Goal: Task Accomplishment & Management: Complete application form

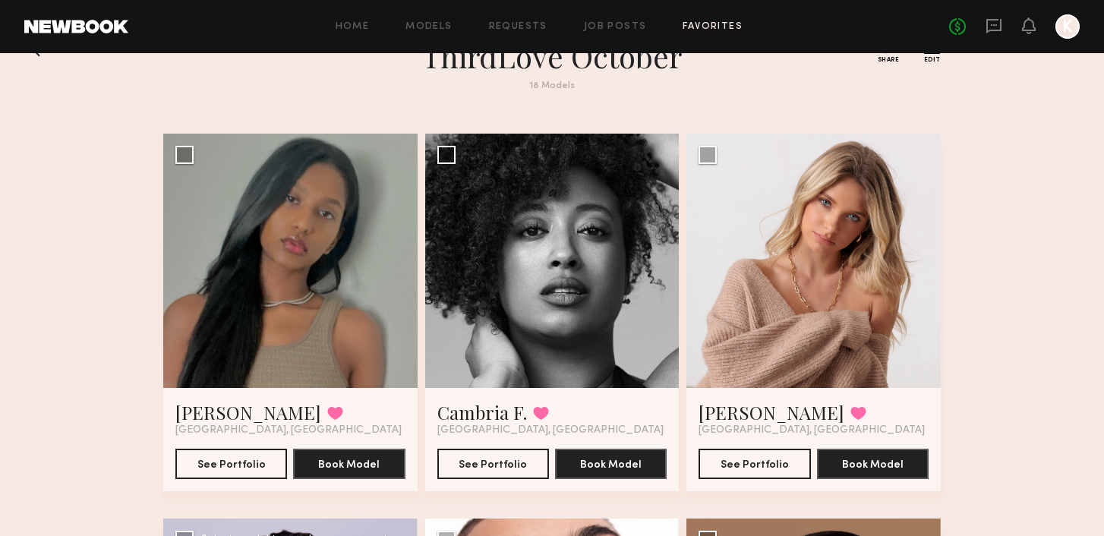
scroll to position [40, 0]
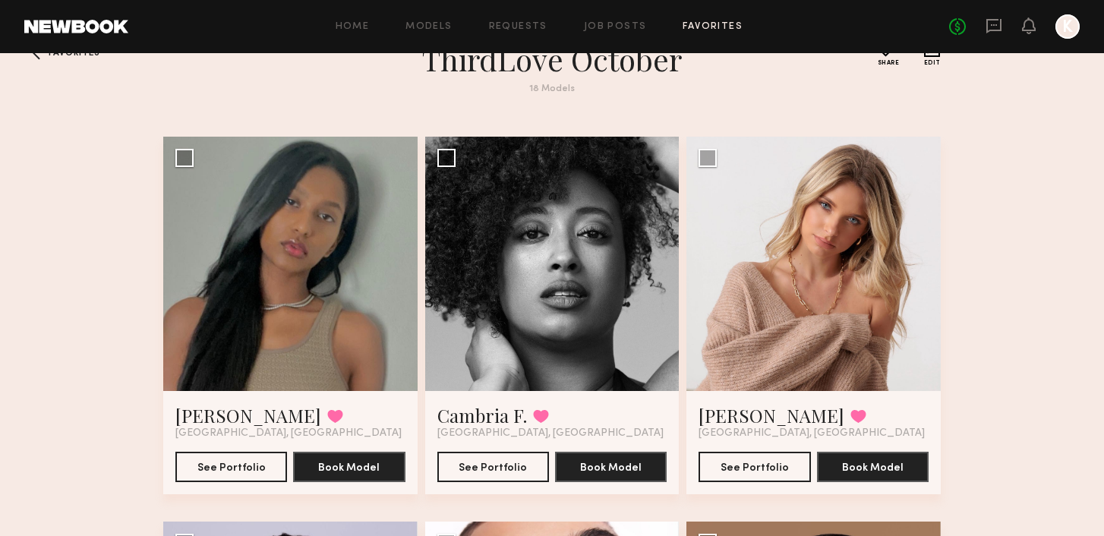
click at [635, 34] on div "Home Models Requests Job Posts Favorites Sign Out No fees up to $5,000 K" at bounding box center [603, 26] width 951 height 24
click at [628, 27] on link "Job Posts" at bounding box center [615, 27] width 63 height 10
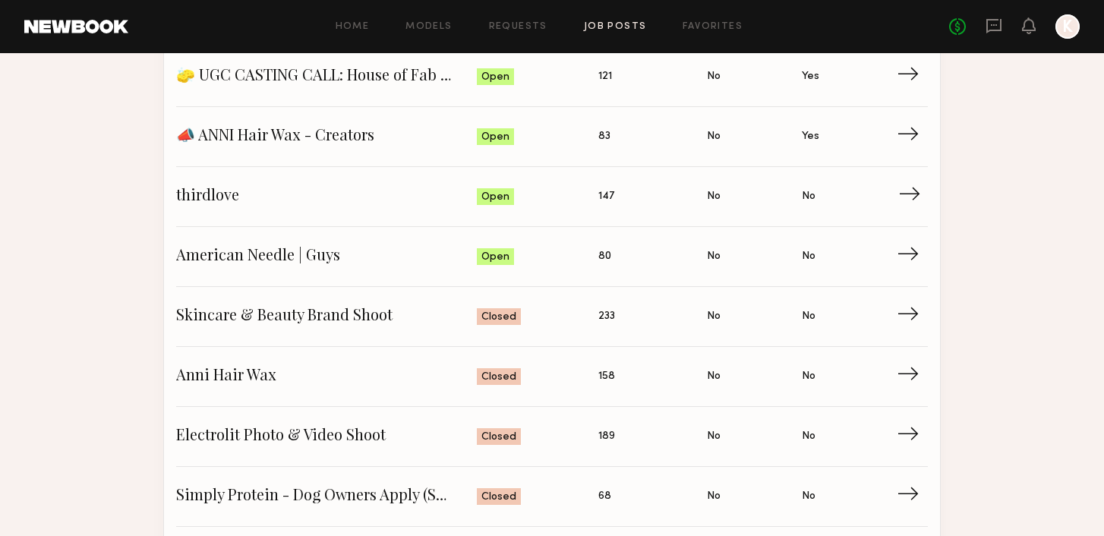
scroll to position [245, 0]
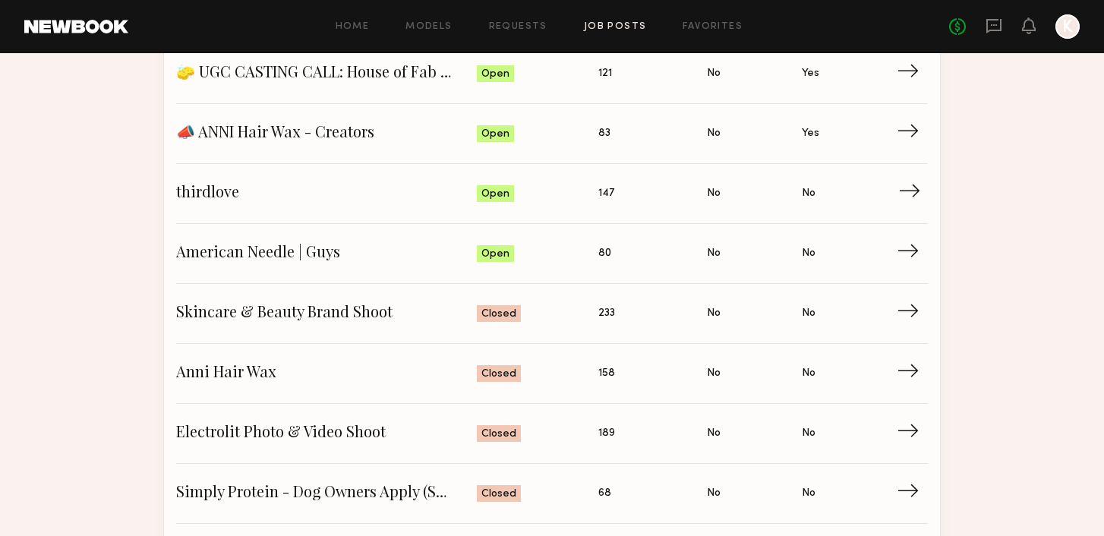
click at [206, 192] on span "thirdlove" at bounding box center [326, 193] width 301 height 23
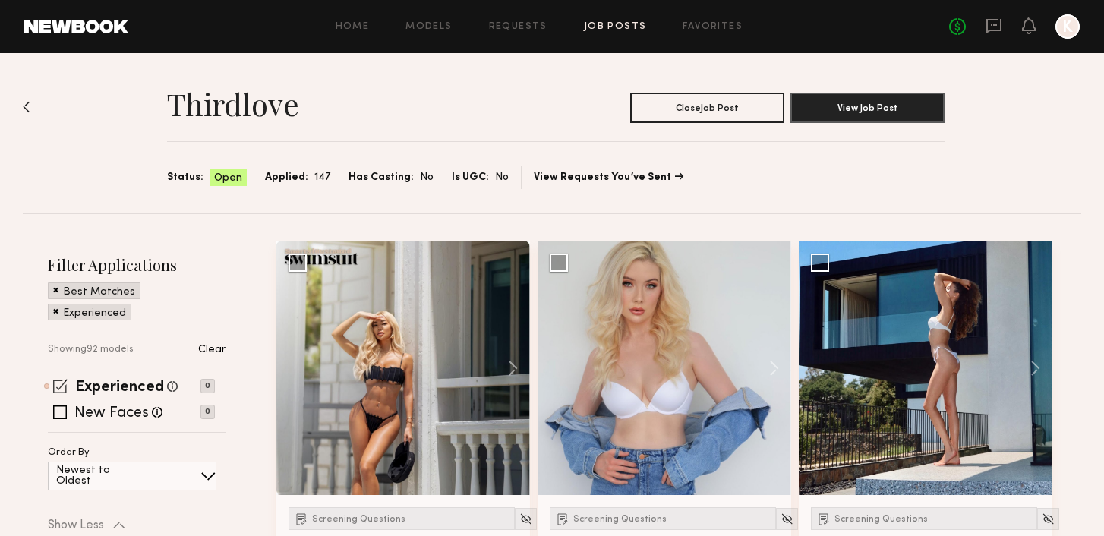
click at [62, 385] on span at bounding box center [60, 386] width 14 height 14
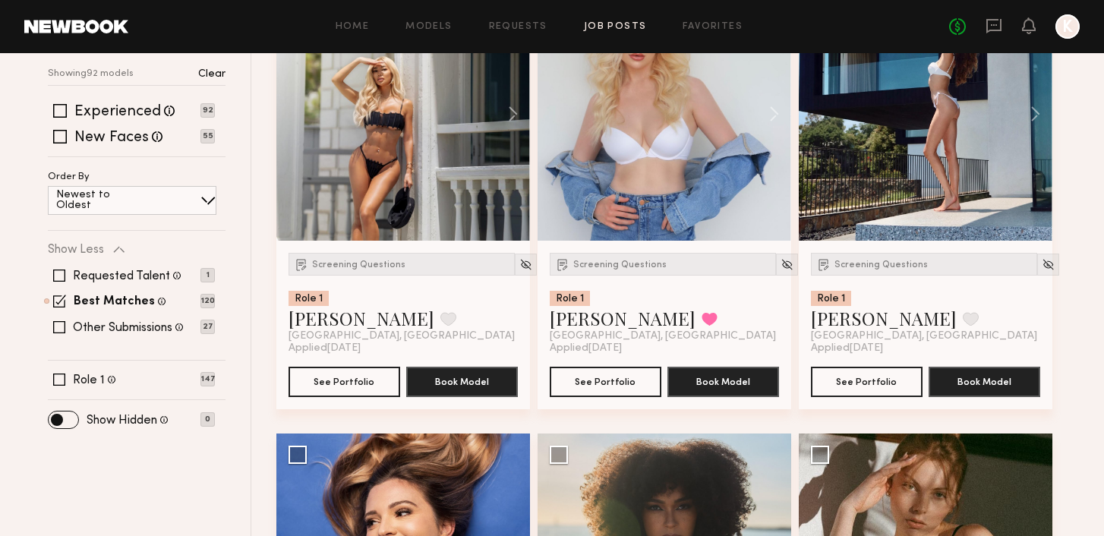
scroll to position [429, 0]
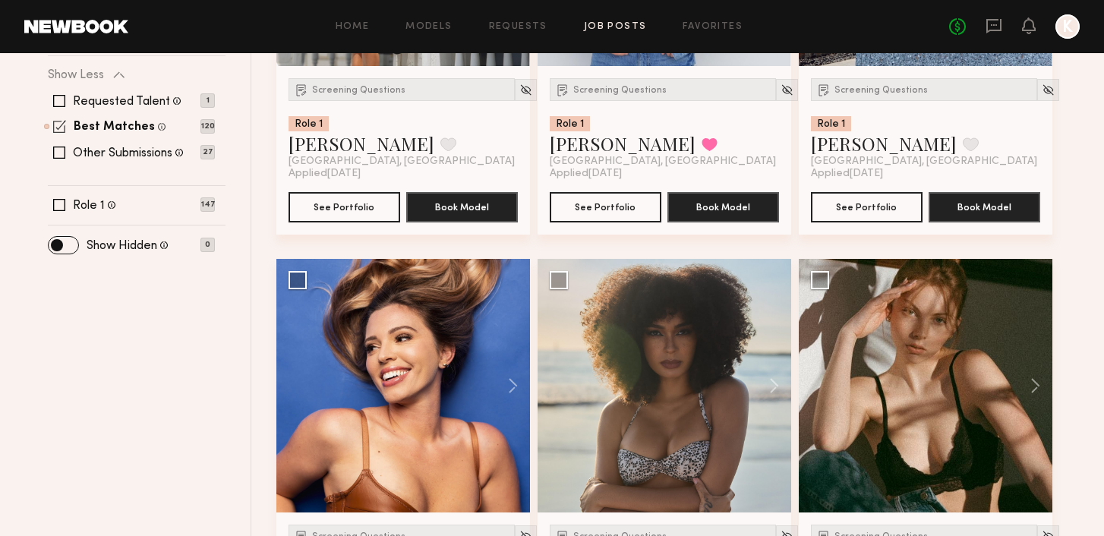
click at [58, 129] on span at bounding box center [59, 126] width 13 height 13
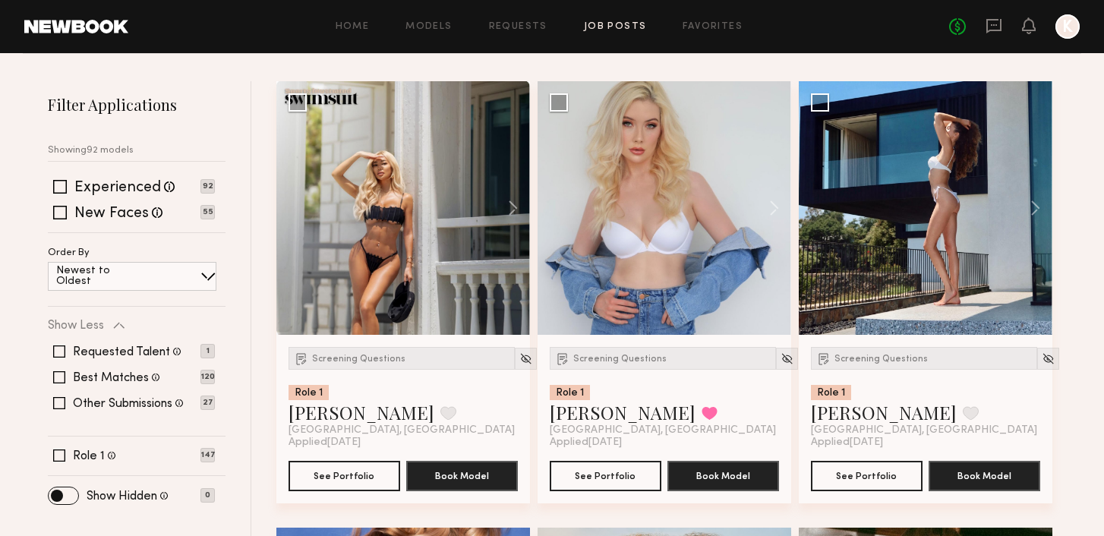
scroll to position [0, 0]
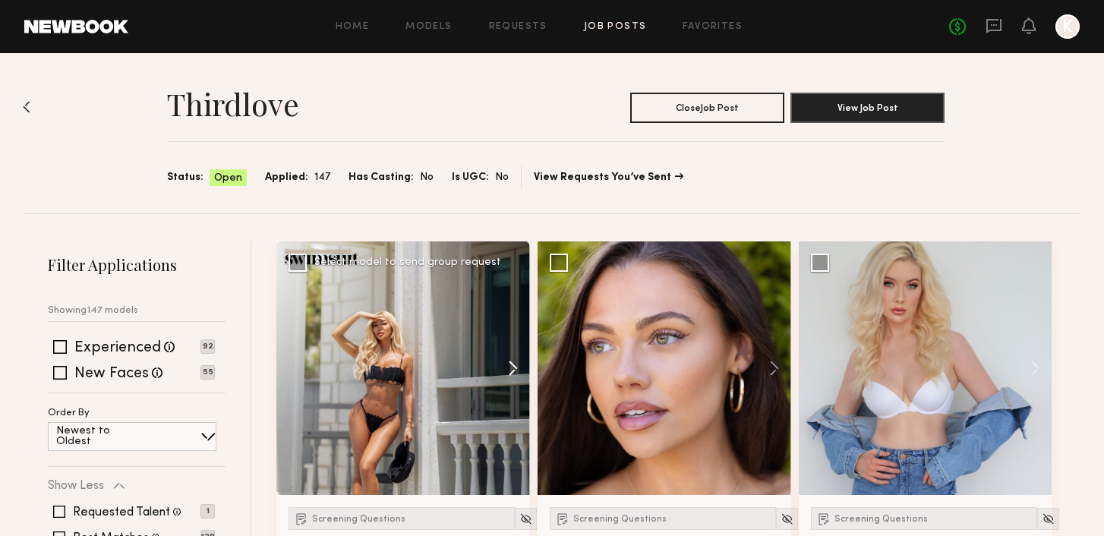
click at [514, 368] on button at bounding box center [505, 368] width 49 height 254
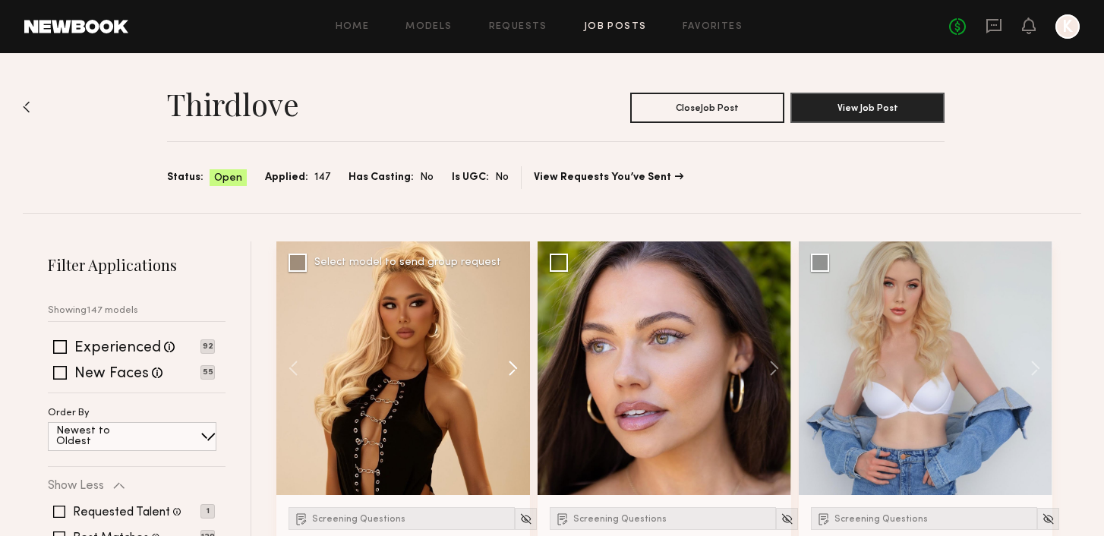
click at [514, 368] on button at bounding box center [505, 368] width 49 height 254
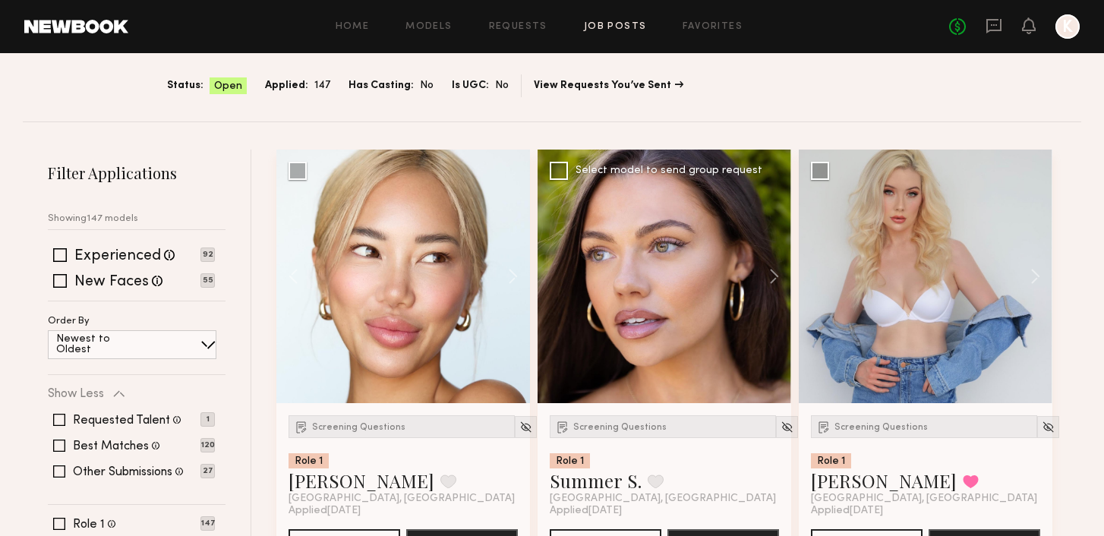
scroll to position [126, 0]
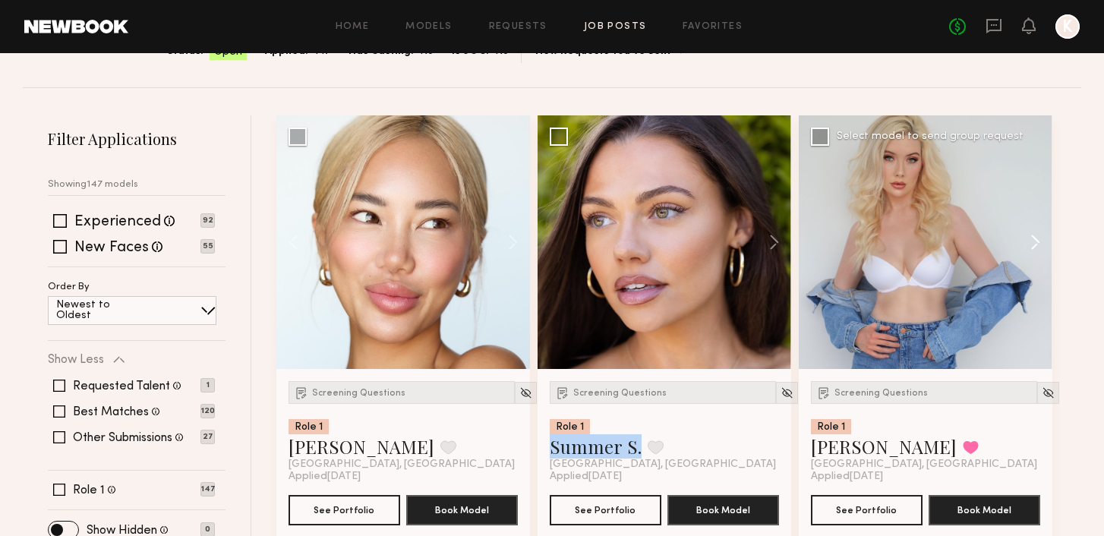
click at [1035, 242] on button at bounding box center [1028, 242] width 49 height 254
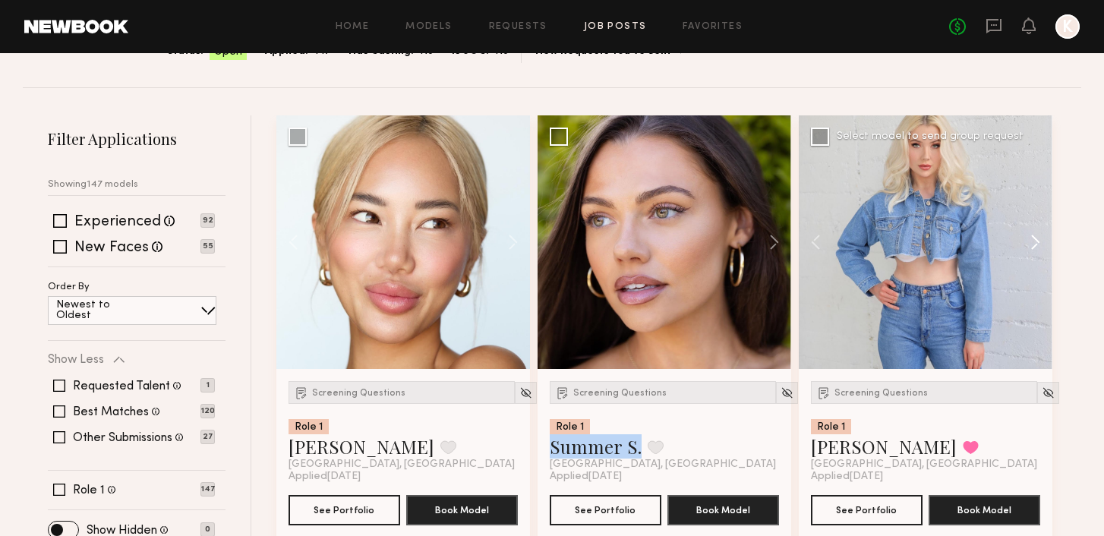
click at [1035, 242] on button at bounding box center [1028, 242] width 49 height 254
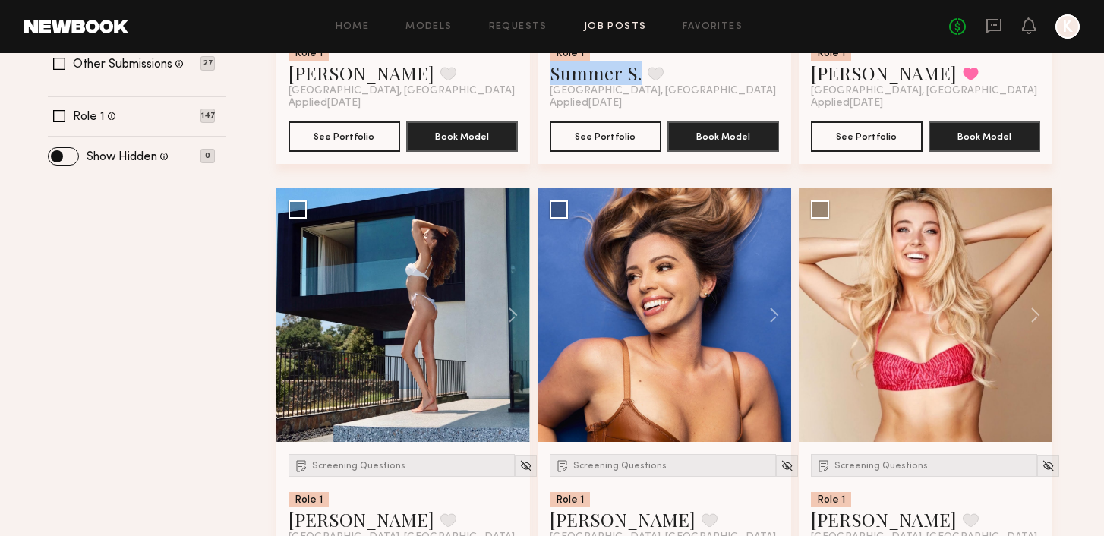
scroll to position [501, 0]
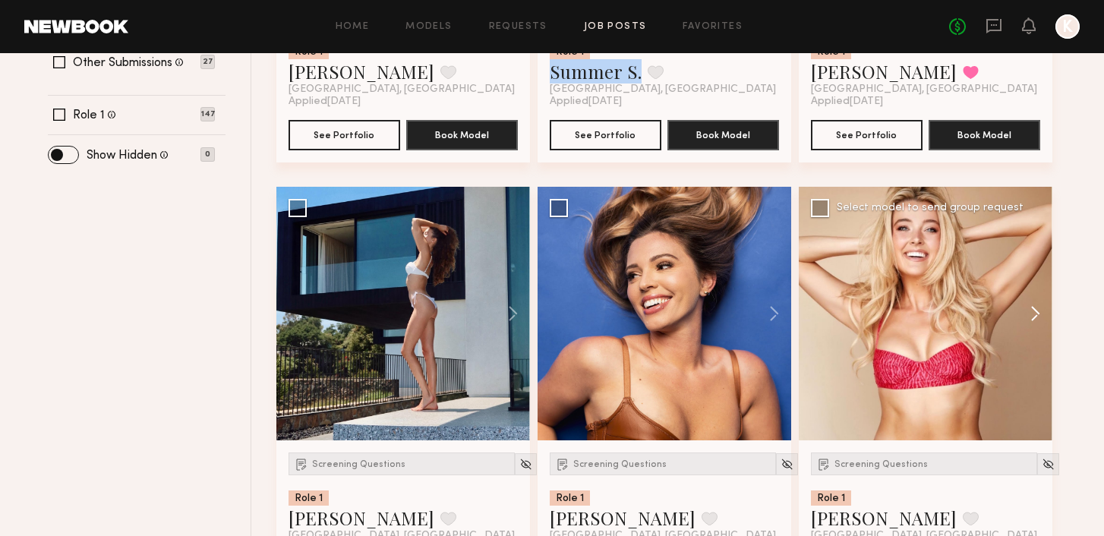
click at [1032, 311] on button at bounding box center [1028, 314] width 49 height 254
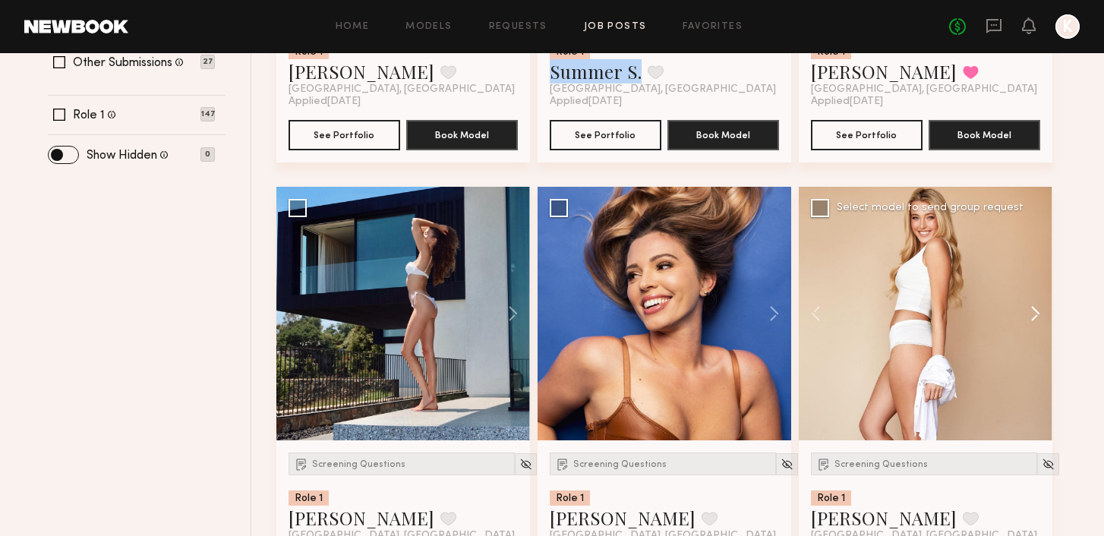
click at [1032, 311] on button at bounding box center [1028, 314] width 49 height 254
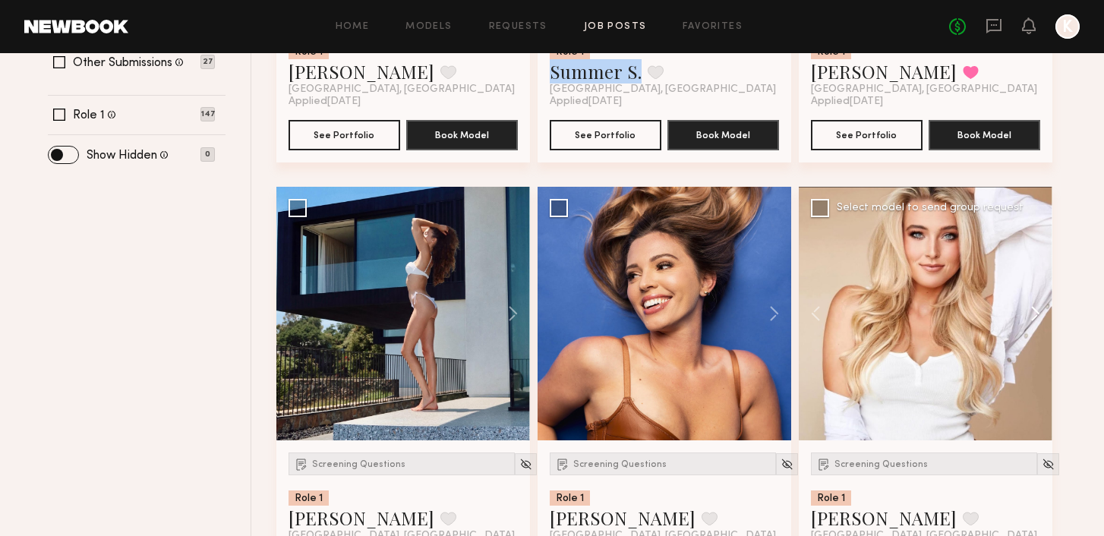
click at [1032, 311] on button at bounding box center [1028, 314] width 49 height 254
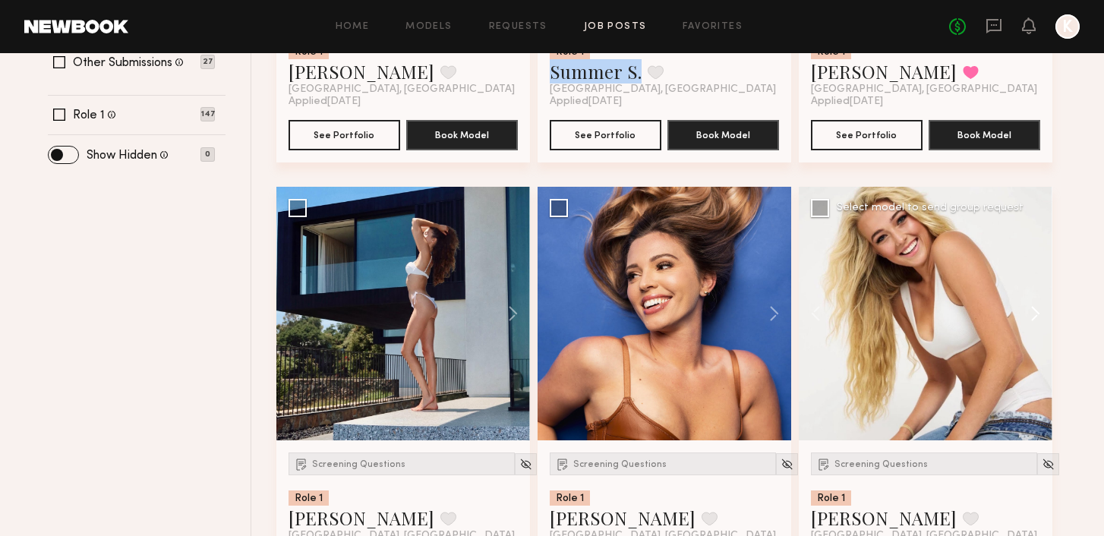
click at [1032, 311] on button at bounding box center [1028, 314] width 49 height 254
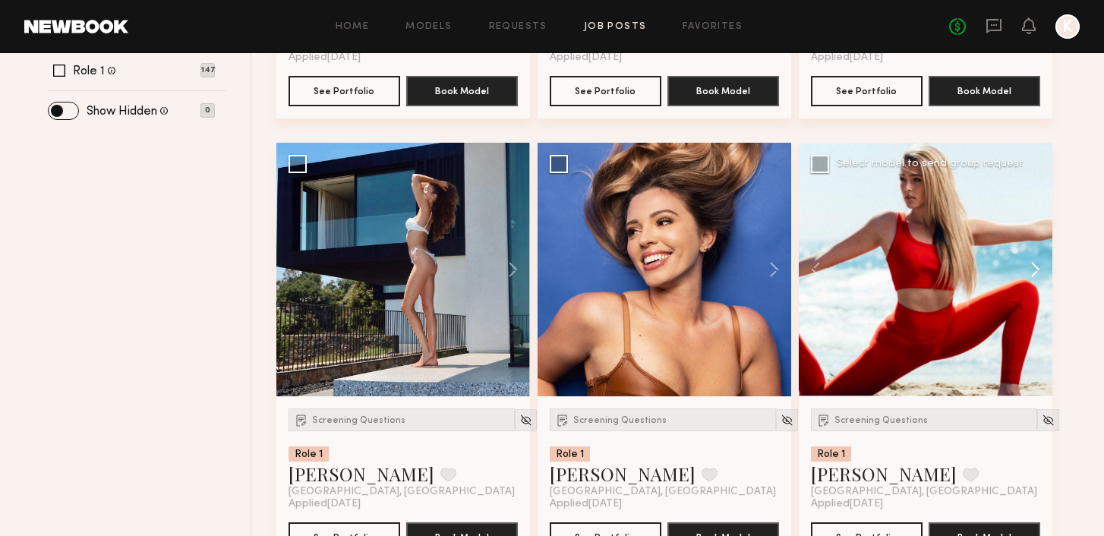
scroll to position [558, 0]
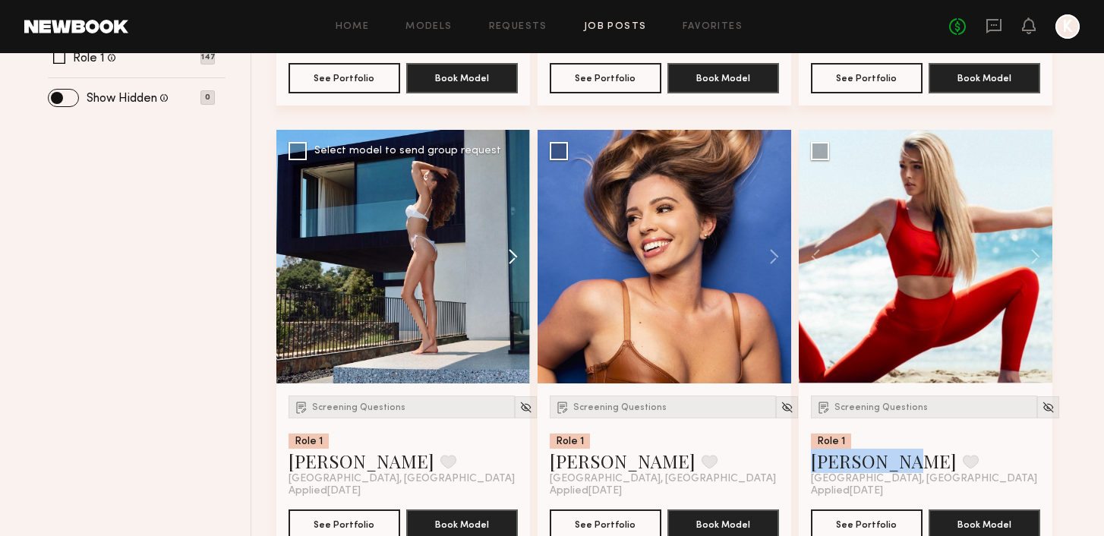
click at [515, 255] on button at bounding box center [505, 257] width 49 height 254
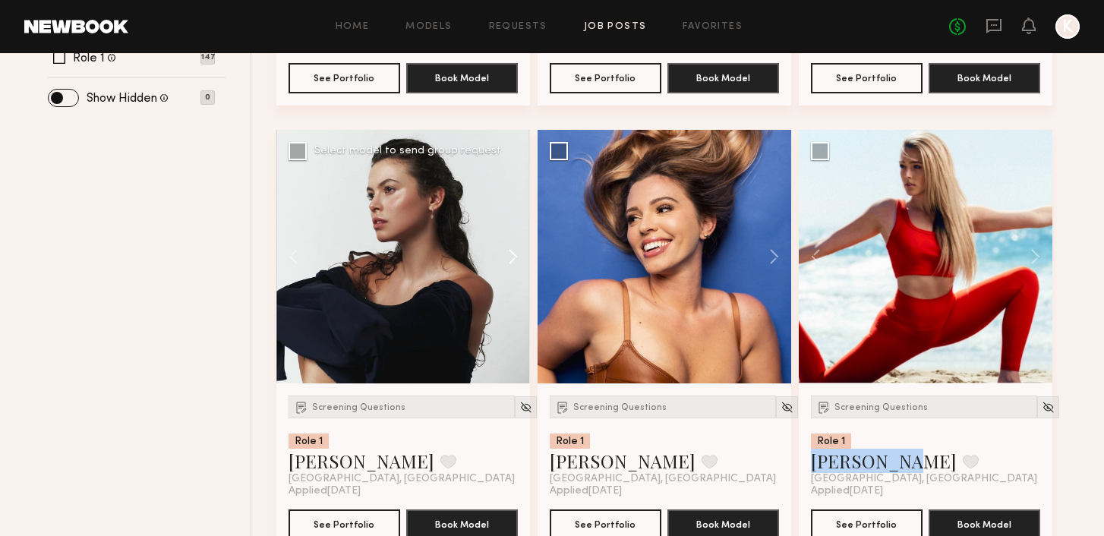
click at [513, 256] on button at bounding box center [505, 257] width 49 height 254
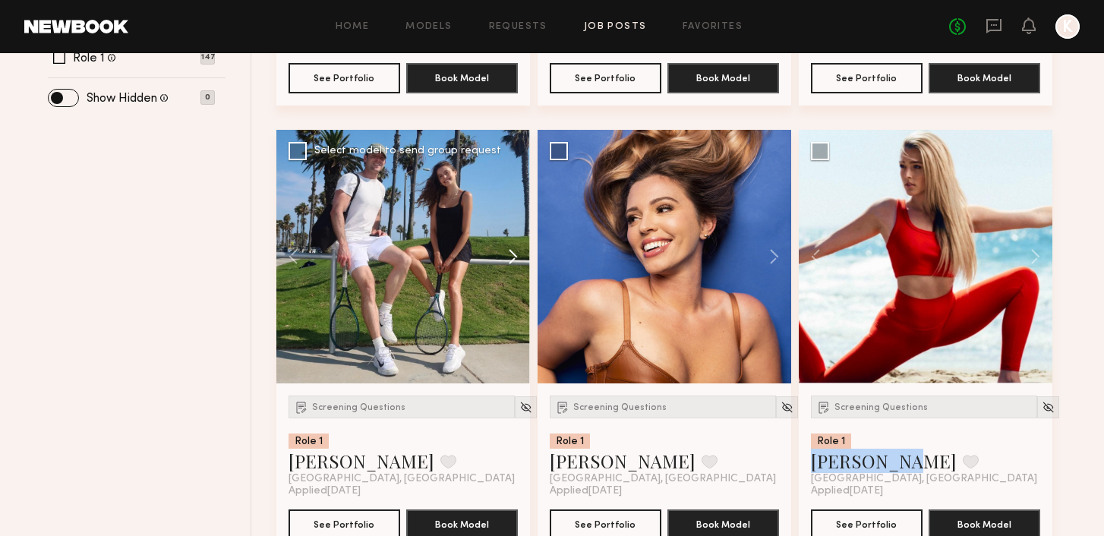
click at [513, 256] on button at bounding box center [505, 257] width 49 height 254
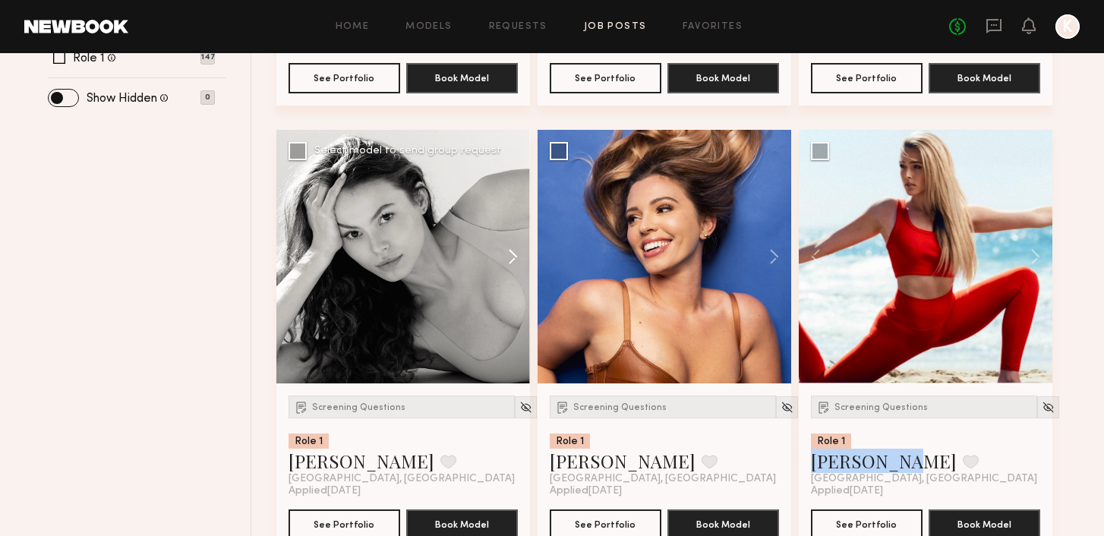
click at [513, 256] on button at bounding box center [505, 257] width 49 height 254
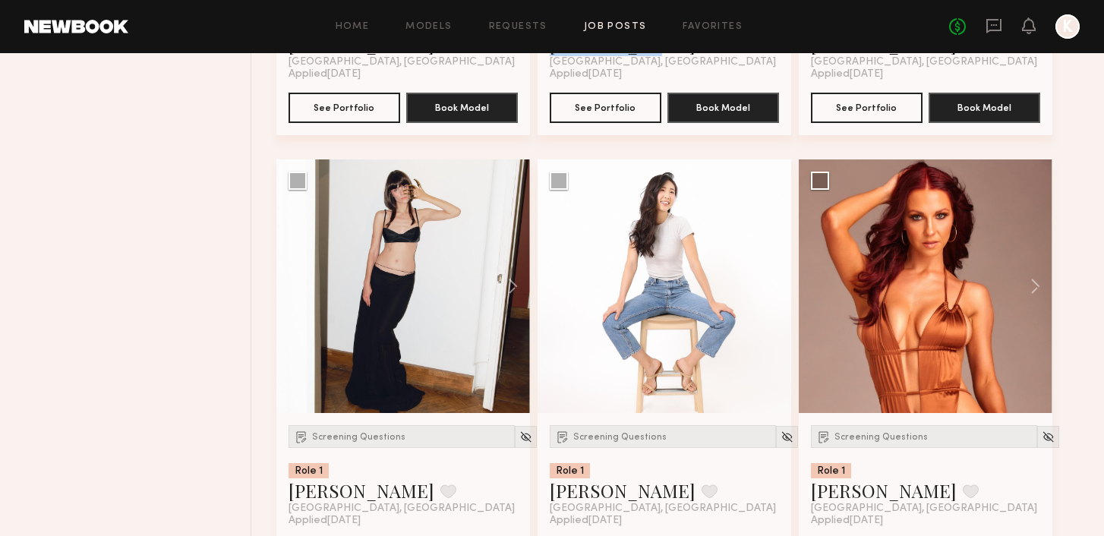
scroll to position [978, 0]
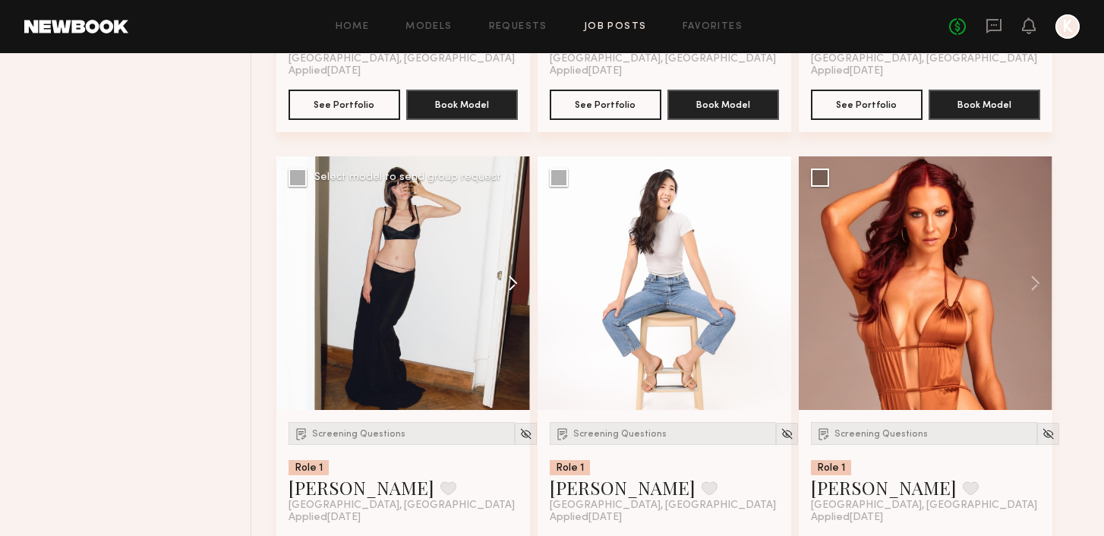
click at [515, 281] on button at bounding box center [505, 283] width 49 height 254
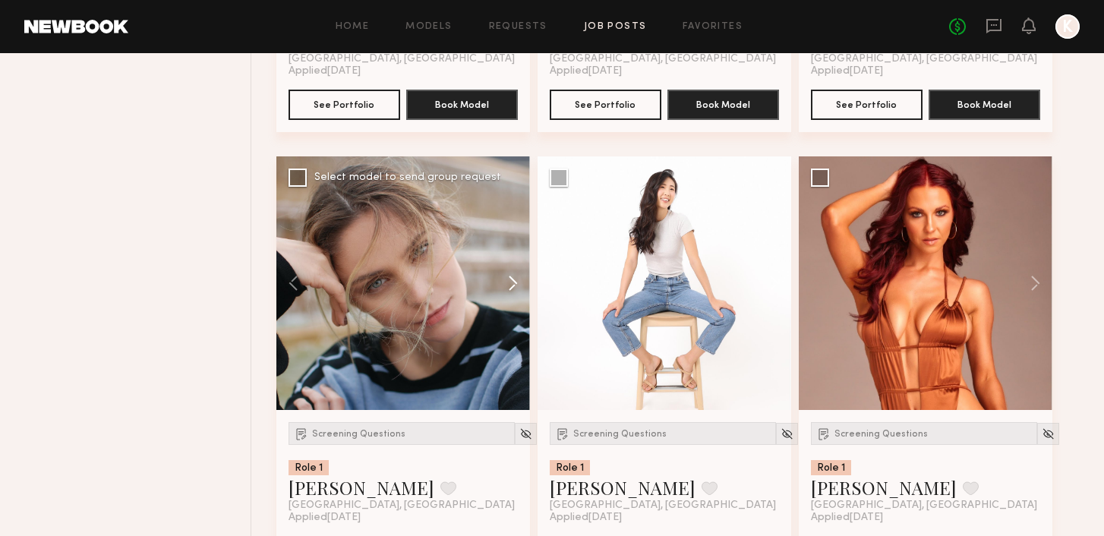
click at [515, 281] on button at bounding box center [505, 283] width 49 height 254
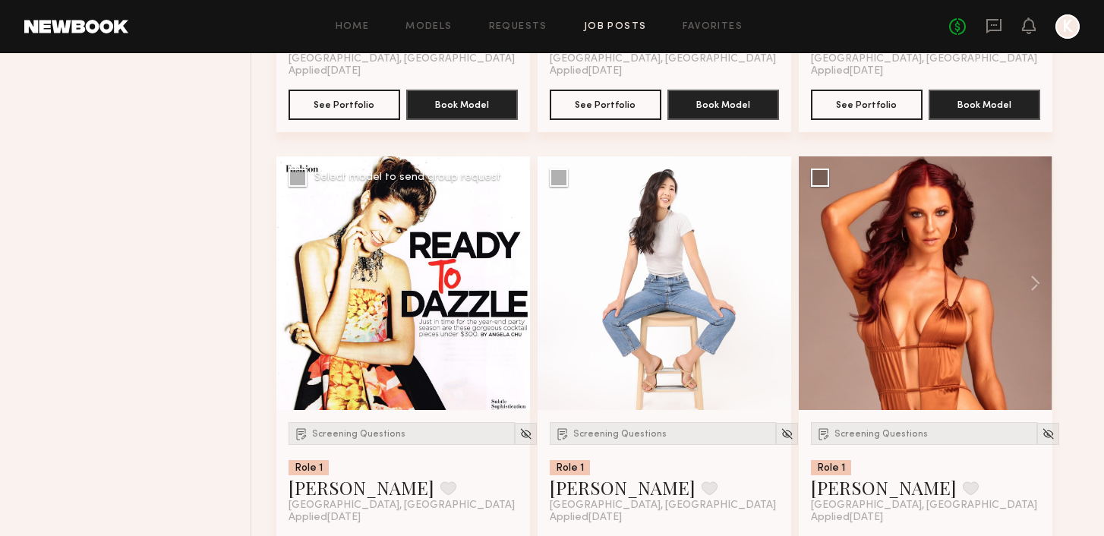
click at [515, 281] on button at bounding box center [505, 283] width 49 height 254
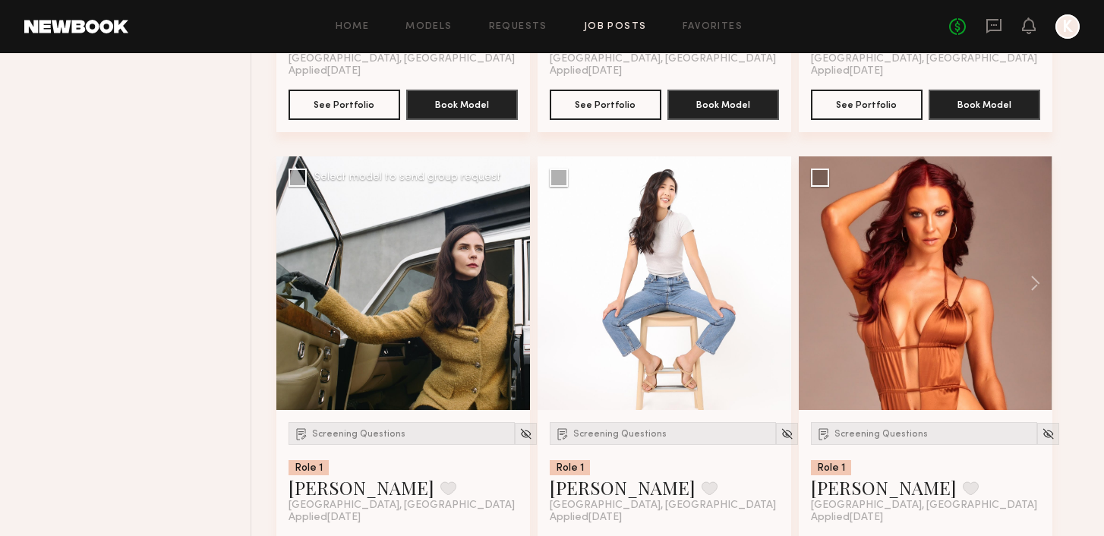
click at [515, 281] on div at bounding box center [403, 283] width 254 height 254
click at [767, 281] on button at bounding box center [766, 283] width 49 height 254
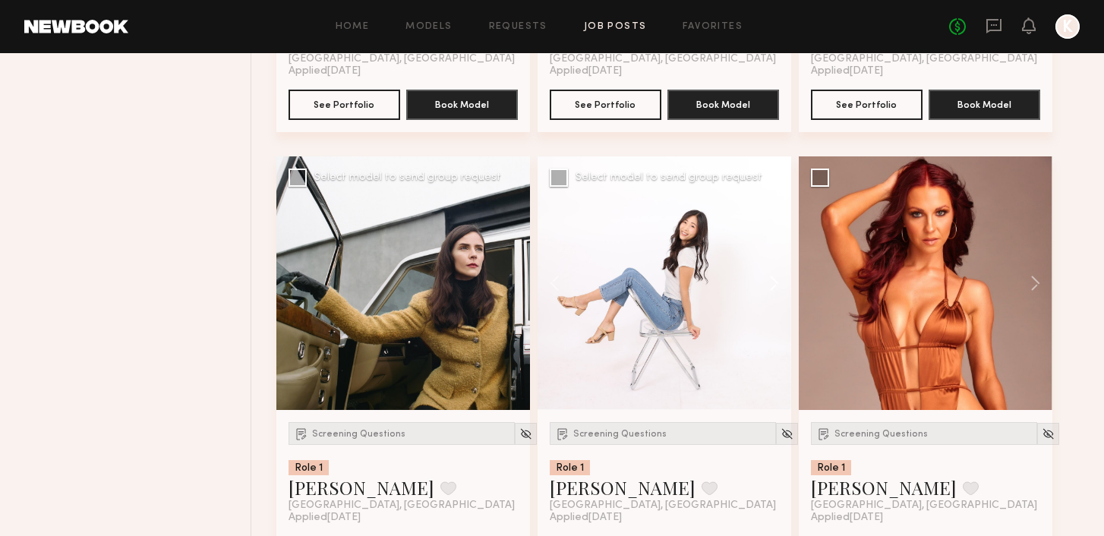
click at [767, 281] on button at bounding box center [766, 283] width 49 height 254
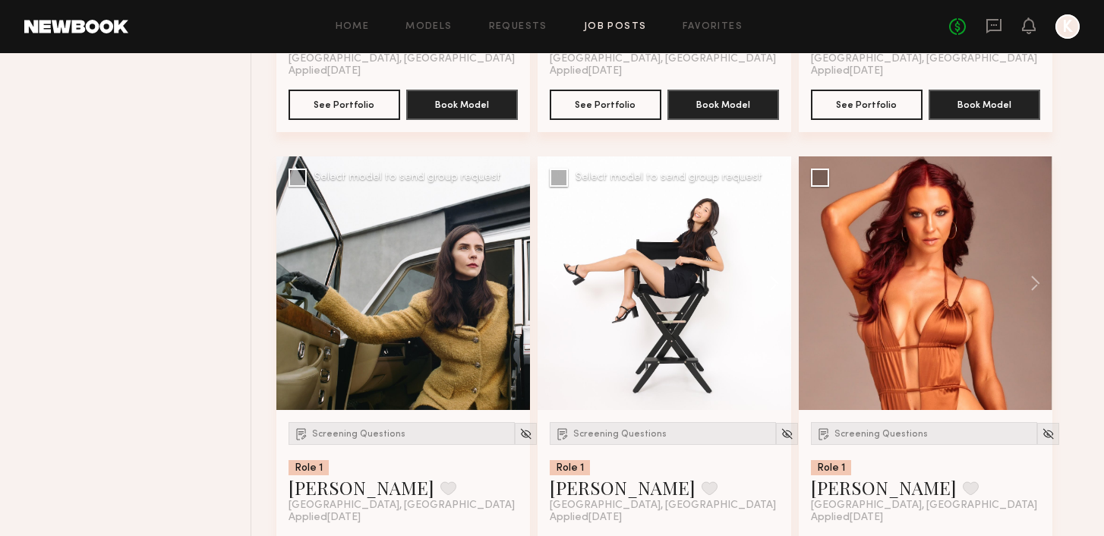
click at [767, 281] on button at bounding box center [766, 283] width 49 height 254
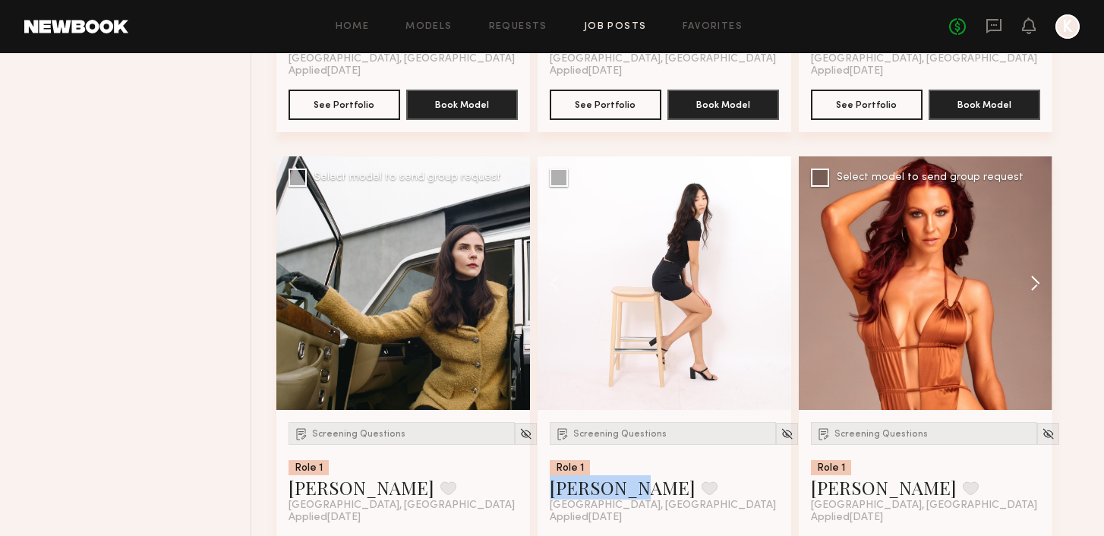
click at [1033, 279] on button at bounding box center [1028, 283] width 49 height 254
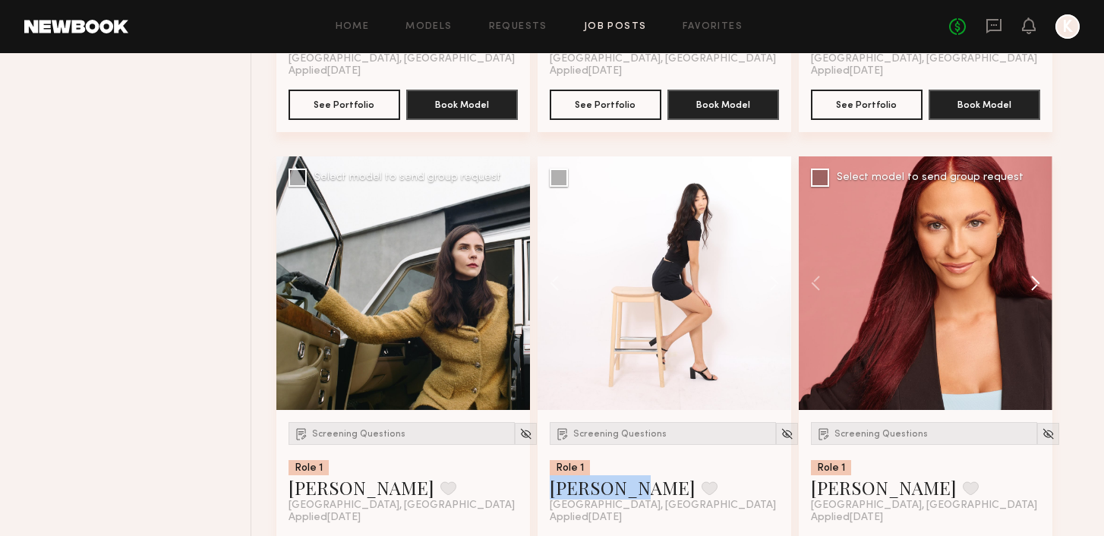
click at [1033, 279] on button at bounding box center [1028, 283] width 49 height 254
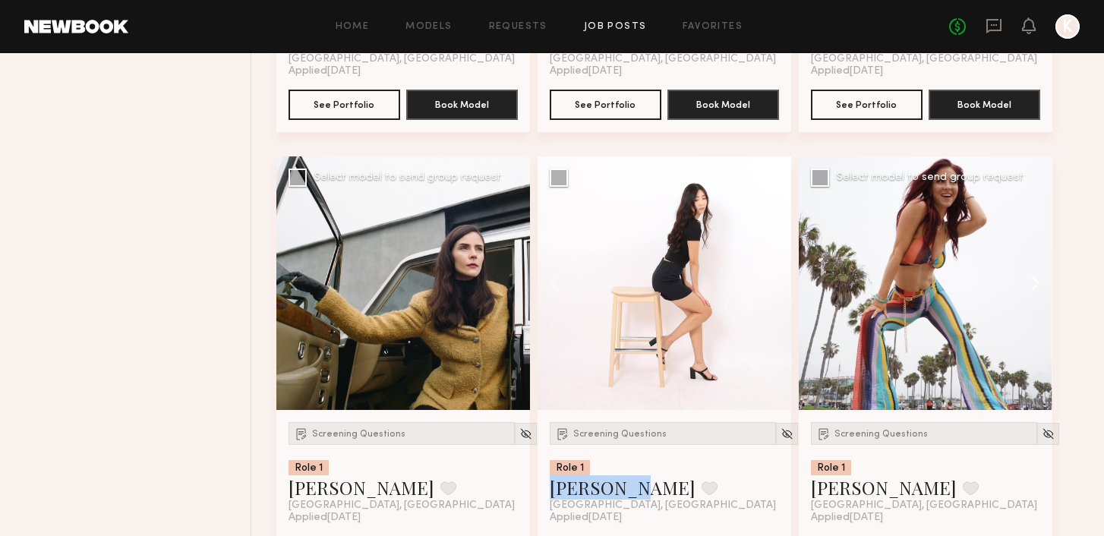
click at [1033, 279] on button at bounding box center [1028, 283] width 49 height 254
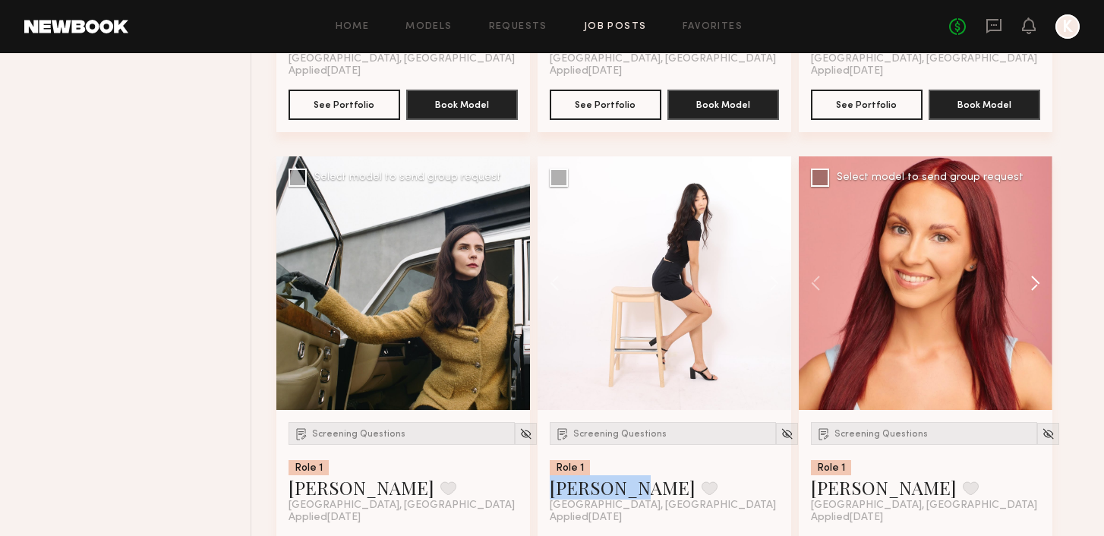
click at [1034, 279] on button at bounding box center [1028, 283] width 49 height 254
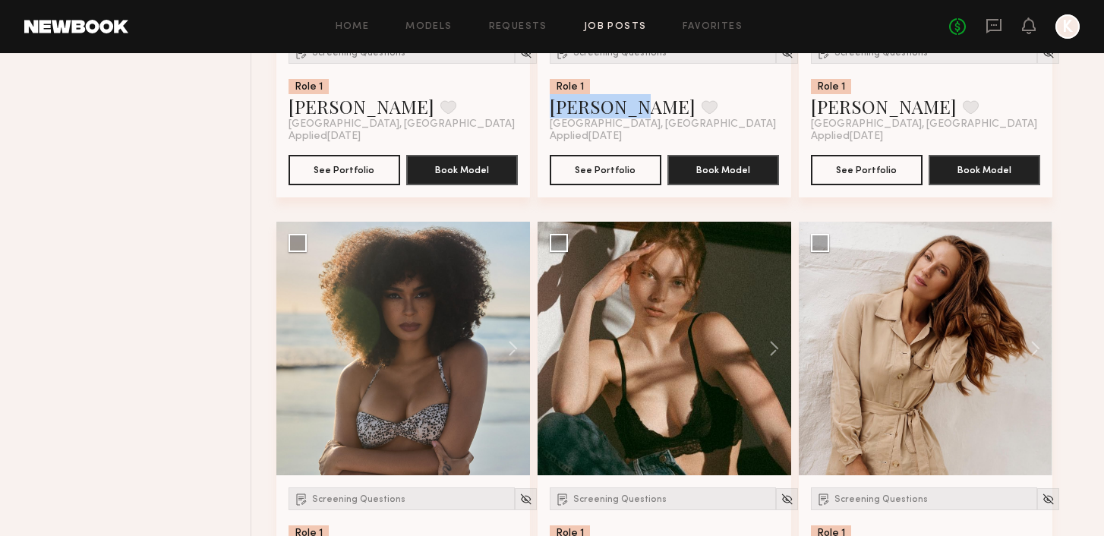
scroll to position [1400, 0]
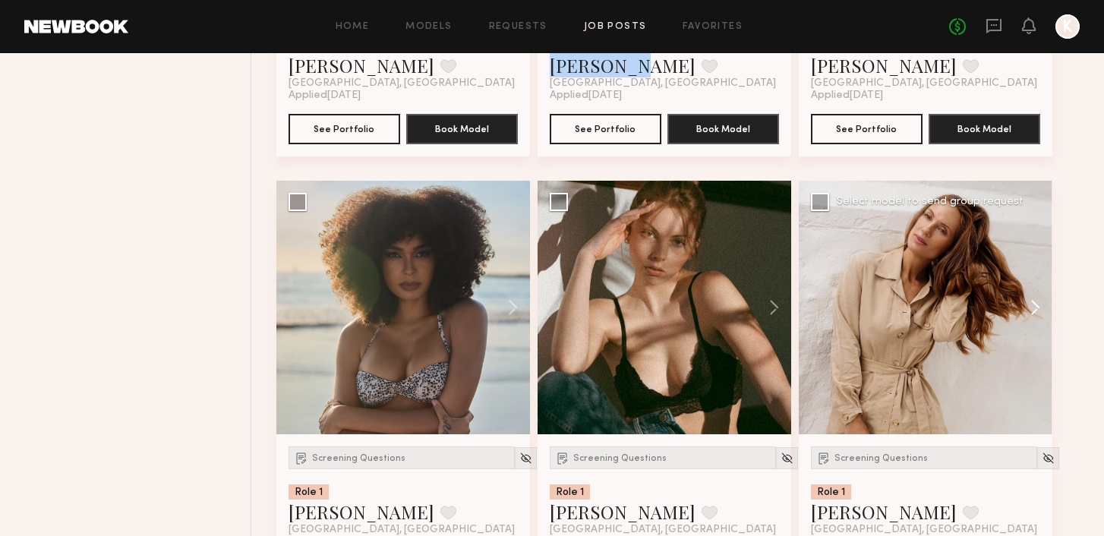
click at [1033, 310] on button at bounding box center [1028, 308] width 49 height 254
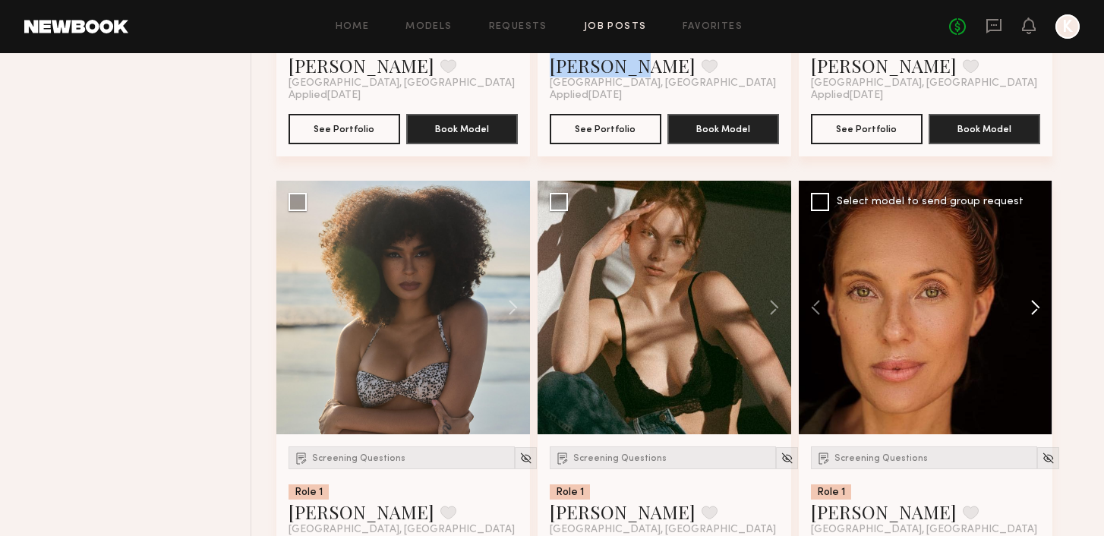
click at [1034, 310] on button at bounding box center [1028, 308] width 49 height 254
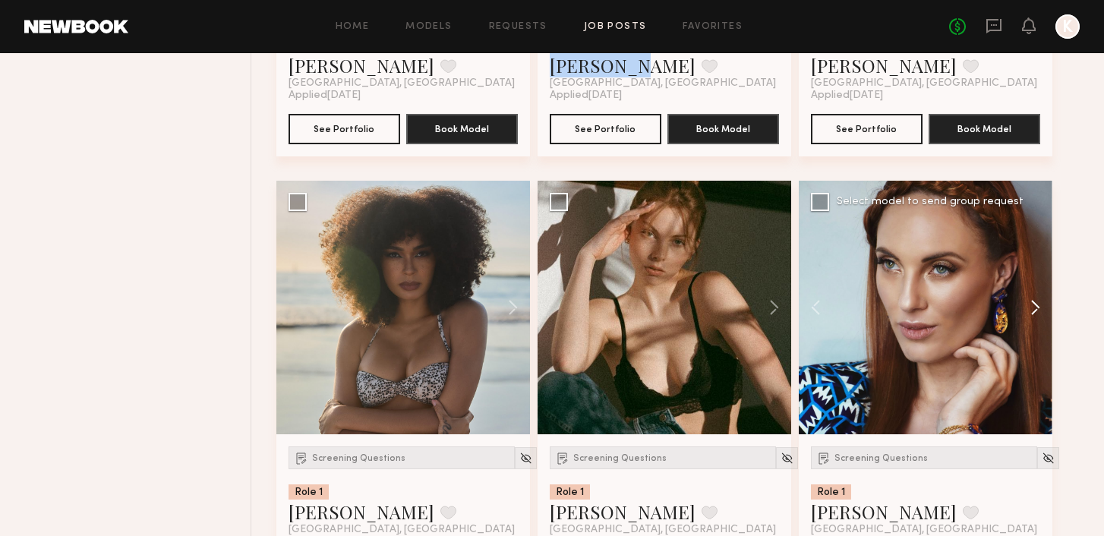
click at [1034, 310] on button at bounding box center [1028, 308] width 49 height 254
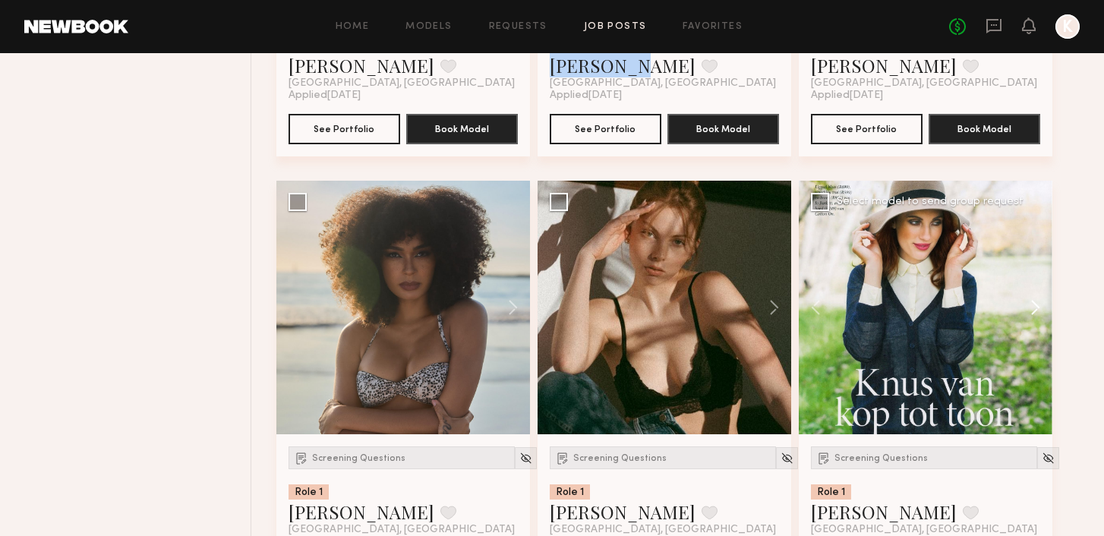
scroll to position [1410, 0]
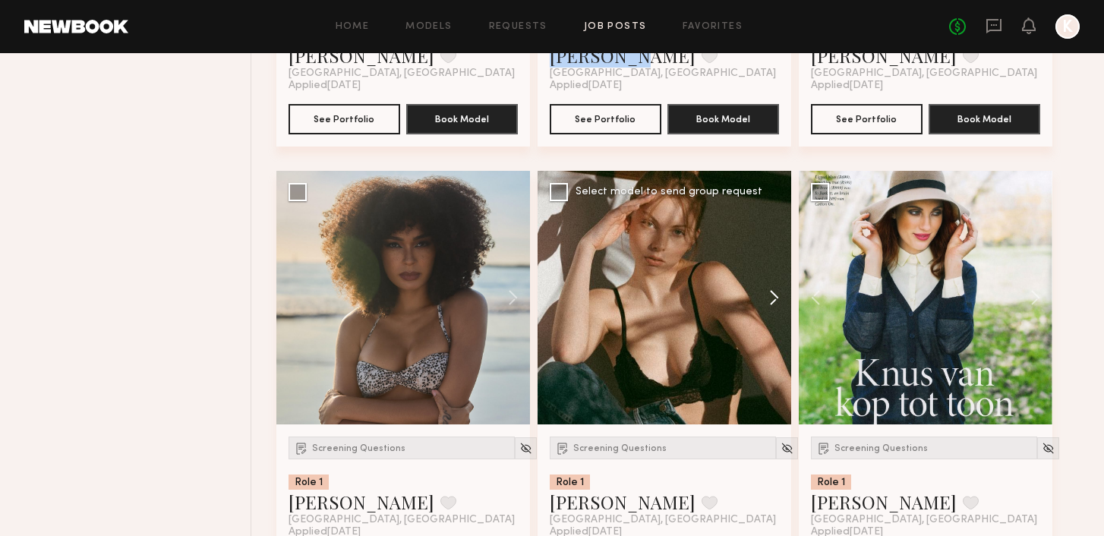
click at [770, 295] on button at bounding box center [766, 298] width 49 height 254
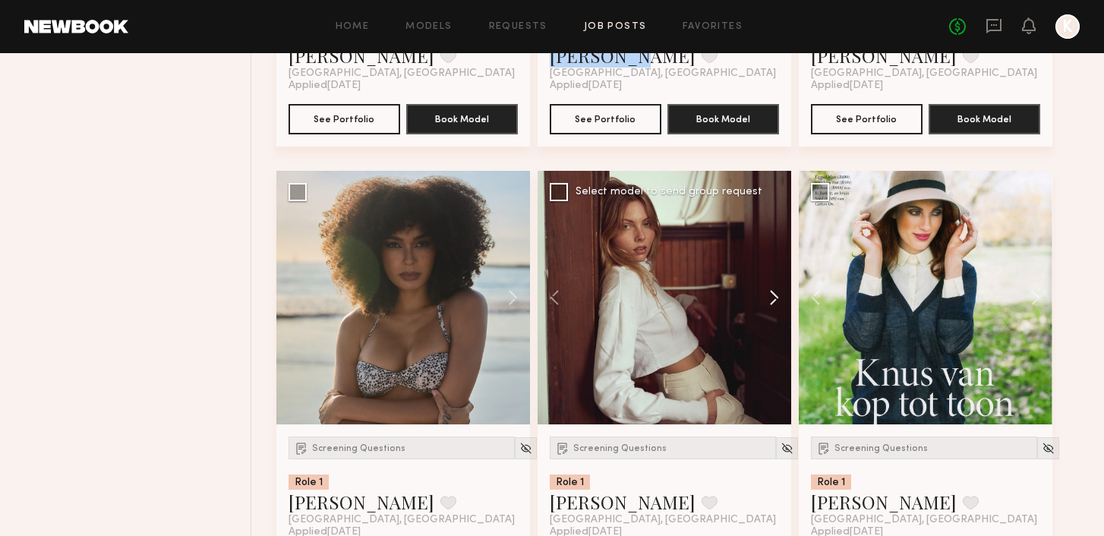
click at [770, 295] on button at bounding box center [766, 298] width 49 height 254
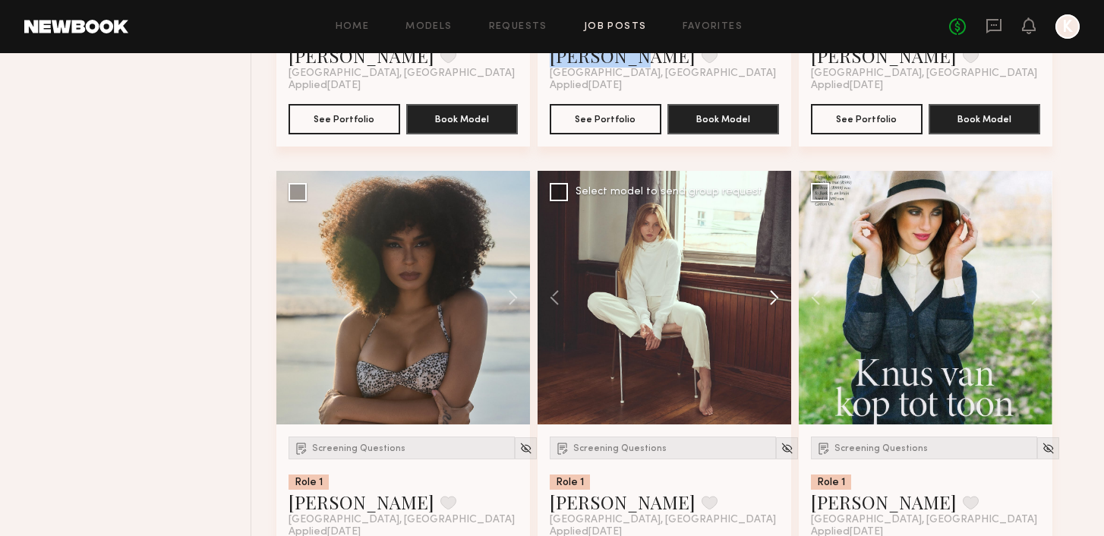
click at [770, 295] on button at bounding box center [766, 298] width 49 height 254
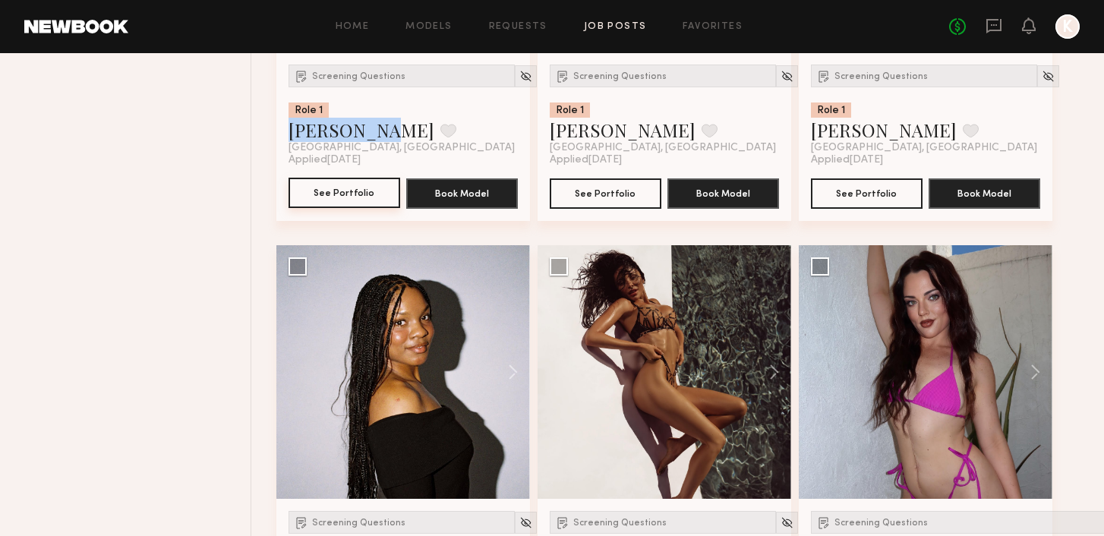
scroll to position [1888, 0]
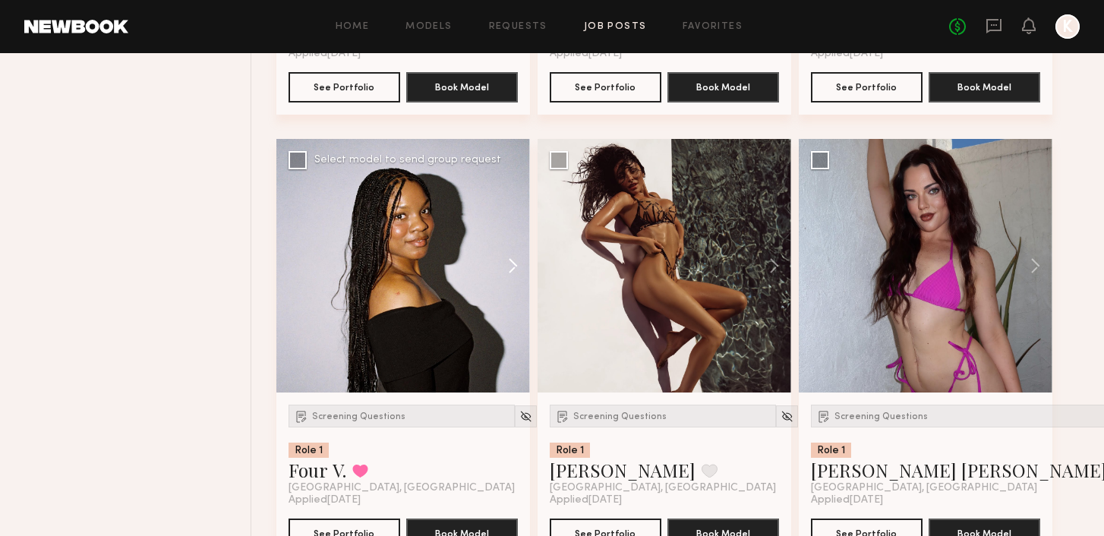
click at [516, 268] on button at bounding box center [505, 266] width 49 height 254
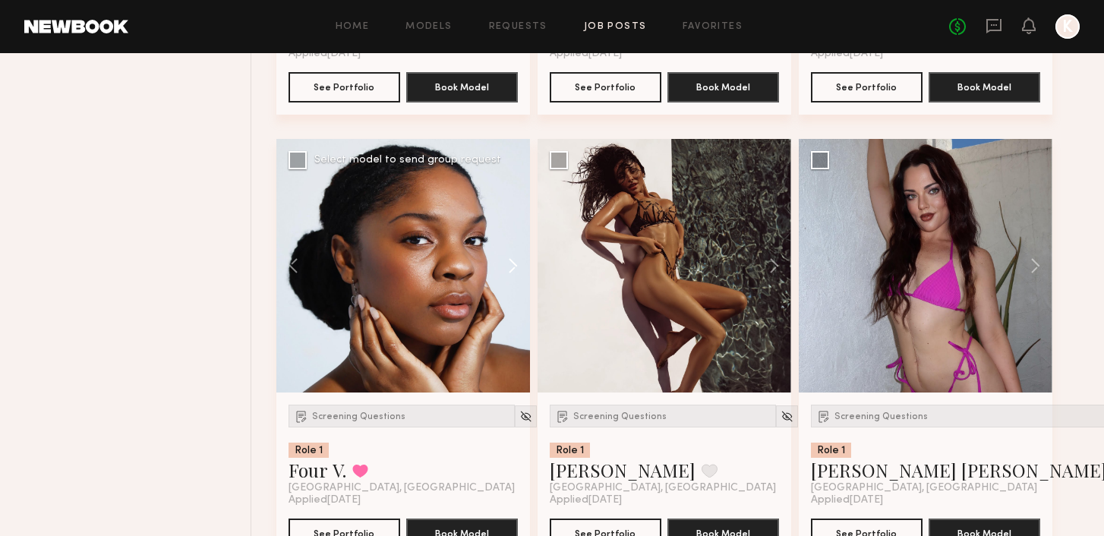
click at [516, 268] on button at bounding box center [505, 266] width 49 height 254
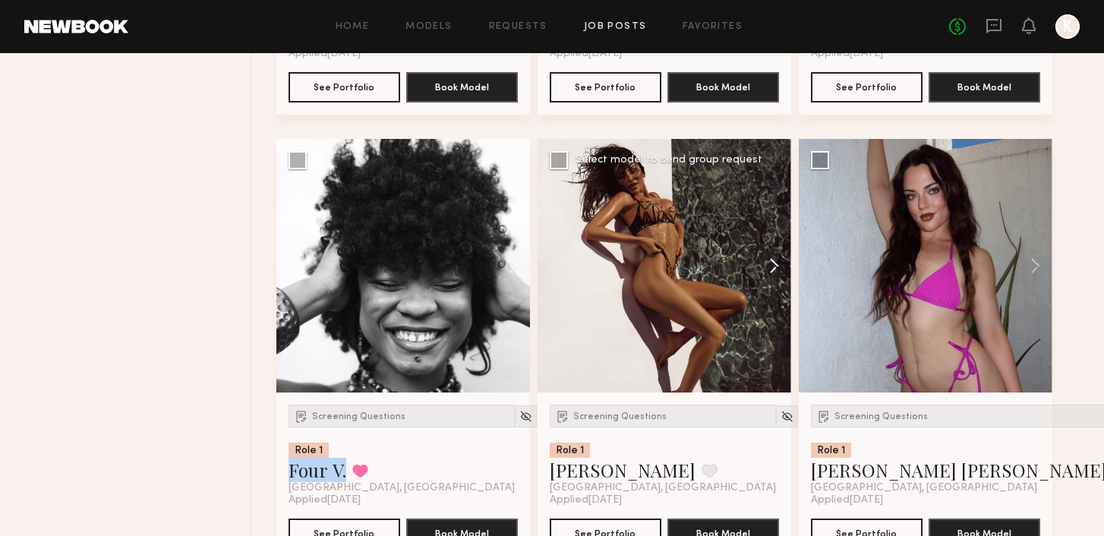
click at [770, 259] on button at bounding box center [766, 266] width 49 height 254
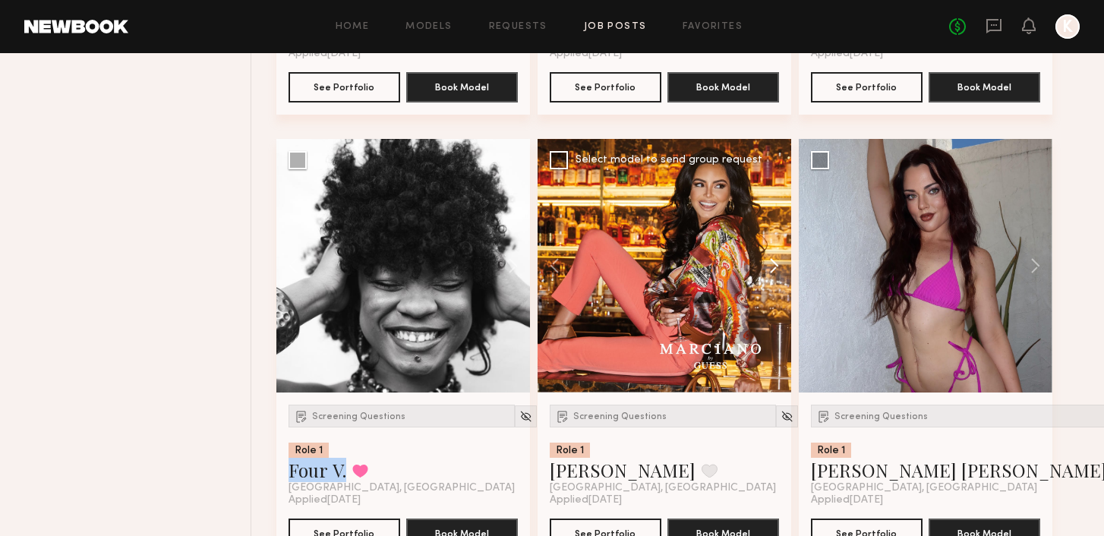
click at [770, 259] on button at bounding box center [766, 266] width 49 height 254
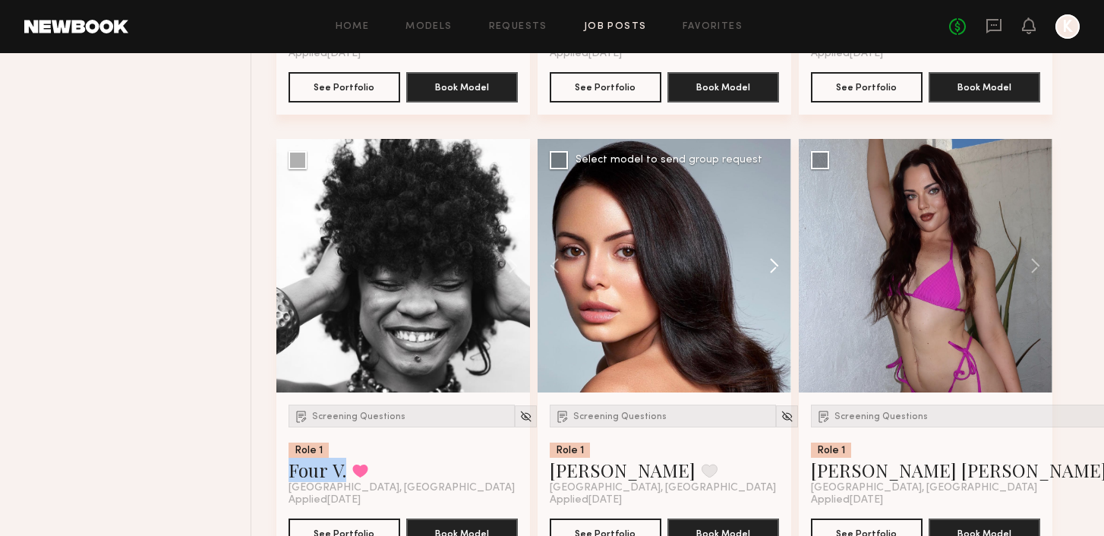
click at [770, 259] on button at bounding box center [766, 266] width 49 height 254
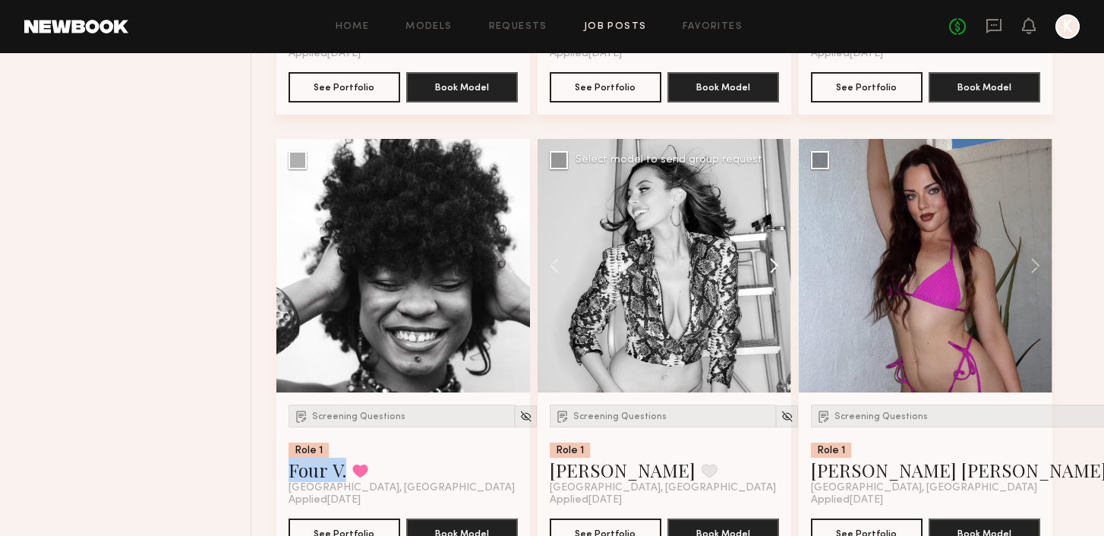
click at [770, 259] on button at bounding box center [766, 266] width 49 height 254
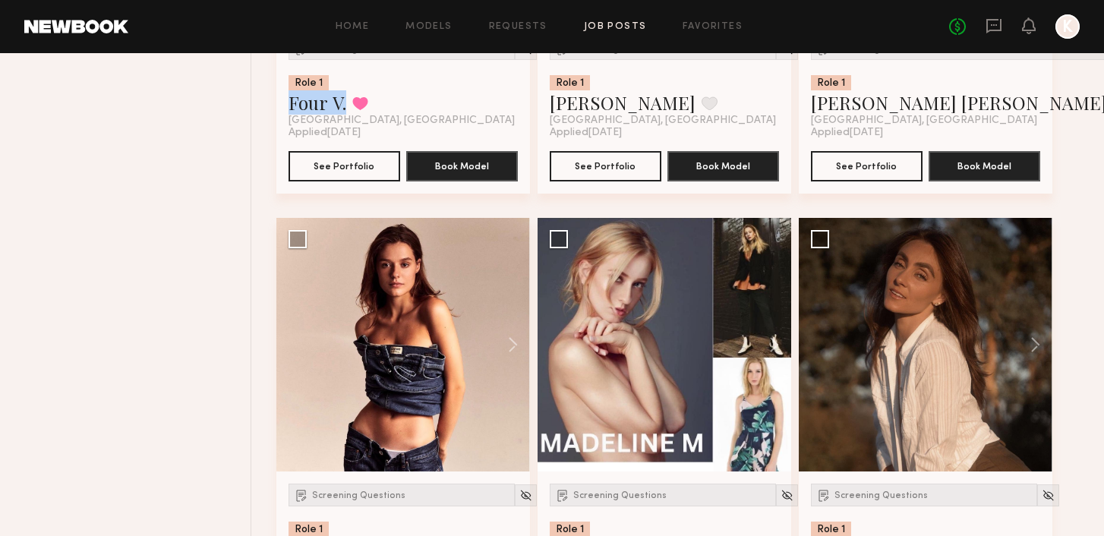
scroll to position [2285, 0]
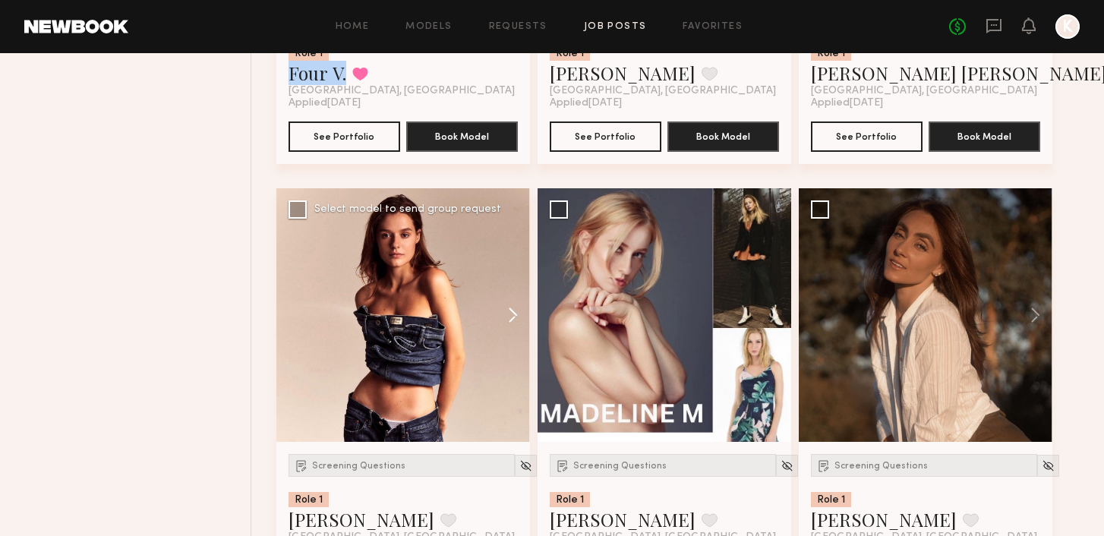
click at [509, 313] on button at bounding box center [505, 315] width 49 height 254
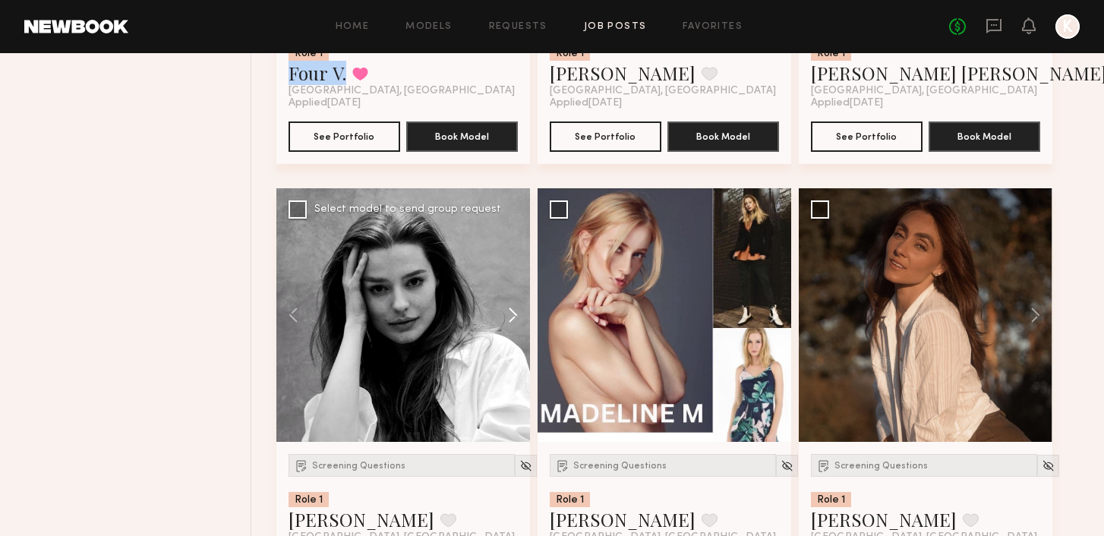
click at [509, 313] on button at bounding box center [505, 315] width 49 height 254
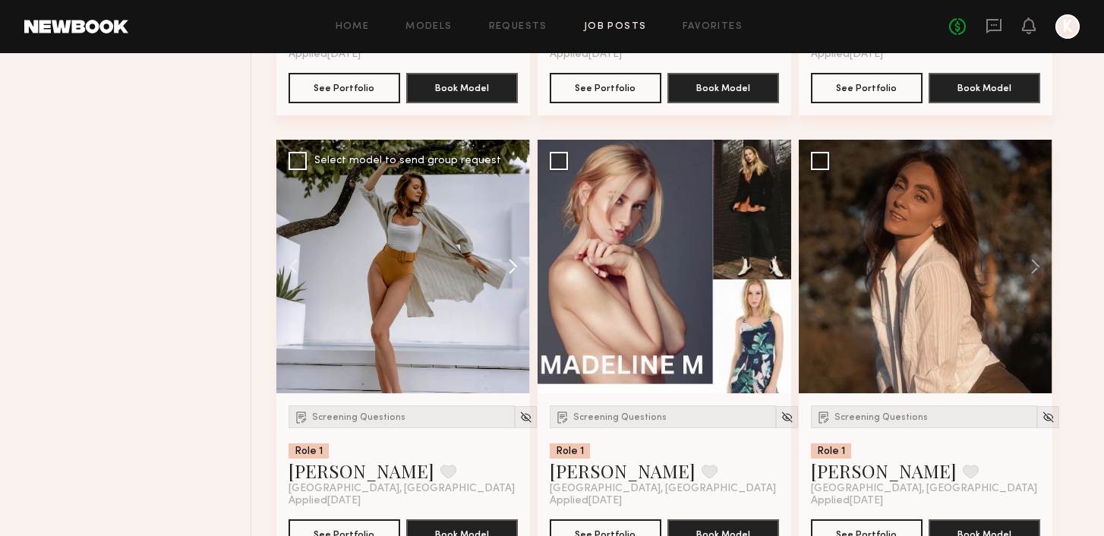
scroll to position [2409, 0]
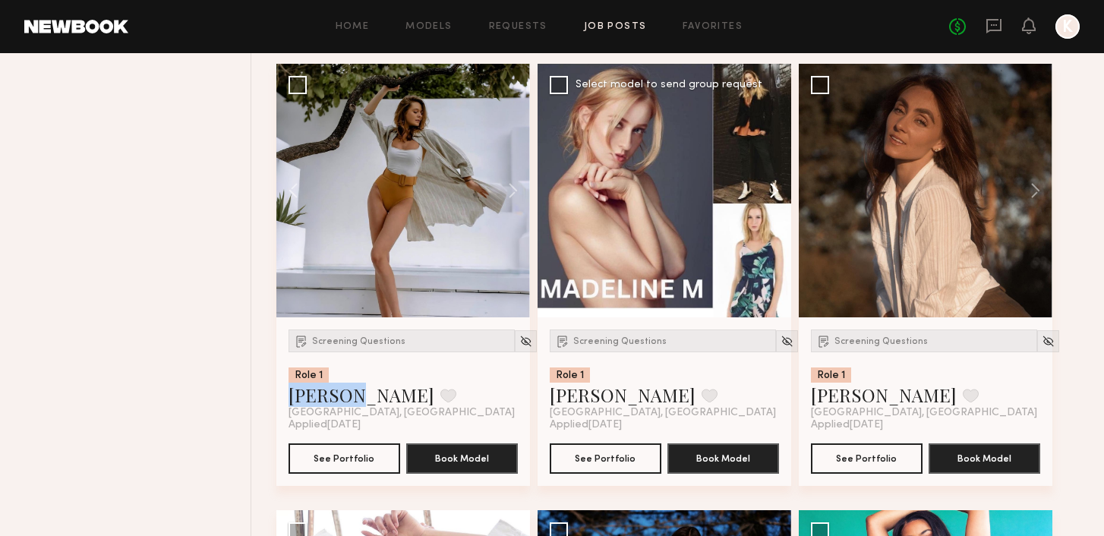
click at [772, 187] on button at bounding box center [766, 191] width 49 height 254
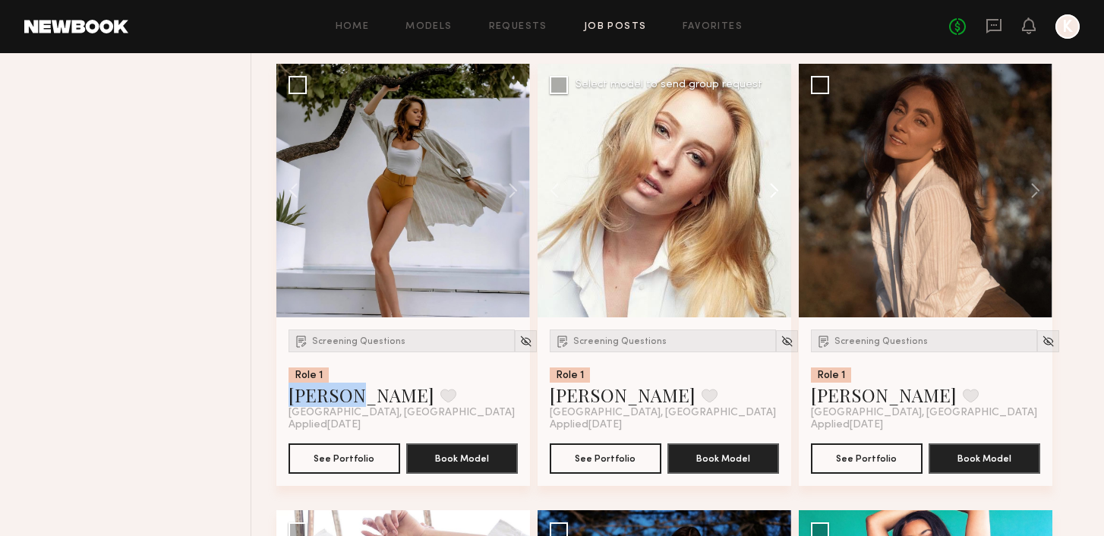
click at [772, 187] on button at bounding box center [766, 191] width 49 height 254
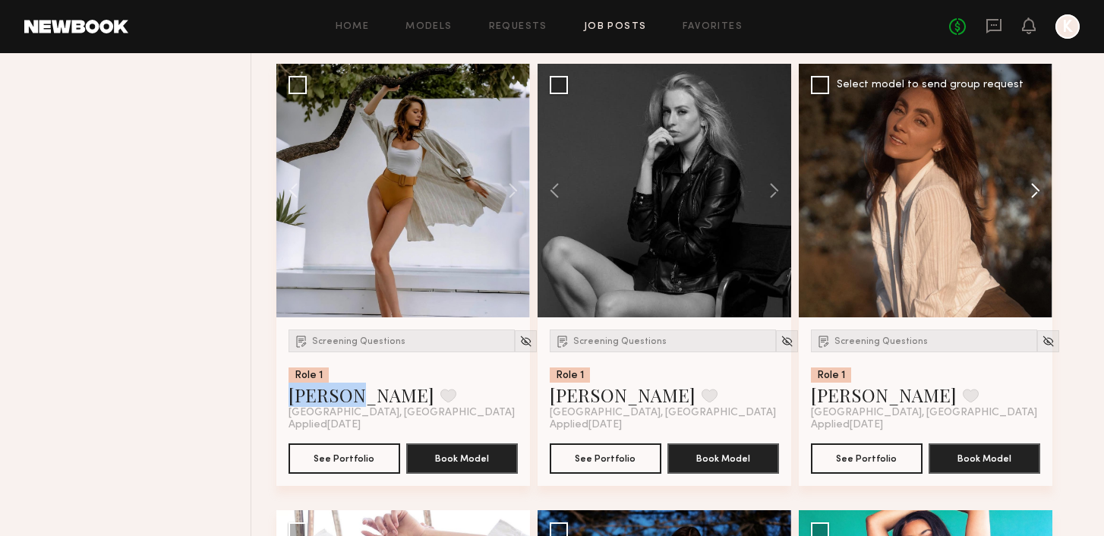
click at [1034, 187] on button at bounding box center [1028, 191] width 49 height 254
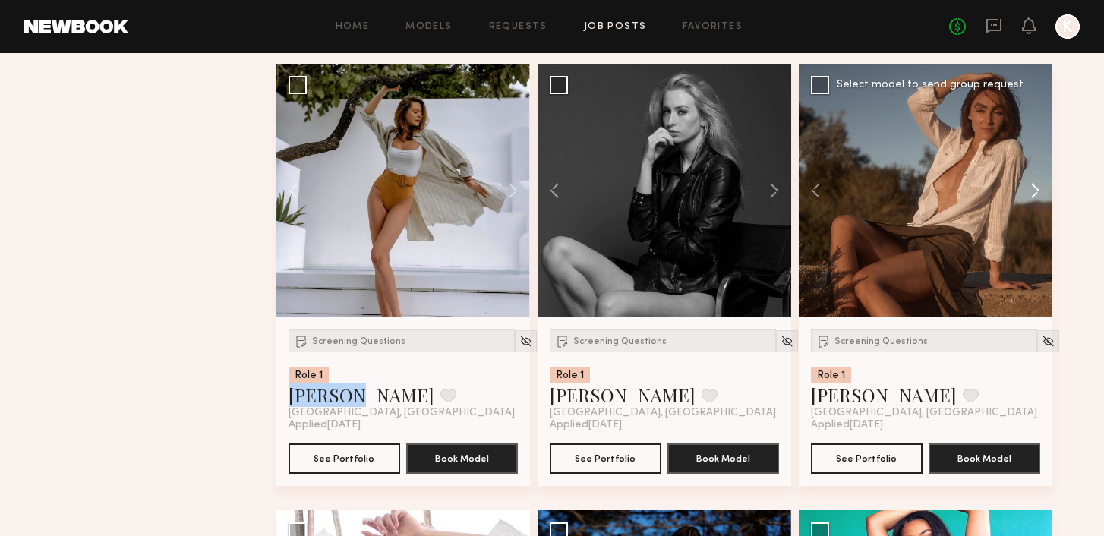
click at [1034, 187] on button at bounding box center [1028, 191] width 49 height 254
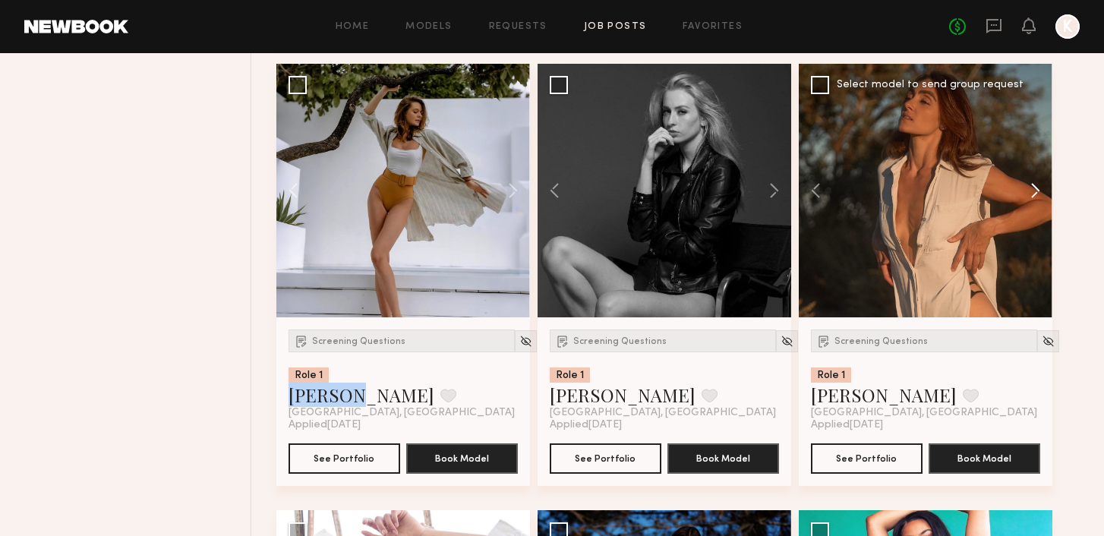
click at [1034, 187] on button at bounding box center [1028, 191] width 49 height 254
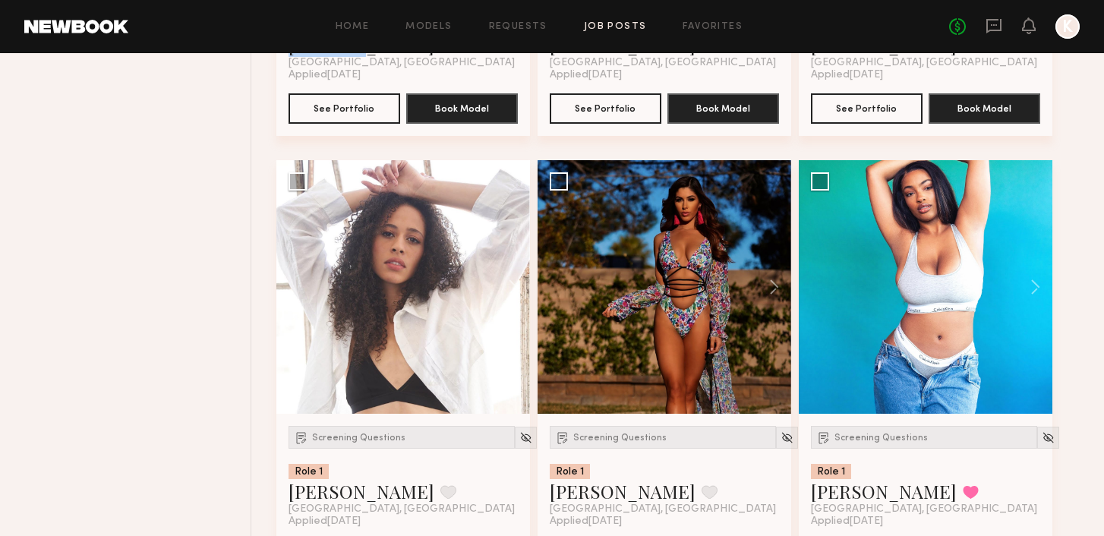
scroll to position [2765, 0]
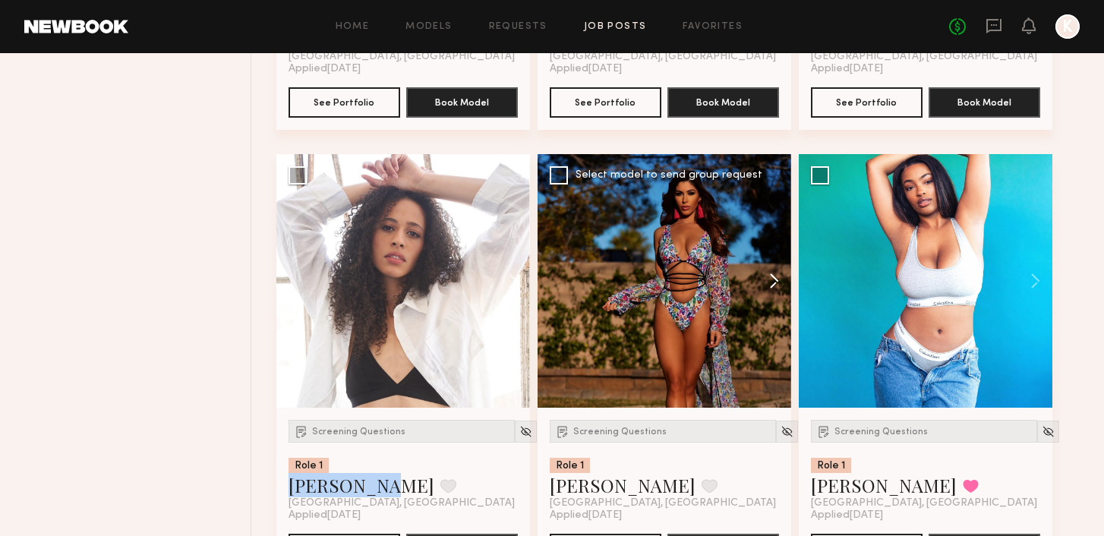
click at [766, 280] on button at bounding box center [766, 281] width 49 height 254
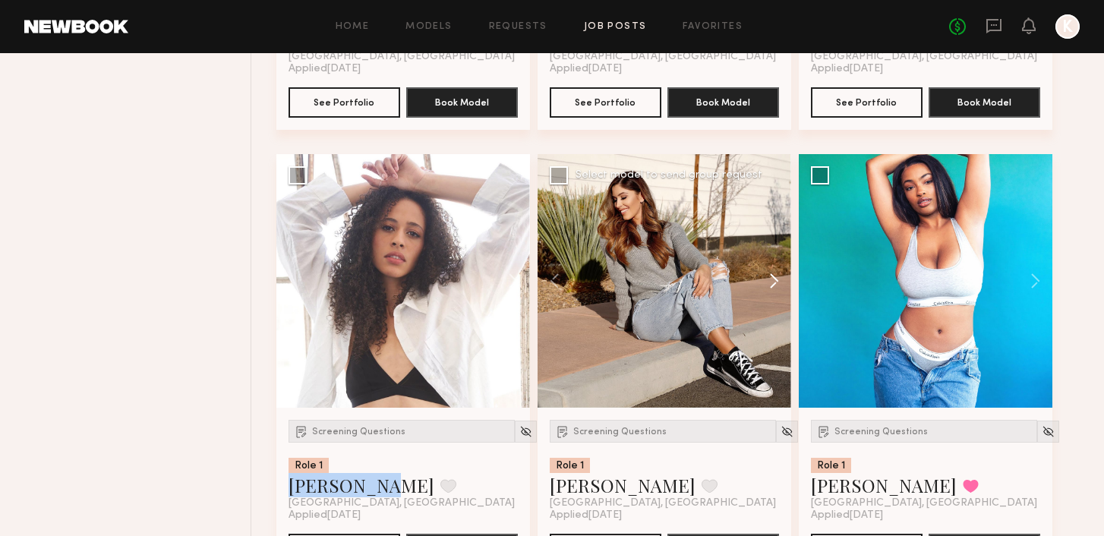
click at [766, 280] on button at bounding box center [766, 281] width 49 height 254
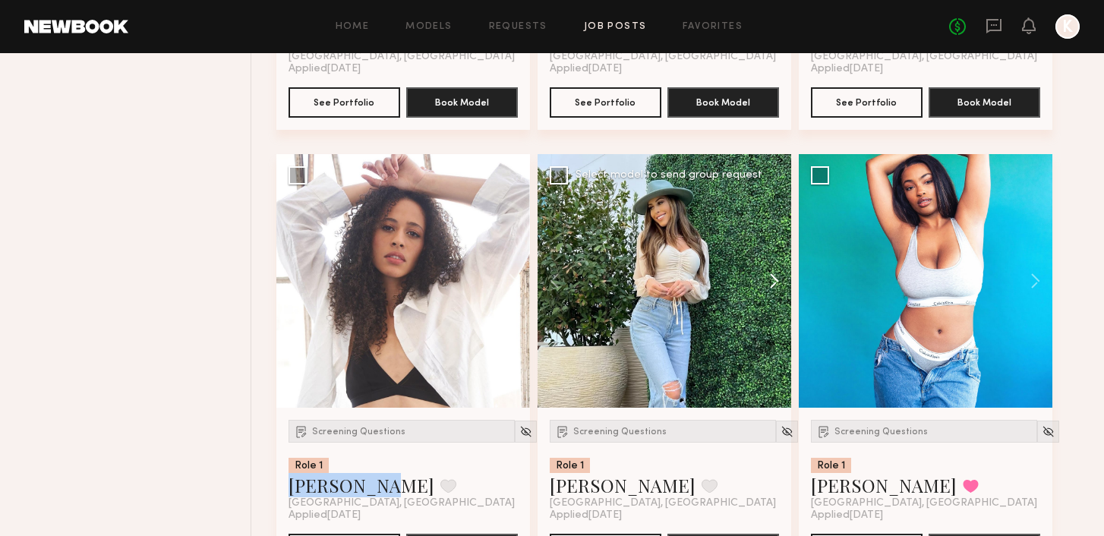
click at [766, 280] on button at bounding box center [766, 281] width 49 height 254
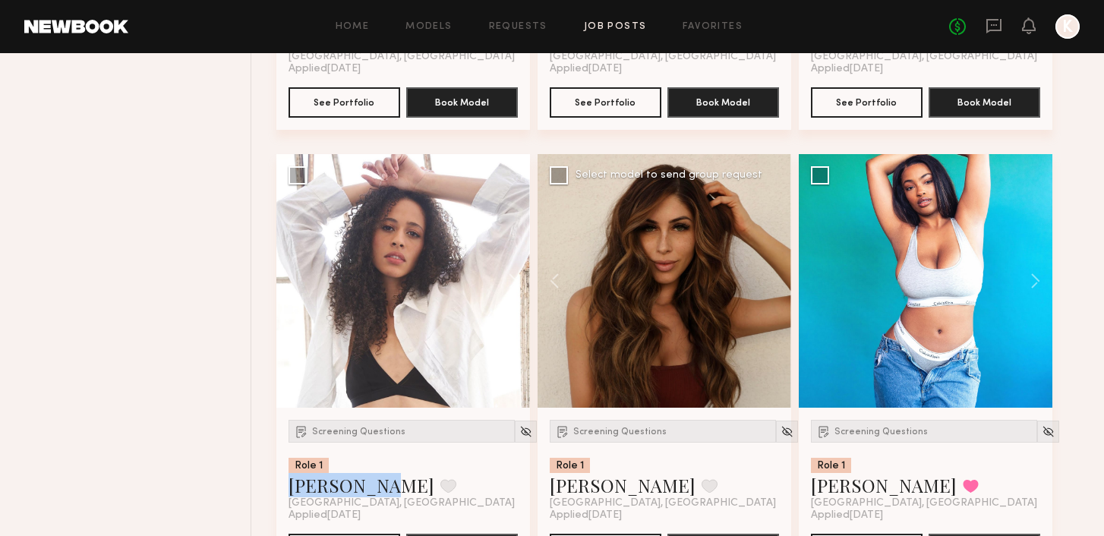
click at [766, 280] on div at bounding box center [664, 281] width 254 height 254
click at [1037, 282] on button at bounding box center [1028, 281] width 49 height 254
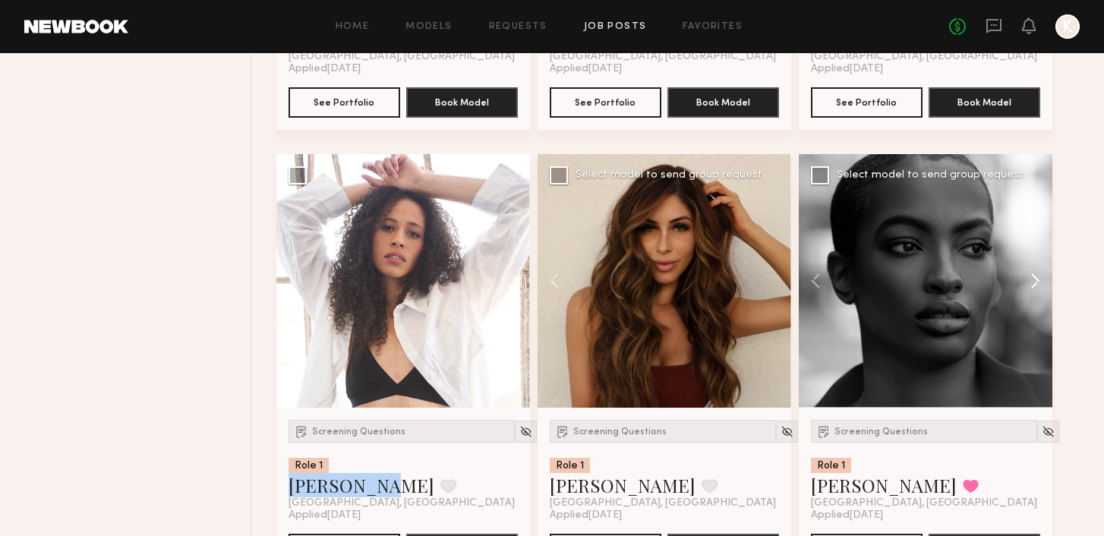
click at [1037, 282] on button at bounding box center [1028, 281] width 49 height 254
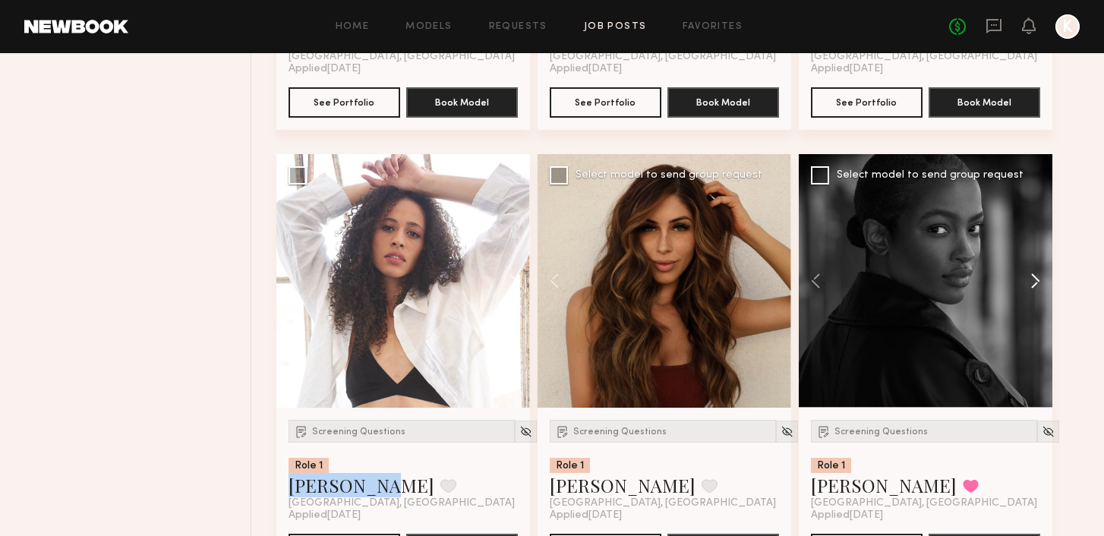
click at [1037, 282] on button at bounding box center [1028, 281] width 49 height 254
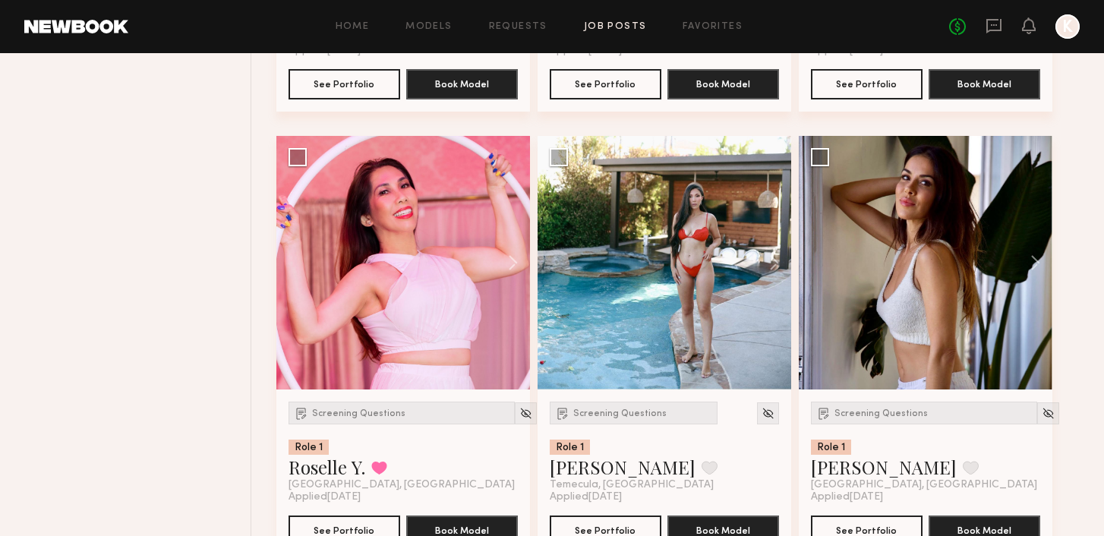
scroll to position [3234, 0]
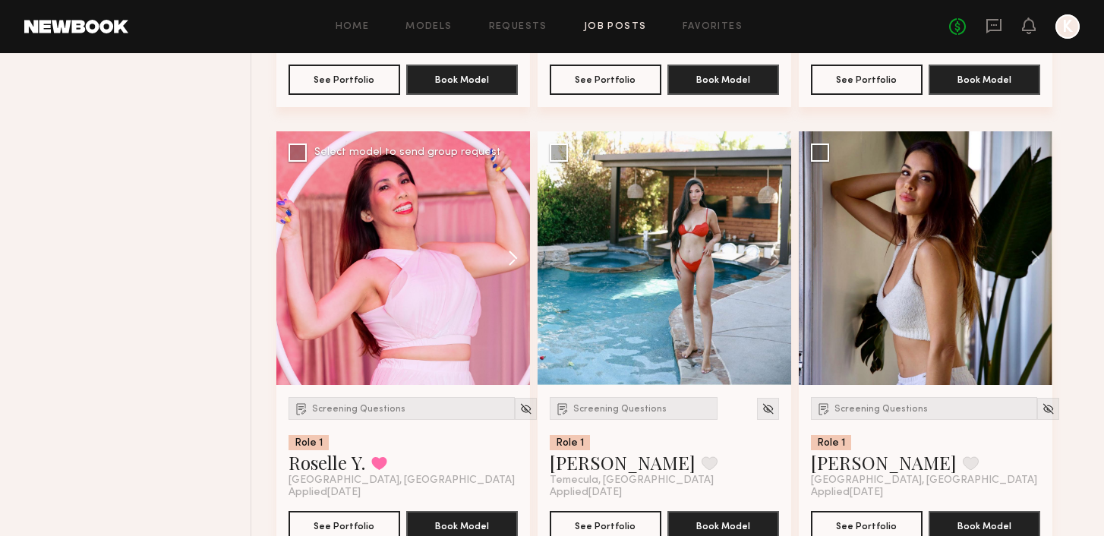
click at [511, 264] on button at bounding box center [505, 258] width 49 height 254
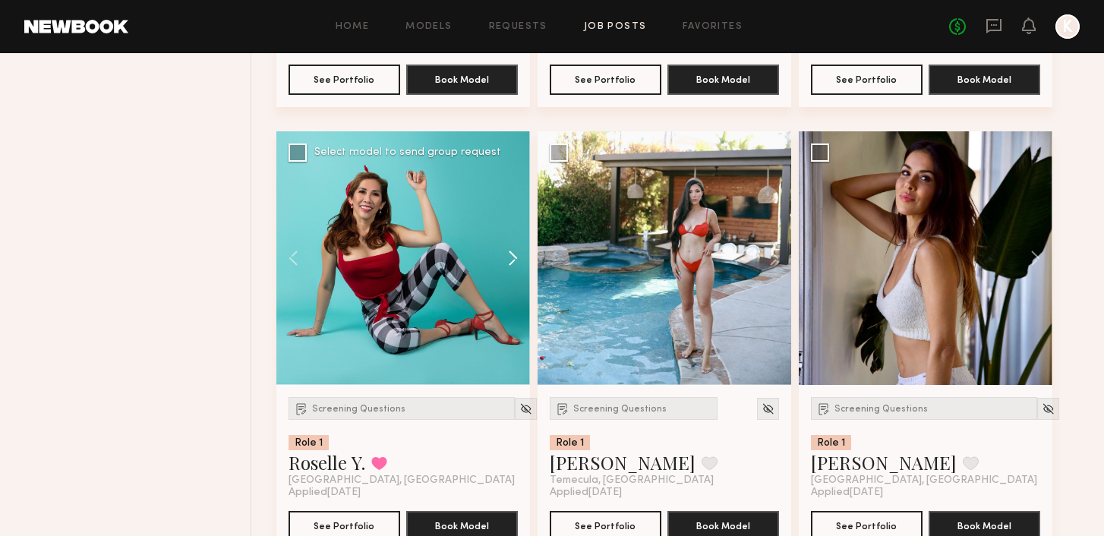
click at [509, 263] on button at bounding box center [505, 258] width 49 height 254
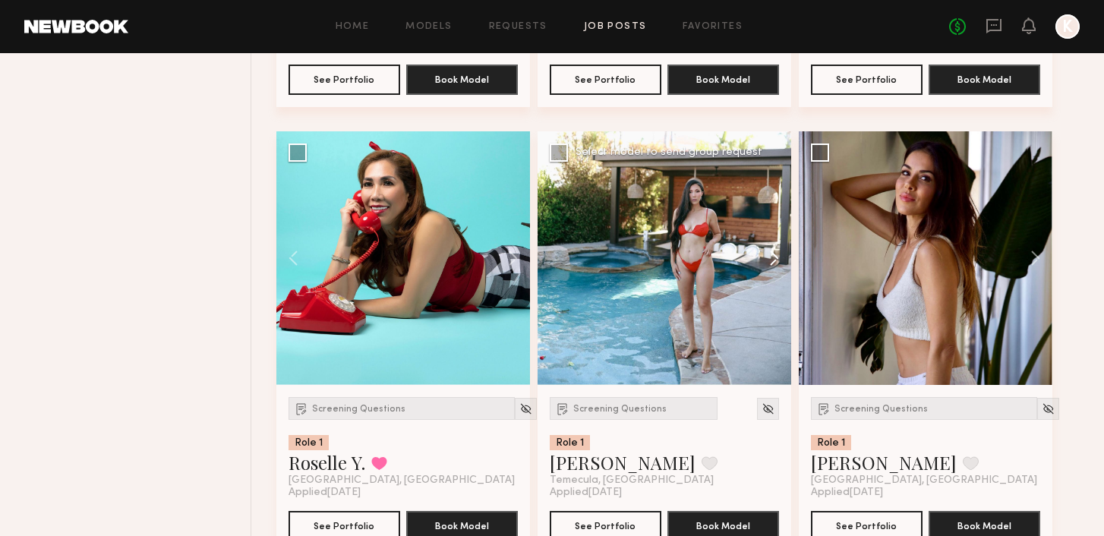
click at [768, 257] on button at bounding box center [766, 258] width 49 height 254
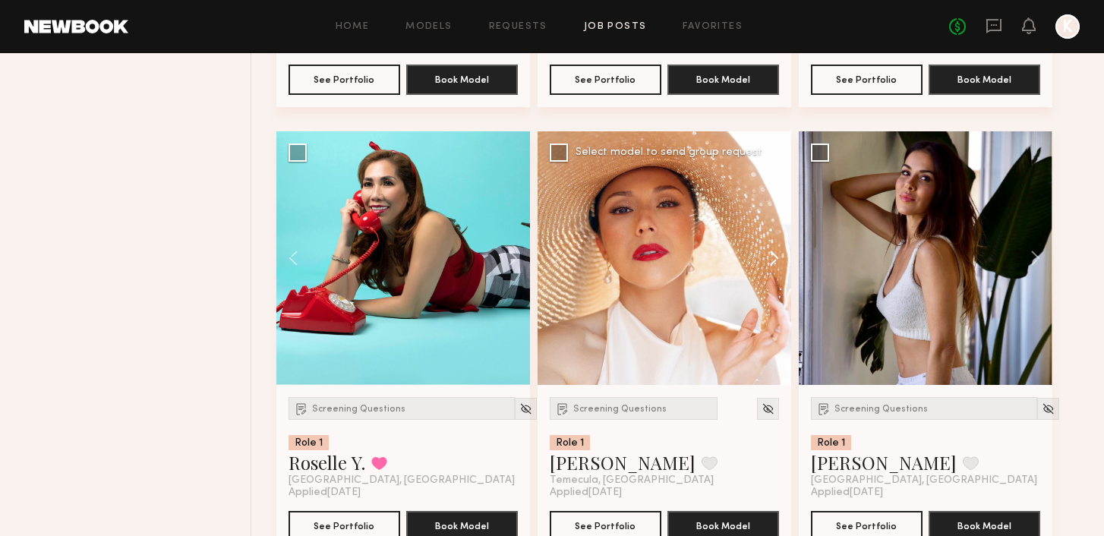
click at [768, 257] on button at bounding box center [766, 258] width 49 height 254
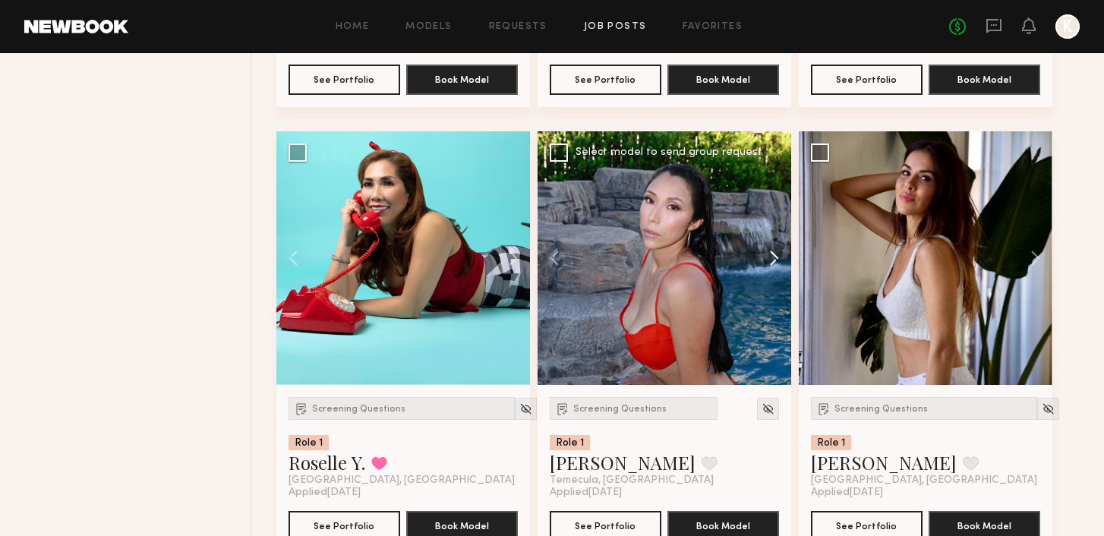
click at [768, 257] on button at bounding box center [766, 258] width 49 height 254
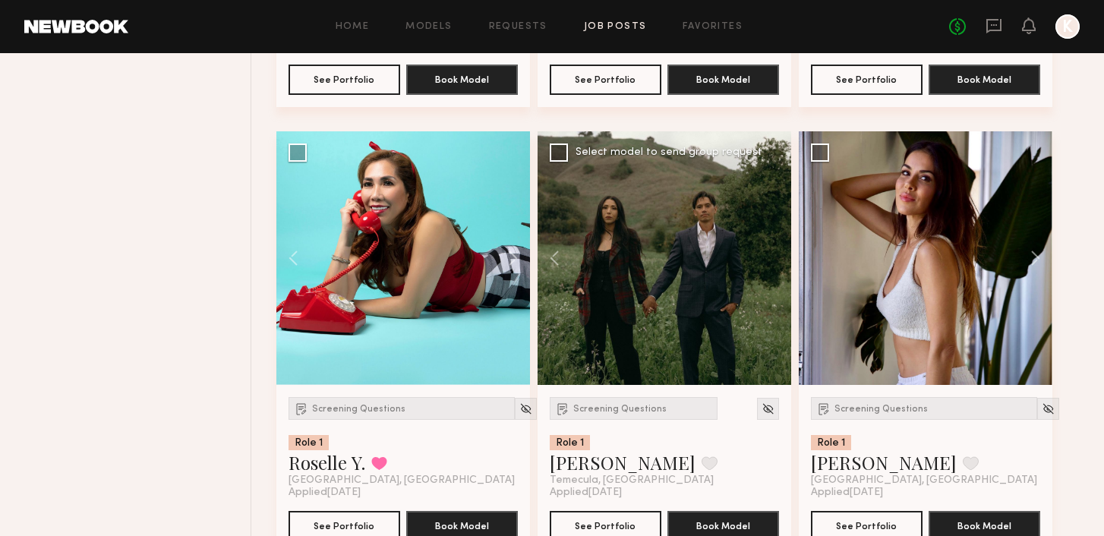
click at [769, 257] on div at bounding box center [664, 258] width 254 height 254
click at [1031, 255] on button at bounding box center [1028, 258] width 49 height 254
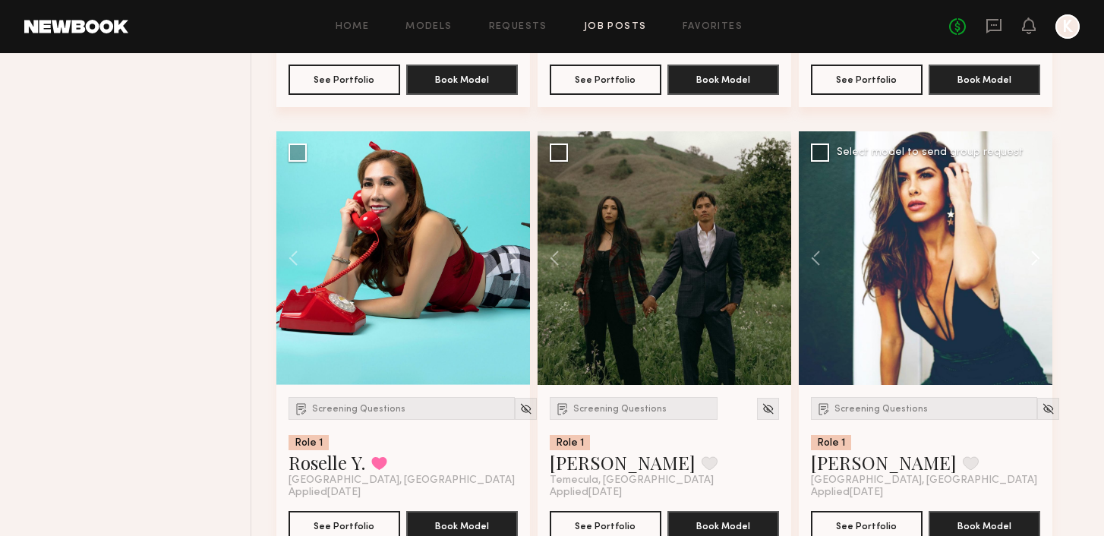
click at [1031, 255] on button at bounding box center [1028, 258] width 49 height 254
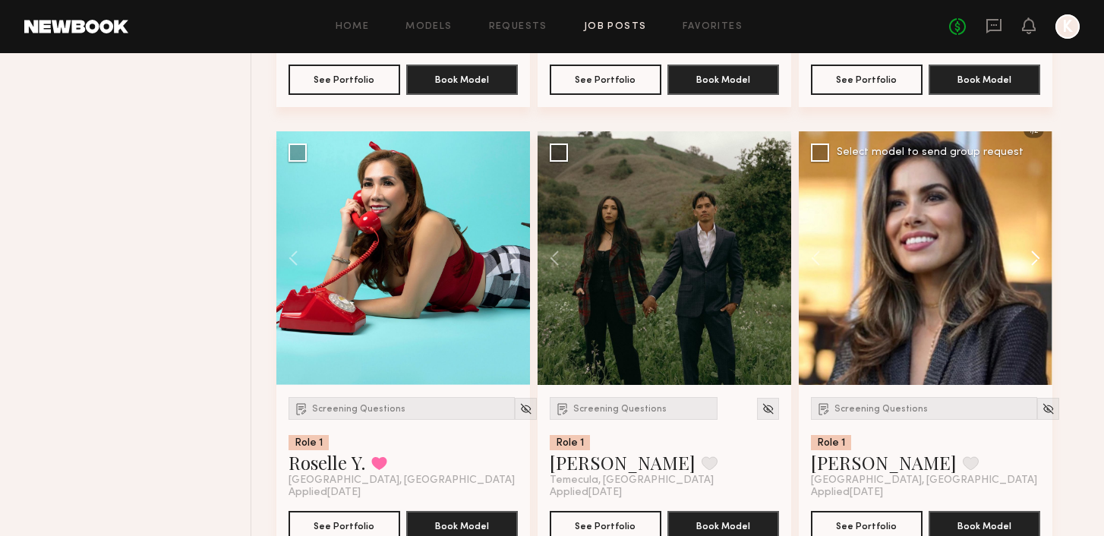
click at [1031, 255] on button at bounding box center [1028, 258] width 49 height 254
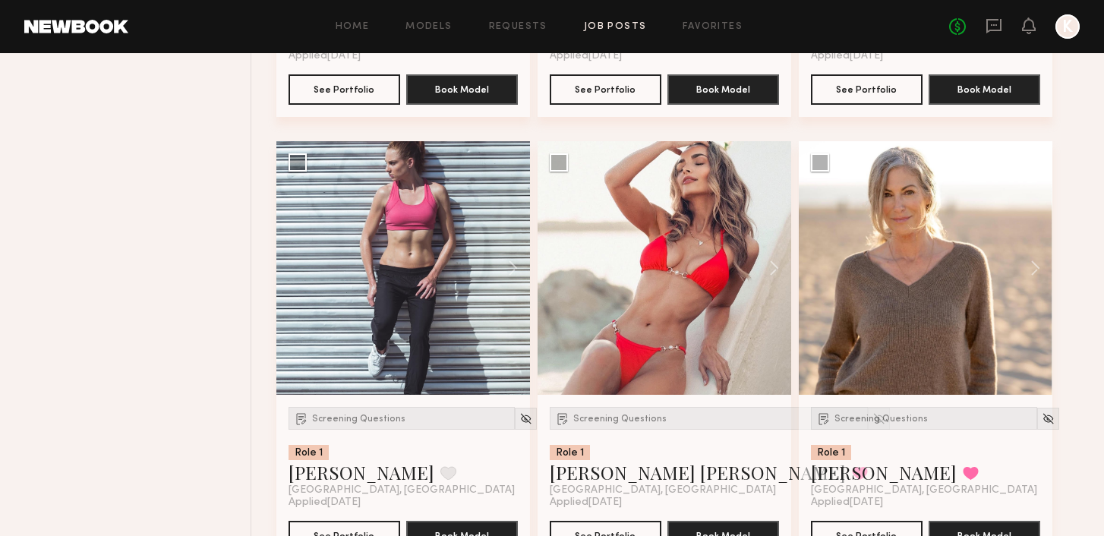
scroll to position [4120, 0]
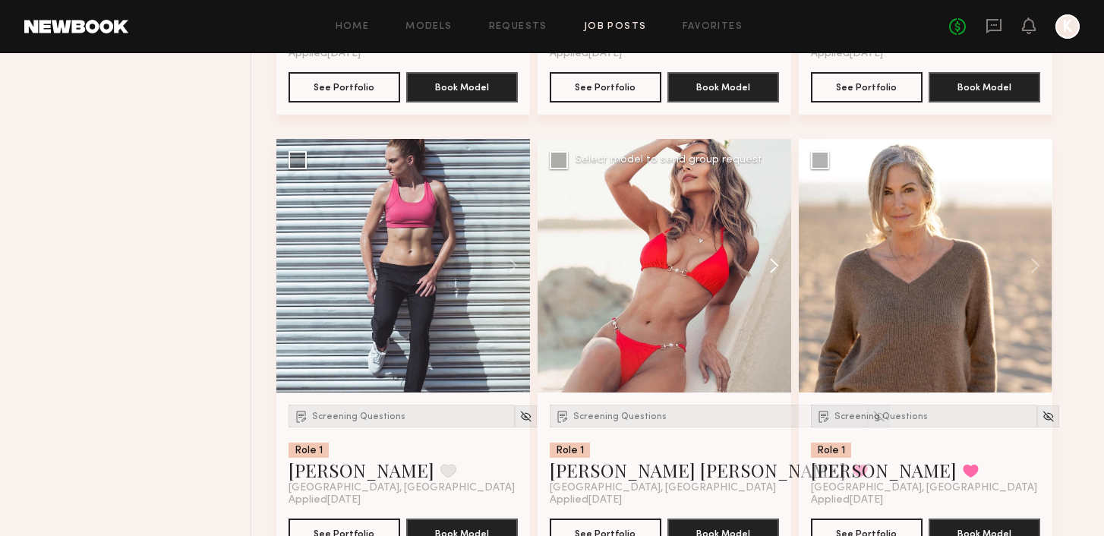
click at [770, 266] on button at bounding box center [766, 266] width 49 height 254
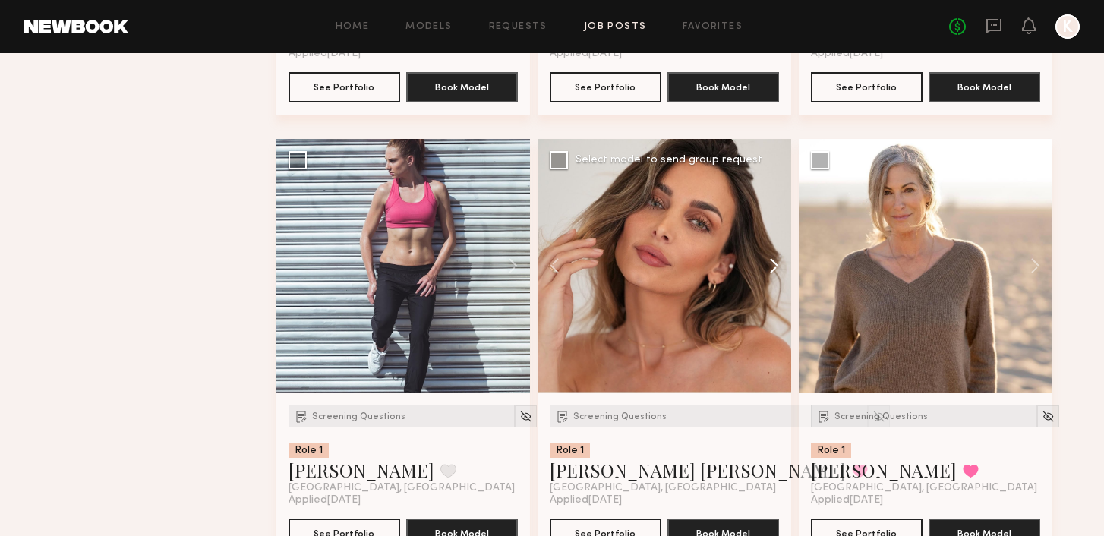
click at [771, 266] on button at bounding box center [766, 266] width 49 height 254
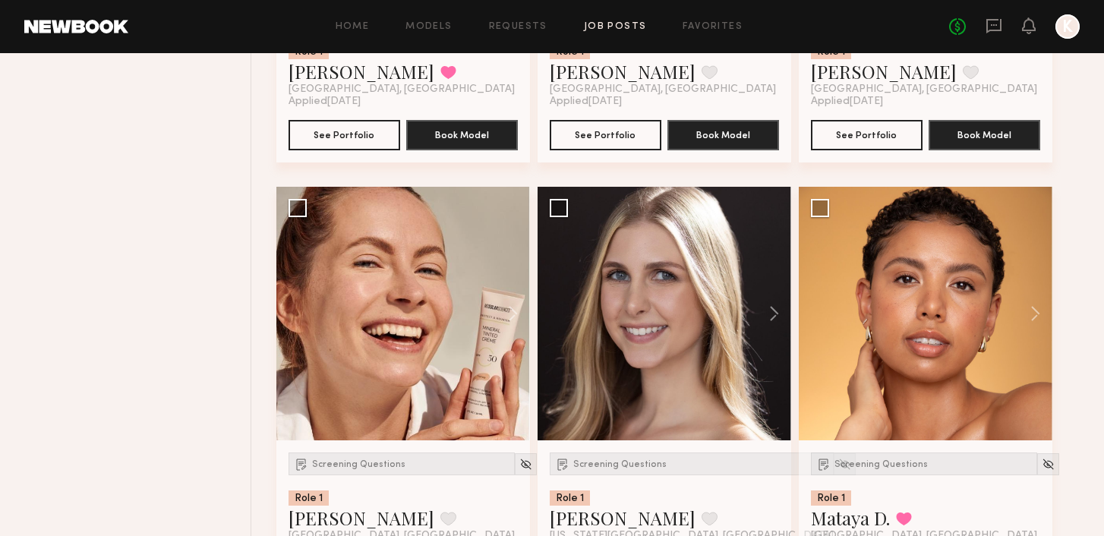
scroll to position [5018, 0]
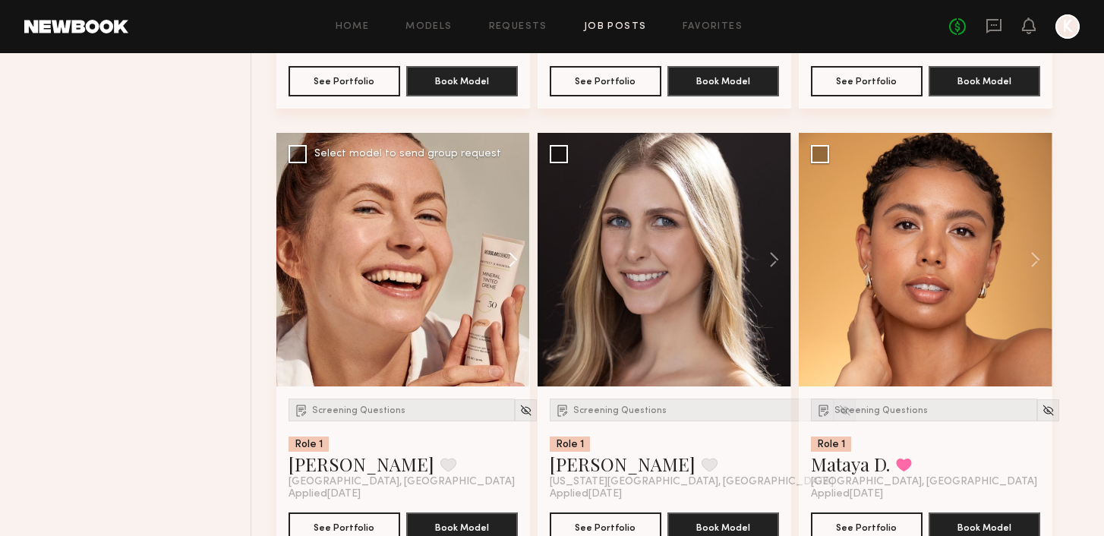
click at [512, 265] on button at bounding box center [505, 260] width 49 height 254
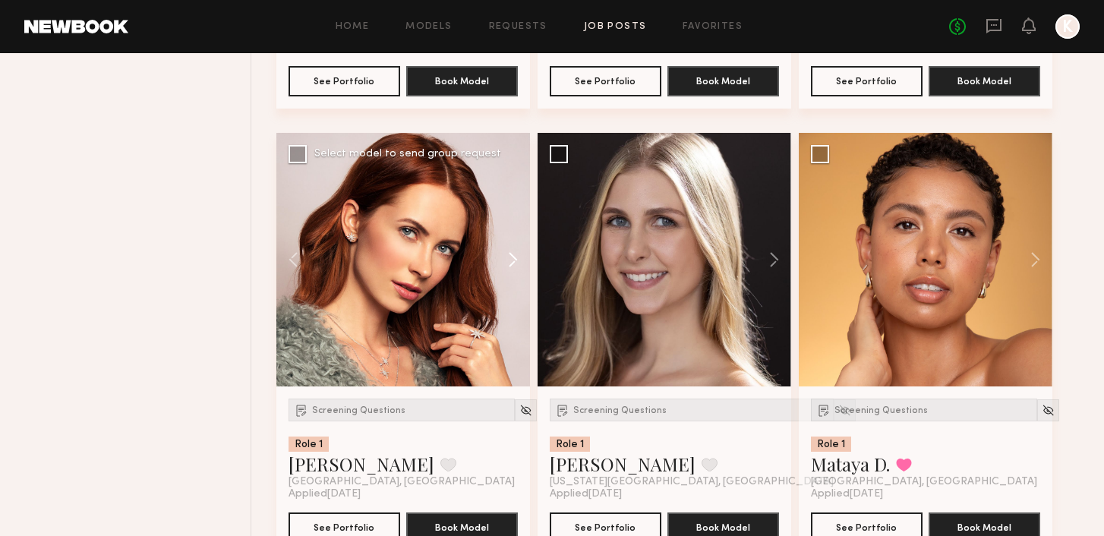
click at [512, 265] on button at bounding box center [505, 260] width 49 height 254
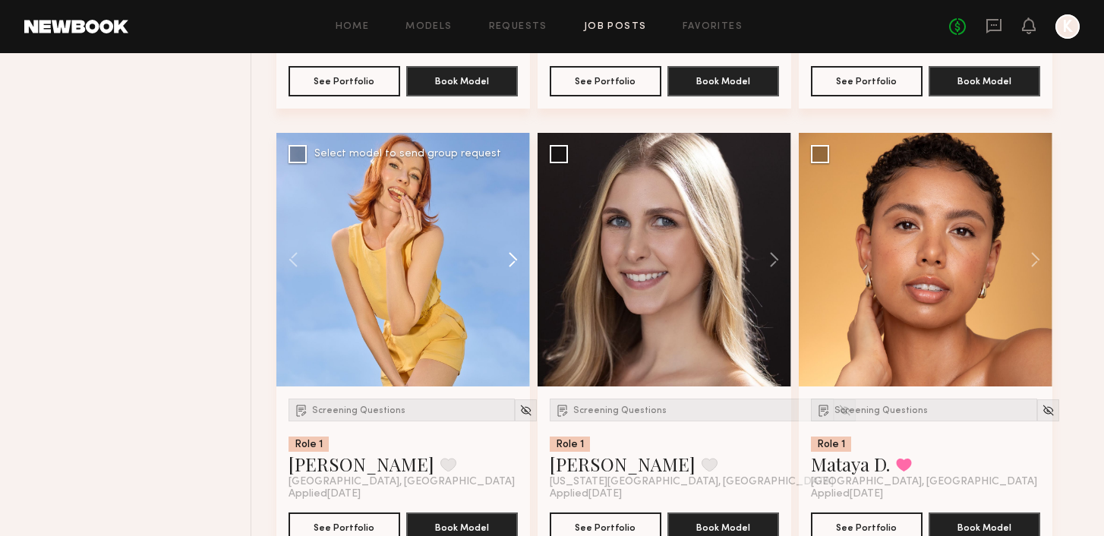
click at [512, 264] on button at bounding box center [505, 260] width 49 height 254
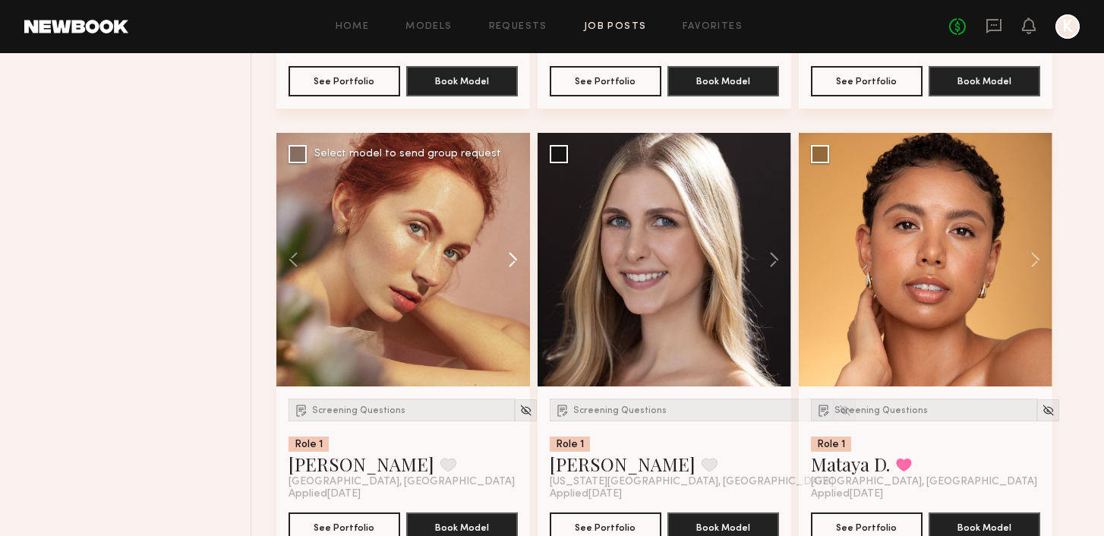
click at [512, 264] on button at bounding box center [505, 260] width 49 height 254
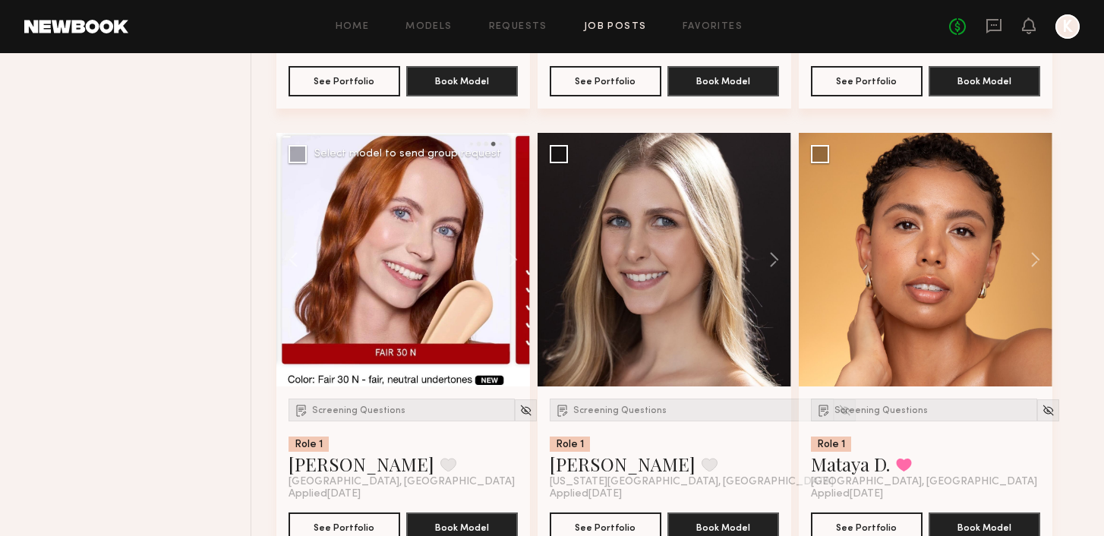
scroll to position [5049, 0]
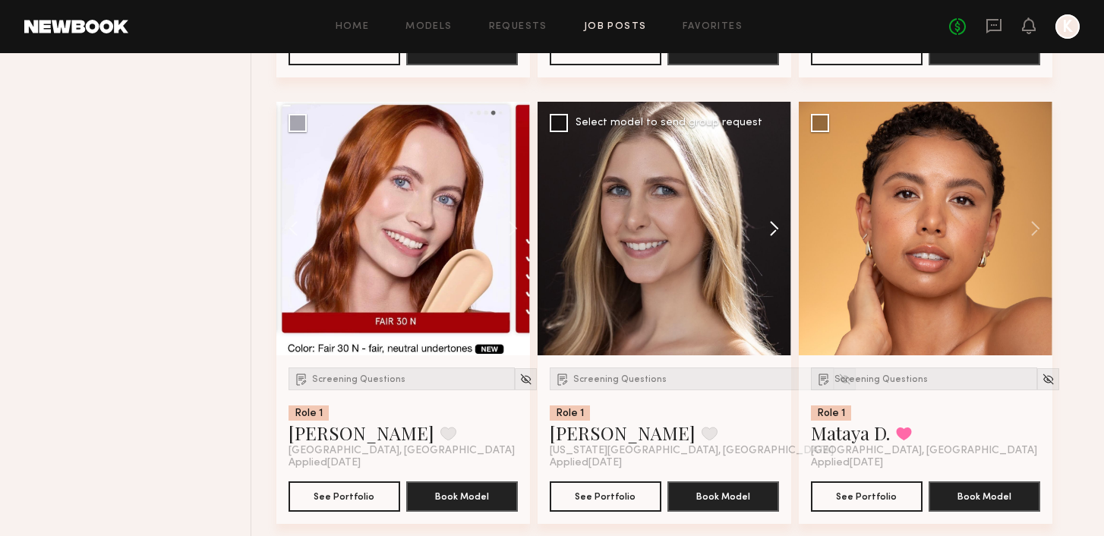
click at [770, 227] on button at bounding box center [766, 229] width 49 height 254
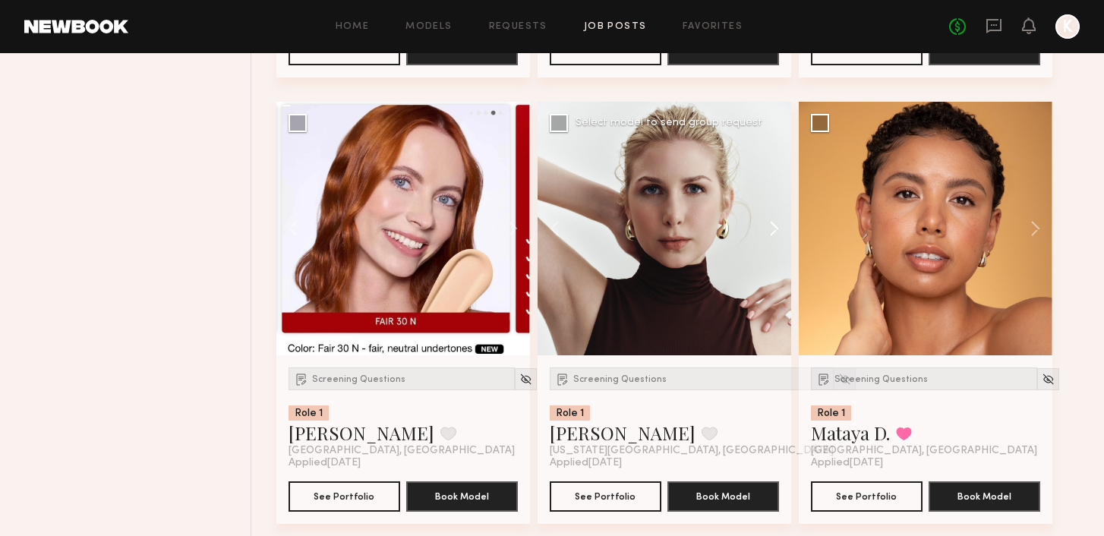
click at [770, 227] on button at bounding box center [766, 229] width 49 height 254
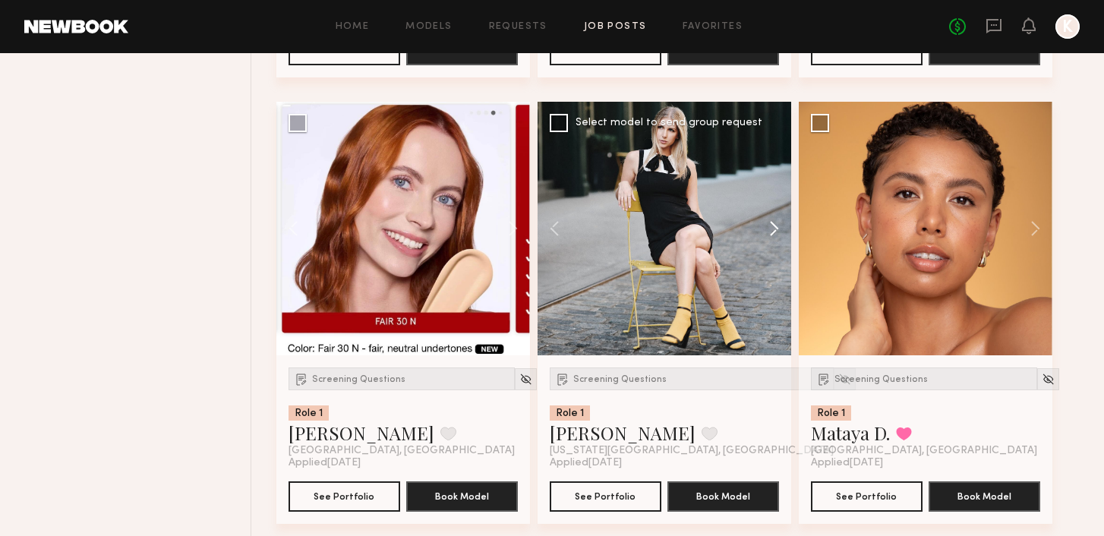
click at [770, 227] on button at bounding box center [766, 229] width 49 height 254
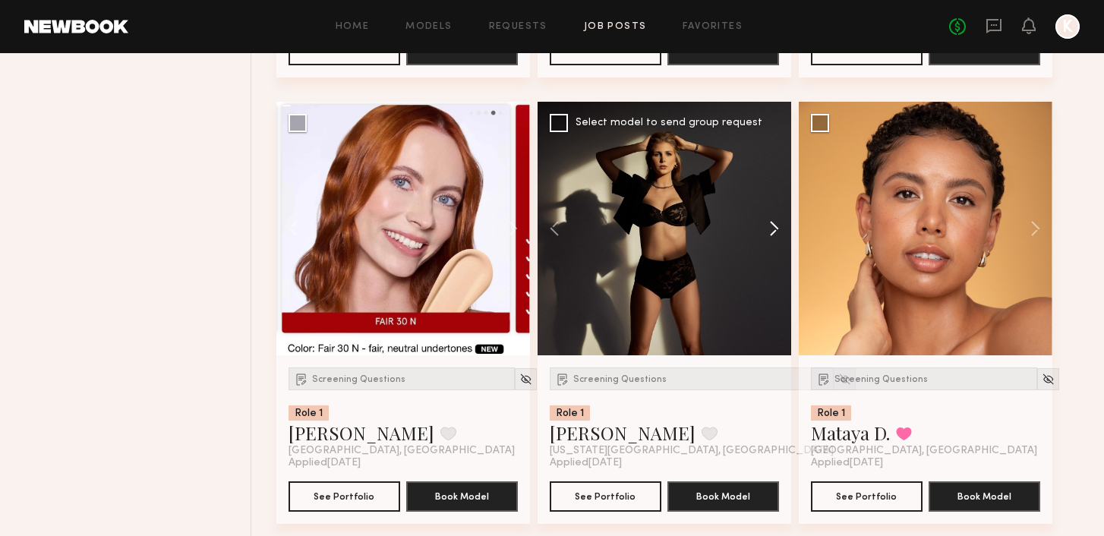
click at [770, 227] on button at bounding box center [766, 229] width 49 height 254
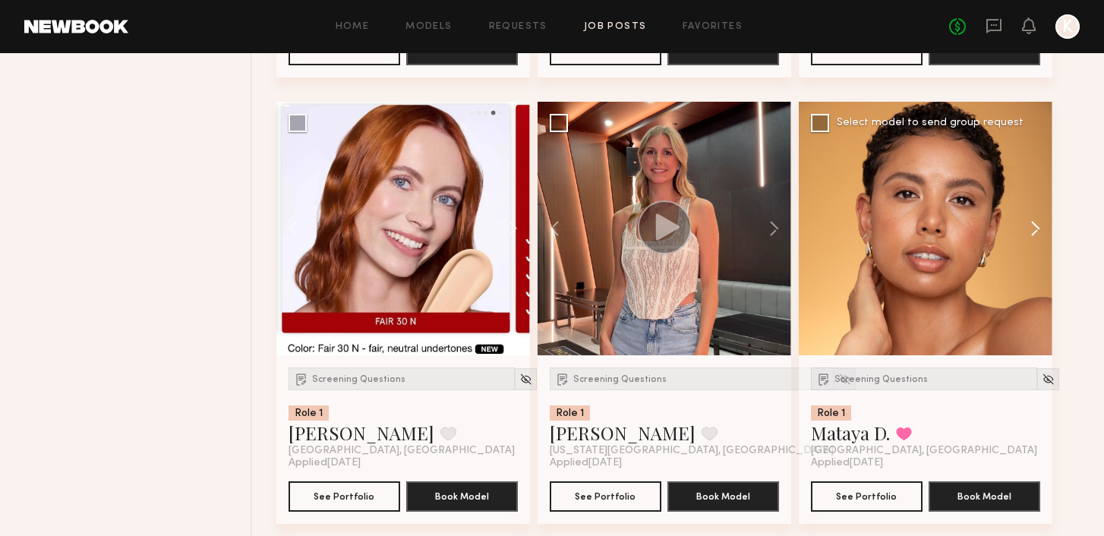
click at [1035, 228] on button at bounding box center [1028, 229] width 49 height 254
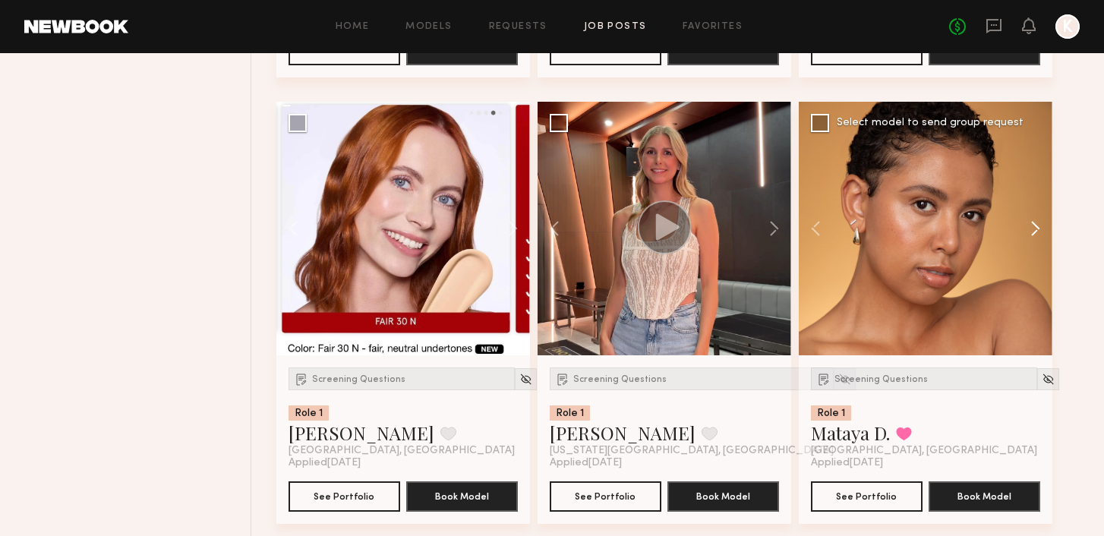
click at [1035, 228] on button at bounding box center [1028, 229] width 49 height 254
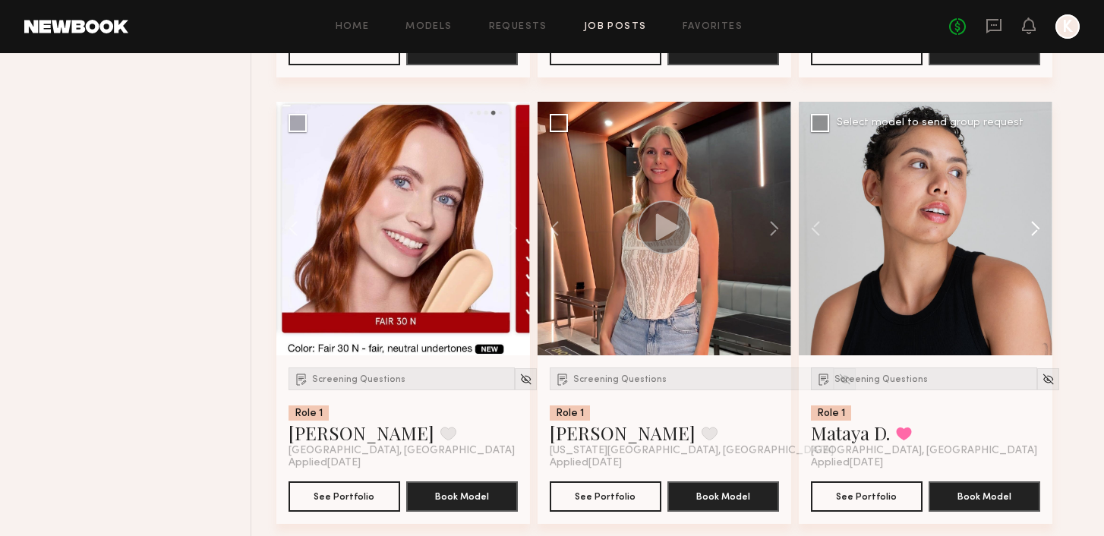
click at [1035, 228] on button at bounding box center [1028, 229] width 49 height 254
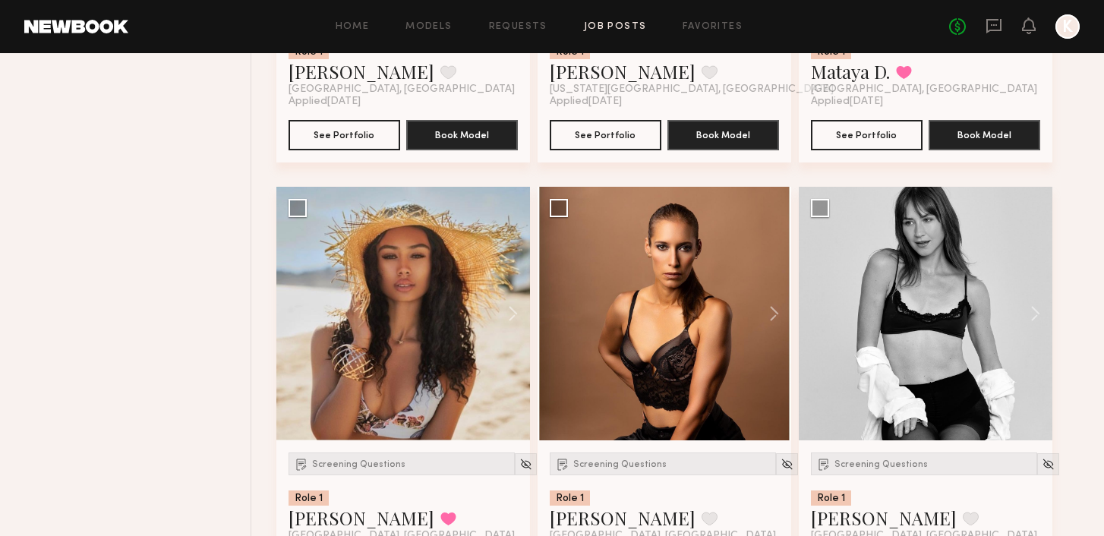
scroll to position [5420, 0]
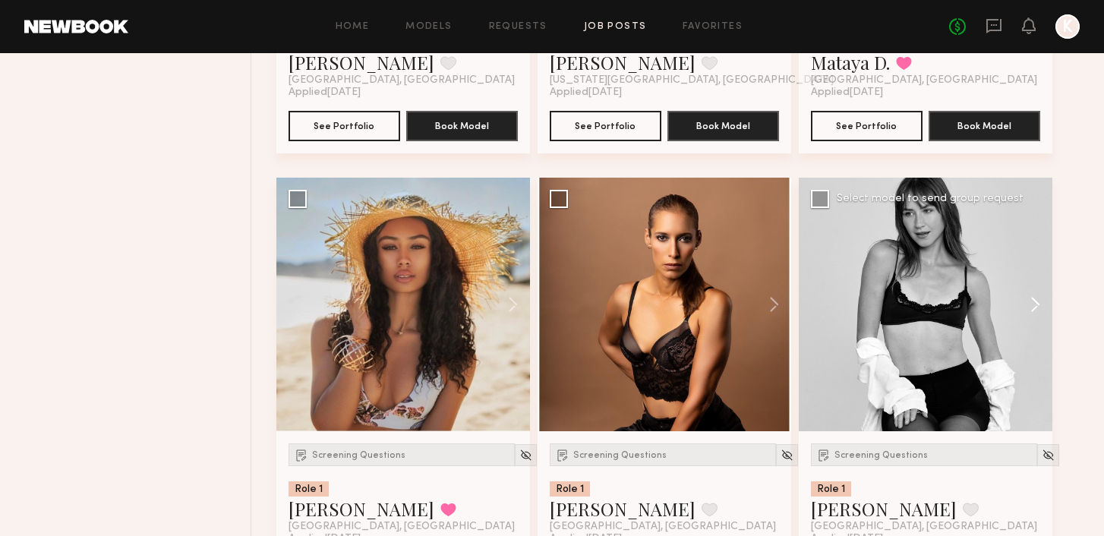
click at [1031, 308] on button at bounding box center [1028, 305] width 49 height 254
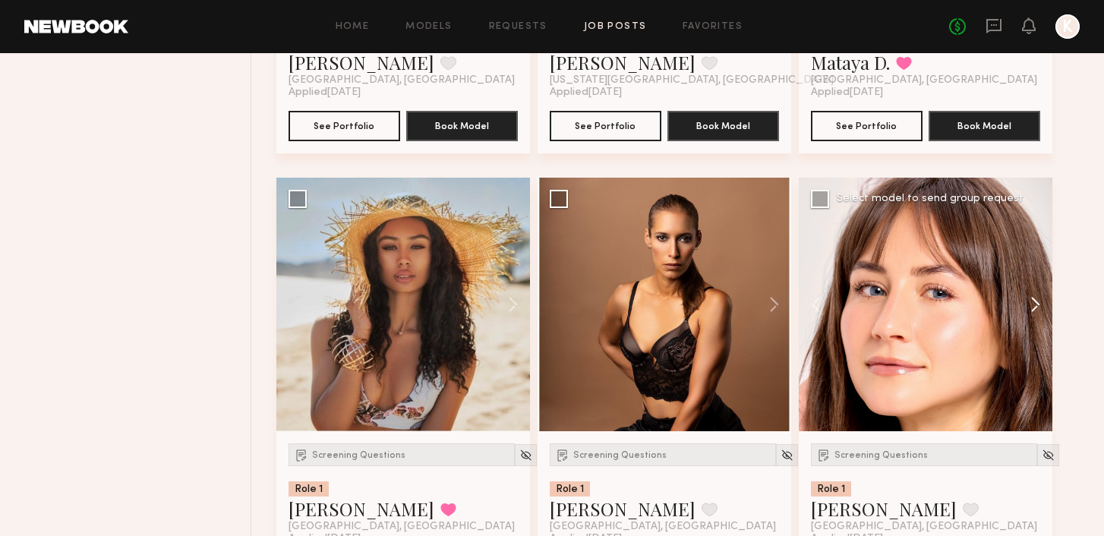
click at [1031, 308] on button at bounding box center [1028, 305] width 49 height 254
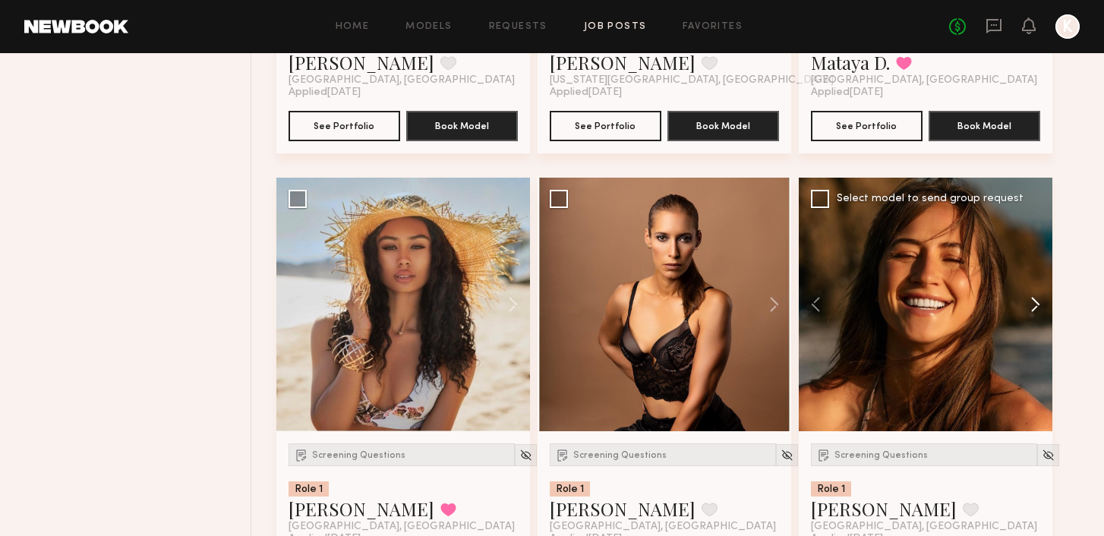
click at [1031, 308] on button at bounding box center [1028, 305] width 49 height 254
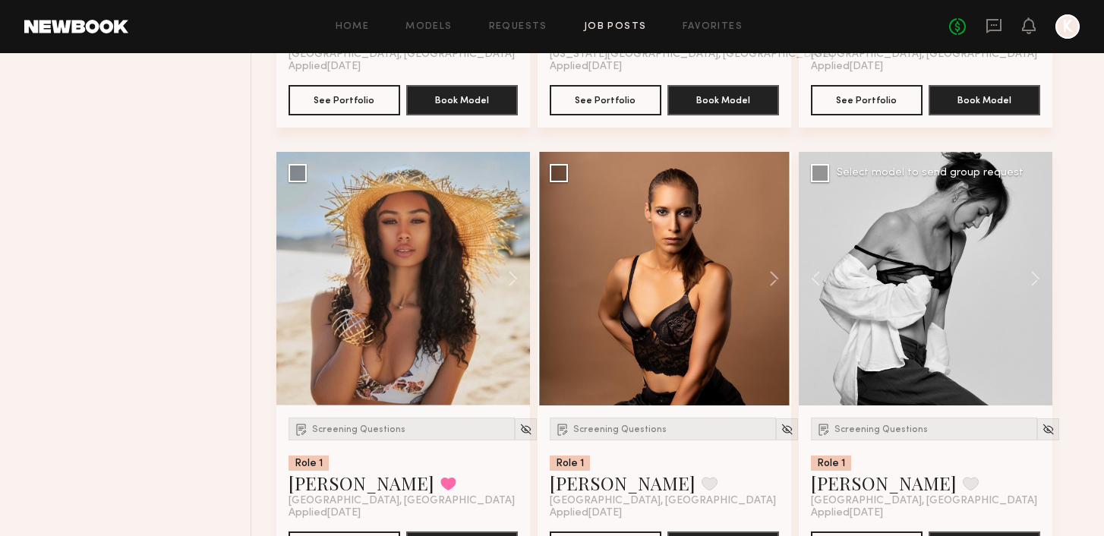
scroll to position [5449, 0]
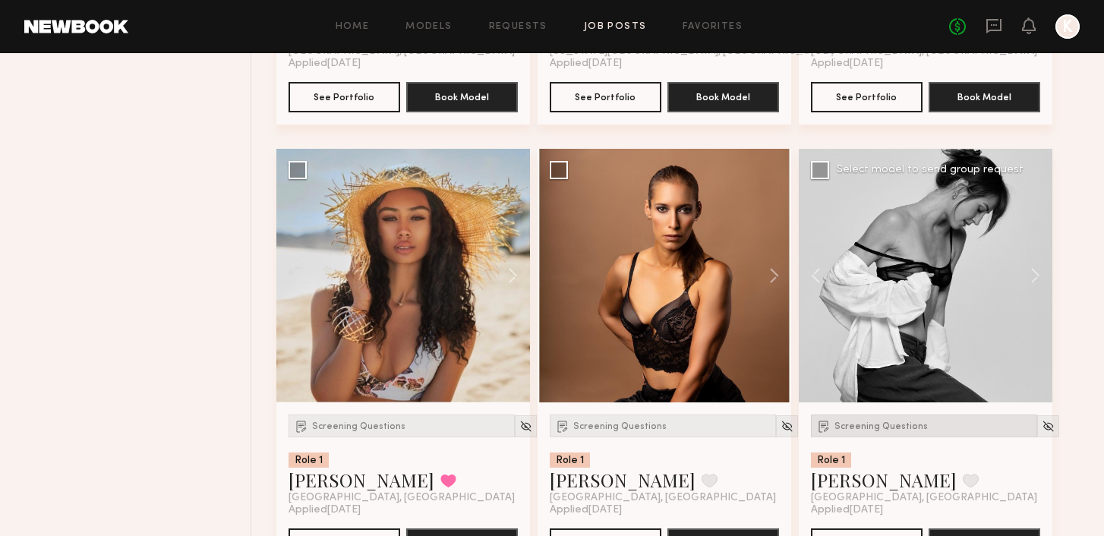
click at [878, 431] on span "Screening Questions" at bounding box center [880, 426] width 93 height 9
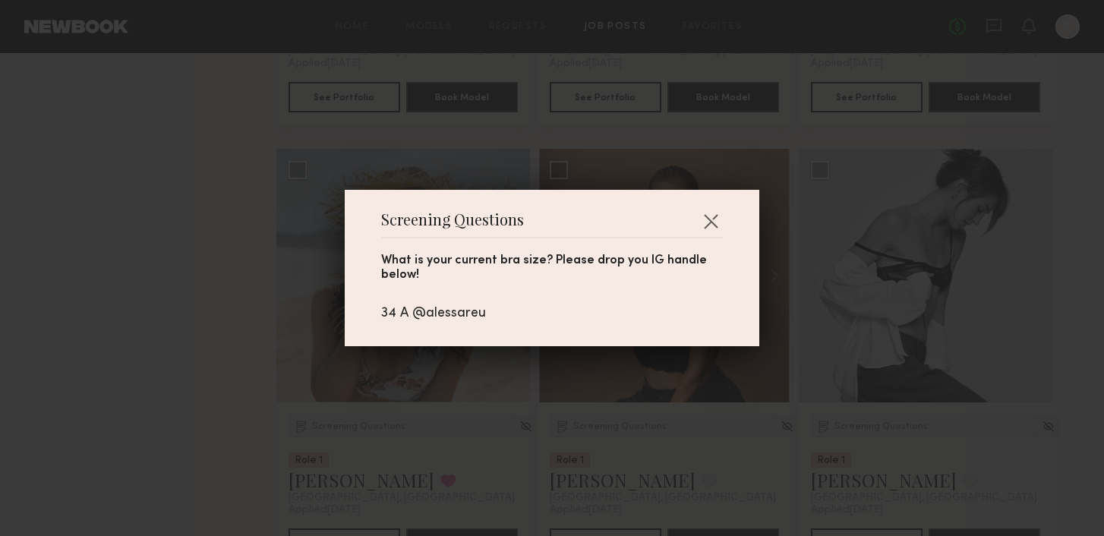
click at [878, 430] on div "Screening Questions What is your current bra size? Please drop you IG handle be…" at bounding box center [552, 268] width 1104 height 536
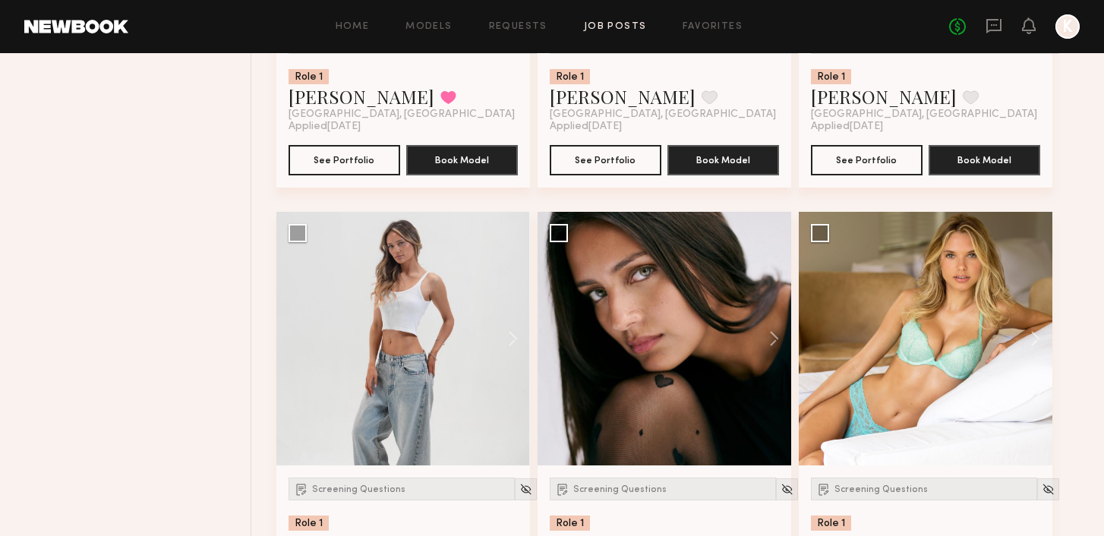
scroll to position [5878, 0]
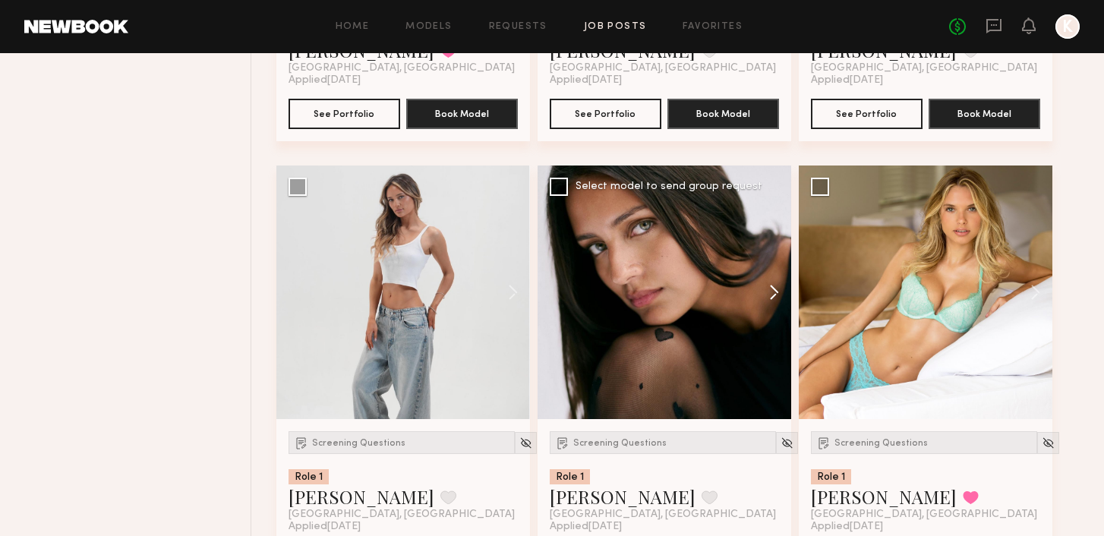
click at [766, 298] on button at bounding box center [766, 292] width 49 height 254
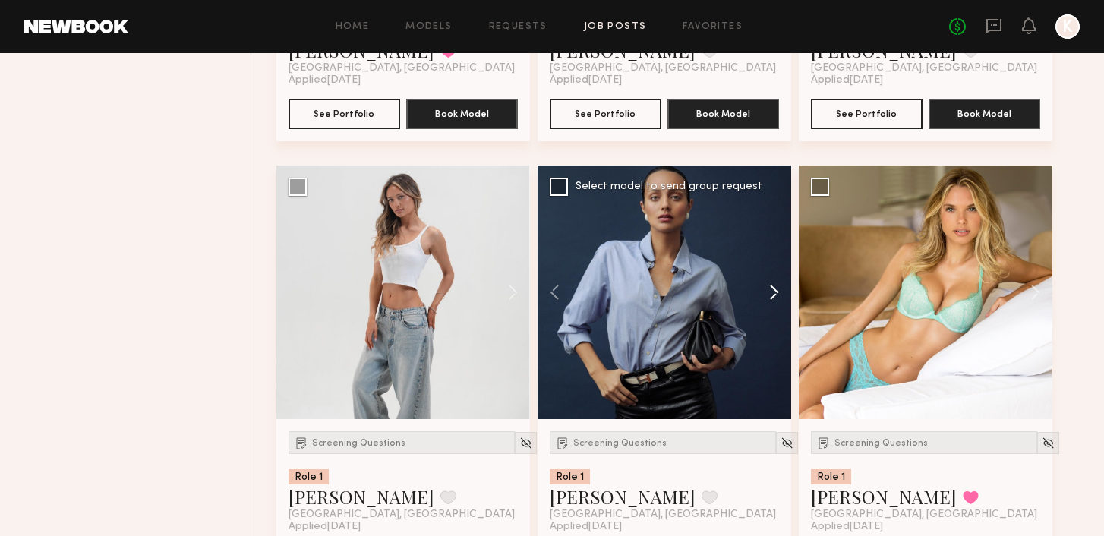
click at [767, 298] on button at bounding box center [766, 292] width 49 height 254
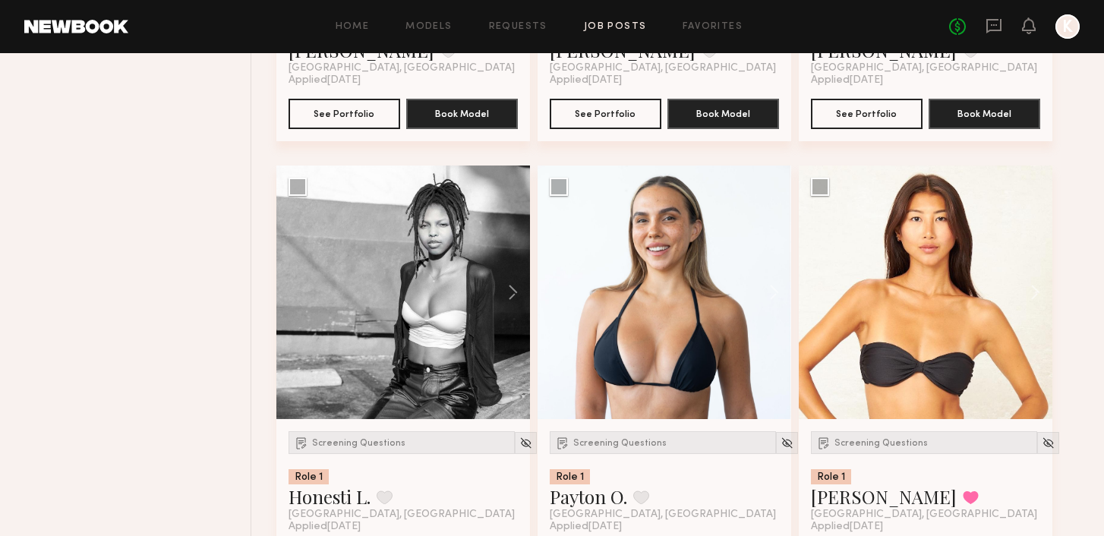
scroll to position [6773, 0]
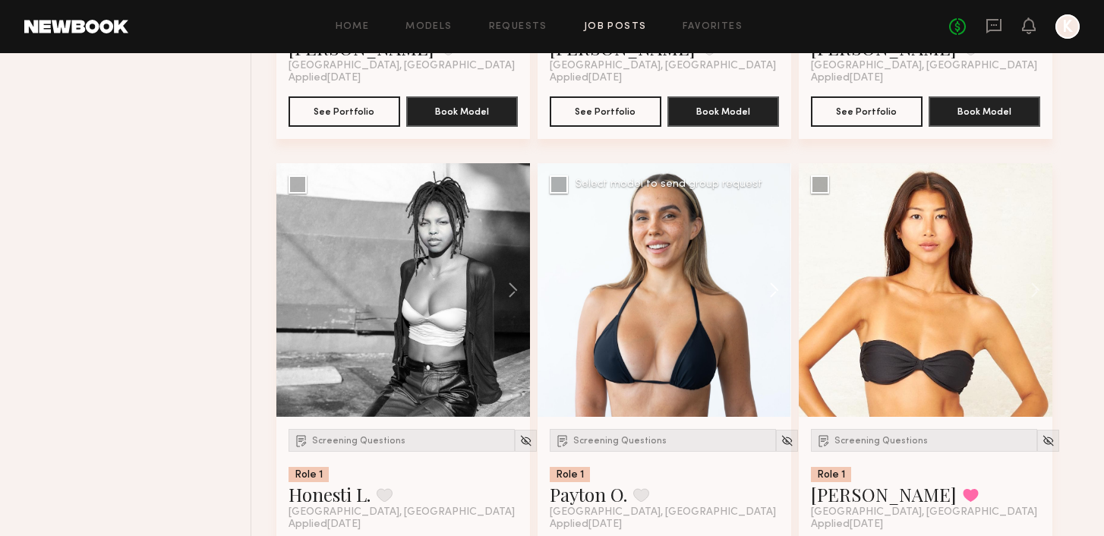
click at [767, 298] on button at bounding box center [766, 290] width 49 height 254
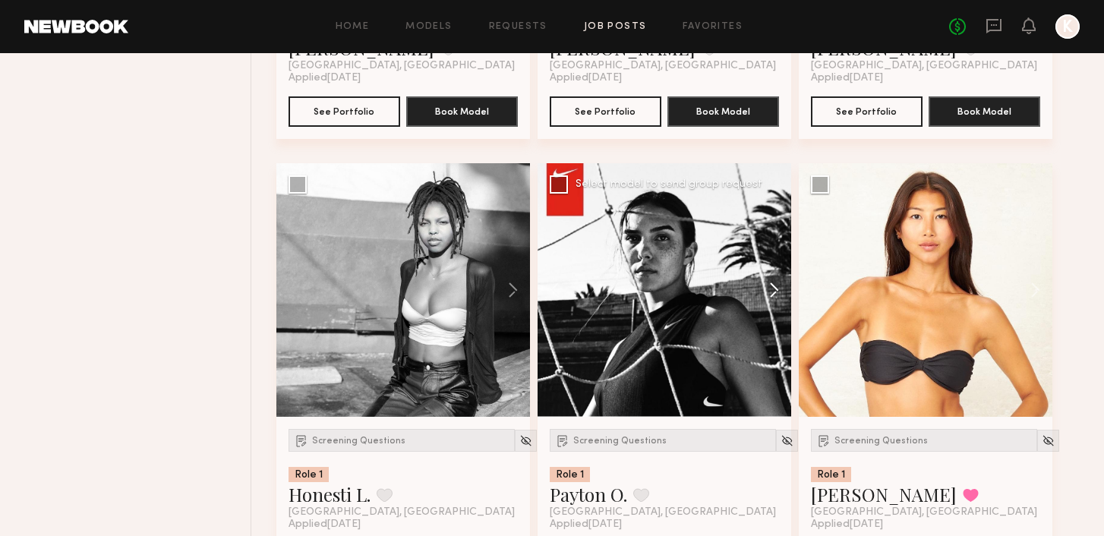
click at [767, 298] on button at bounding box center [766, 290] width 49 height 254
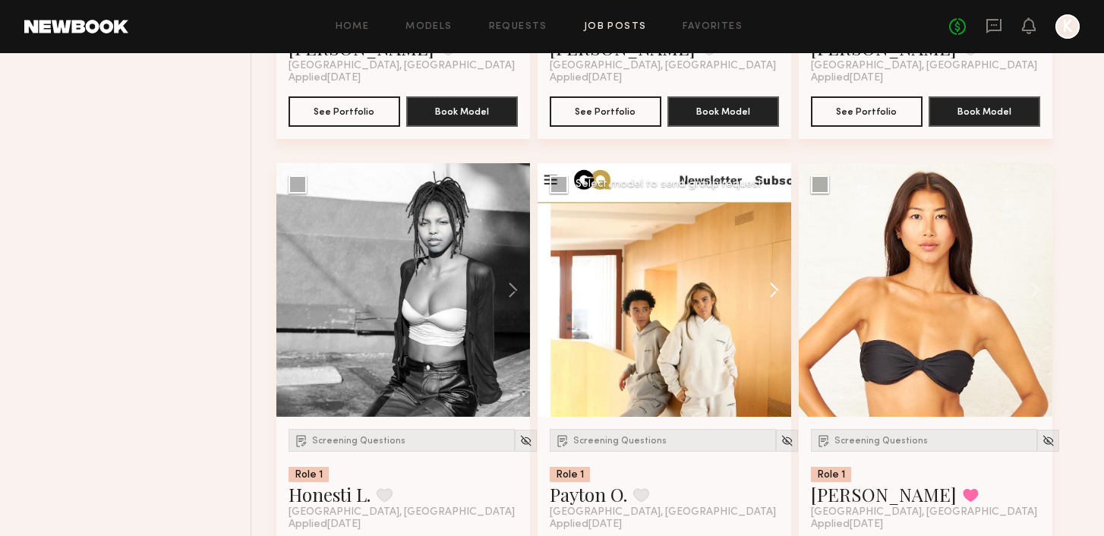
click at [767, 298] on button at bounding box center [766, 290] width 49 height 254
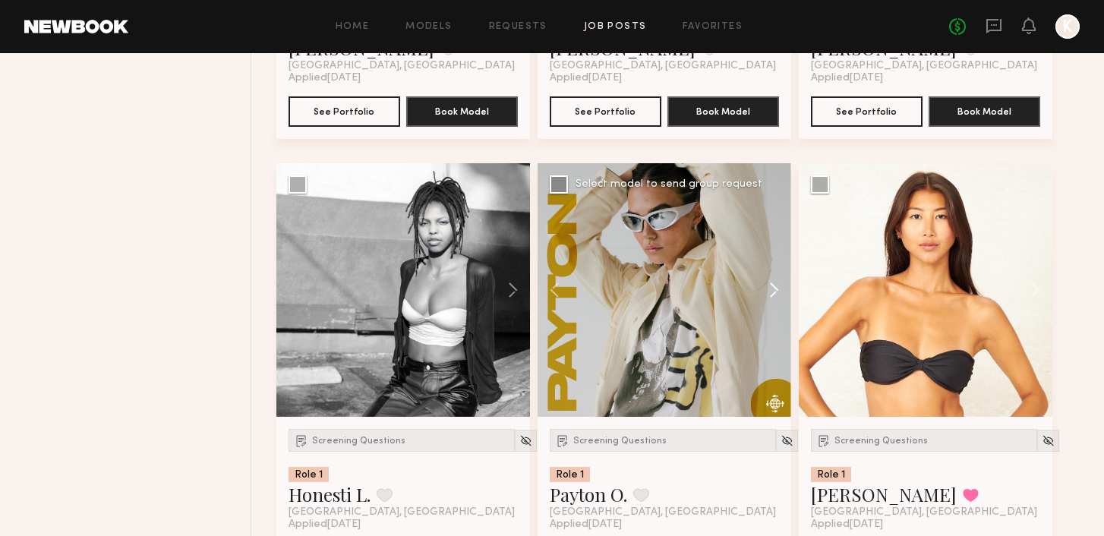
click at [767, 298] on button at bounding box center [766, 290] width 49 height 254
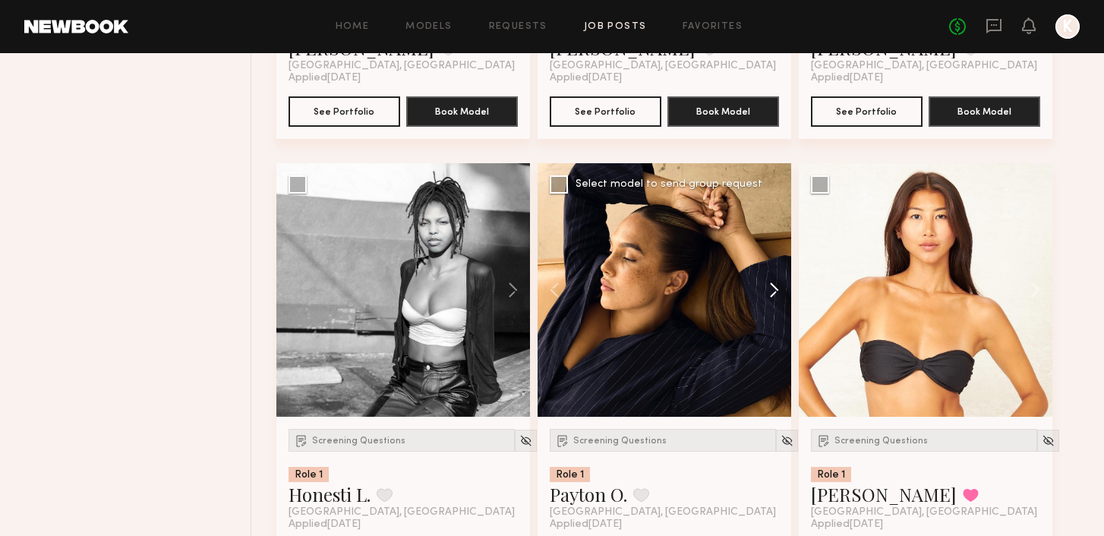
click at [767, 298] on button at bounding box center [766, 290] width 49 height 254
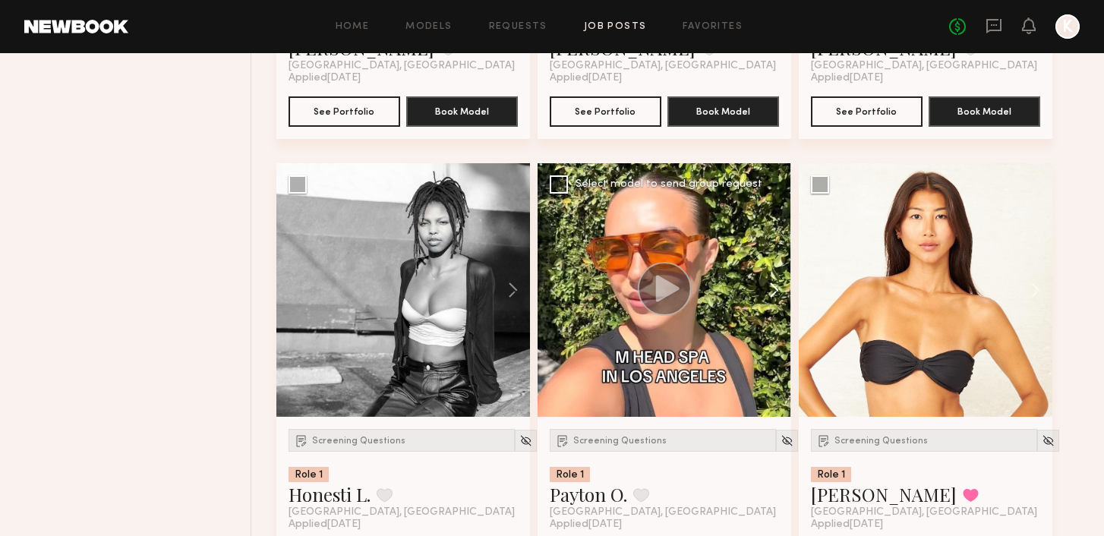
click at [767, 298] on button at bounding box center [766, 290] width 49 height 254
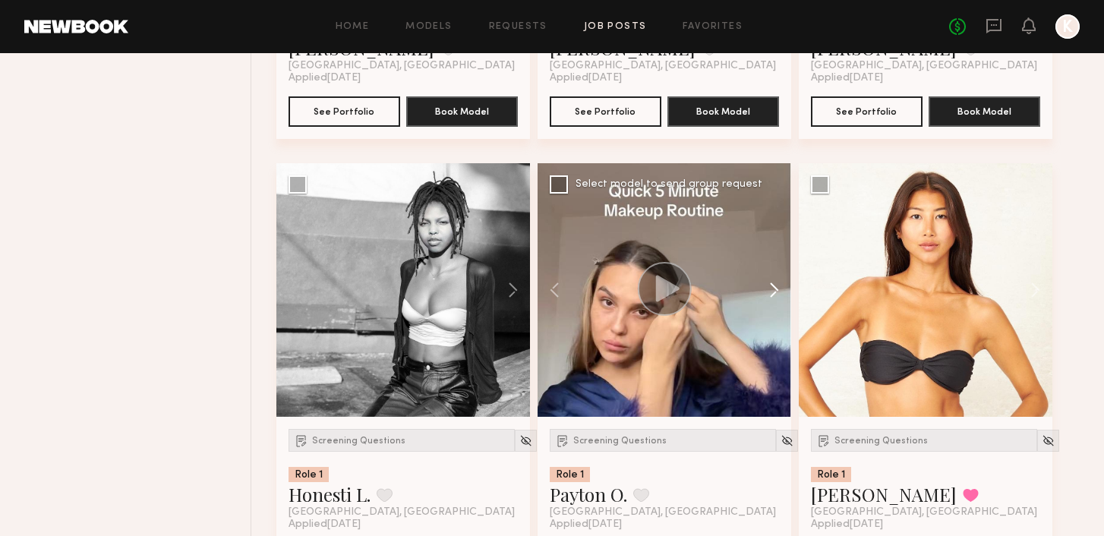
click at [767, 298] on button at bounding box center [766, 290] width 49 height 254
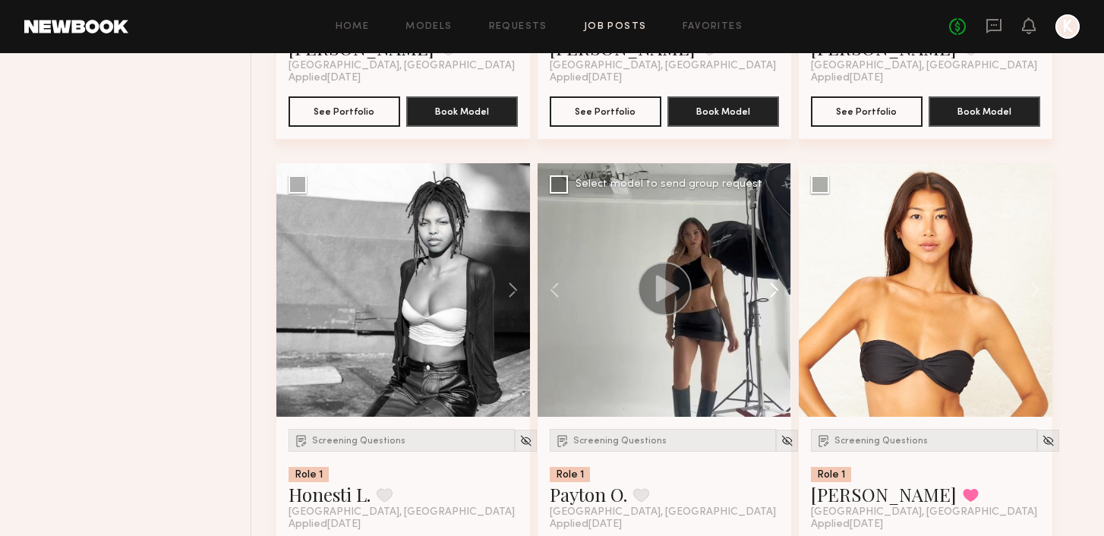
click at [767, 298] on button at bounding box center [766, 290] width 49 height 254
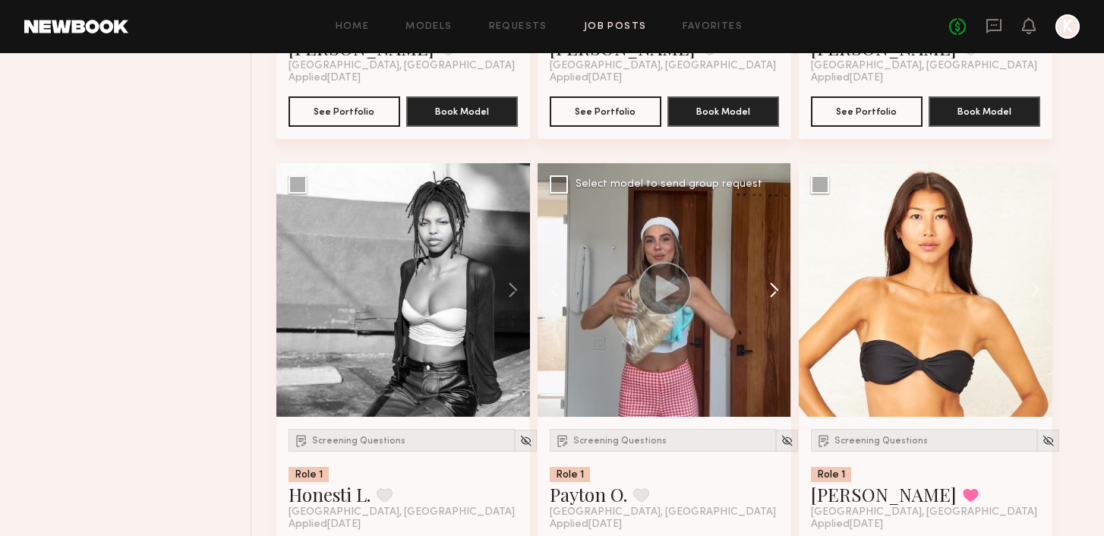
click at [767, 298] on button at bounding box center [766, 290] width 49 height 254
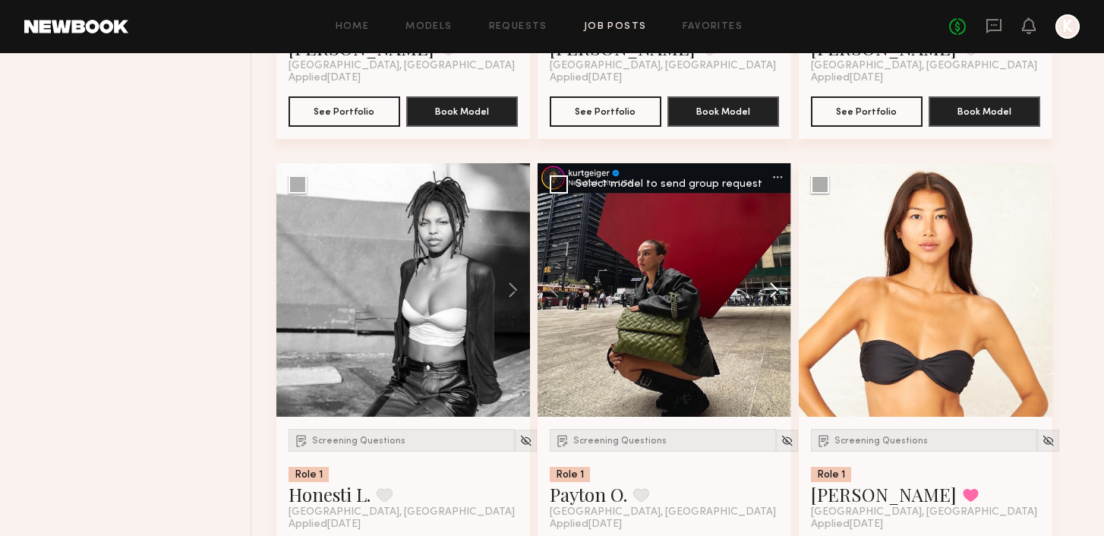
click at [767, 298] on button at bounding box center [766, 290] width 49 height 254
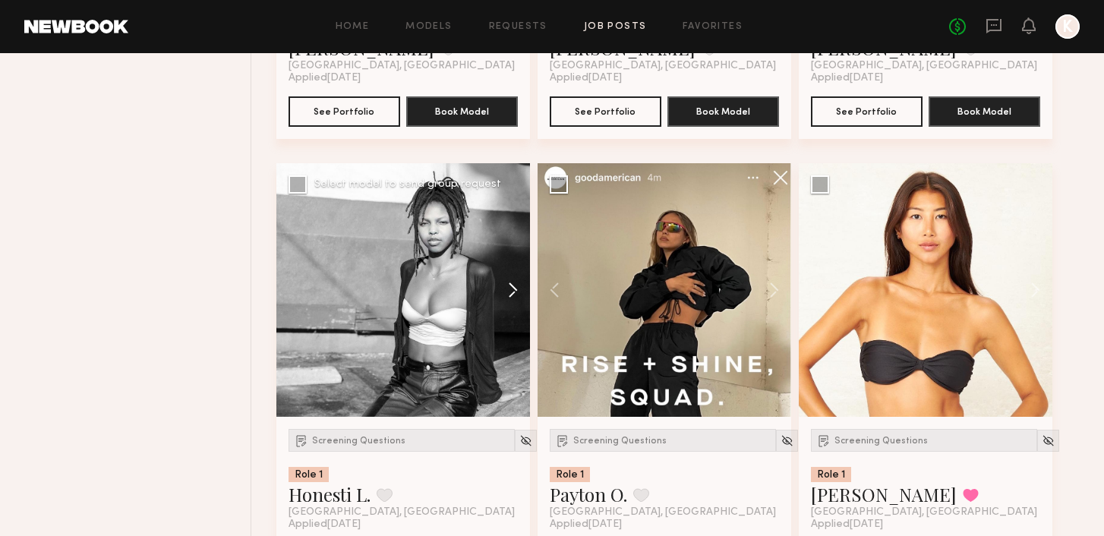
click at [512, 282] on button at bounding box center [505, 290] width 49 height 254
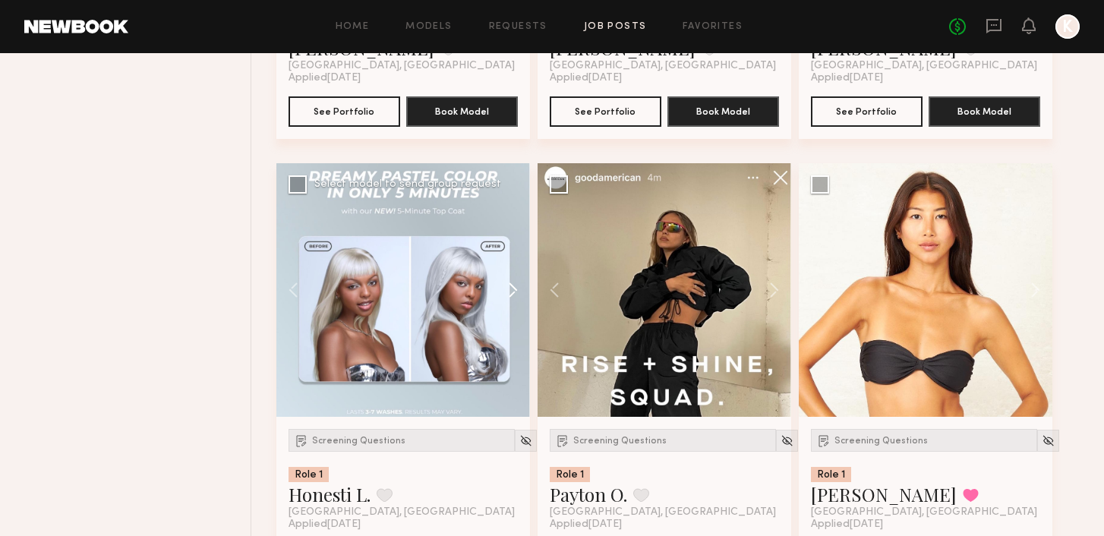
click at [512, 282] on button at bounding box center [505, 290] width 49 height 254
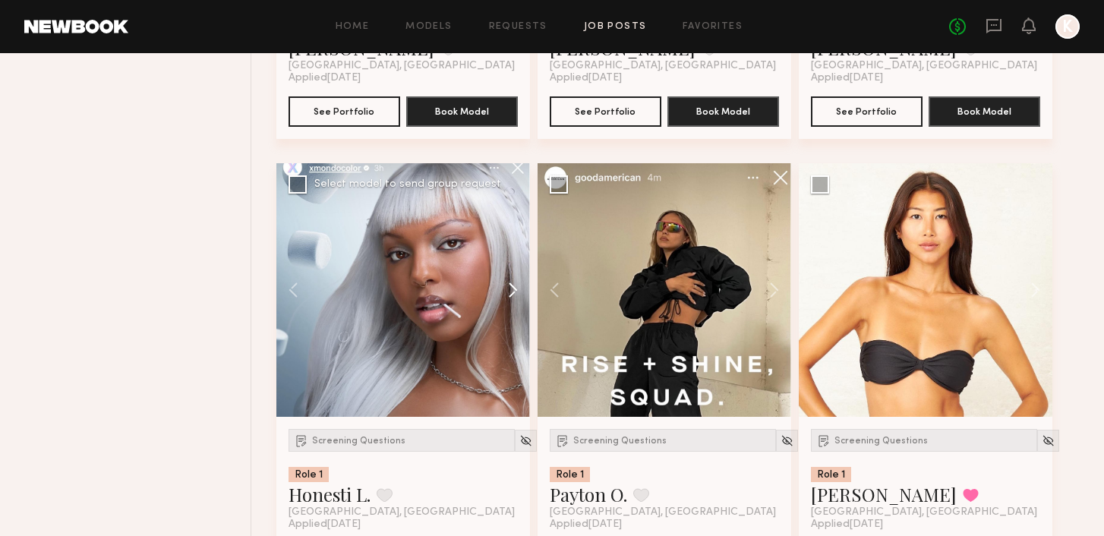
click at [512, 282] on button at bounding box center [505, 290] width 49 height 254
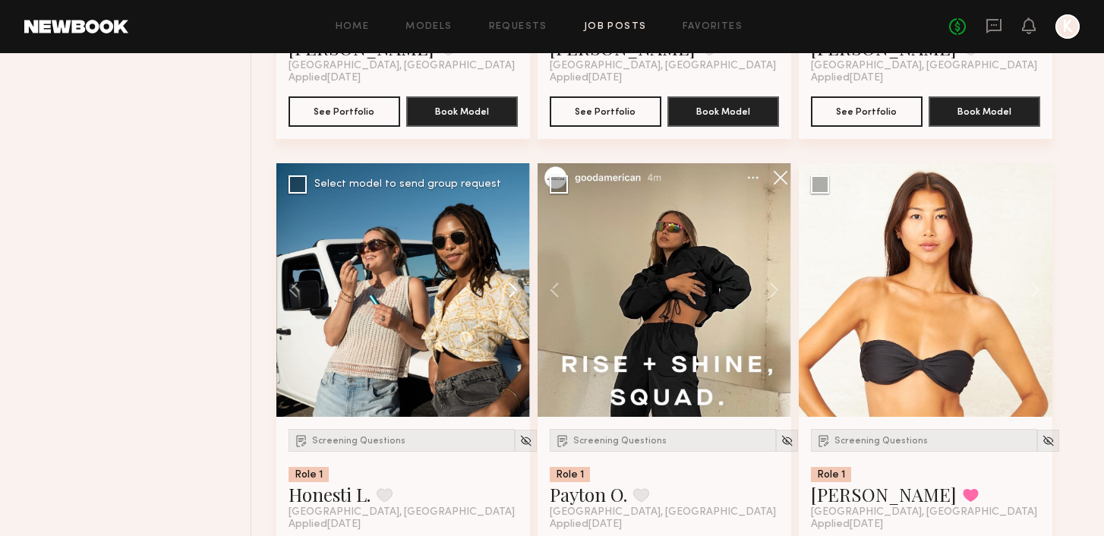
click at [512, 282] on button at bounding box center [505, 290] width 49 height 254
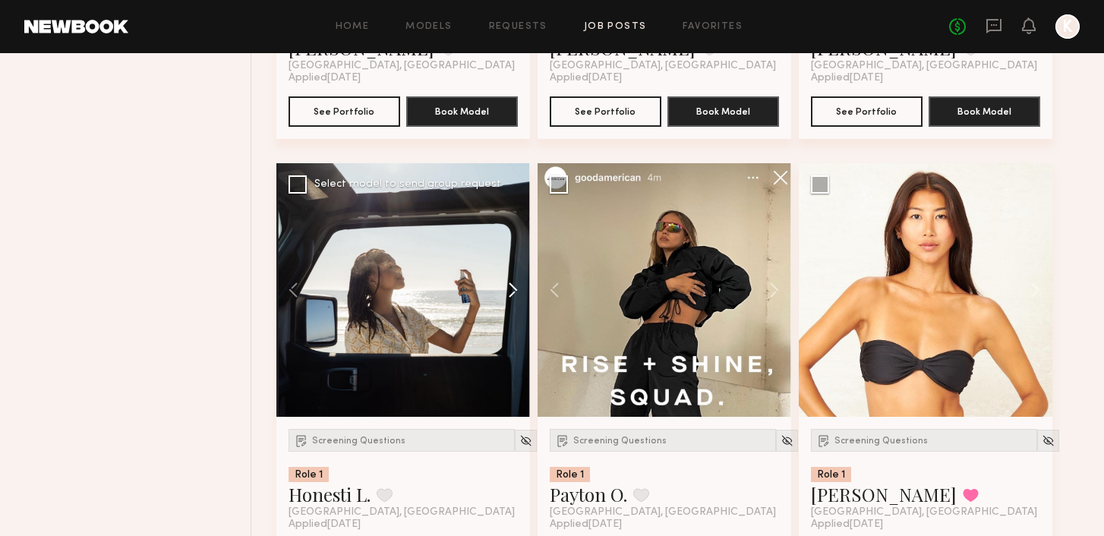
click at [513, 282] on button at bounding box center [505, 290] width 49 height 254
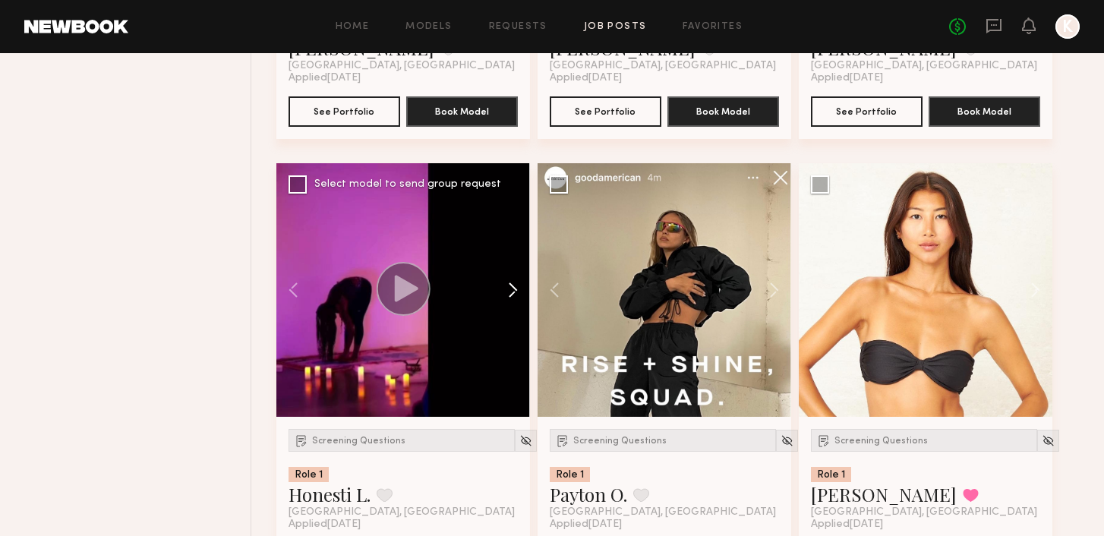
click at [513, 282] on button at bounding box center [505, 290] width 49 height 254
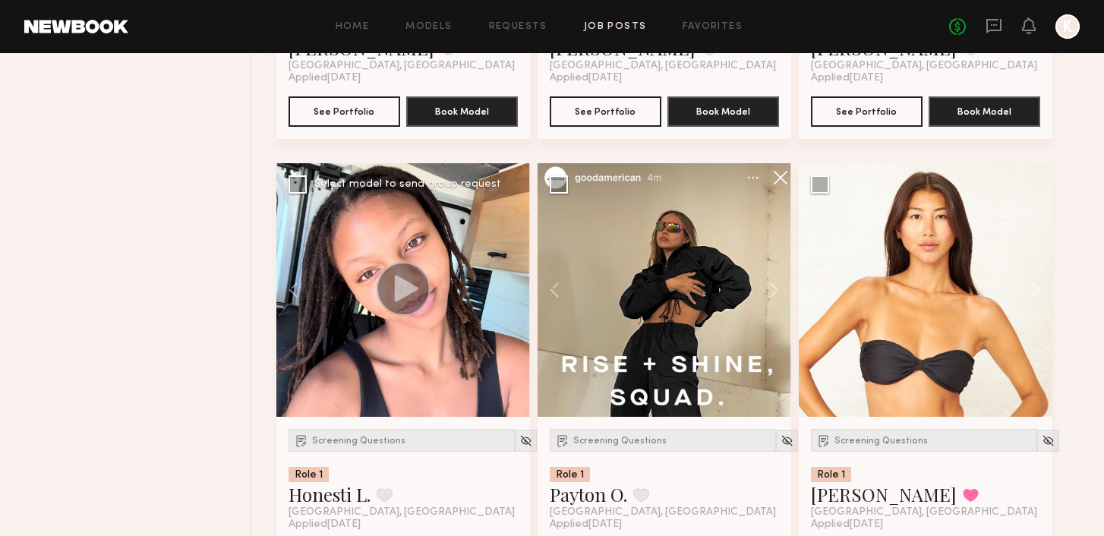
click at [513, 282] on div at bounding box center [403, 290] width 254 height 254
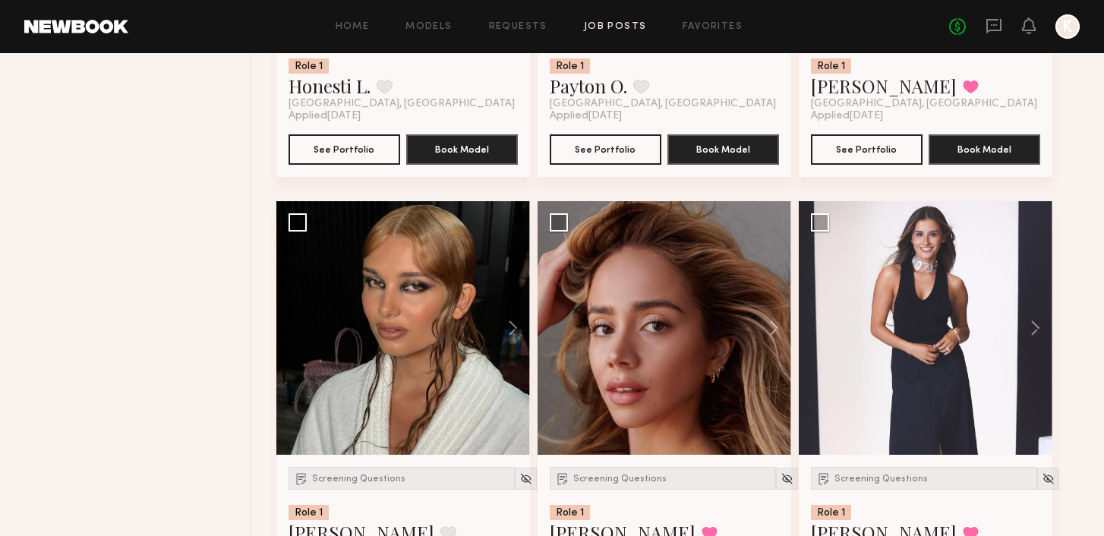
scroll to position [7292, 0]
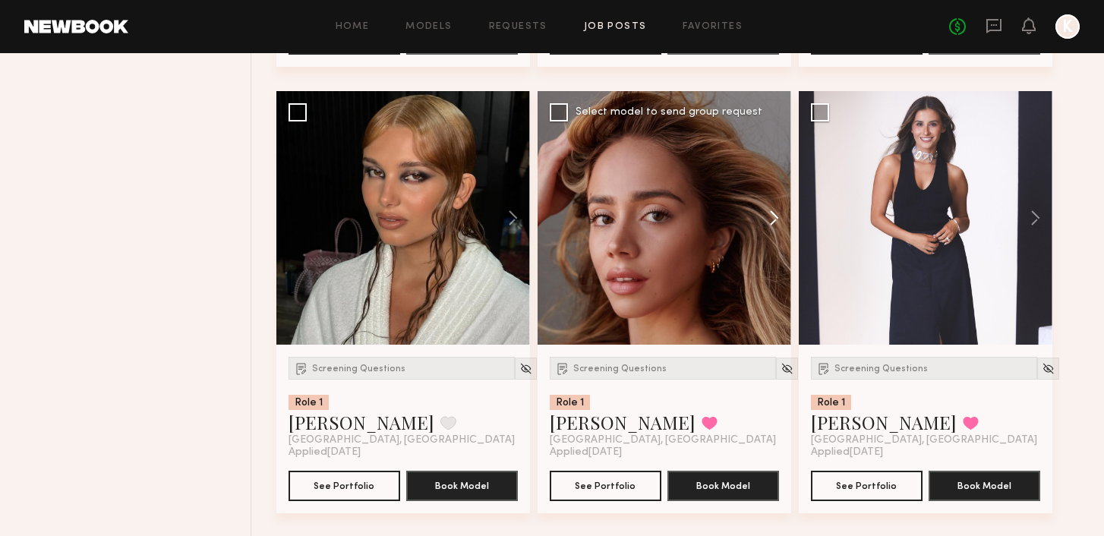
click at [777, 222] on button at bounding box center [766, 218] width 49 height 254
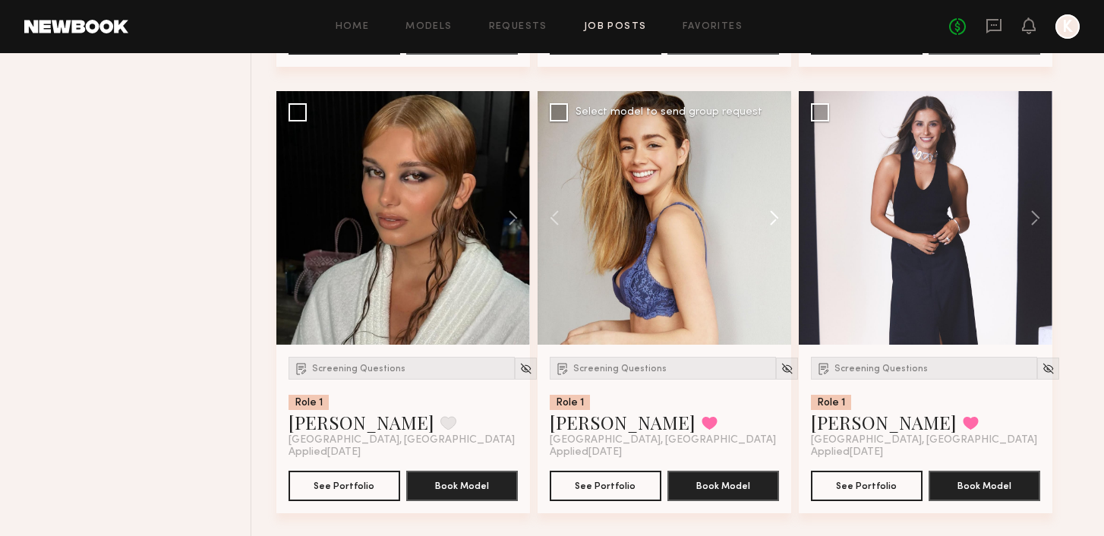
click at [777, 222] on button at bounding box center [766, 218] width 49 height 254
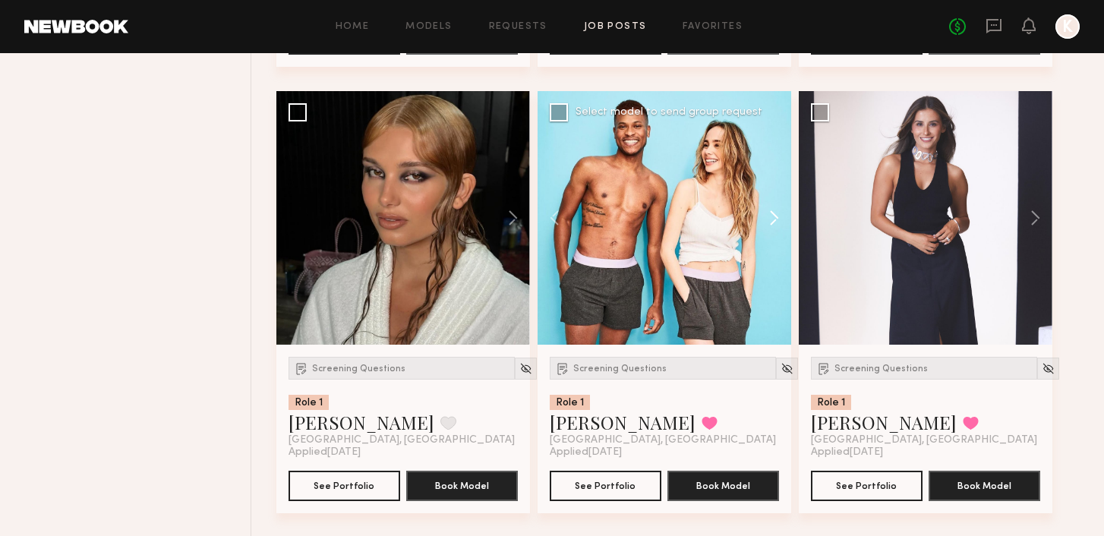
click at [777, 222] on button at bounding box center [766, 218] width 49 height 254
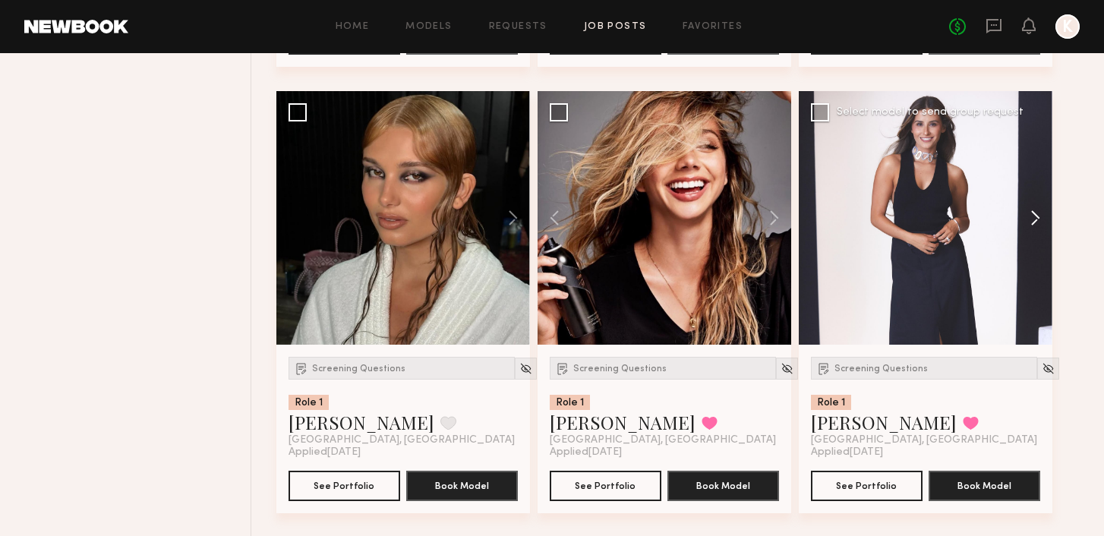
click at [1038, 226] on button at bounding box center [1028, 218] width 49 height 254
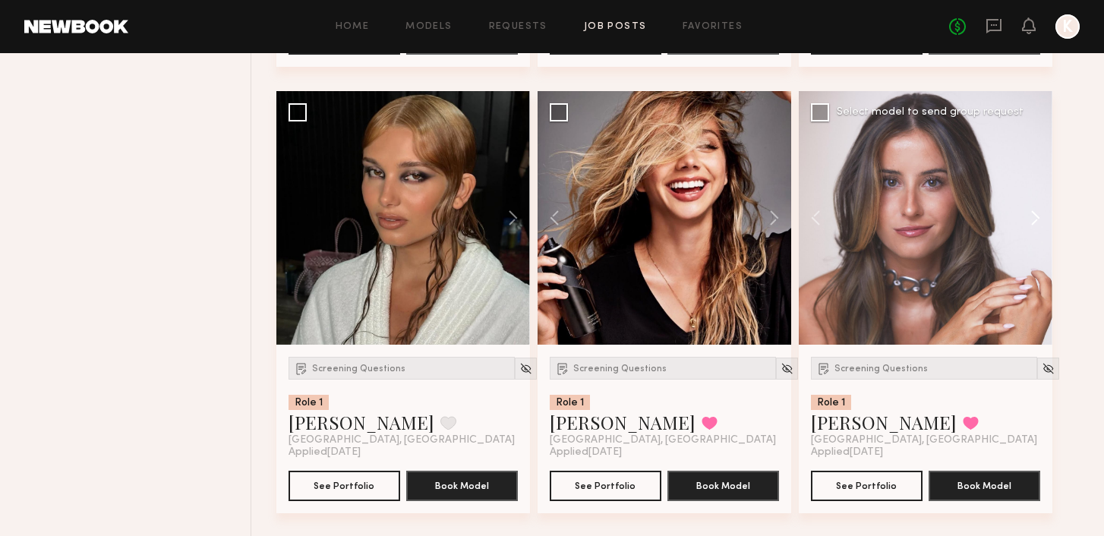
click at [1037, 226] on button at bounding box center [1028, 218] width 49 height 254
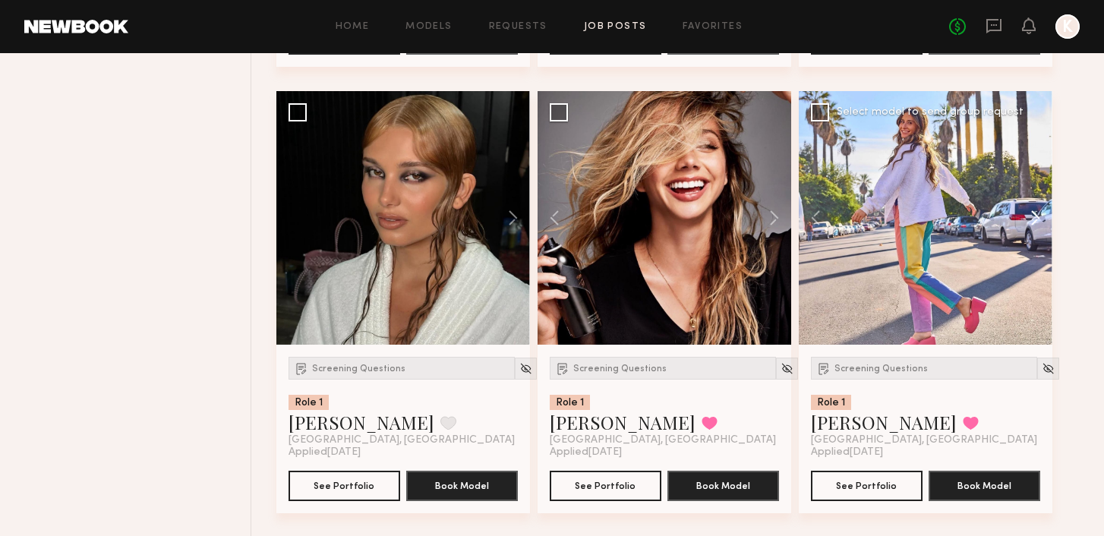
click at [1037, 226] on button at bounding box center [1028, 218] width 49 height 254
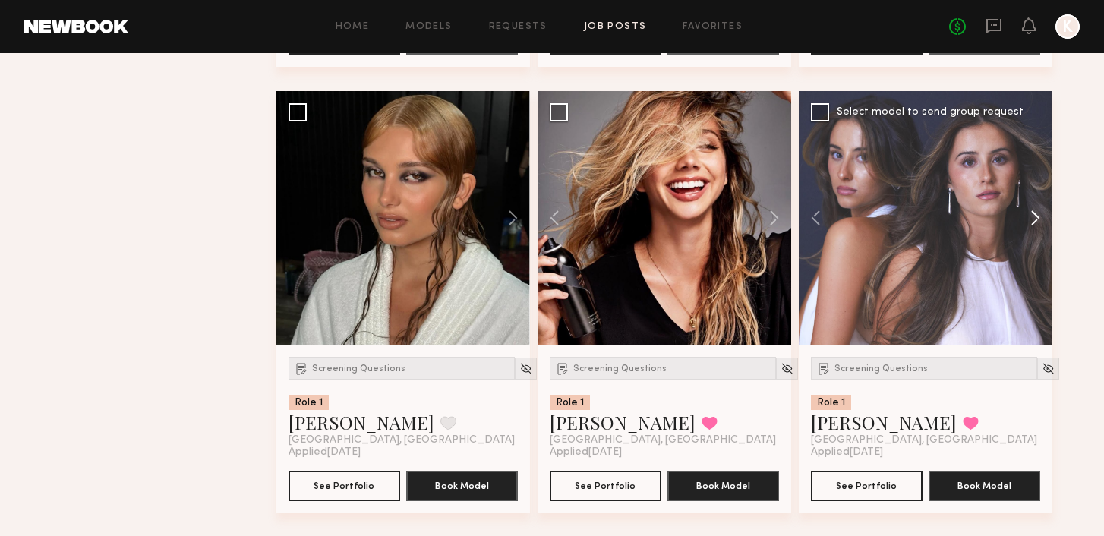
click at [1037, 226] on button at bounding box center [1028, 218] width 49 height 254
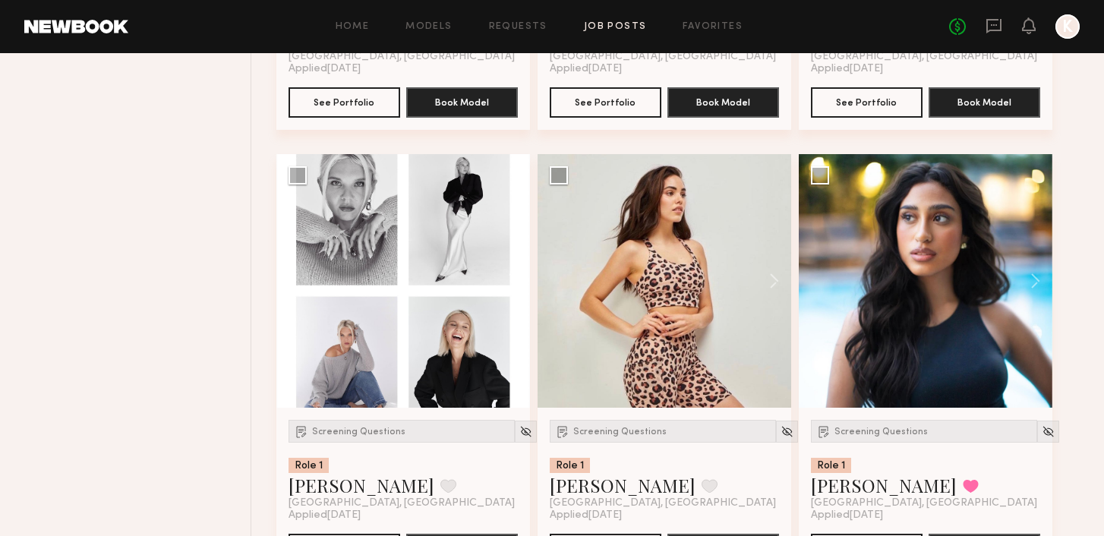
scroll to position [7677, 0]
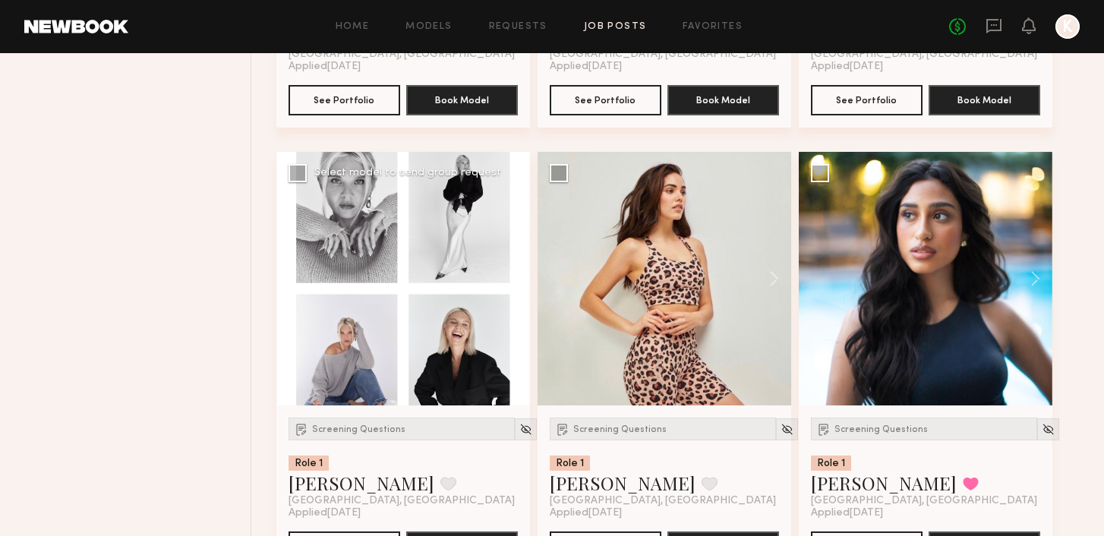
click at [514, 283] on button at bounding box center [505, 279] width 49 height 254
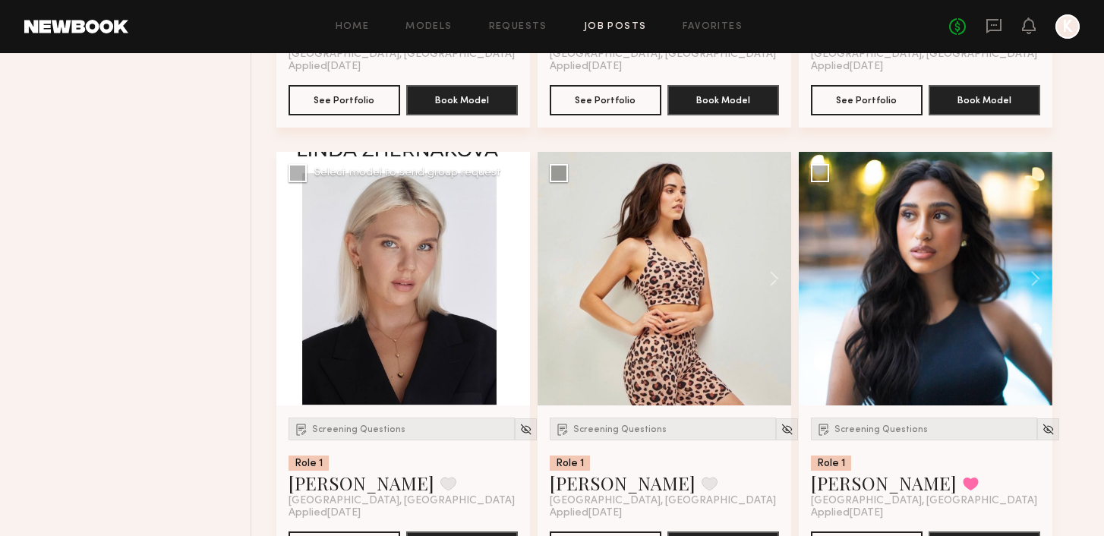
click at [515, 283] on button at bounding box center [505, 279] width 49 height 254
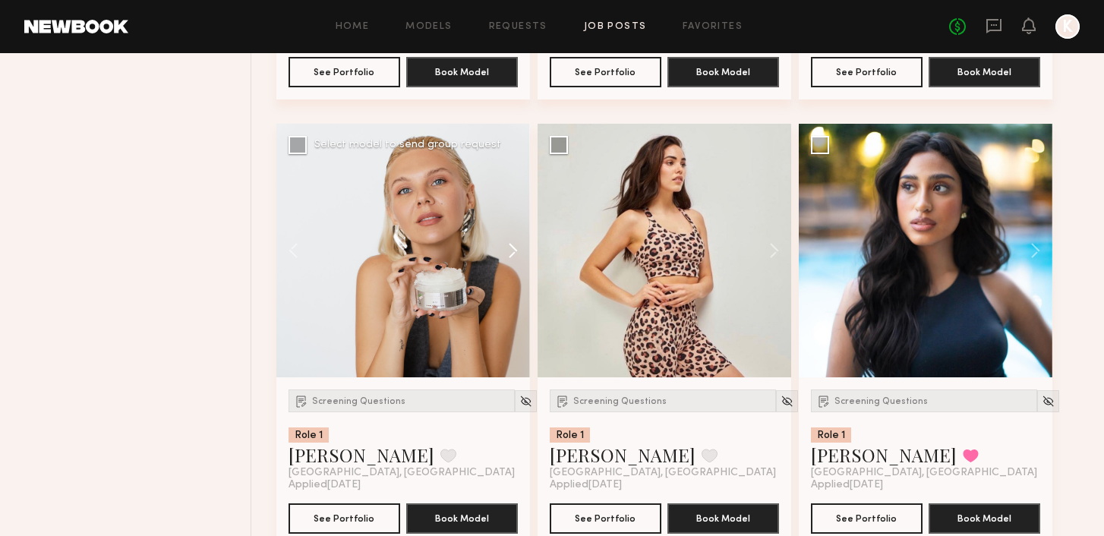
scroll to position [7712, 0]
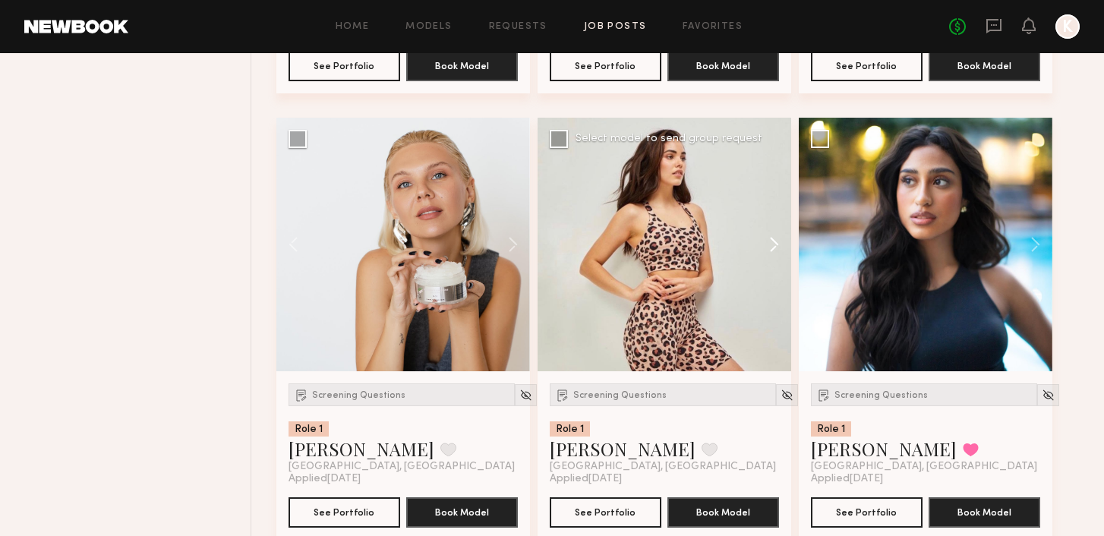
click at [770, 252] on button at bounding box center [766, 245] width 49 height 254
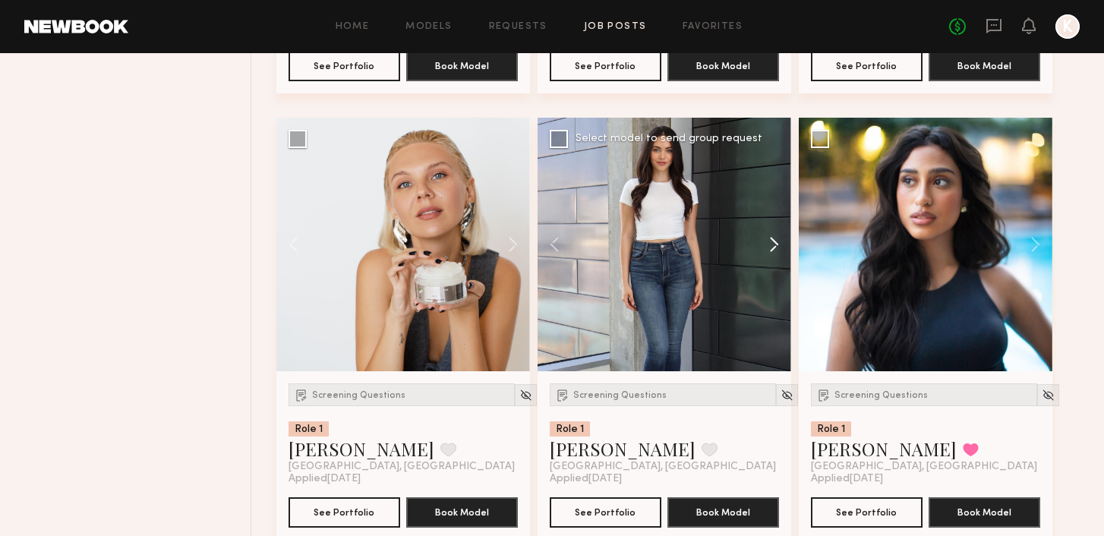
click at [770, 251] on button at bounding box center [766, 245] width 49 height 254
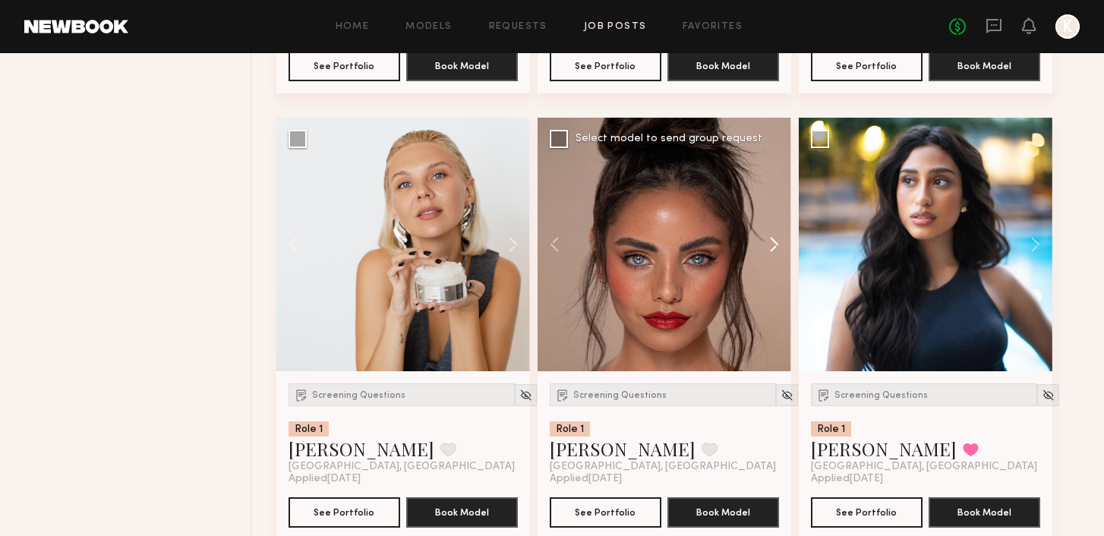
click at [770, 251] on button at bounding box center [766, 245] width 49 height 254
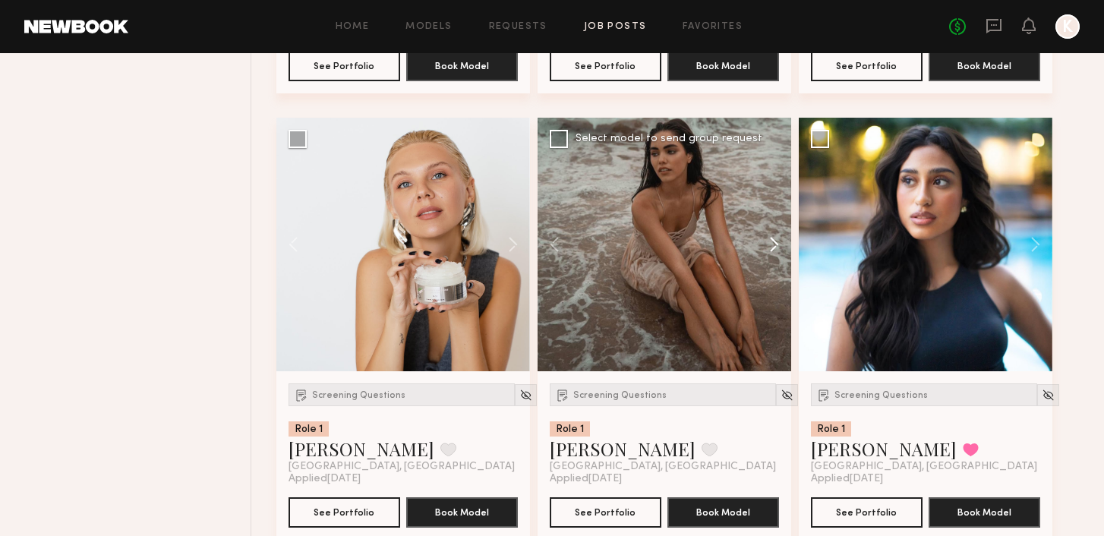
click at [770, 251] on button at bounding box center [766, 245] width 49 height 254
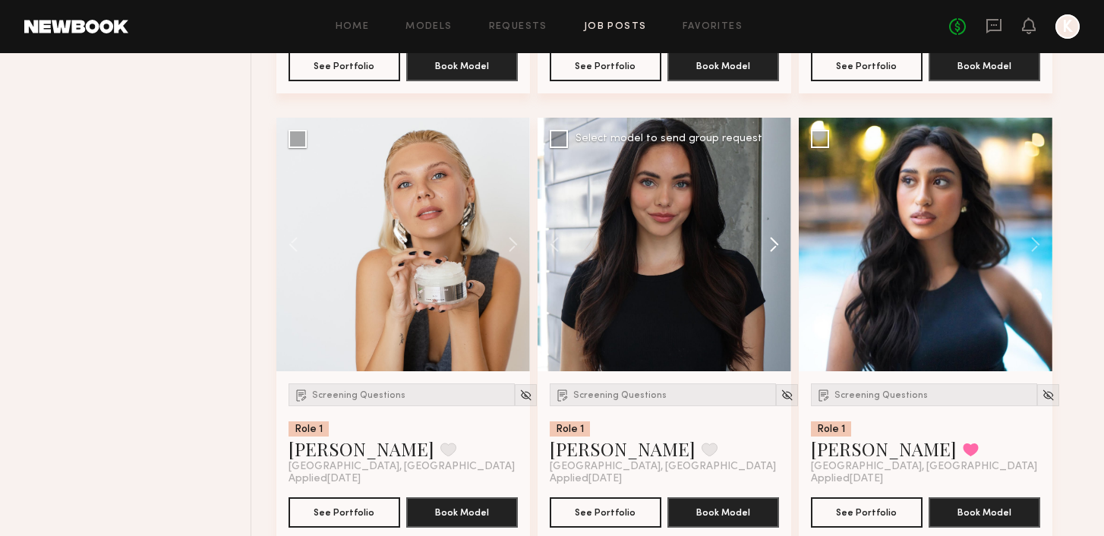
click at [770, 251] on button at bounding box center [766, 245] width 49 height 254
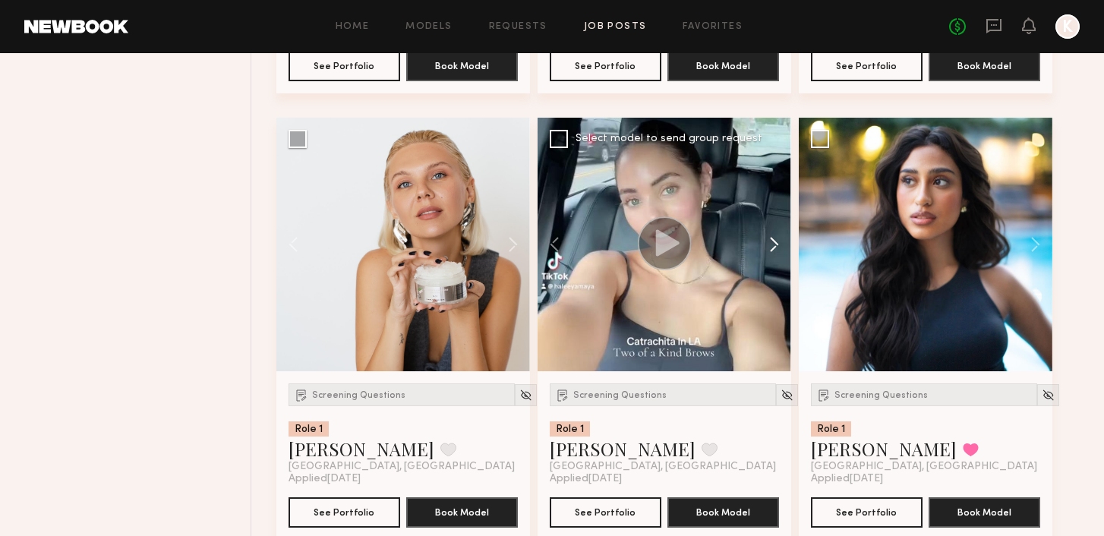
click at [770, 251] on button at bounding box center [766, 245] width 49 height 254
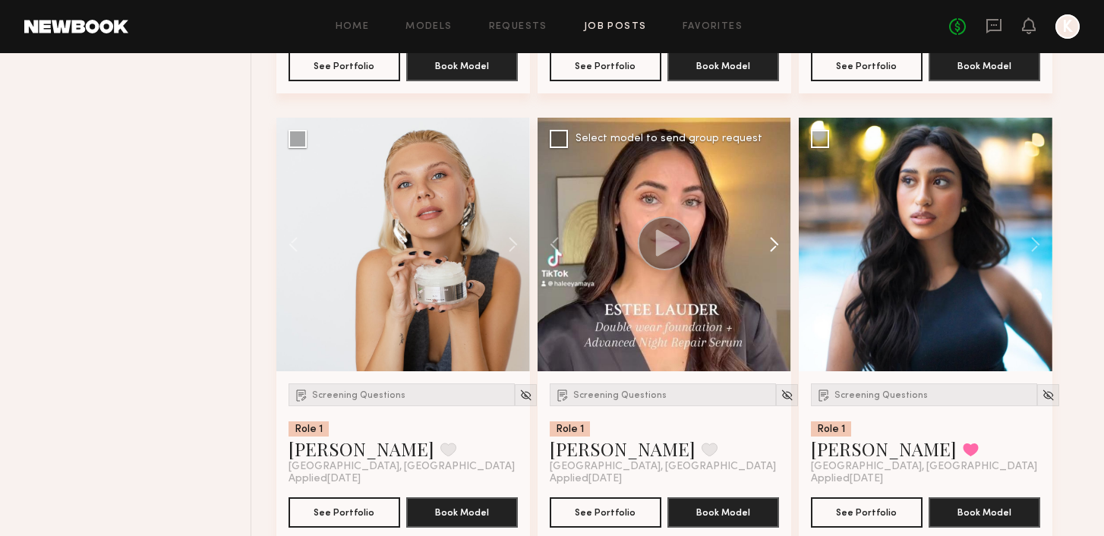
click at [770, 251] on button at bounding box center [766, 245] width 49 height 254
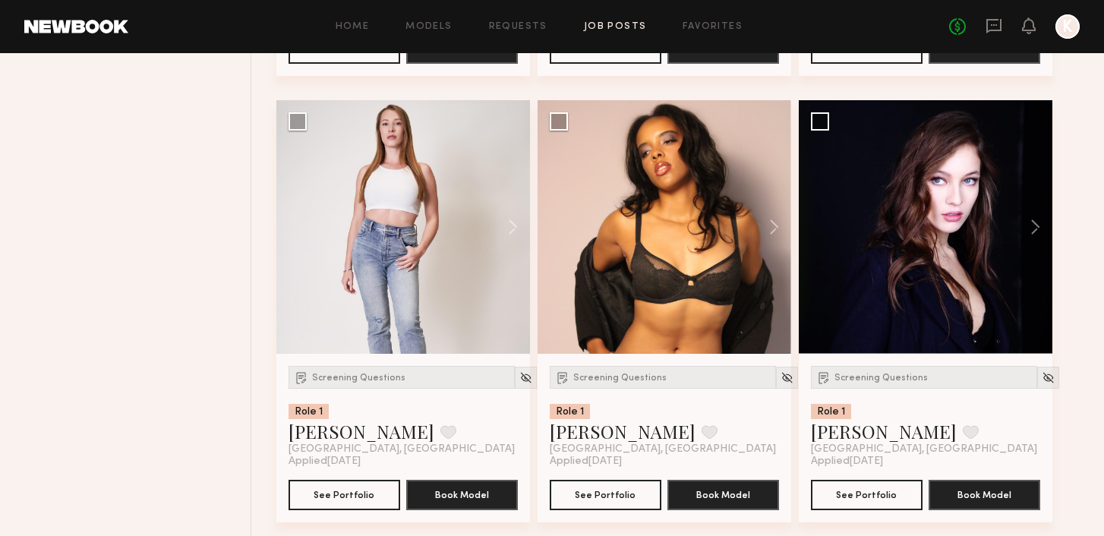
scroll to position [8176, 0]
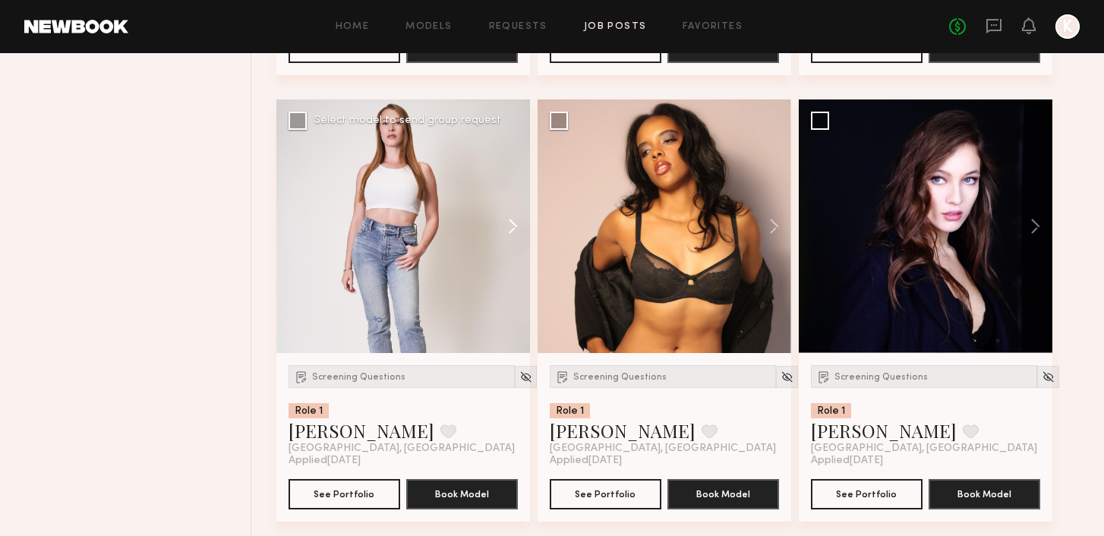
click at [509, 234] on button at bounding box center [505, 226] width 49 height 254
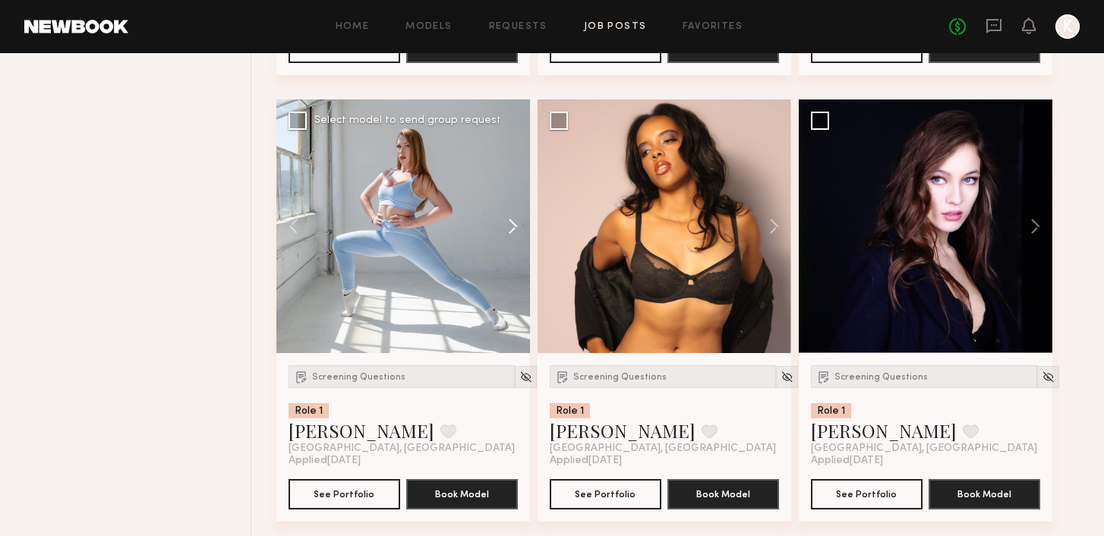
click at [509, 234] on button at bounding box center [505, 226] width 49 height 254
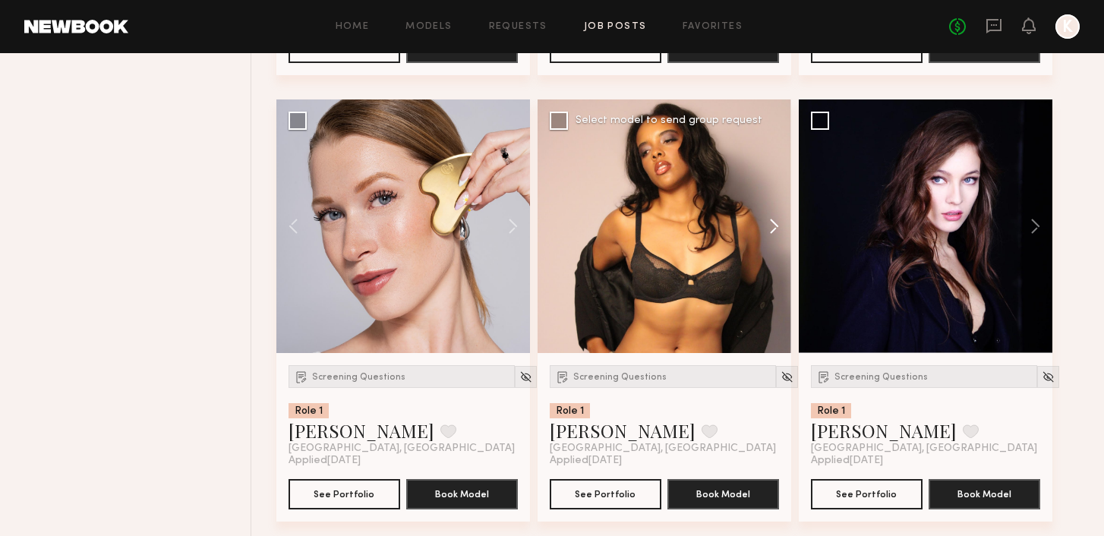
click at [767, 234] on button at bounding box center [766, 226] width 49 height 254
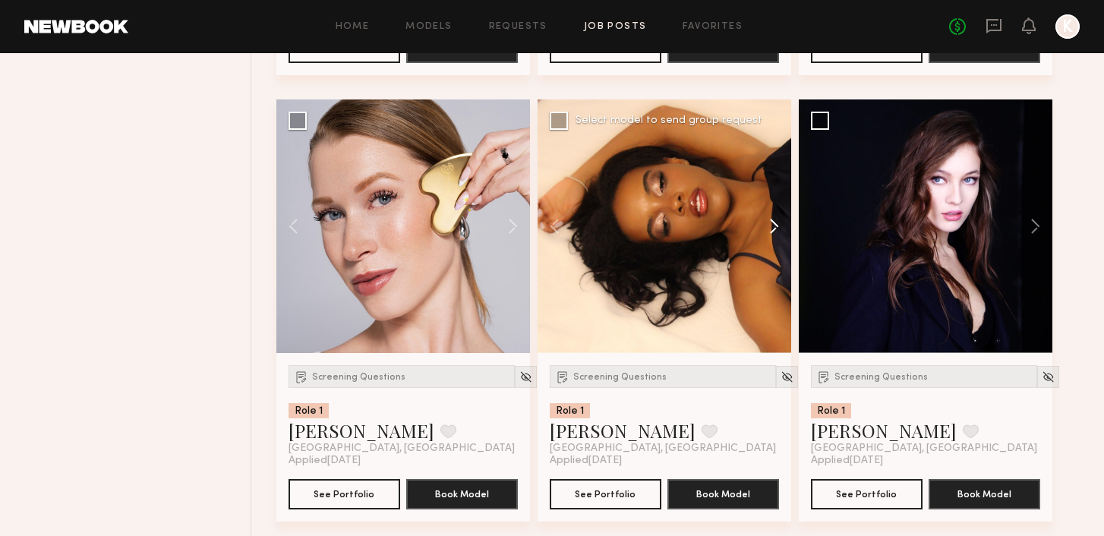
click at [767, 234] on button at bounding box center [766, 226] width 49 height 254
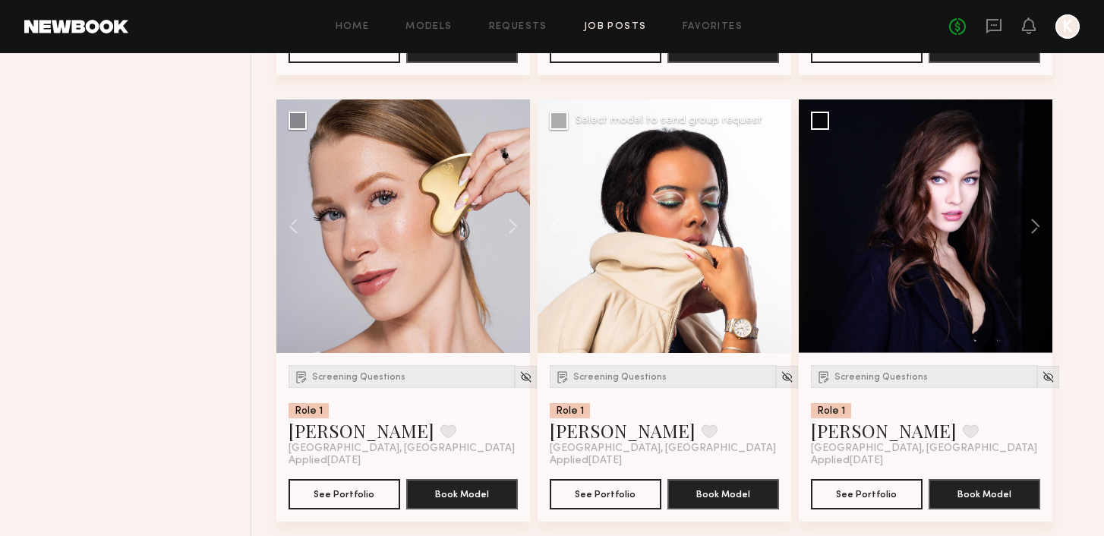
click at [768, 234] on button at bounding box center [766, 226] width 49 height 254
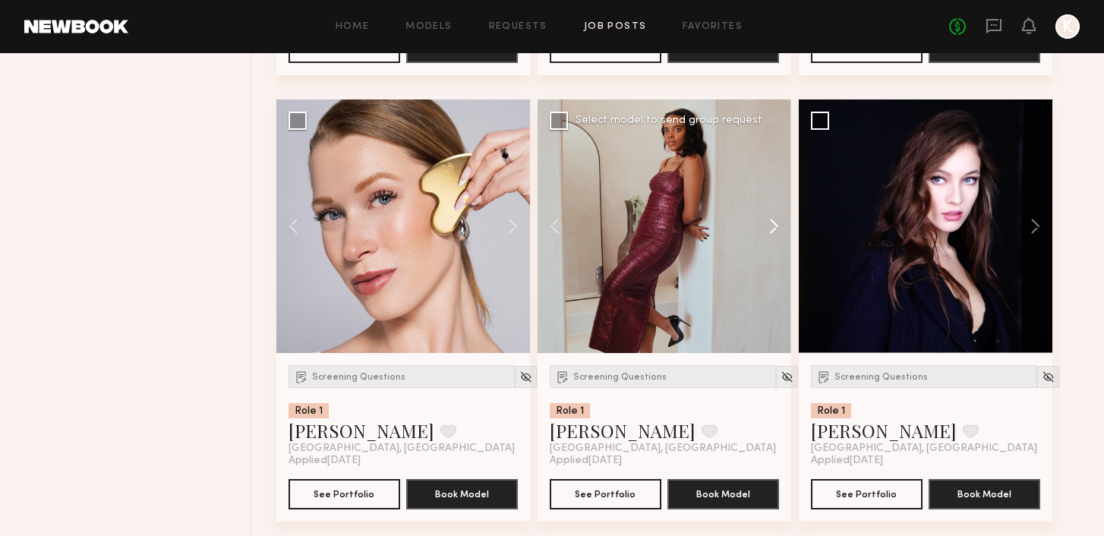
click at [768, 234] on button at bounding box center [766, 226] width 49 height 254
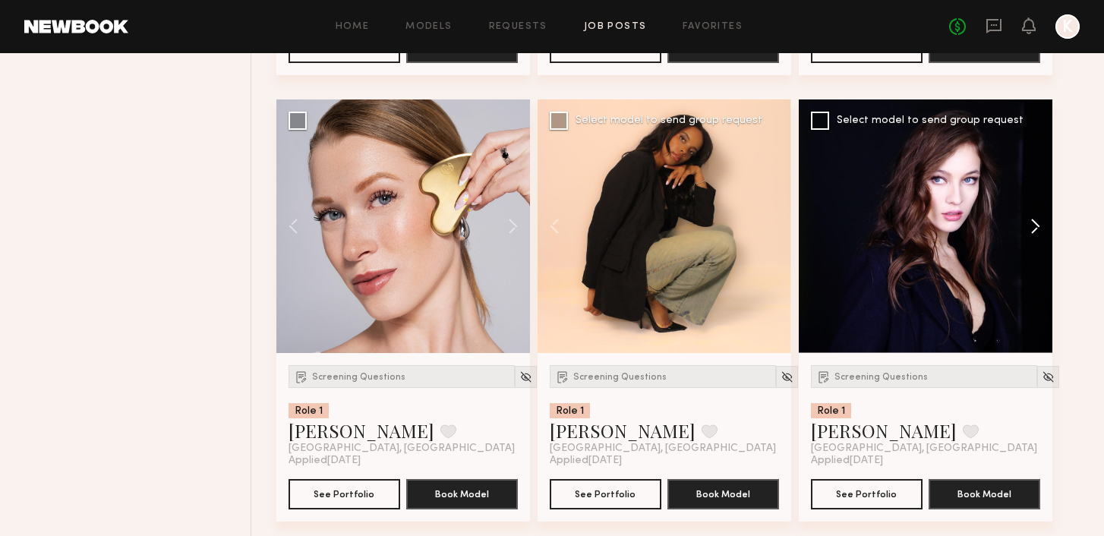
click at [1031, 229] on button at bounding box center [1028, 226] width 49 height 254
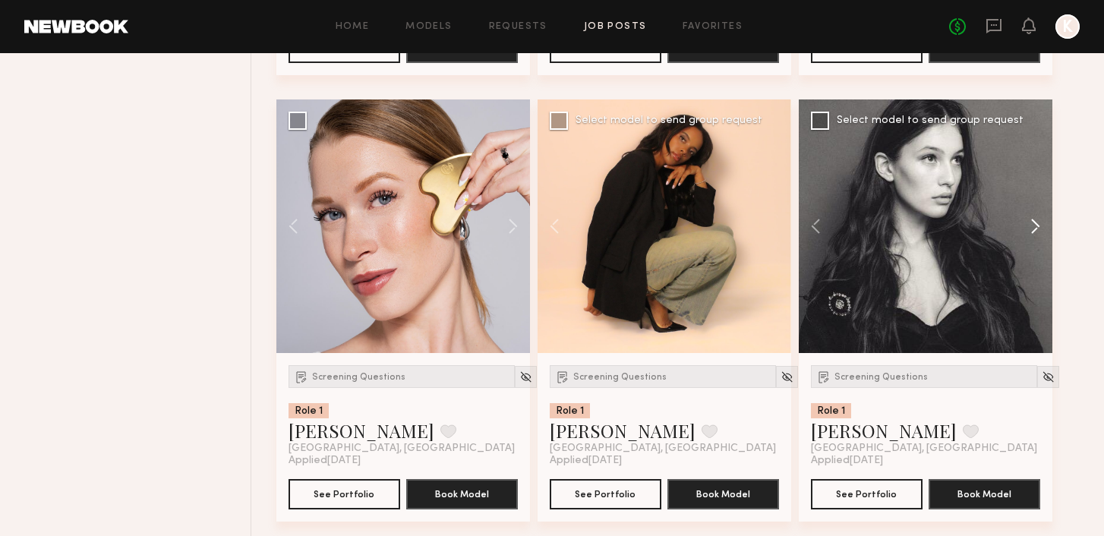
click at [1031, 229] on button at bounding box center [1028, 226] width 49 height 254
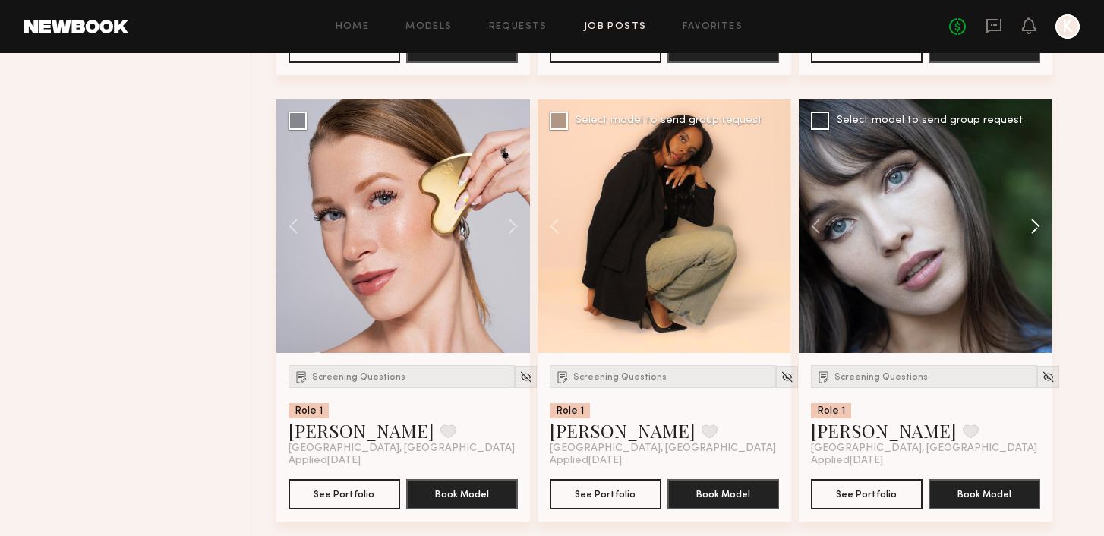
click at [1031, 229] on button at bounding box center [1028, 226] width 49 height 254
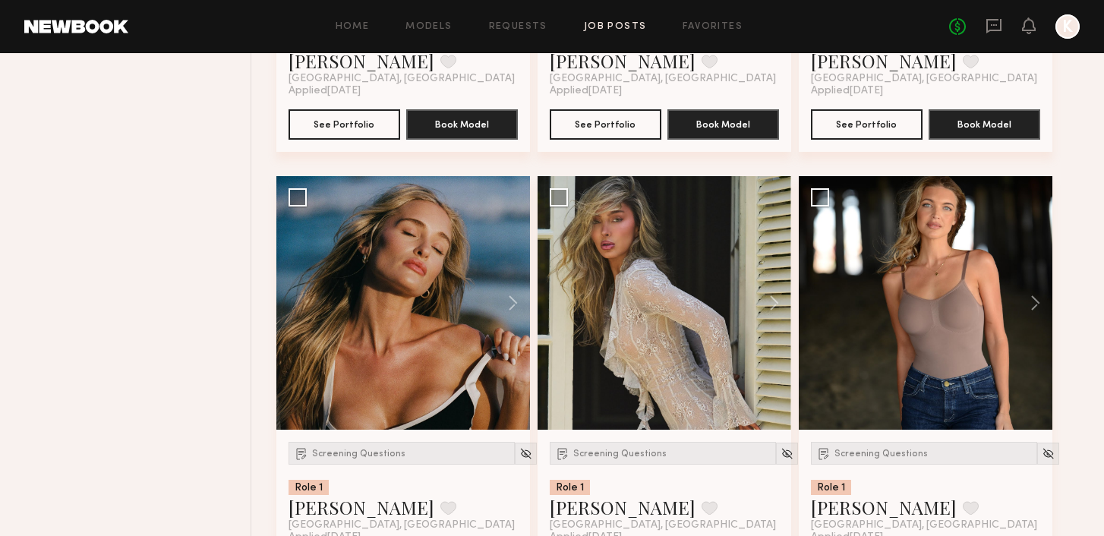
scroll to position [8553, 0]
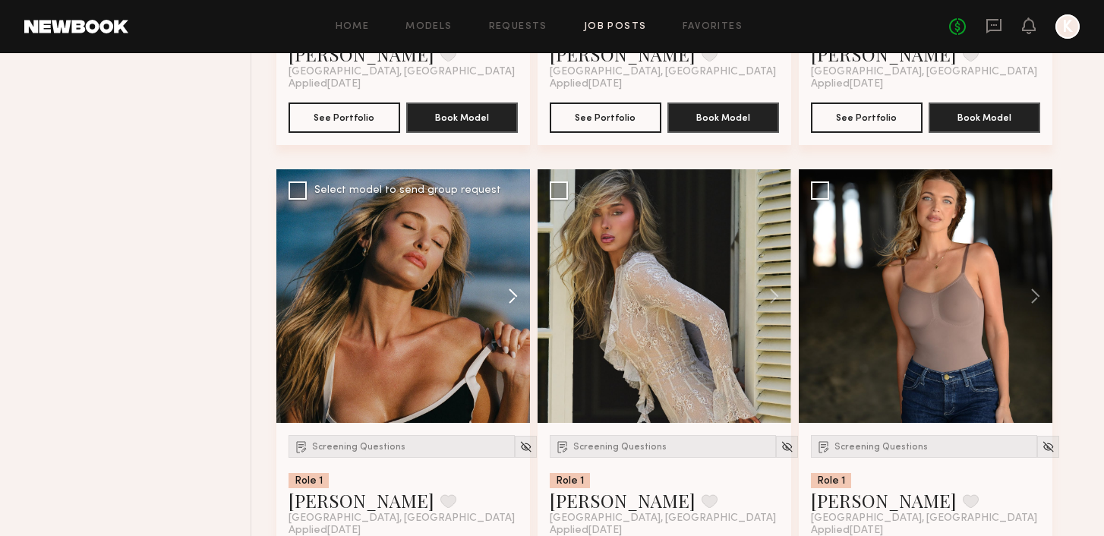
click at [512, 301] on button at bounding box center [505, 296] width 49 height 254
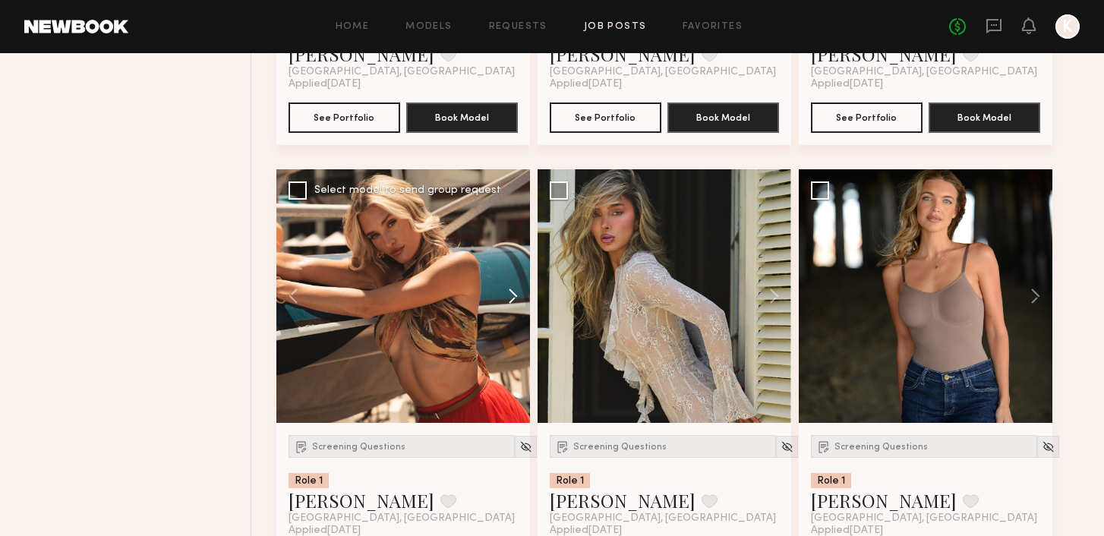
click at [512, 301] on button at bounding box center [505, 296] width 49 height 254
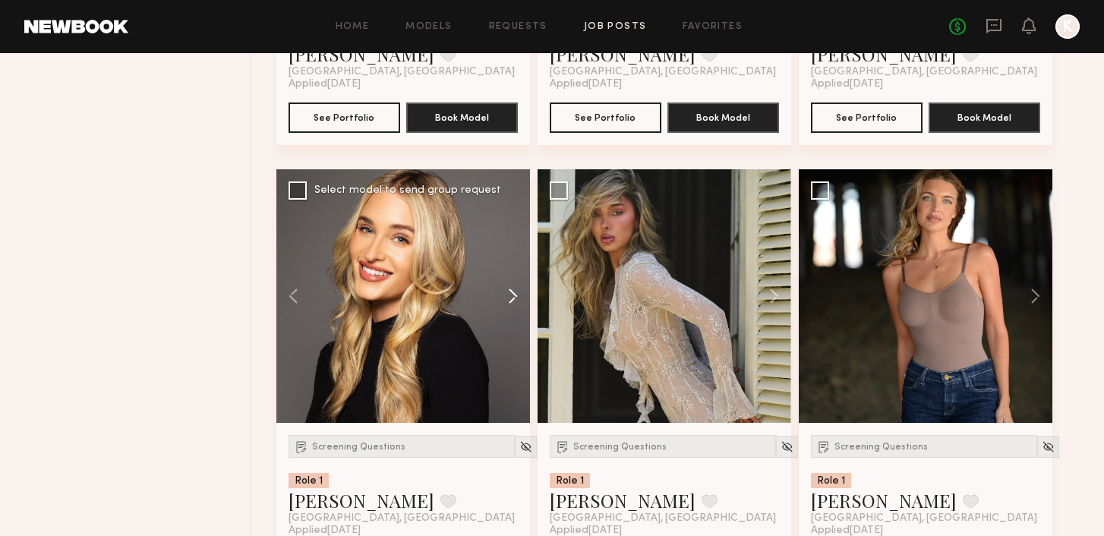
click at [511, 301] on button at bounding box center [505, 296] width 49 height 254
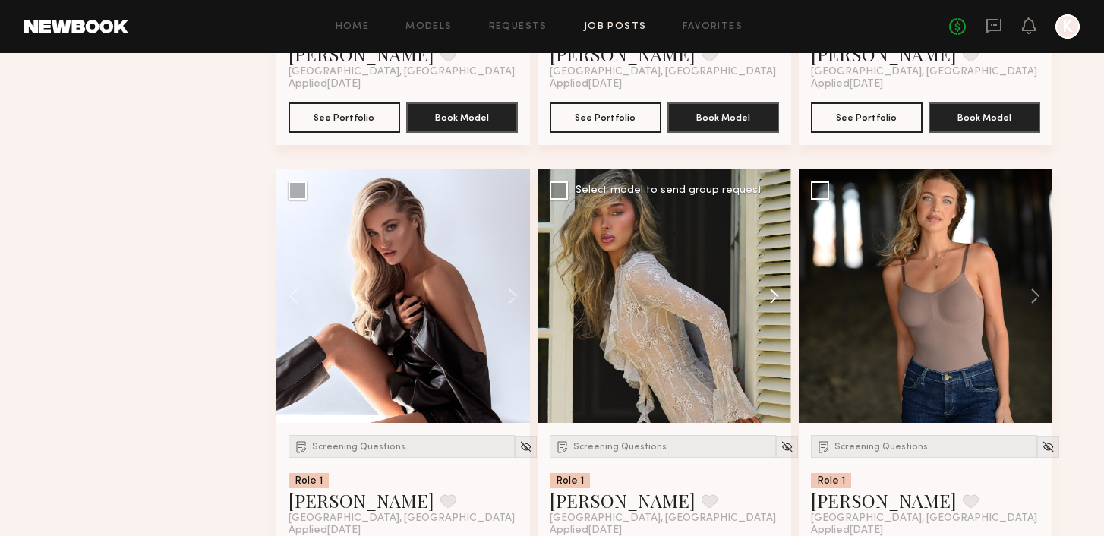
click at [770, 298] on button at bounding box center [766, 296] width 49 height 254
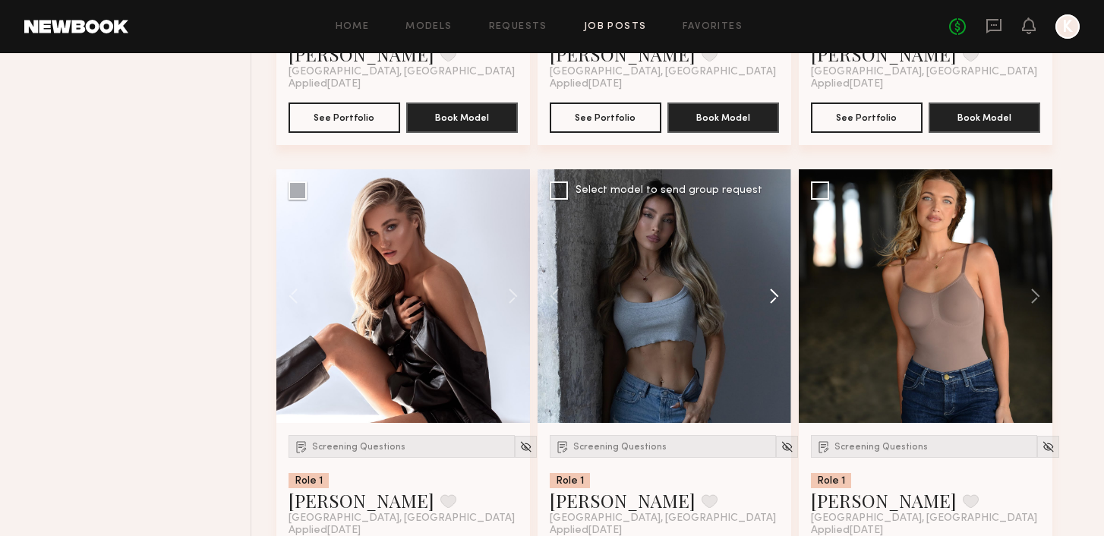
click at [770, 298] on button at bounding box center [766, 296] width 49 height 254
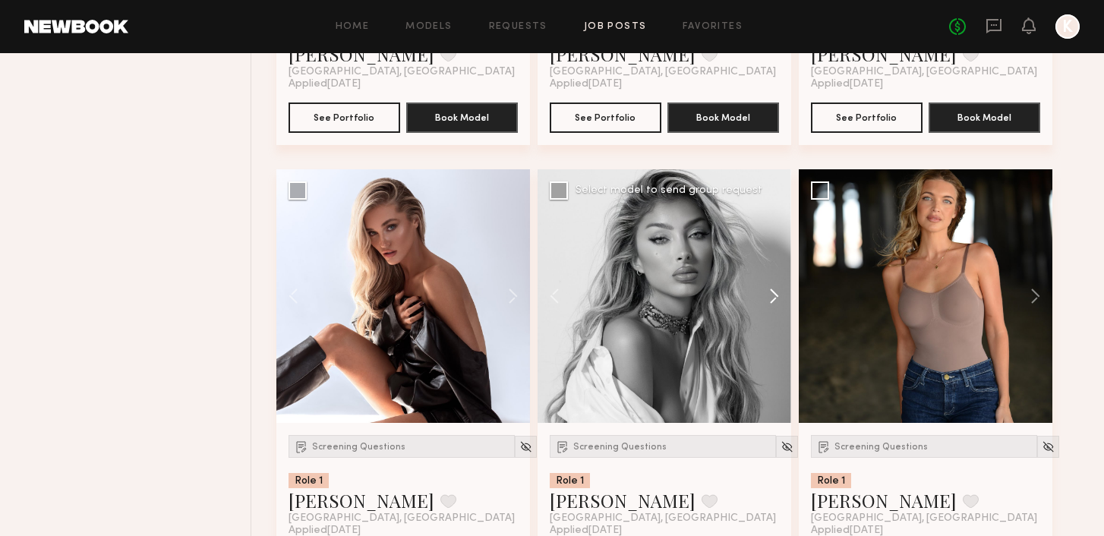
click at [770, 298] on button at bounding box center [766, 296] width 49 height 254
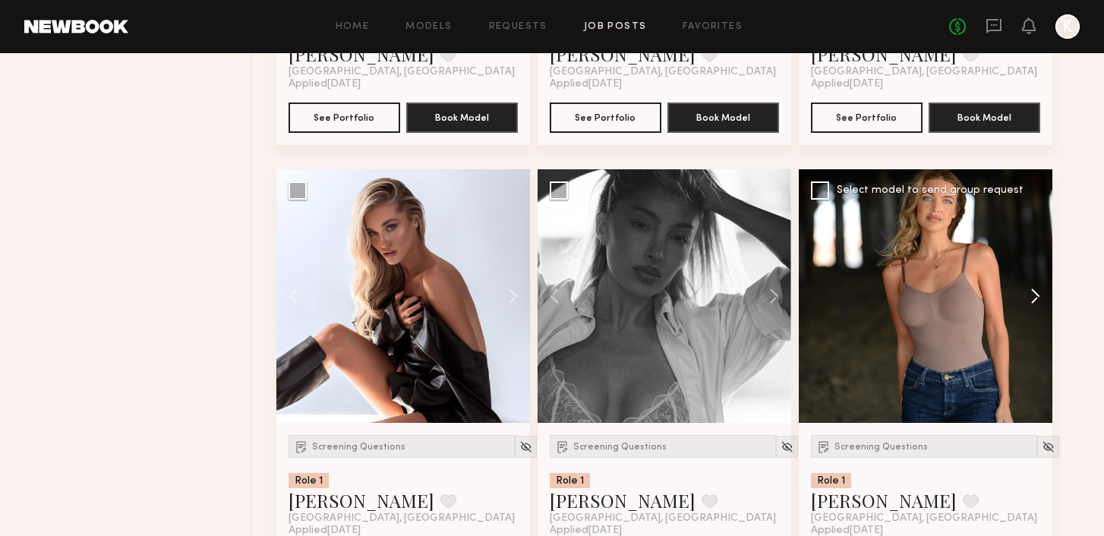
click at [1032, 298] on button at bounding box center [1028, 296] width 49 height 254
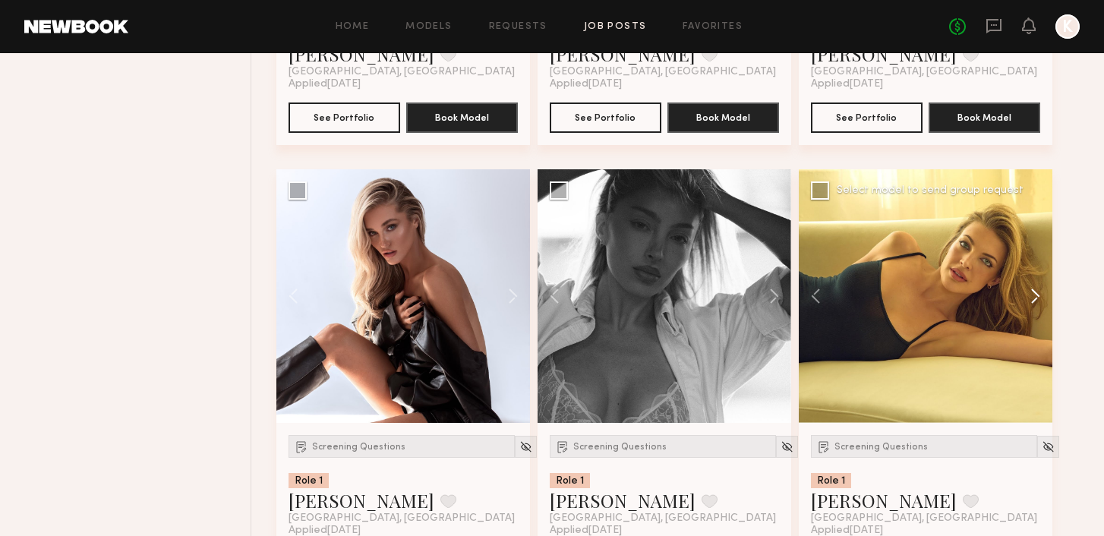
click at [1032, 298] on button at bounding box center [1028, 296] width 49 height 254
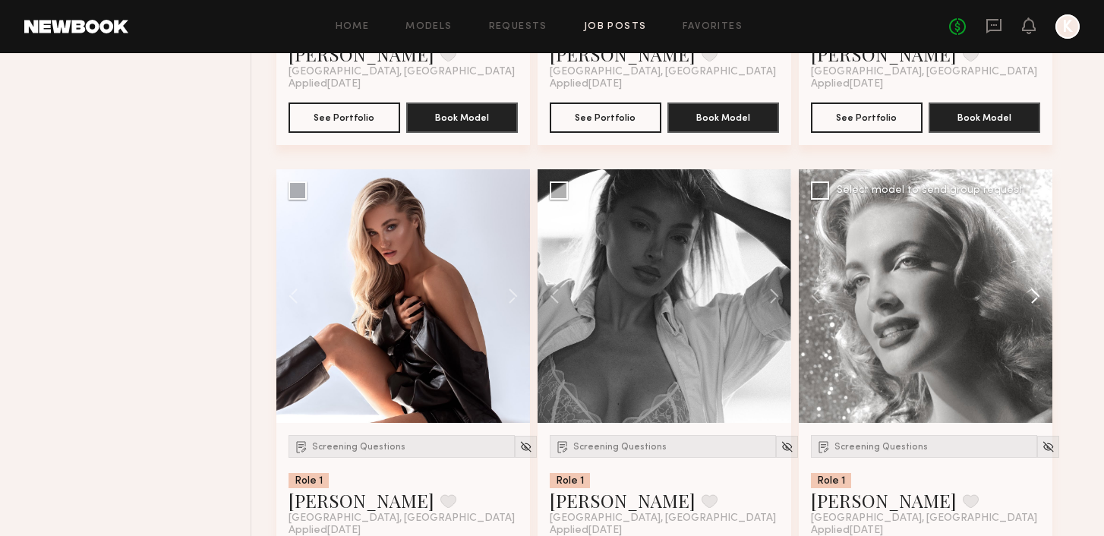
click at [1032, 298] on button at bounding box center [1028, 296] width 49 height 254
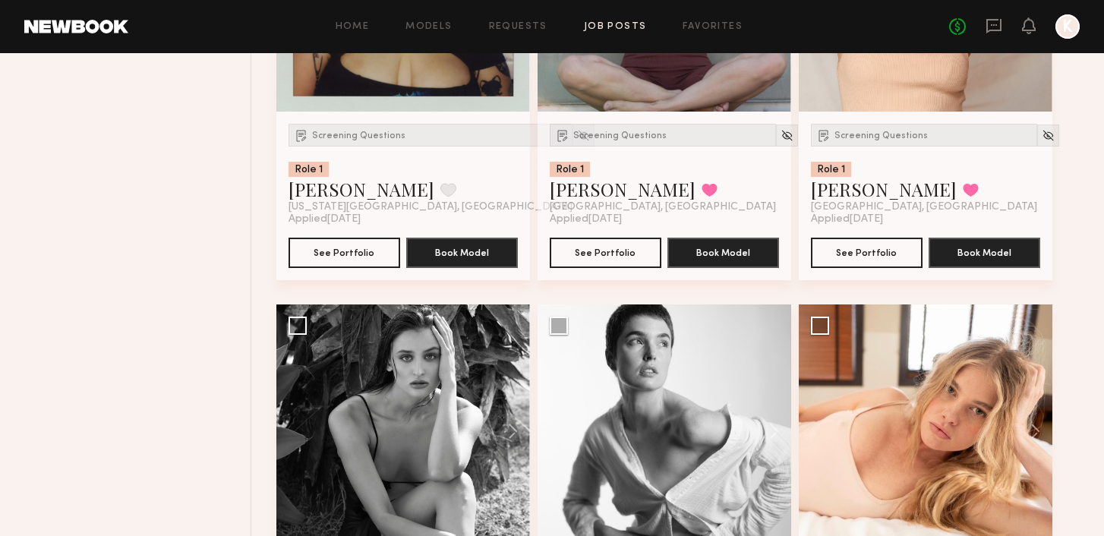
scroll to position [9468, 0]
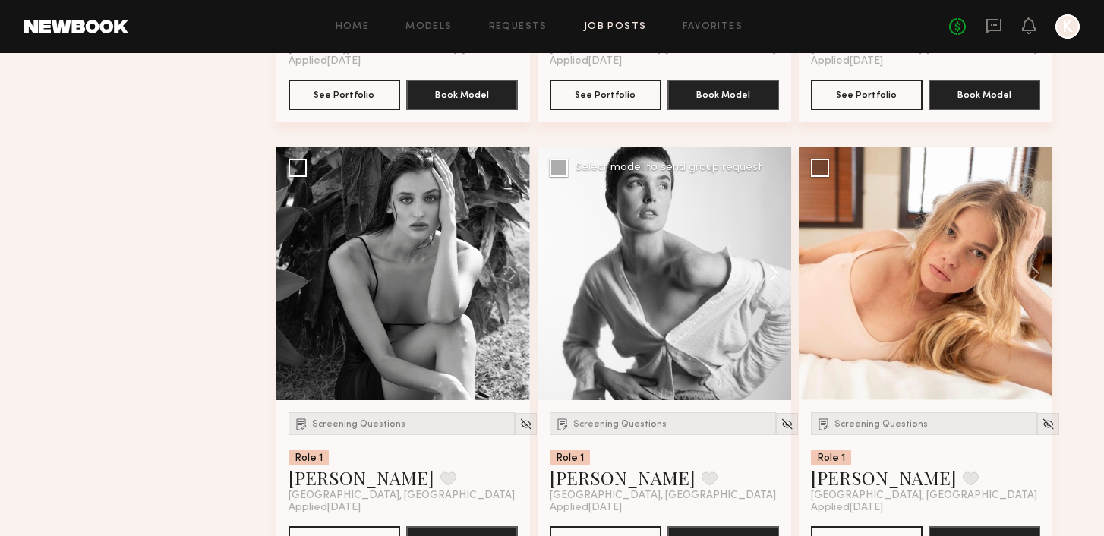
click at [775, 276] on button at bounding box center [766, 274] width 49 height 254
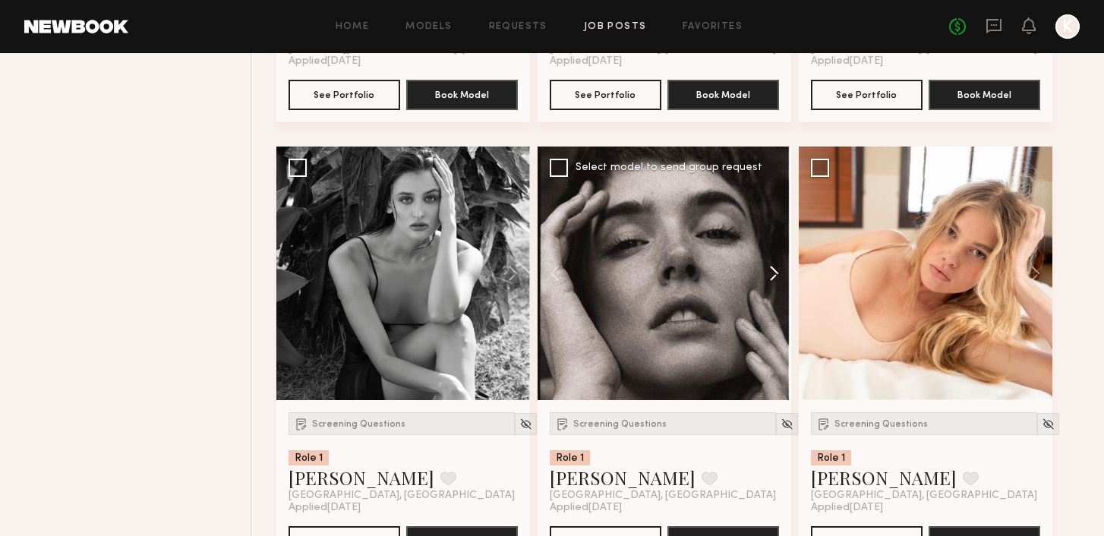
click at [775, 276] on button at bounding box center [766, 274] width 49 height 254
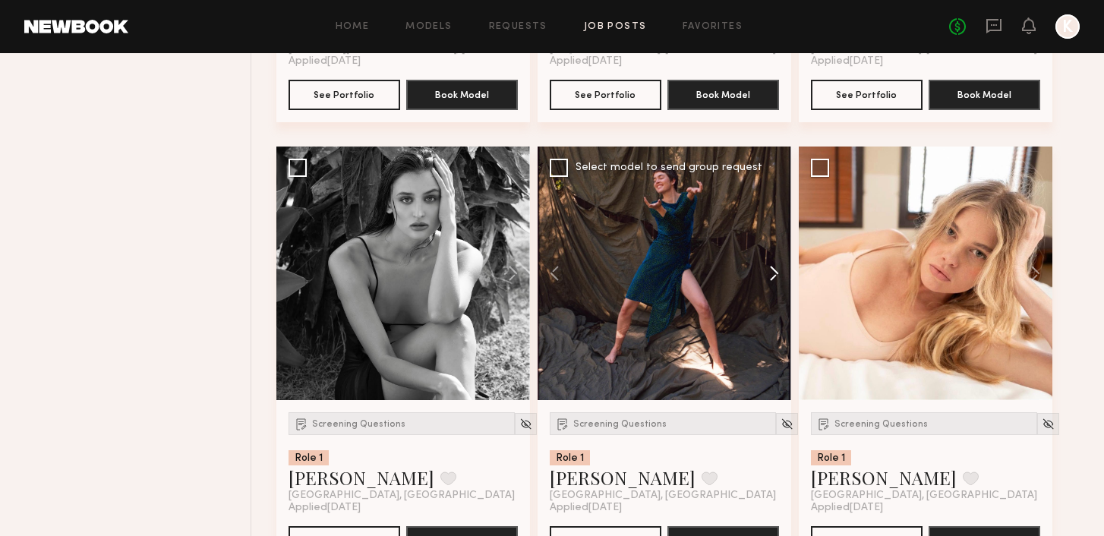
click at [775, 276] on button at bounding box center [766, 274] width 49 height 254
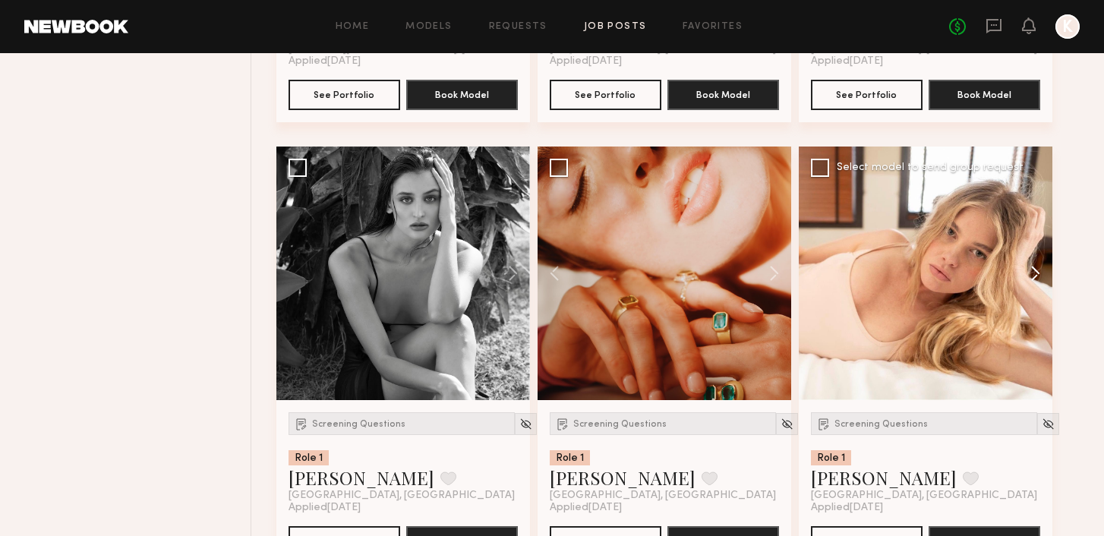
click at [1032, 273] on button at bounding box center [1028, 274] width 49 height 254
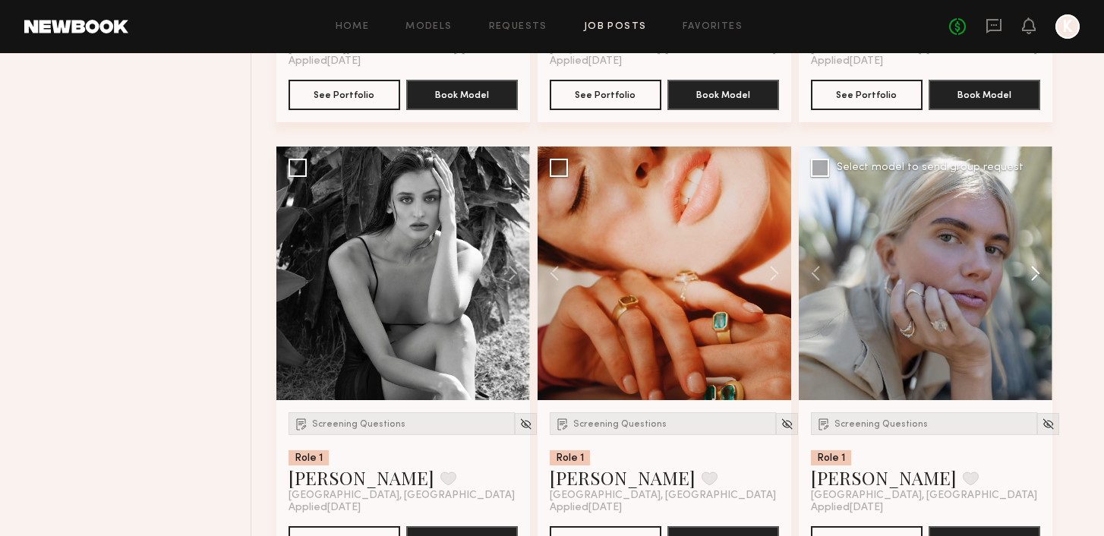
click at [1032, 273] on button at bounding box center [1028, 274] width 49 height 254
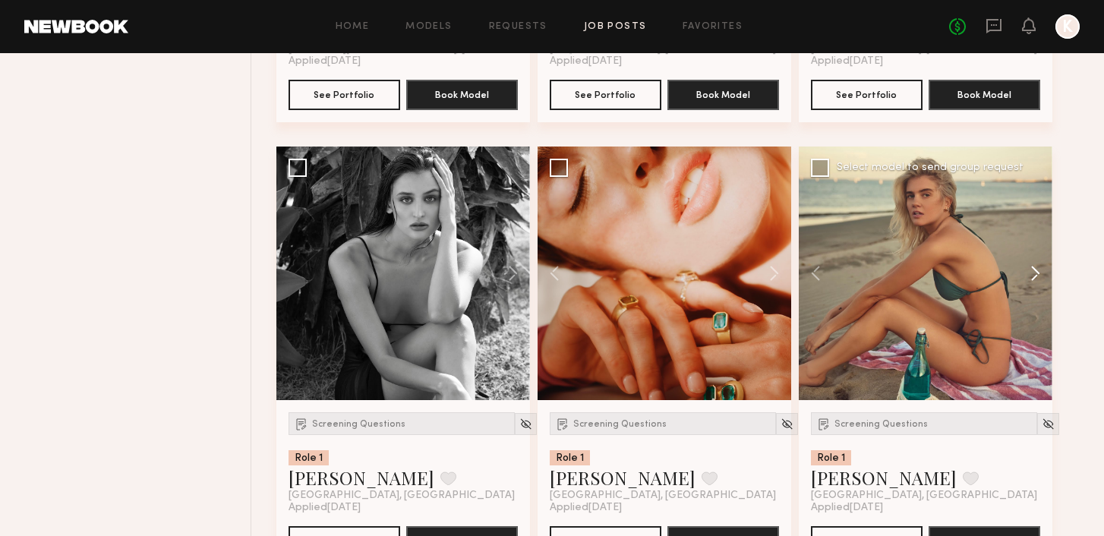
click at [1032, 273] on button at bounding box center [1028, 274] width 49 height 254
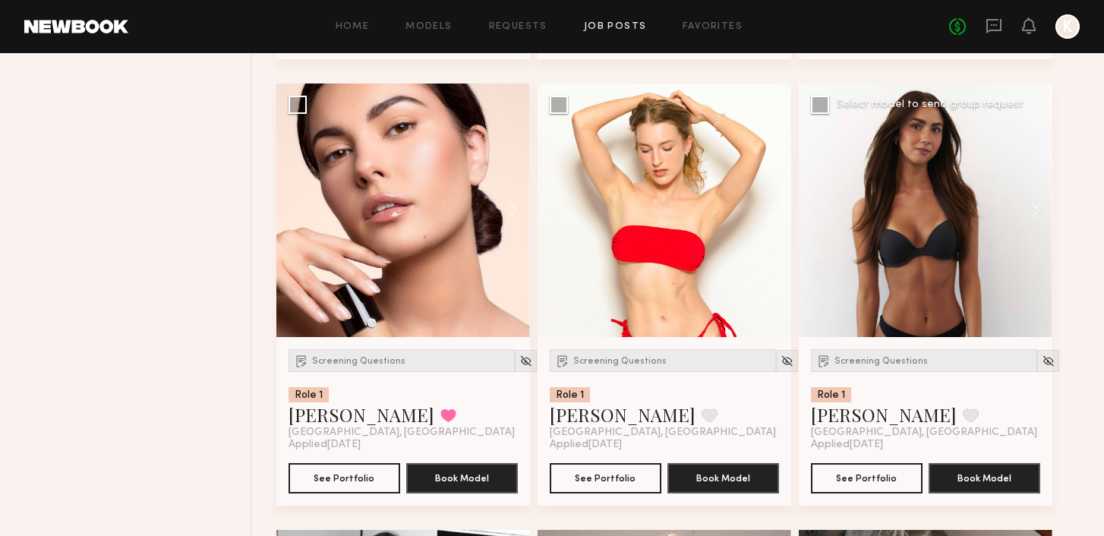
scroll to position [9983, 0]
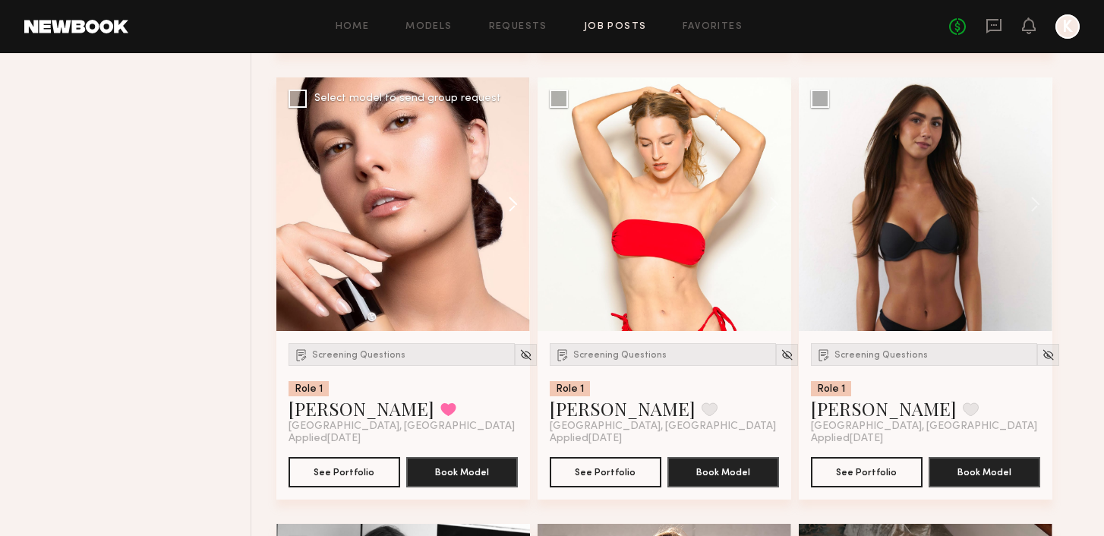
click at [505, 210] on button at bounding box center [505, 204] width 49 height 254
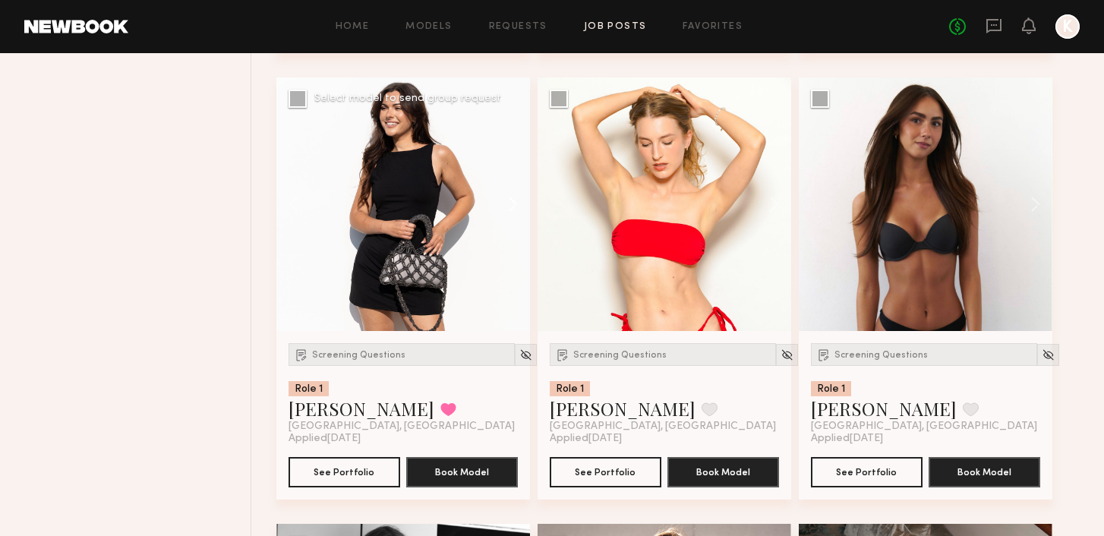
click at [505, 210] on button at bounding box center [505, 204] width 49 height 254
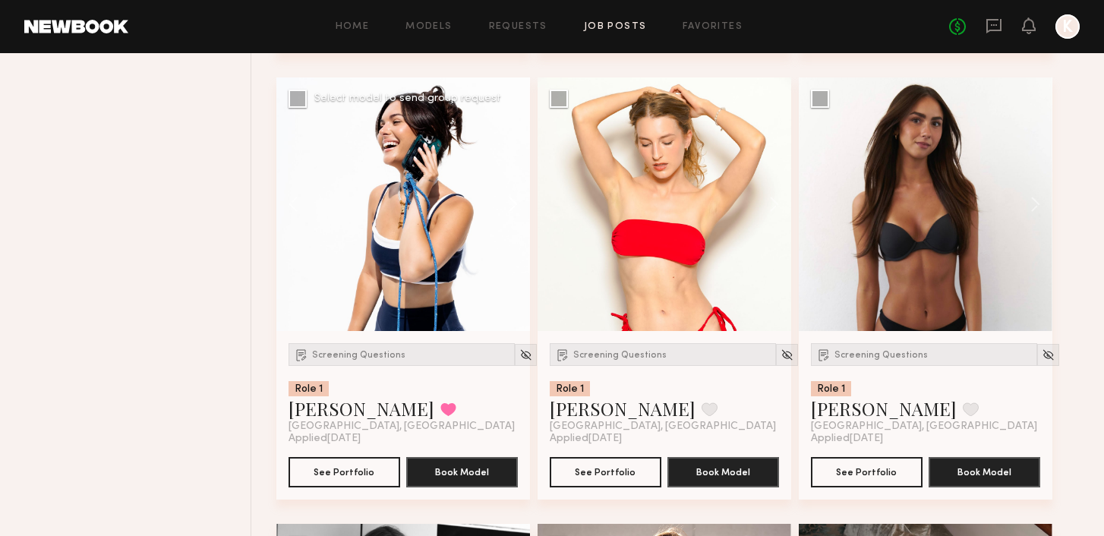
click at [505, 210] on button at bounding box center [505, 204] width 49 height 254
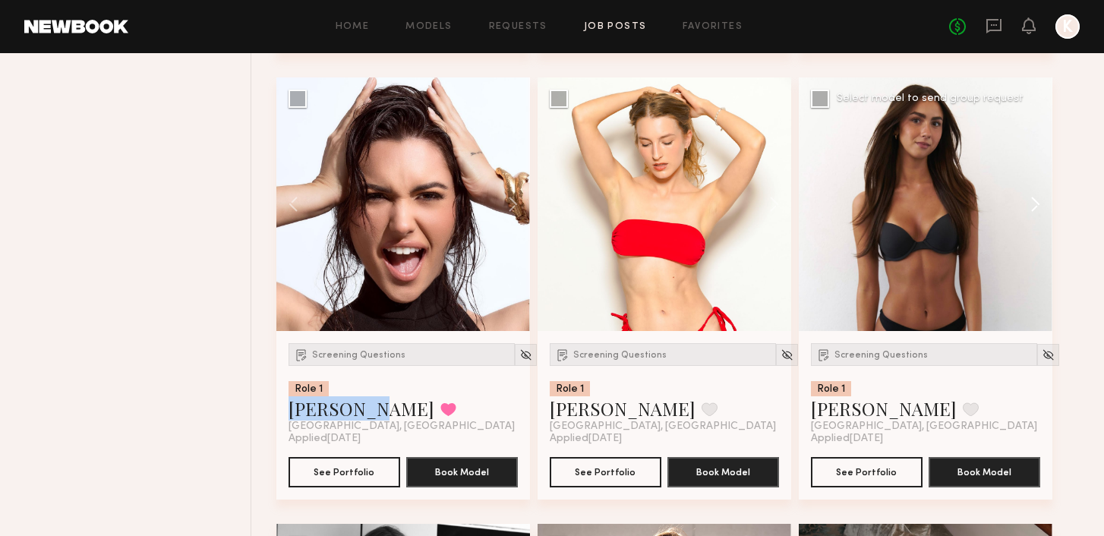
click at [1043, 212] on button at bounding box center [1028, 204] width 49 height 254
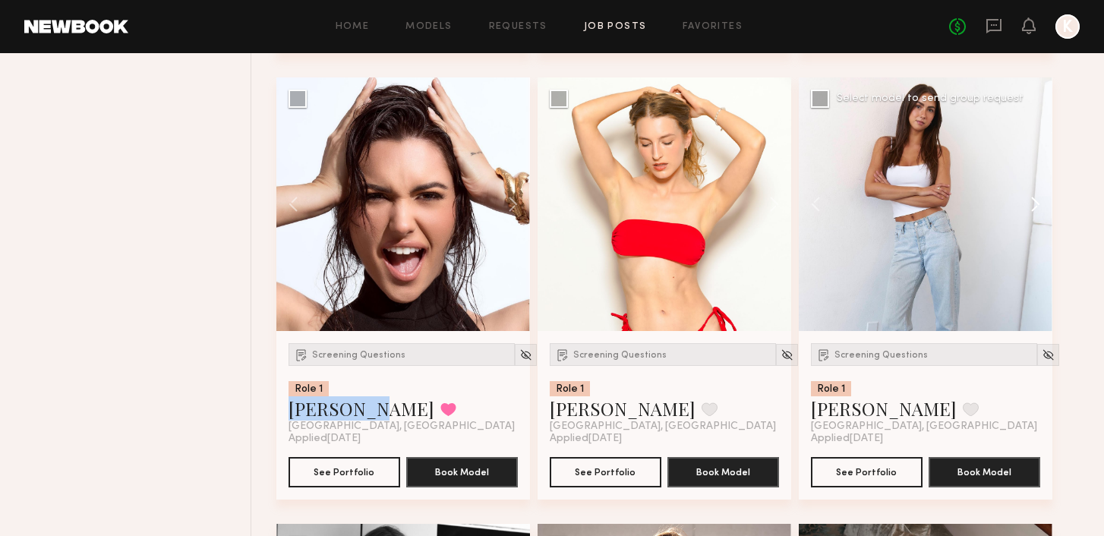
click at [1043, 212] on button at bounding box center [1028, 204] width 49 height 254
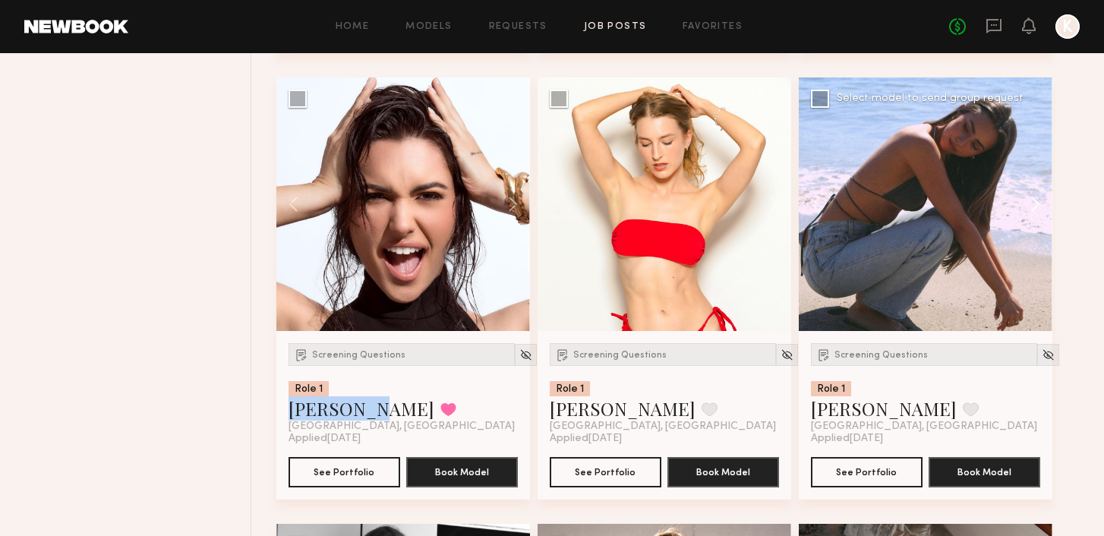
click at [1043, 212] on button at bounding box center [1028, 204] width 49 height 254
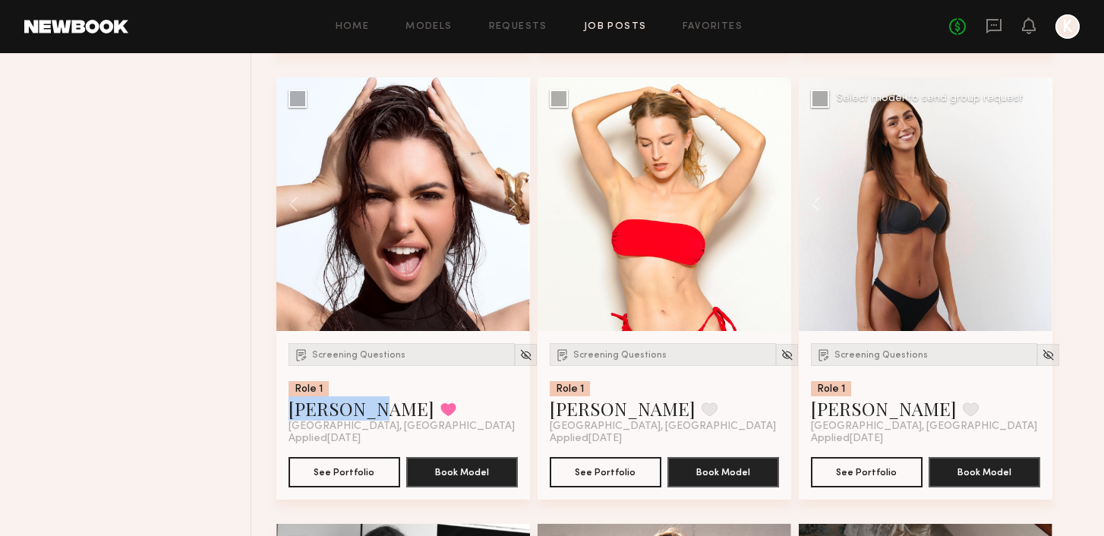
click at [1043, 211] on div at bounding box center [926, 204] width 254 height 254
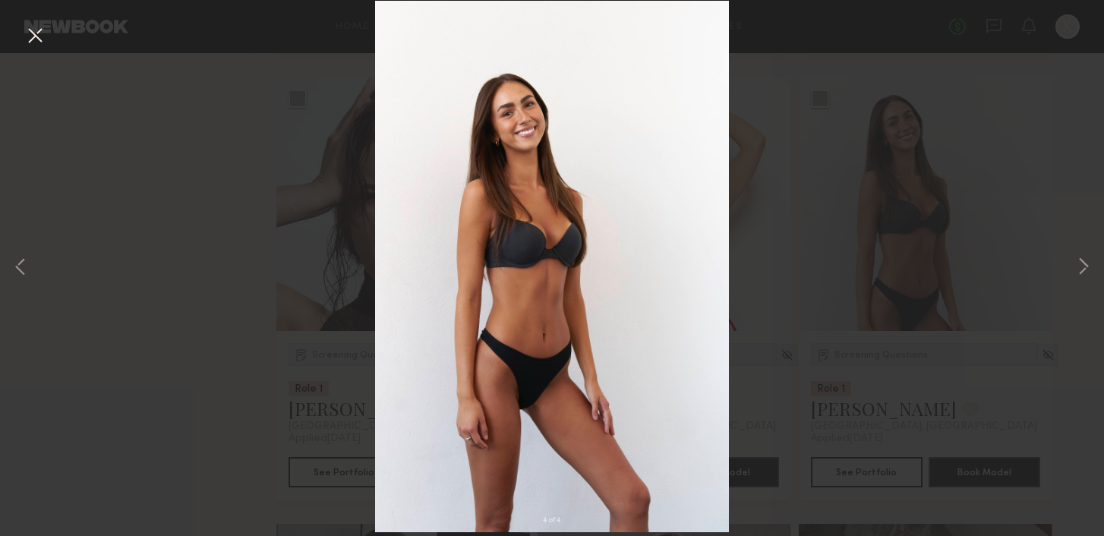
click at [1041, 211] on div "4 of 4" at bounding box center [552, 268] width 1104 height 536
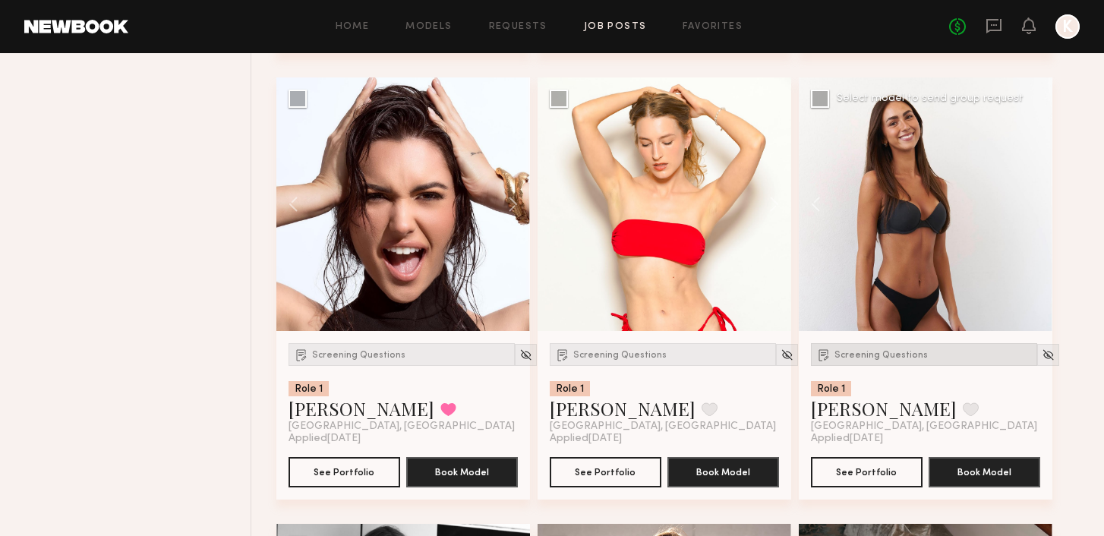
click at [858, 360] on span "Screening Questions" at bounding box center [880, 355] width 93 height 9
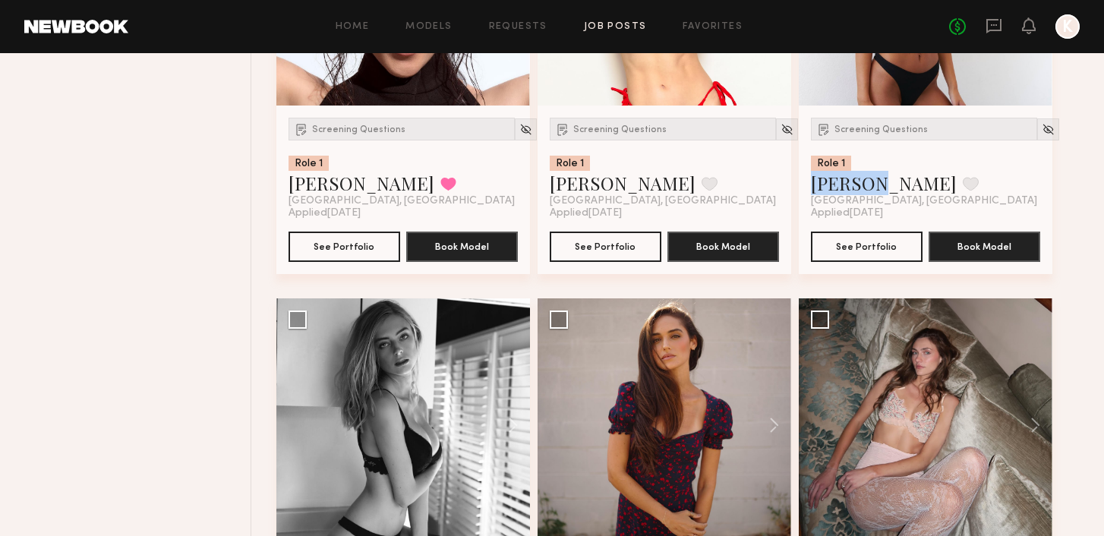
scroll to position [10314, 0]
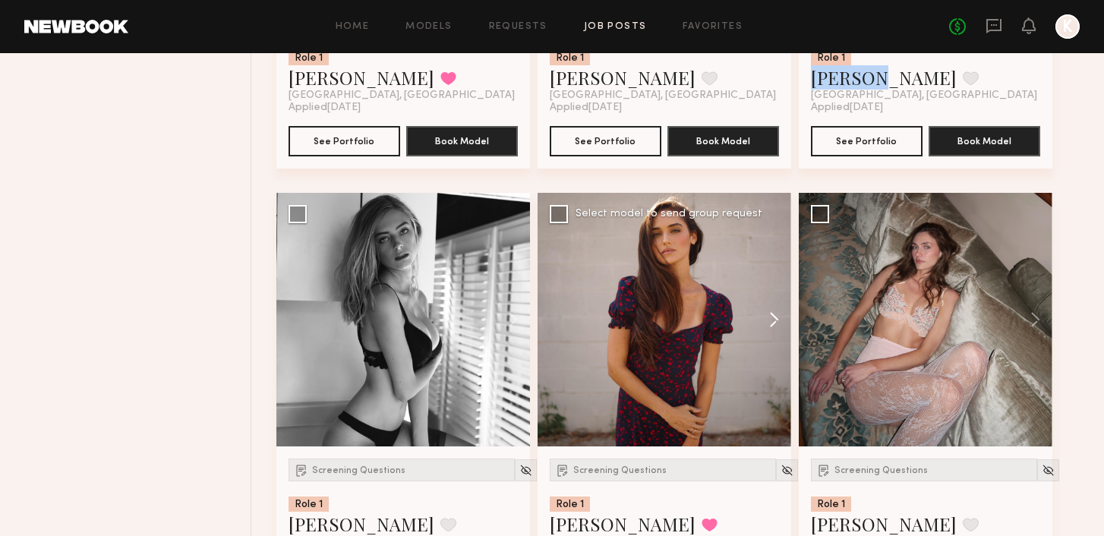
click at [777, 332] on button at bounding box center [766, 320] width 49 height 254
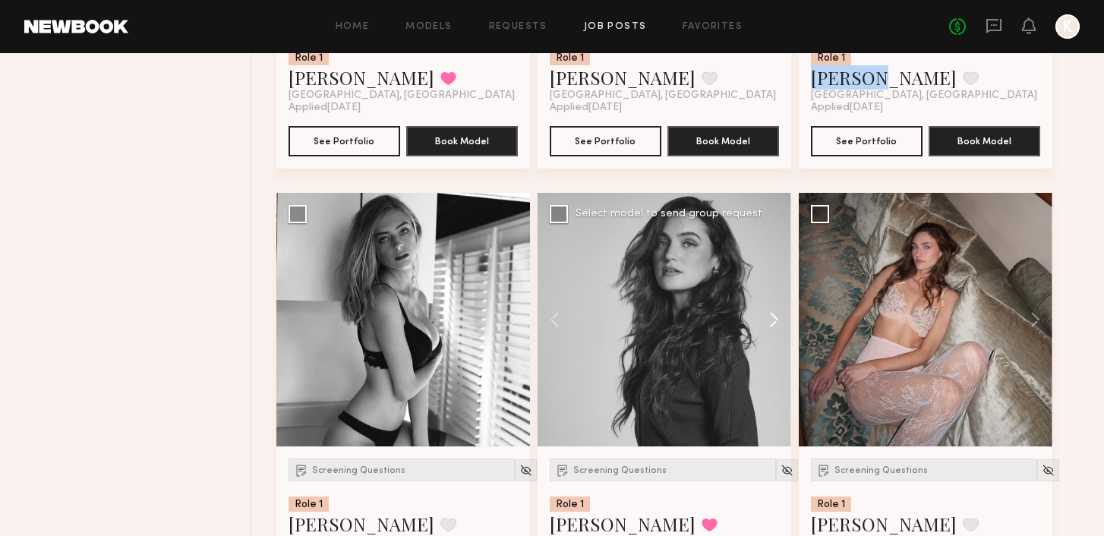
click at [777, 332] on button at bounding box center [766, 320] width 49 height 254
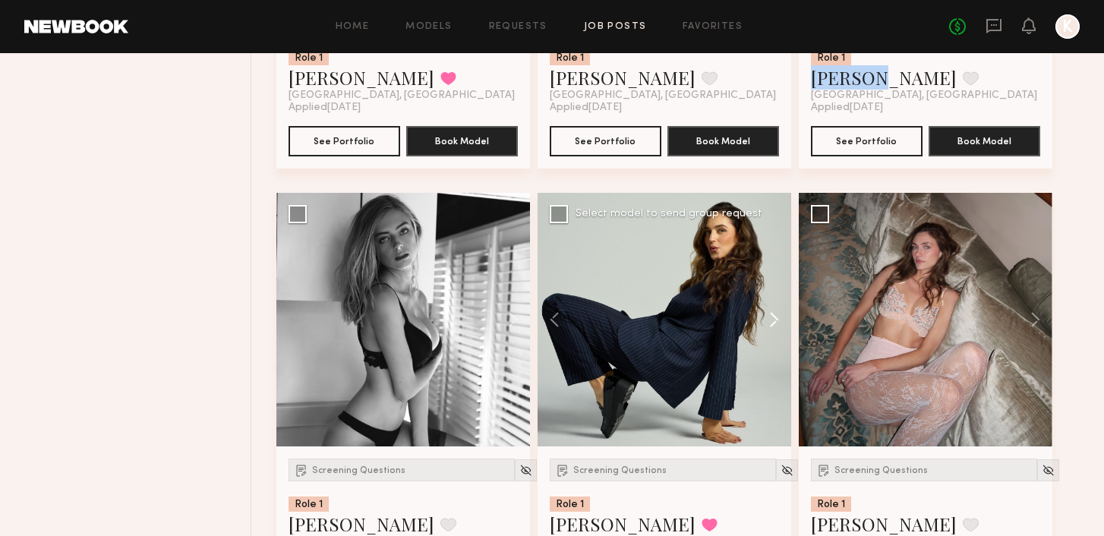
click at [777, 332] on button at bounding box center [766, 320] width 49 height 254
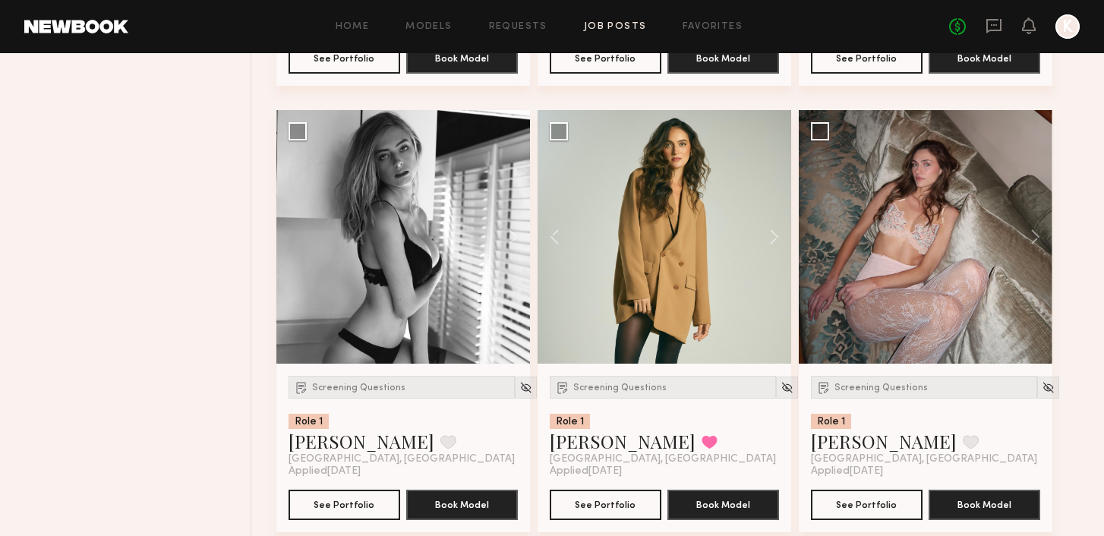
scroll to position [10419, 0]
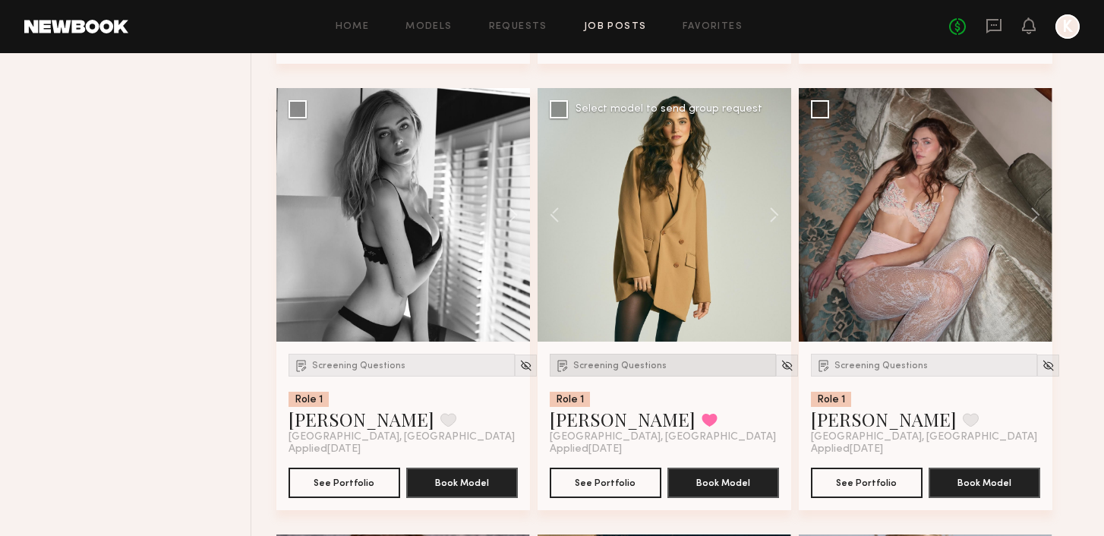
click at [608, 370] on span "Screening Questions" at bounding box center [619, 365] width 93 height 9
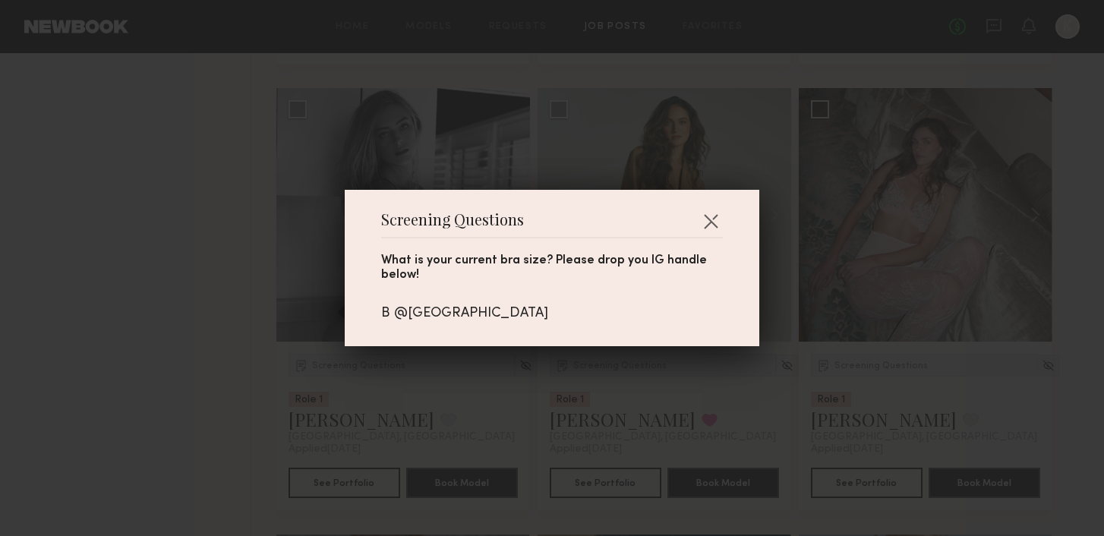
click at [608, 373] on div "Screening Questions What is your current bra size? Please drop you IG handle be…" at bounding box center [552, 268] width 1104 height 536
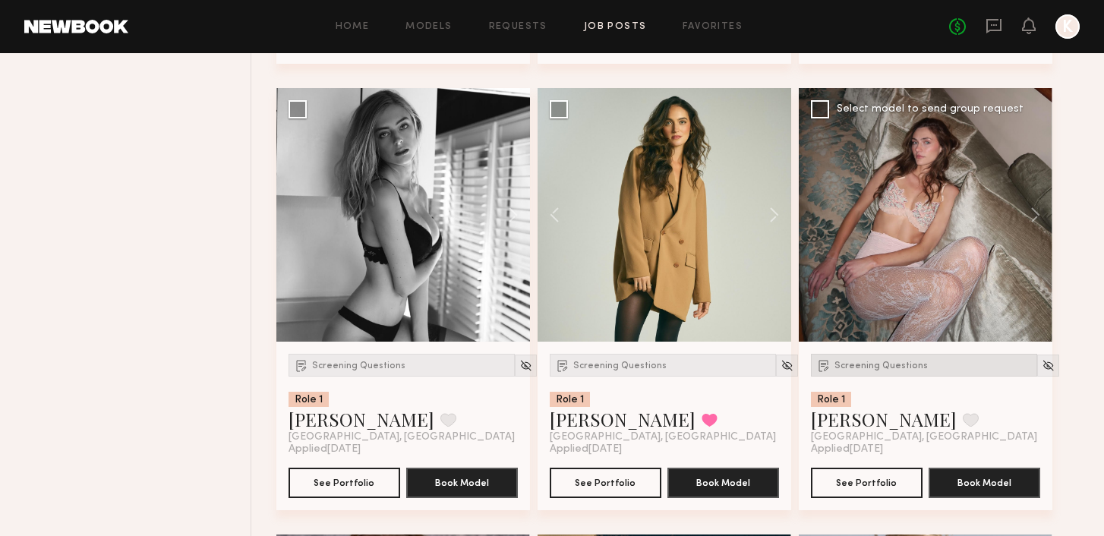
click at [849, 377] on div "Screening Questions" at bounding box center [924, 365] width 226 height 23
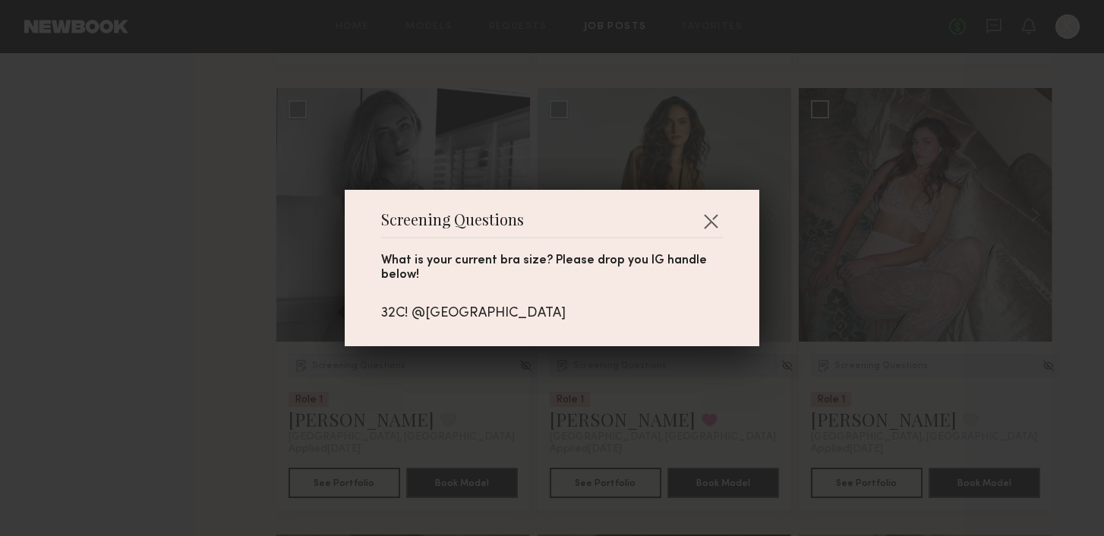
click at [849, 379] on div "Screening Questions What is your current bra size? Please drop you IG handle be…" at bounding box center [552, 268] width 1104 height 536
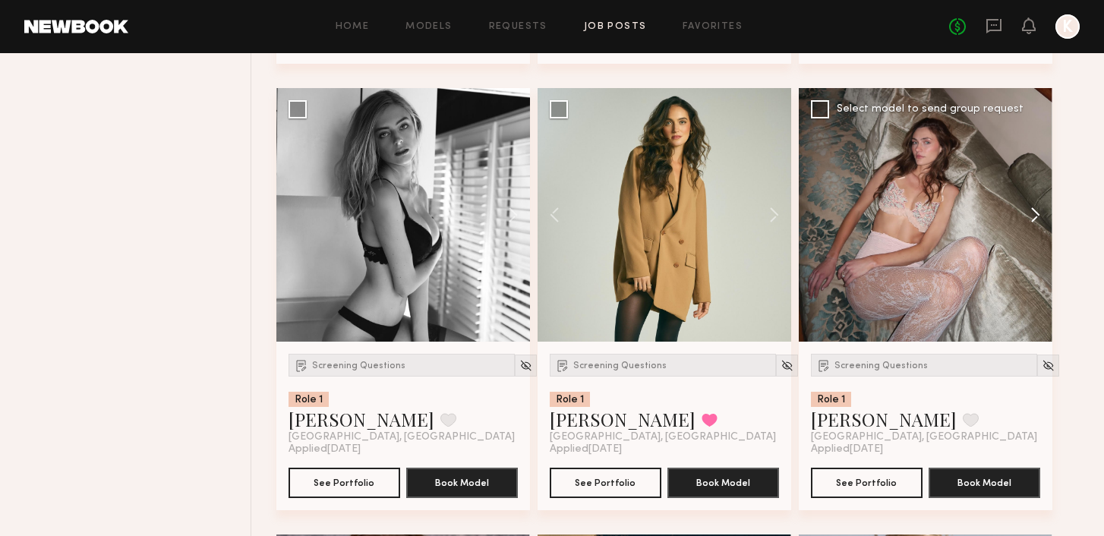
click at [1032, 225] on button at bounding box center [1028, 215] width 49 height 254
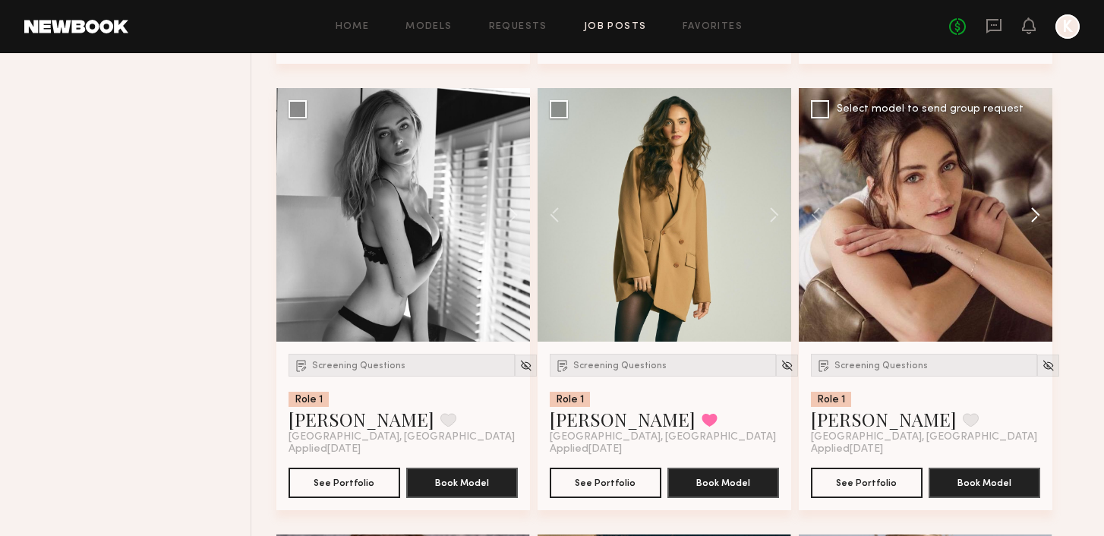
click at [1032, 225] on button at bounding box center [1028, 215] width 49 height 254
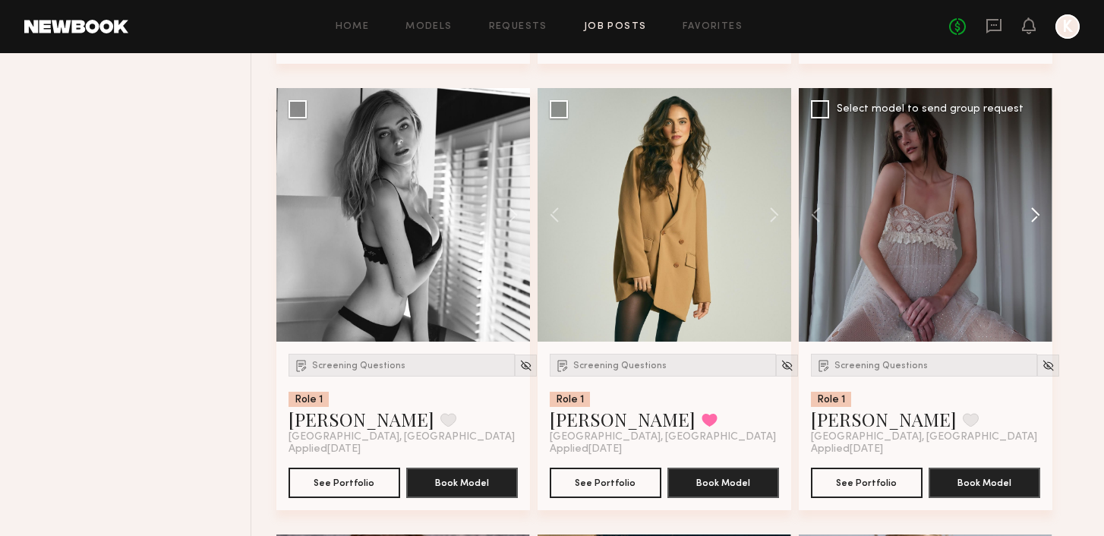
click at [1032, 225] on button at bounding box center [1028, 215] width 49 height 254
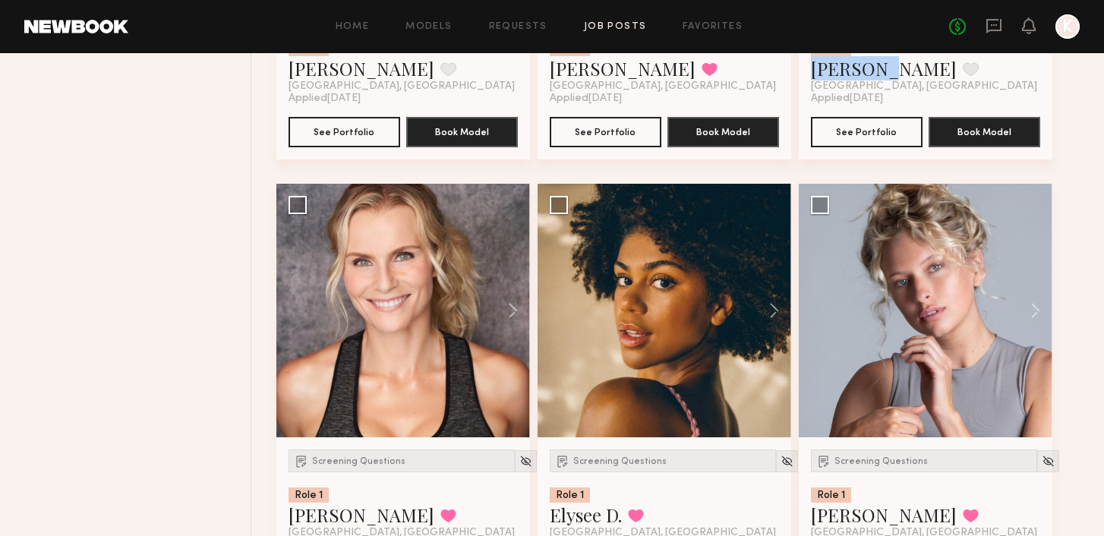
scroll to position [10867, 0]
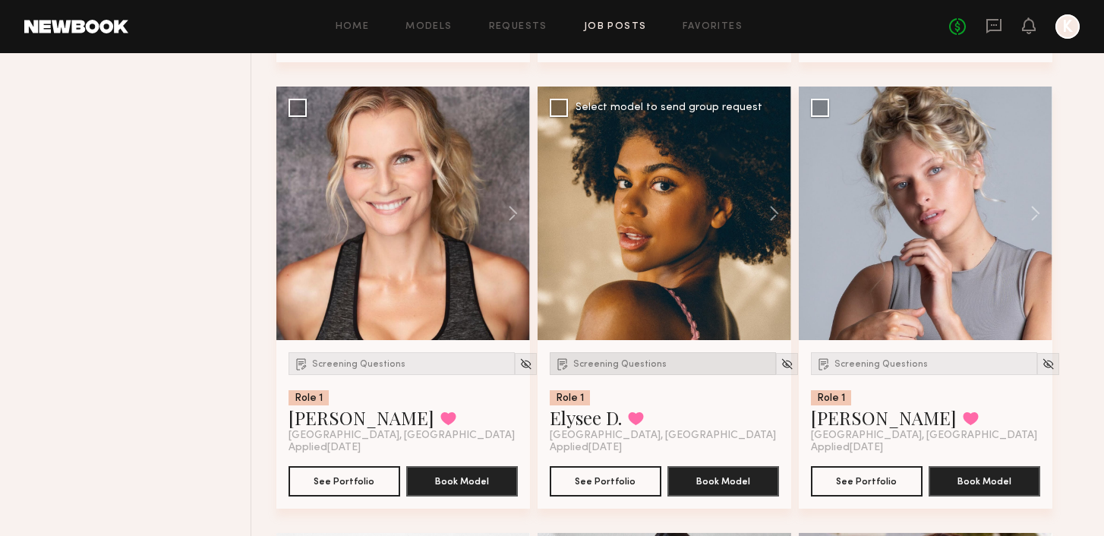
click at [583, 367] on div "Screening Questions" at bounding box center [663, 363] width 226 height 23
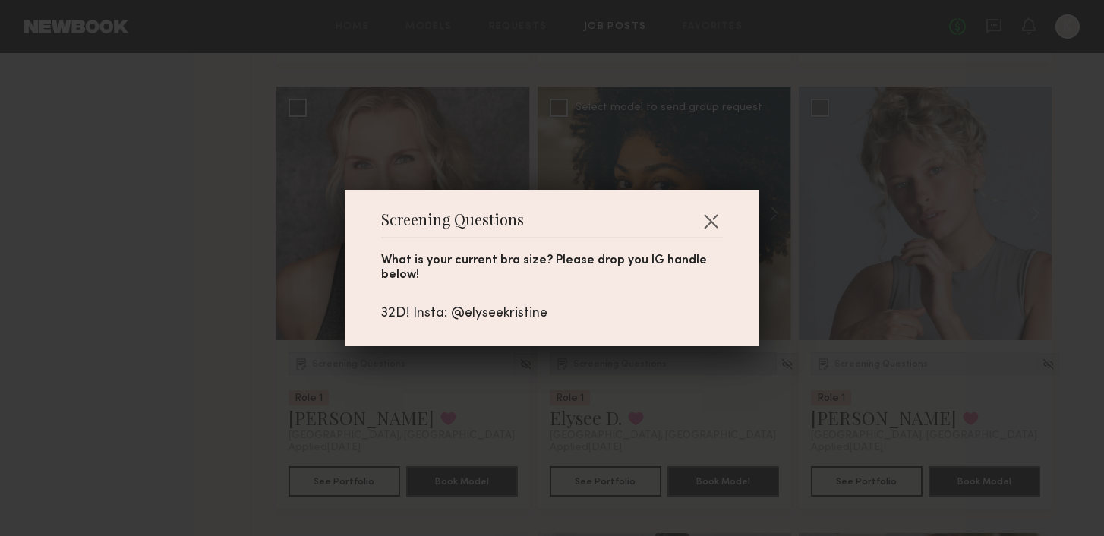
click at [583, 367] on div "Screening Questions What is your current bra size? Please drop you IG handle be…" at bounding box center [552, 268] width 1104 height 536
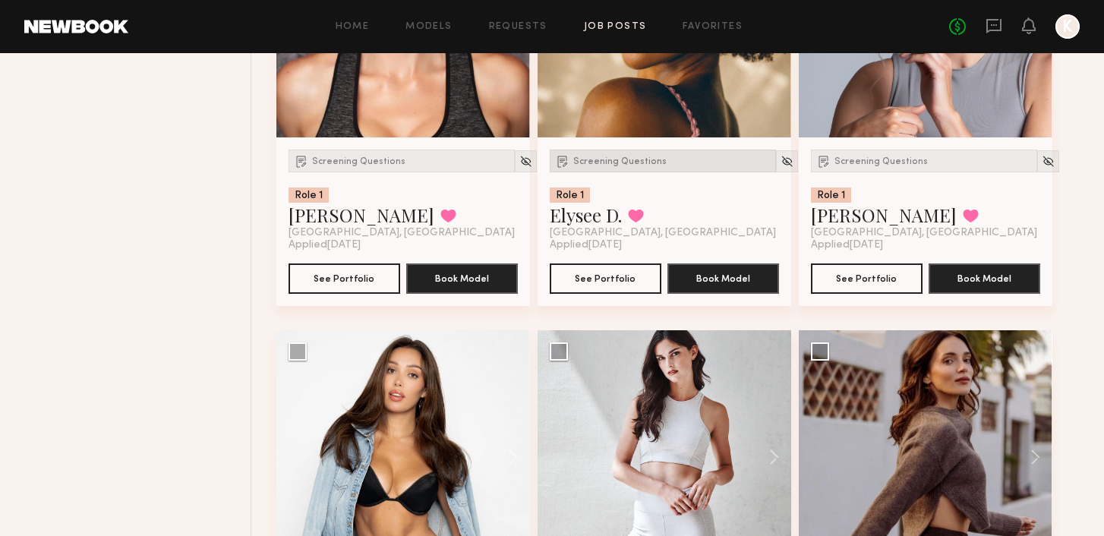
scroll to position [11303, 0]
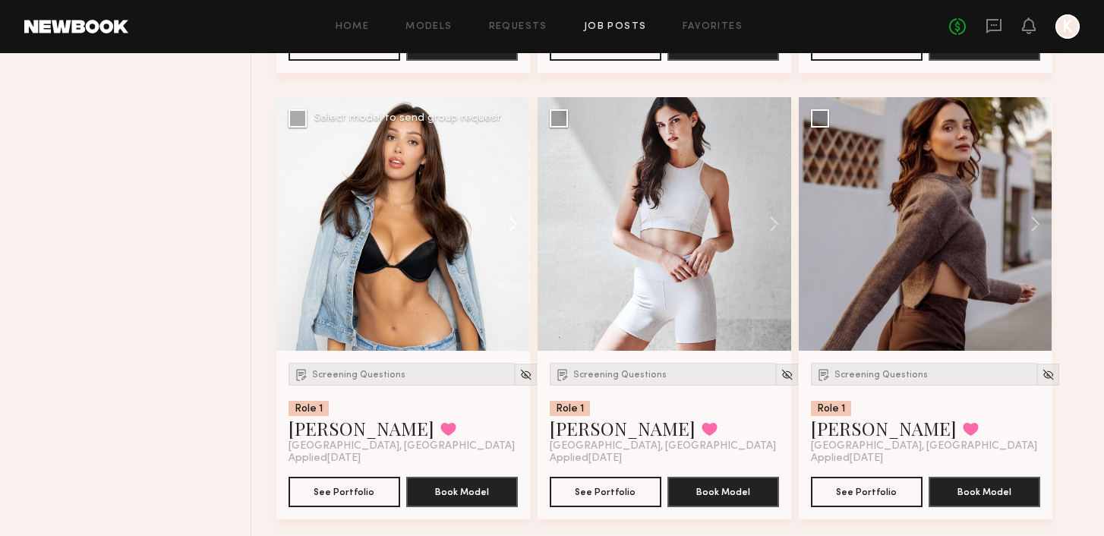
click at [511, 233] on button at bounding box center [505, 224] width 49 height 254
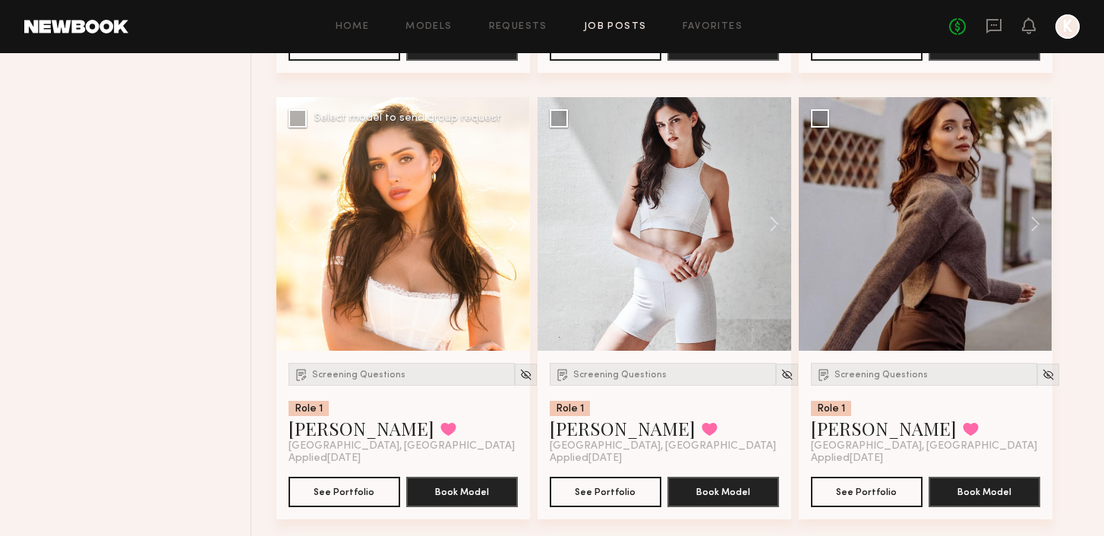
click at [511, 233] on button at bounding box center [505, 224] width 49 height 254
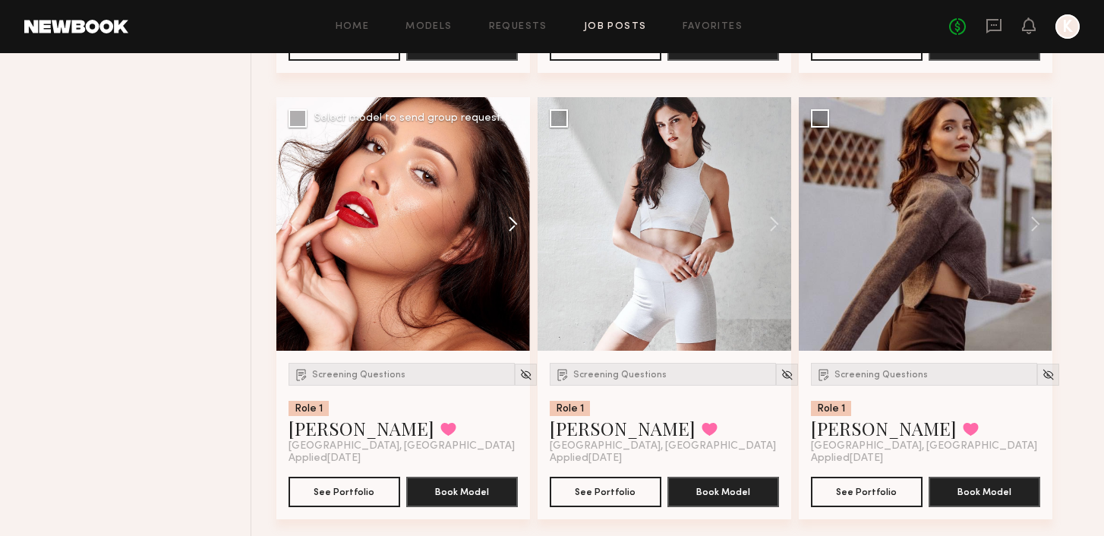
click at [511, 233] on button at bounding box center [505, 224] width 49 height 254
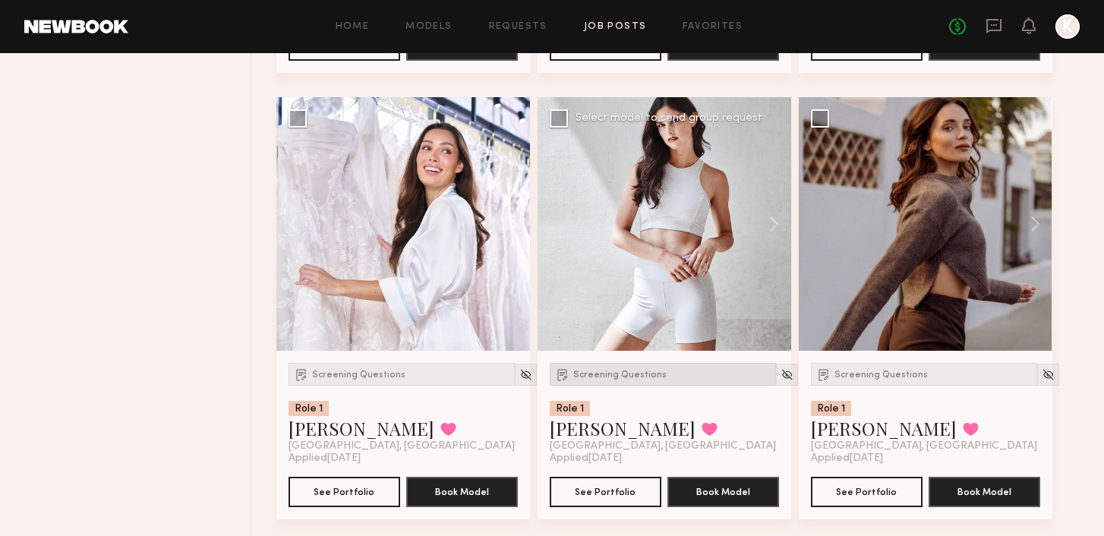
click at [602, 373] on div "Screening Questions" at bounding box center [663, 374] width 226 height 23
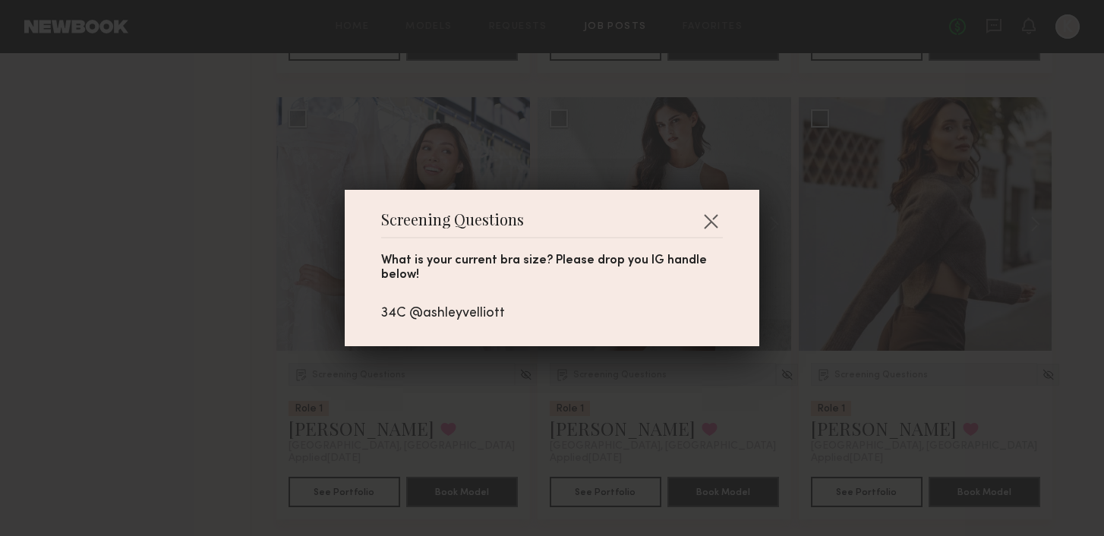
click at [590, 376] on div "Screening Questions What is your current bra size? Please drop you IG handle be…" at bounding box center [552, 268] width 1104 height 536
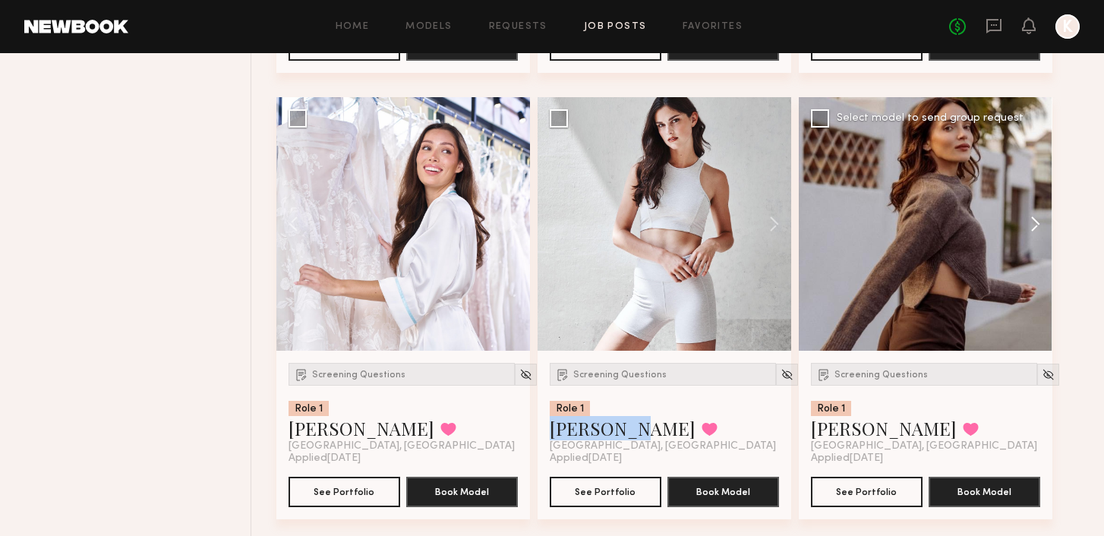
click at [1031, 234] on button at bounding box center [1028, 224] width 49 height 254
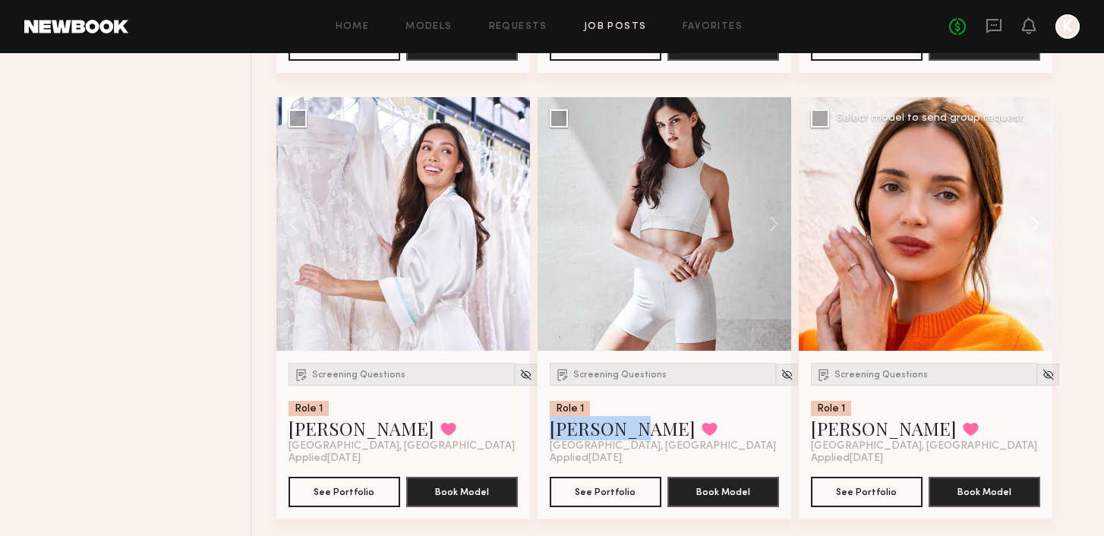
click at [1031, 234] on button at bounding box center [1028, 224] width 49 height 254
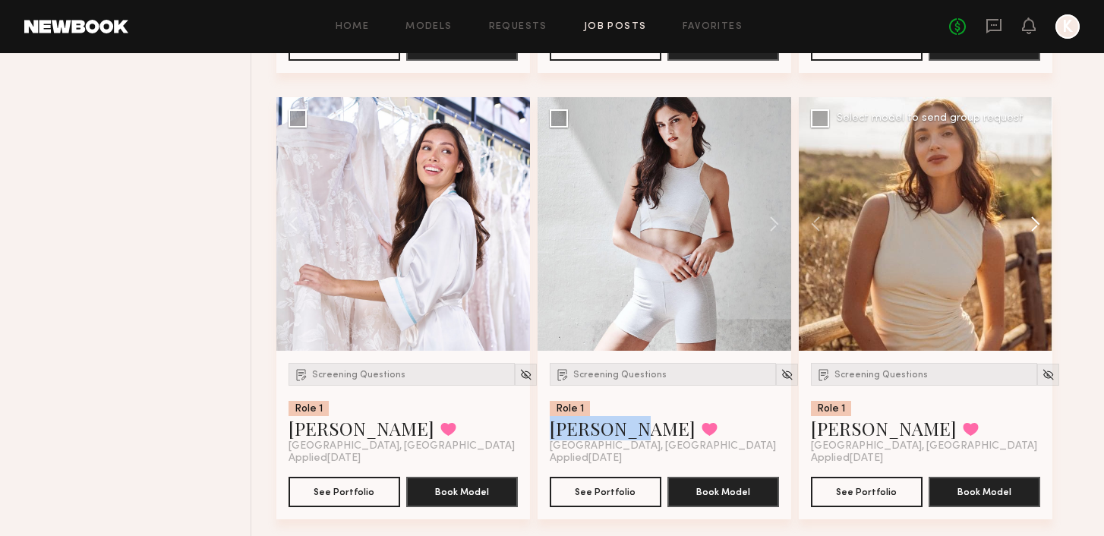
click at [1030, 233] on button at bounding box center [1028, 224] width 49 height 254
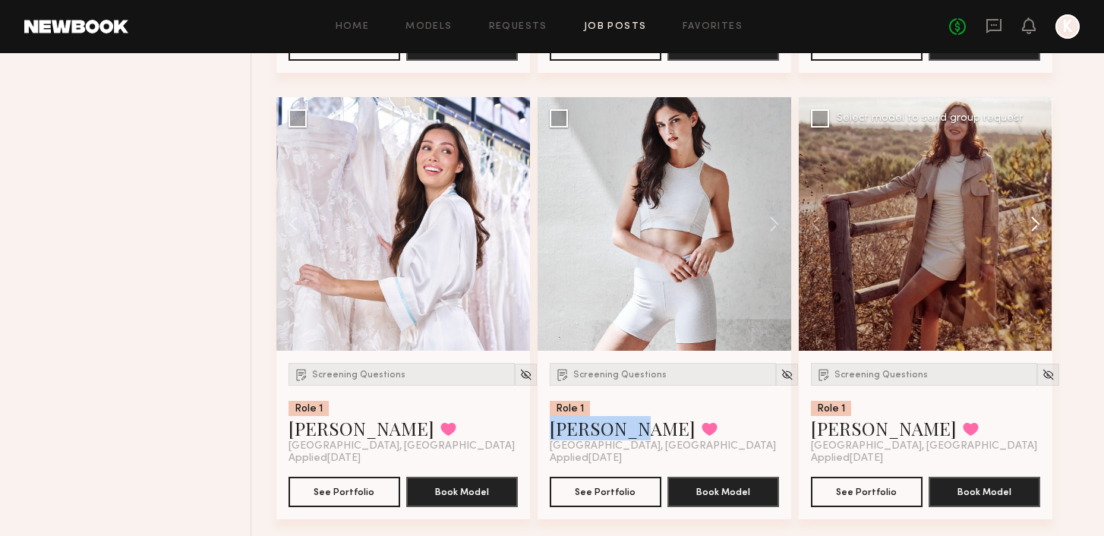
click at [1030, 233] on button at bounding box center [1028, 224] width 49 height 254
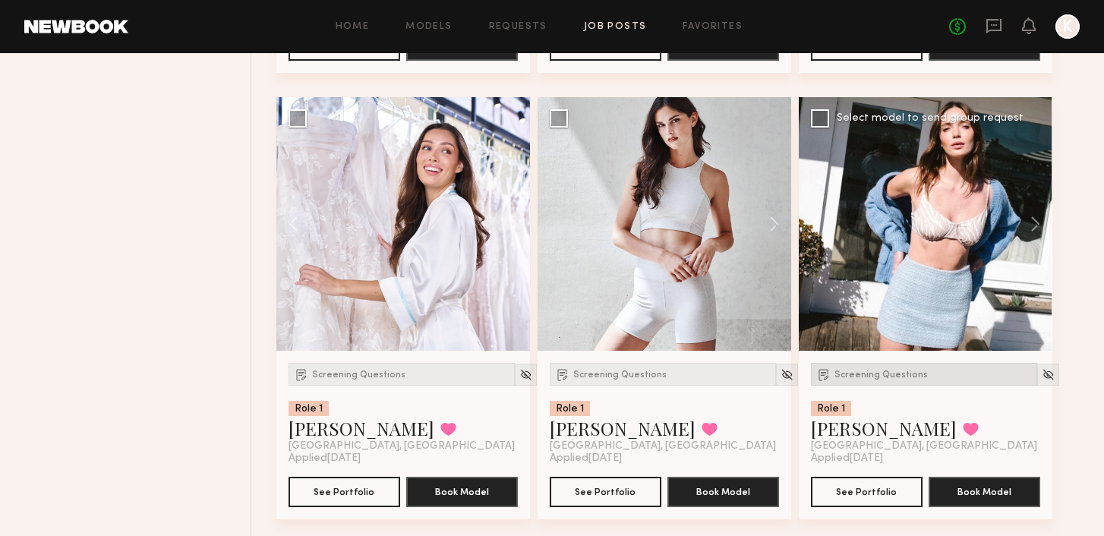
click at [842, 380] on span "Screening Questions" at bounding box center [880, 374] width 93 height 9
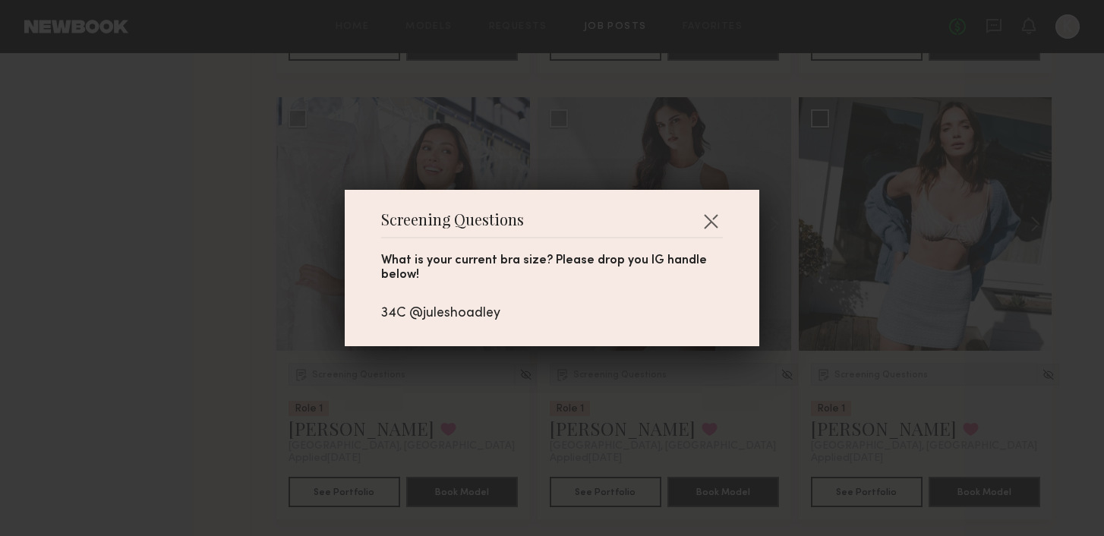
click at [842, 383] on div "Screening Questions What is your current bra size? Please drop you IG handle be…" at bounding box center [552, 268] width 1104 height 536
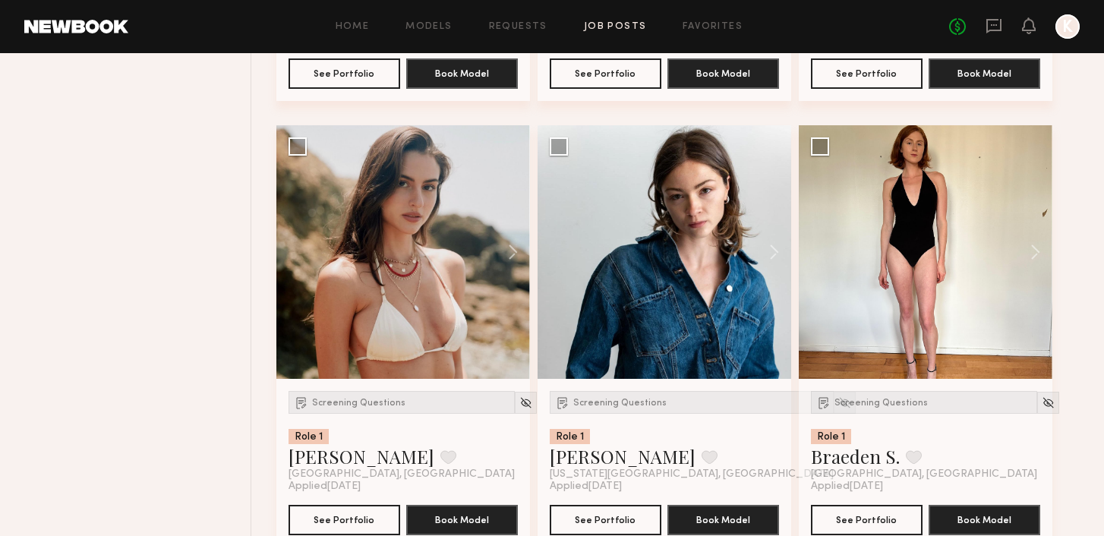
scroll to position [13062, 0]
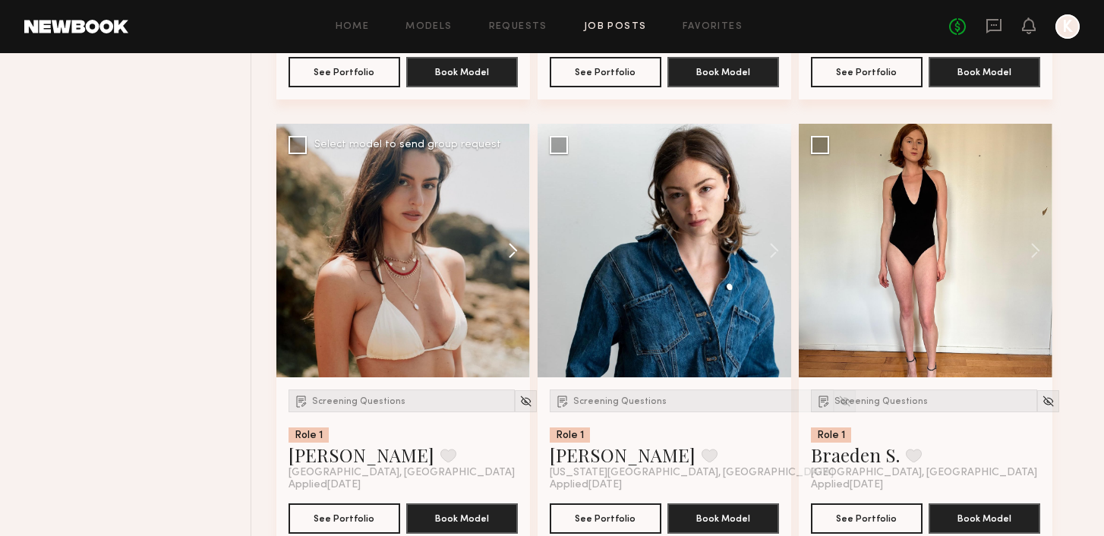
click at [520, 260] on button at bounding box center [505, 251] width 49 height 254
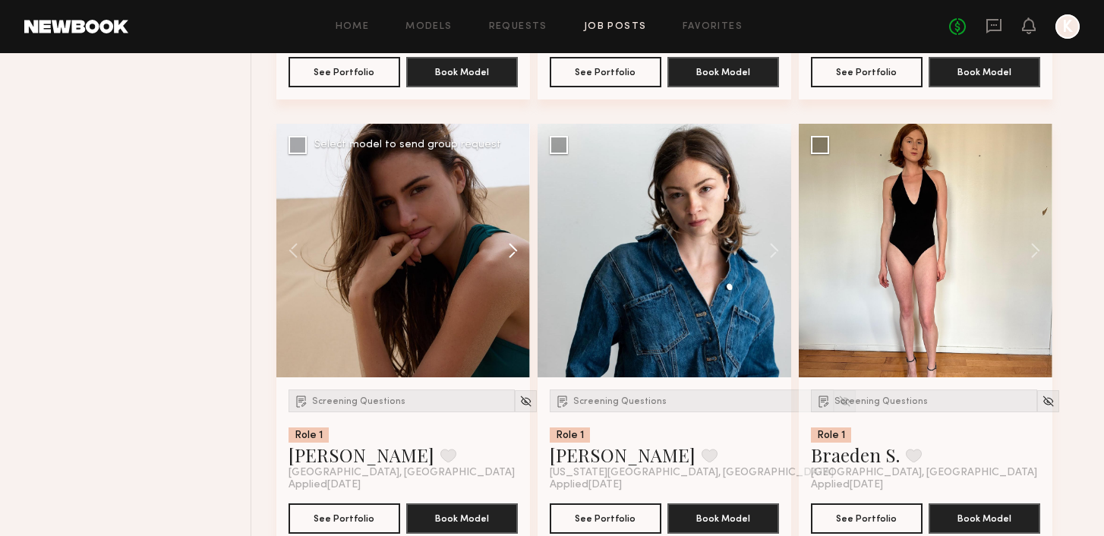
click at [520, 260] on button at bounding box center [505, 251] width 49 height 254
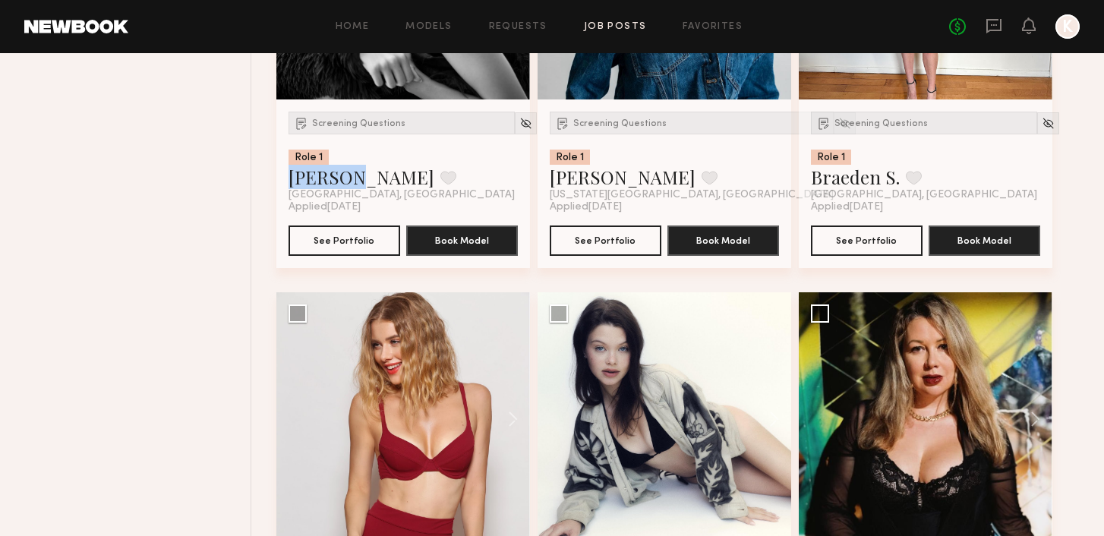
scroll to position [13543, 0]
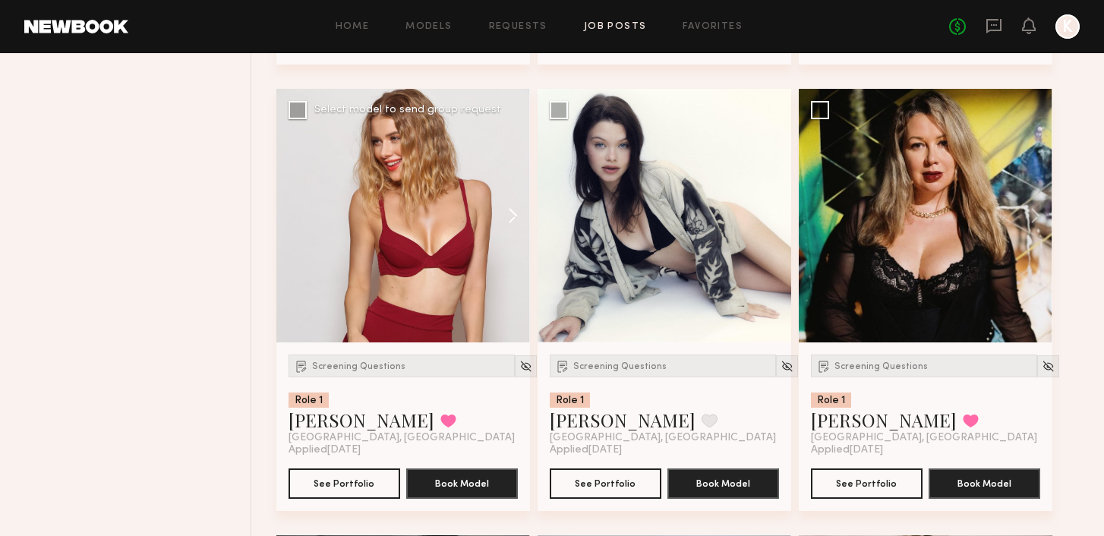
click at [510, 222] on button at bounding box center [505, 216] width 49 height 254
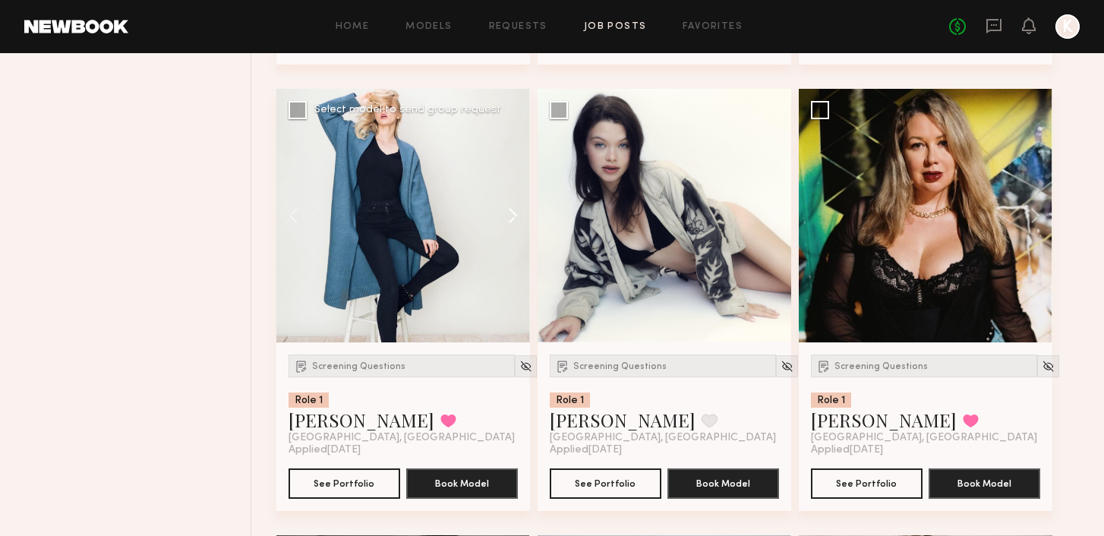
click at [511, 225] on button at bounding box center [505, 216] width 49 height 254
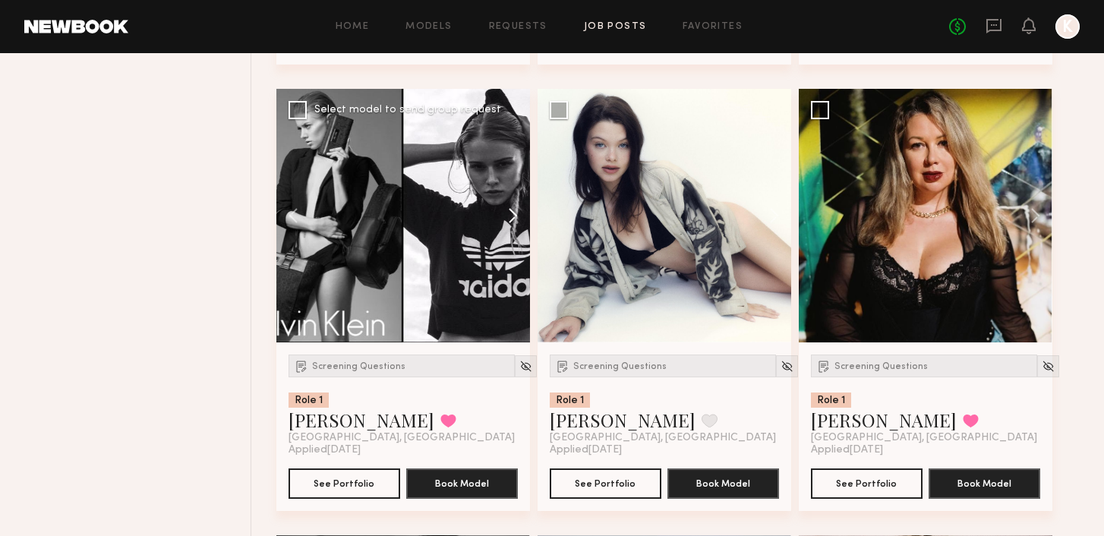
click at [511, 225] on button at bounding box center [505, 216] width 49 height 254
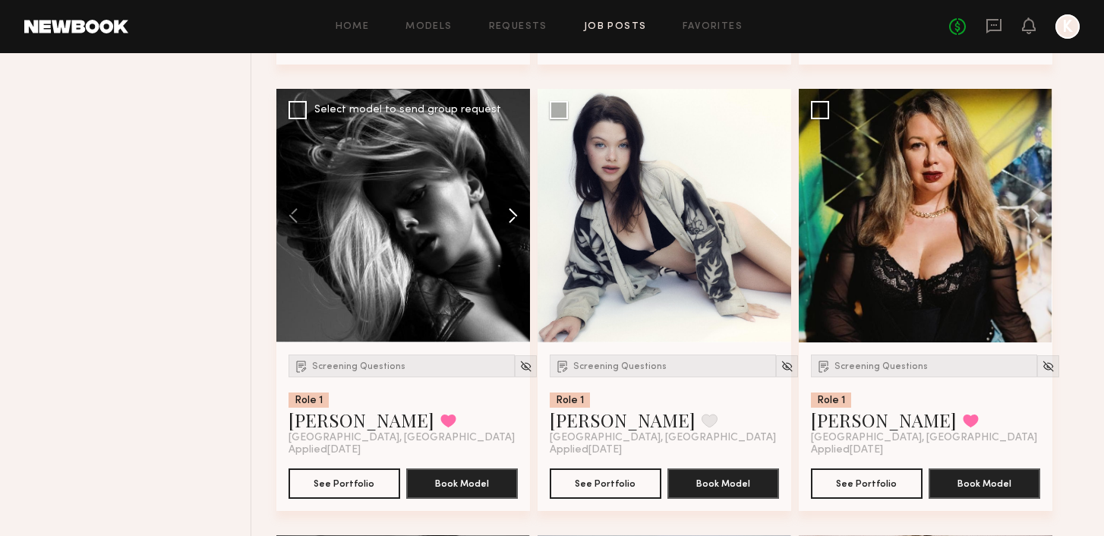
click at [511, 224] on button at bounding box center [505, 216] width 49 height 254
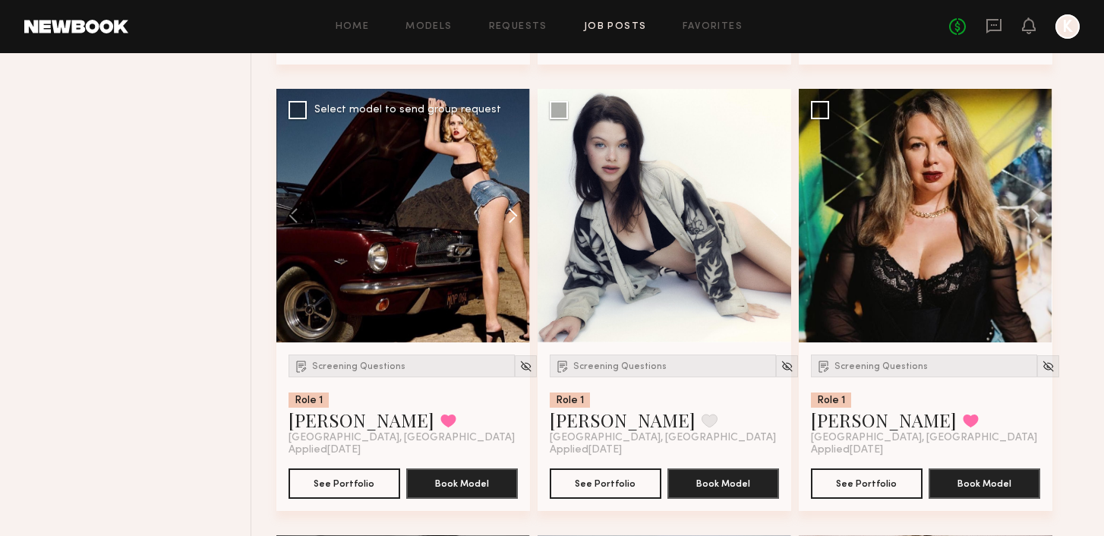
click at [511, 224] on button at bounding box center [505, 216] width 49 height 254
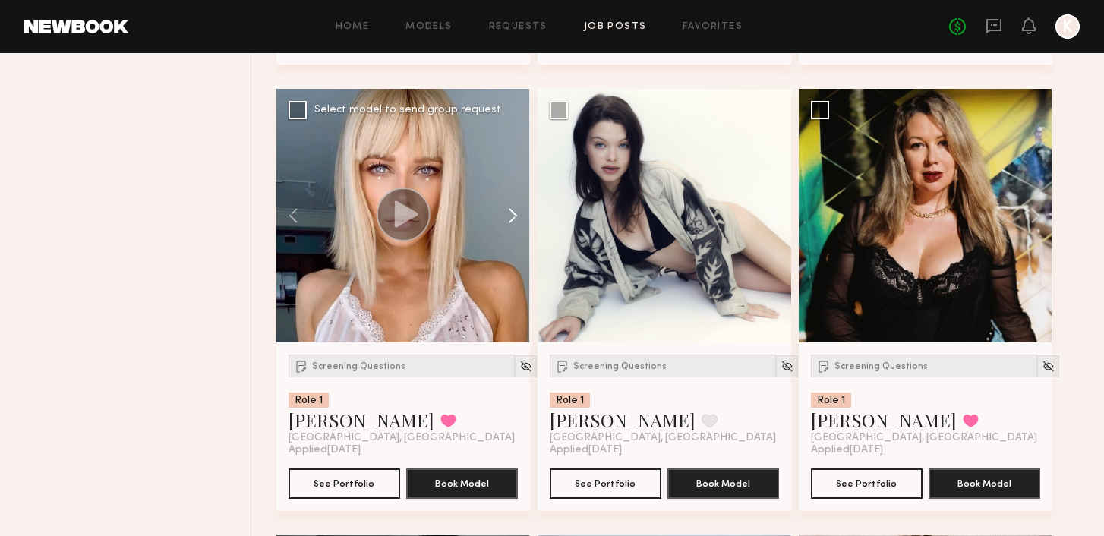
click at [509, 222] on button at bounding box center [505, 216] width 49 height 254
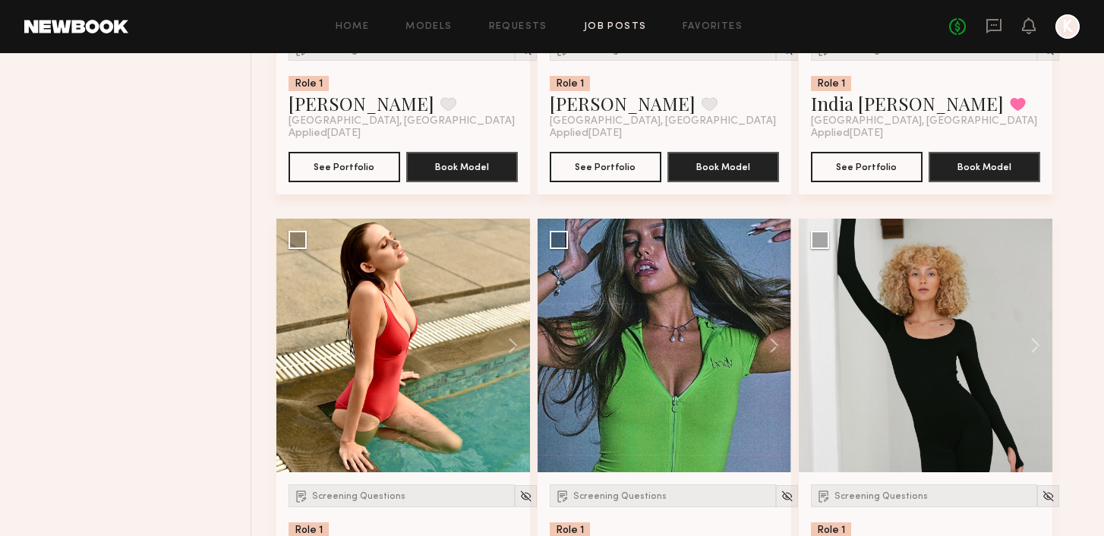
scroll to position [14350, 0]
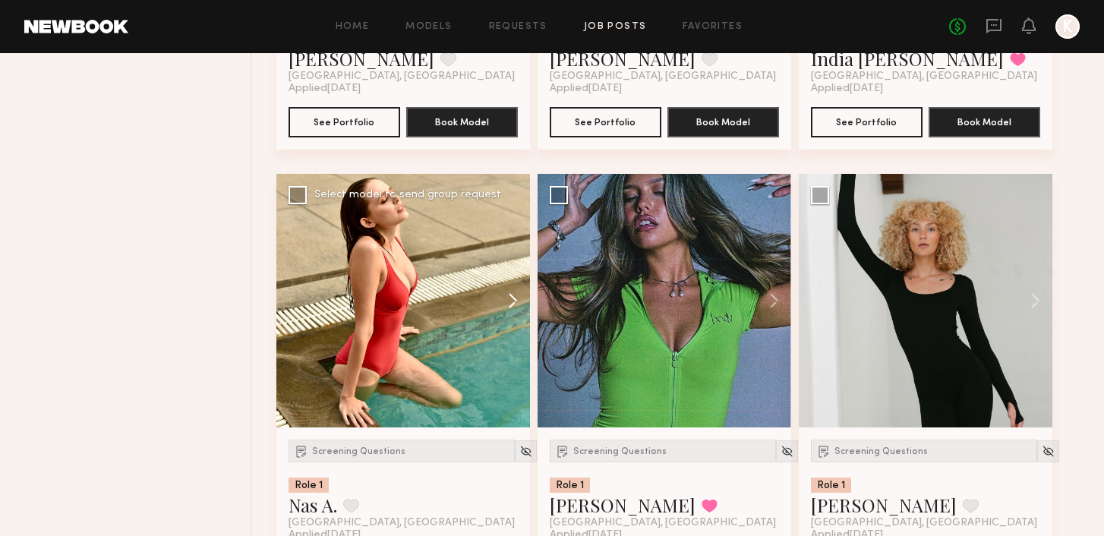
click at [507, 298] on button at bounding box center [505, 301] width 49 height 254
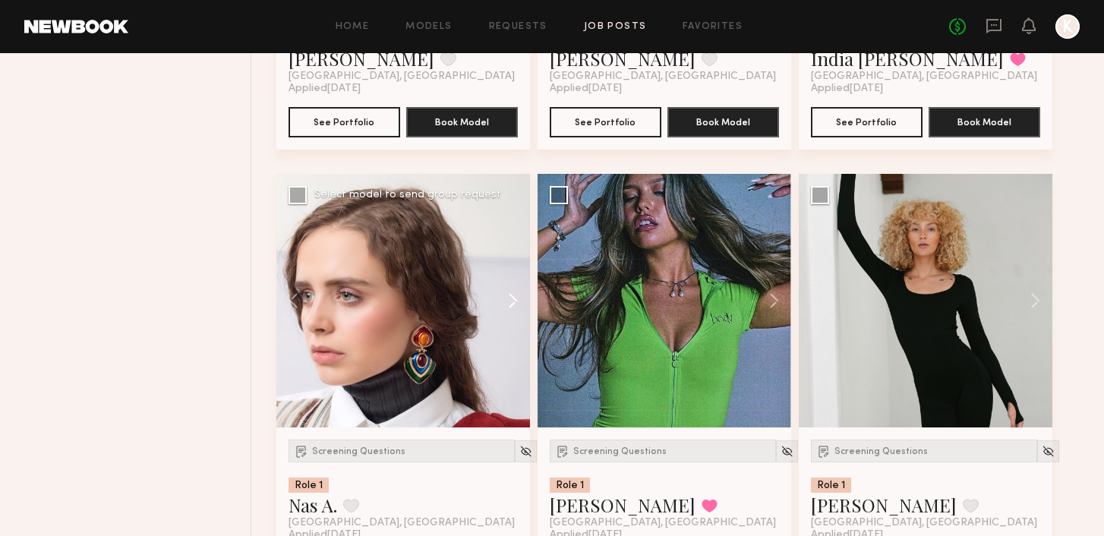
click at [507, 299] on button at bounding box center [505, 301] width 49 height 254
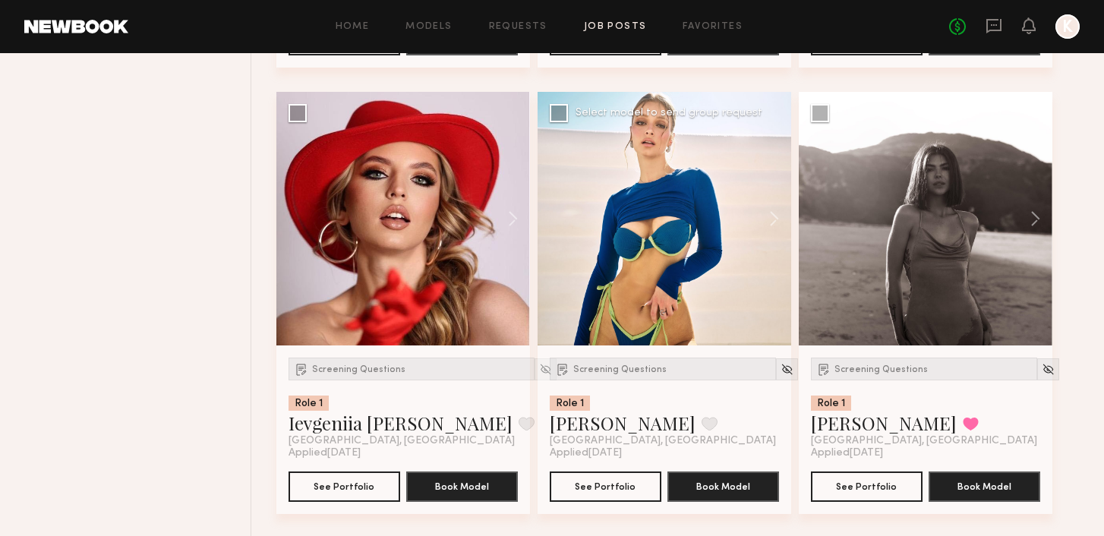
scroll to position [18857, 0]
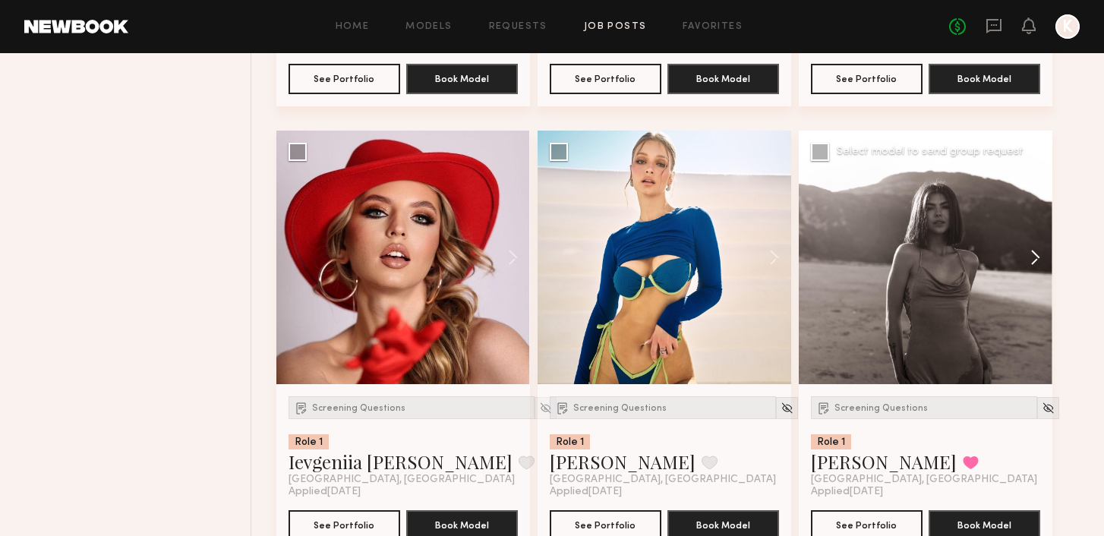
click at [1035, 269] on button at bounding box center [1028, 258] width 49 height 254
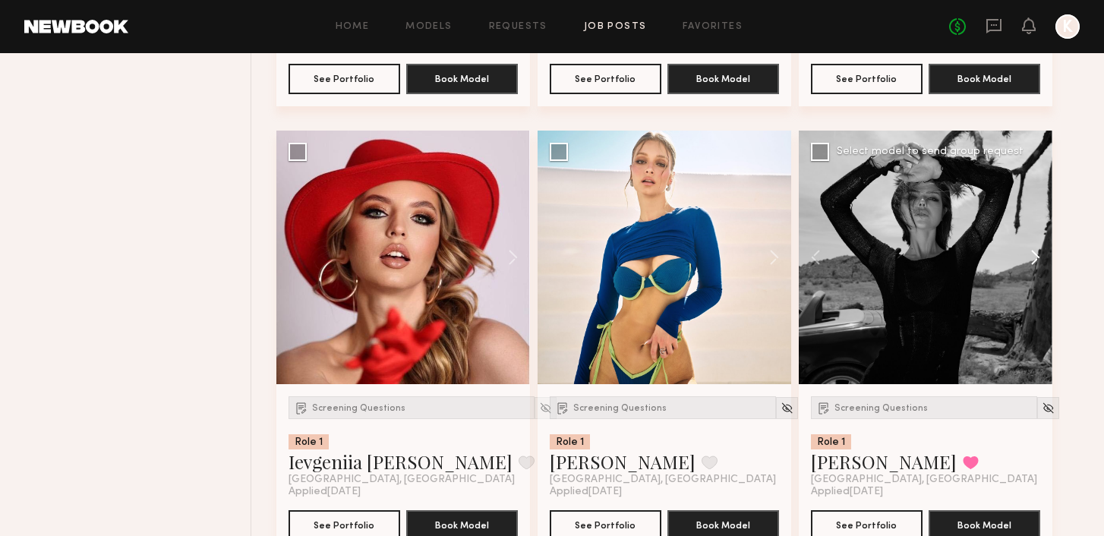
click at [1035, 269] on button at bounding box center [1028, 258] width 49 height 254
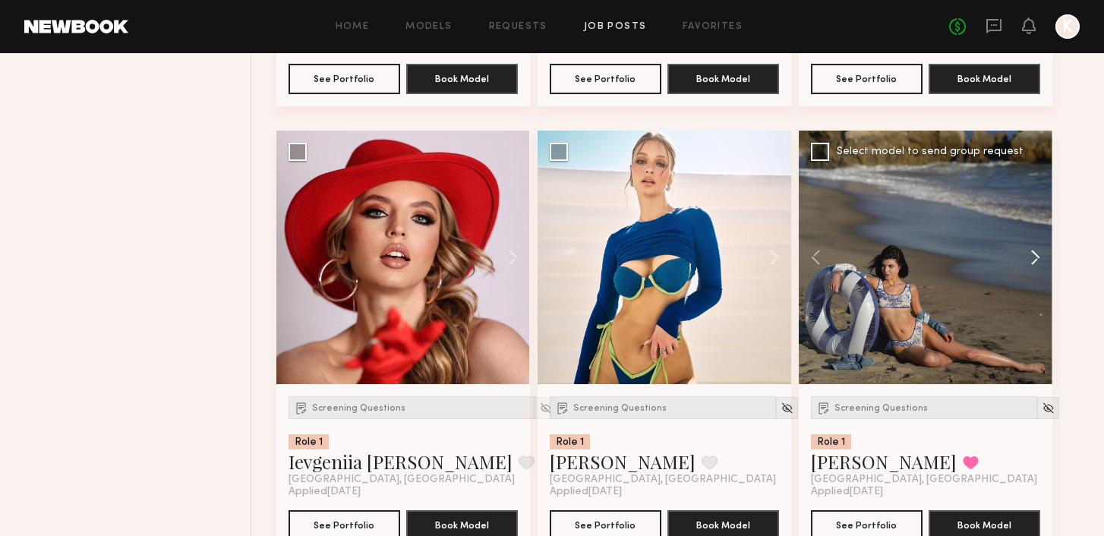
click at [1035, 269] on button at bounding box center [1028, 258] width 49 height 254
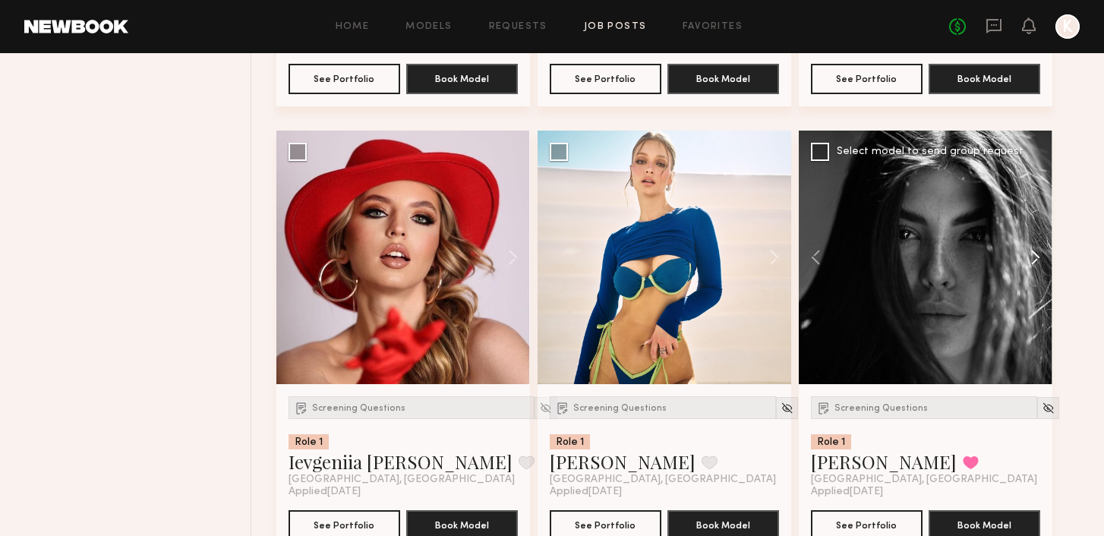
click at [1035, 269] on button at bounding box center [1028, 258] width 49 height 254
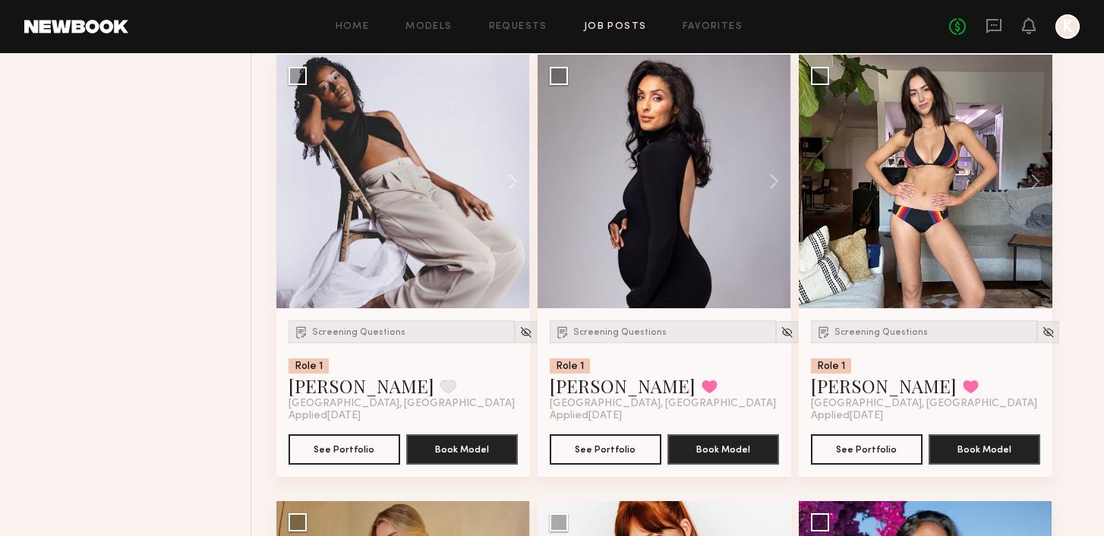
scroll to position [20274, 0]
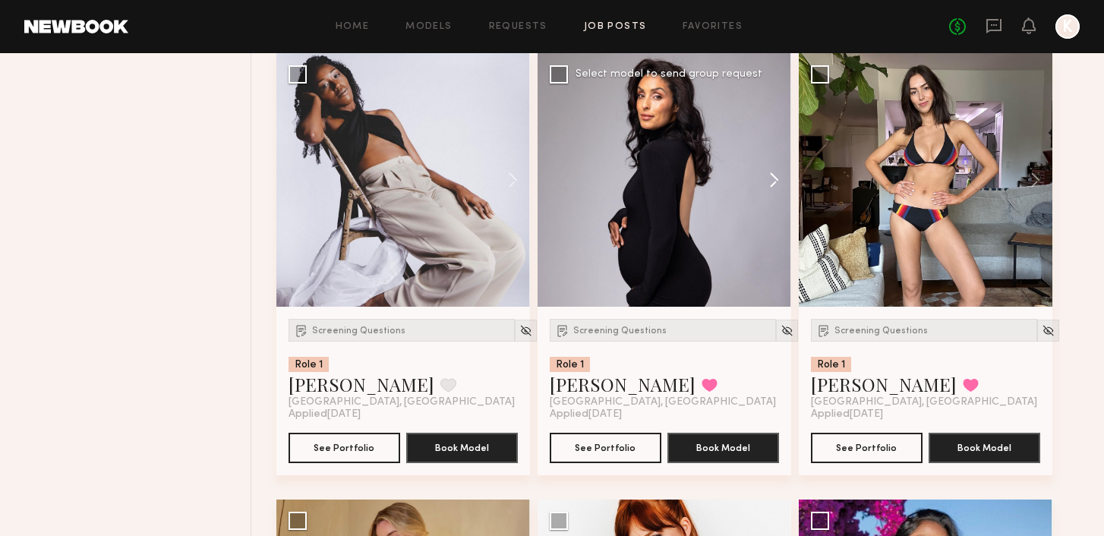
click at [771, 196] on button at bounding box center [766, 180] width 49 height 254
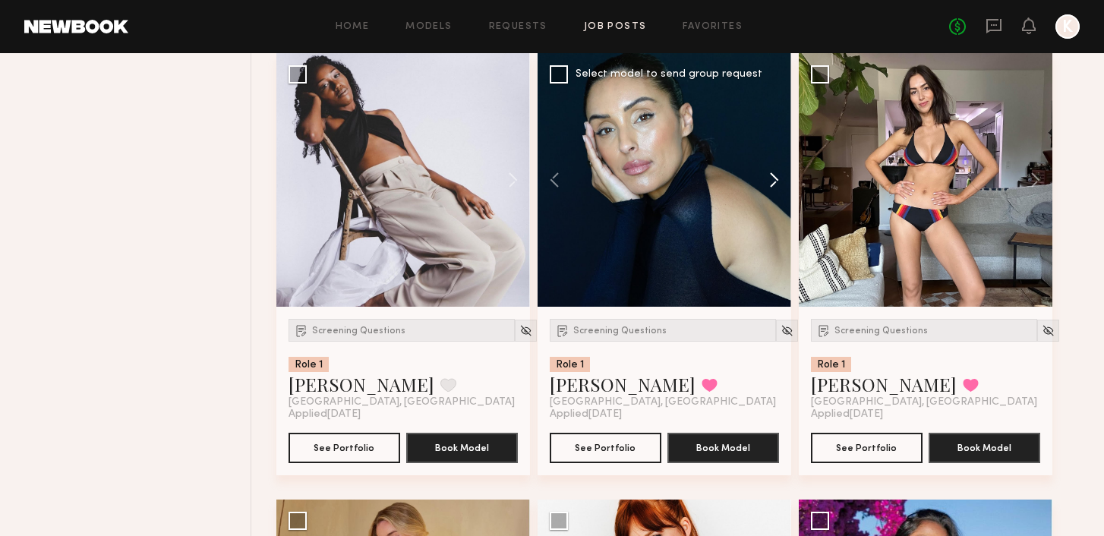
click at [771, 196] on button at bounding box center [766, 180] width 49 height 254
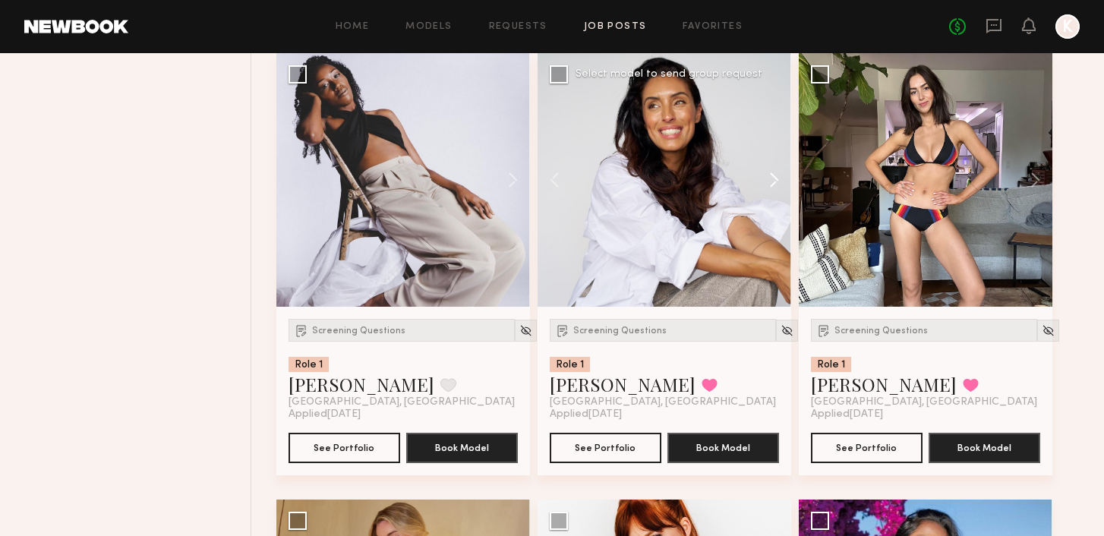
click at [771, 196] on button at bounding box center [766, 180] width 49 height 254
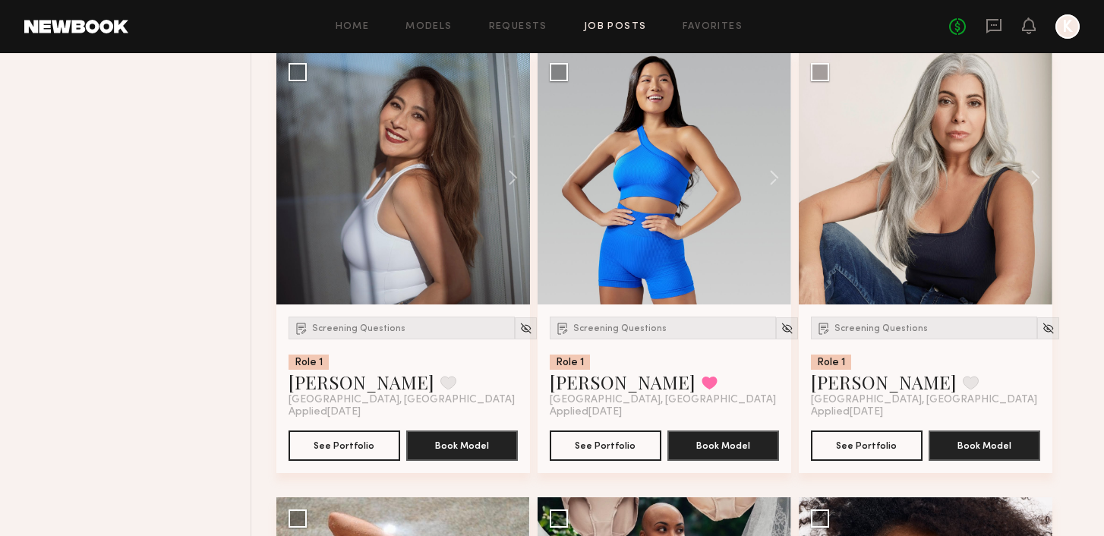
scroll to position [21156, 0]
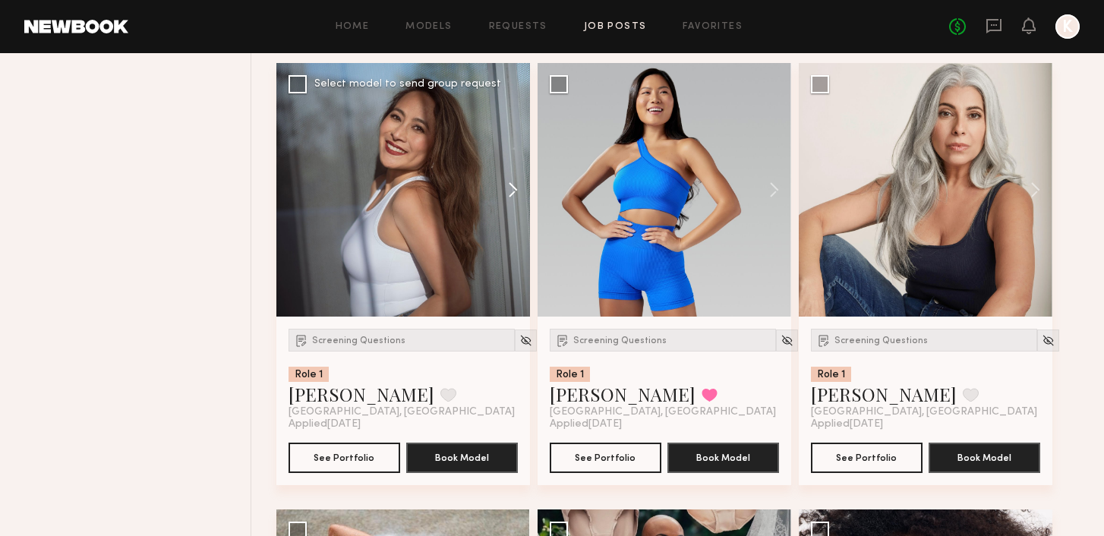
click at [506, 203] on button at bounding box center [505, 190] width 49 height 254
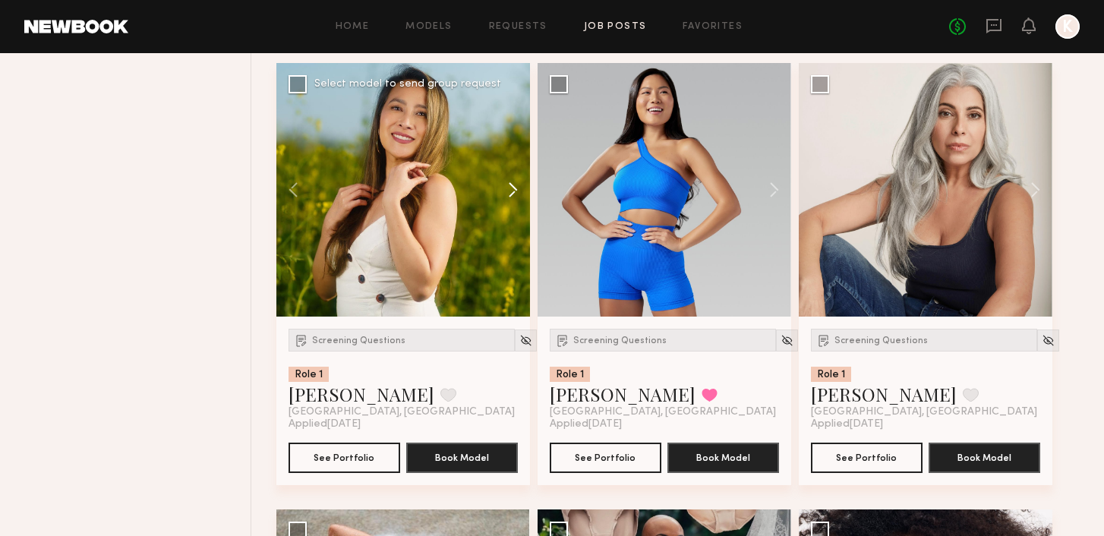
click at [506, 203] on button at bounding box center [505, 190] width 49 height 254
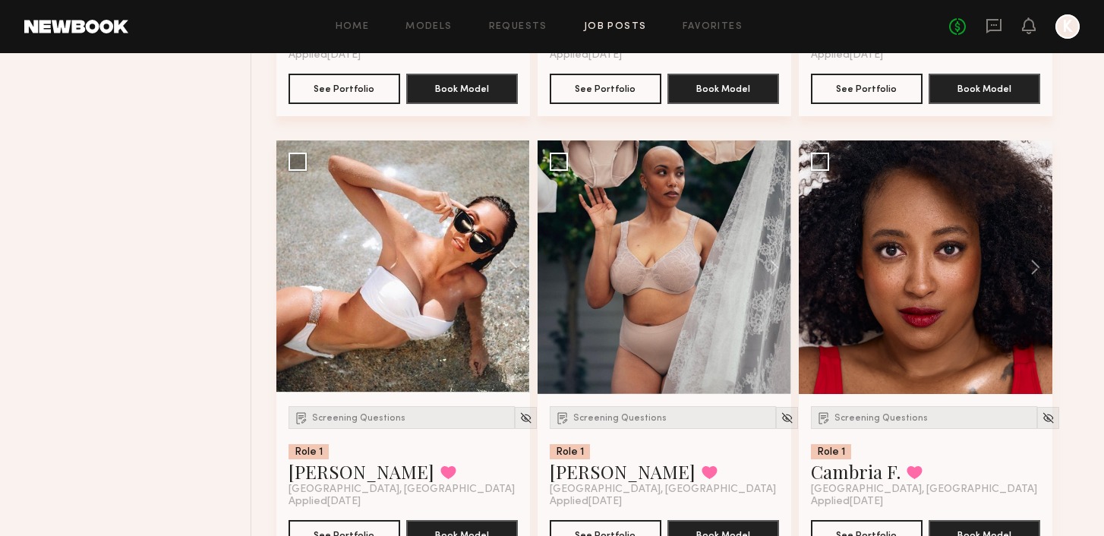
scroll to position [21530, 0]
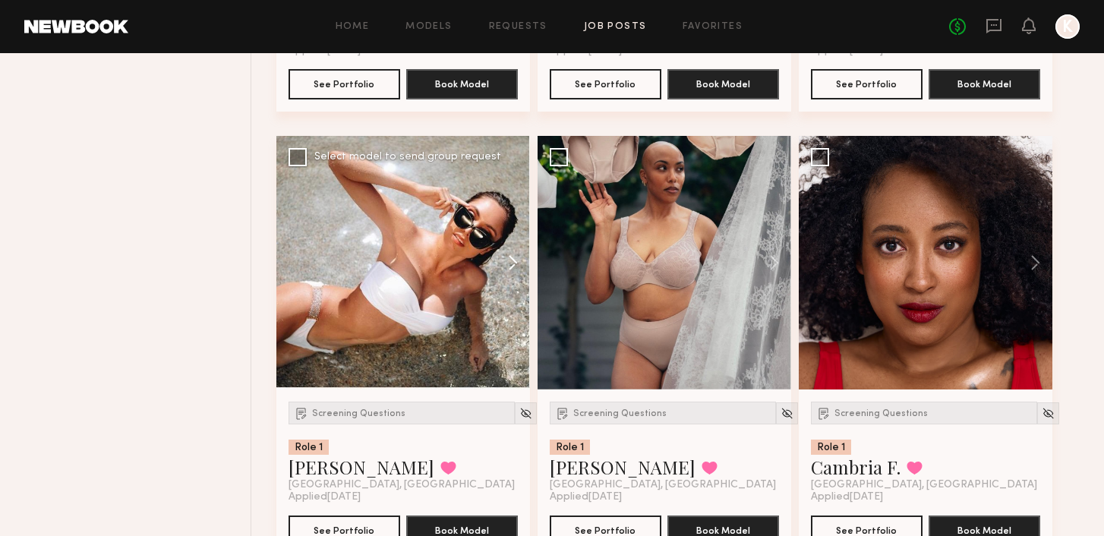
click at [511, 282] on button at bounding box center [505, 263] width 49 height 254
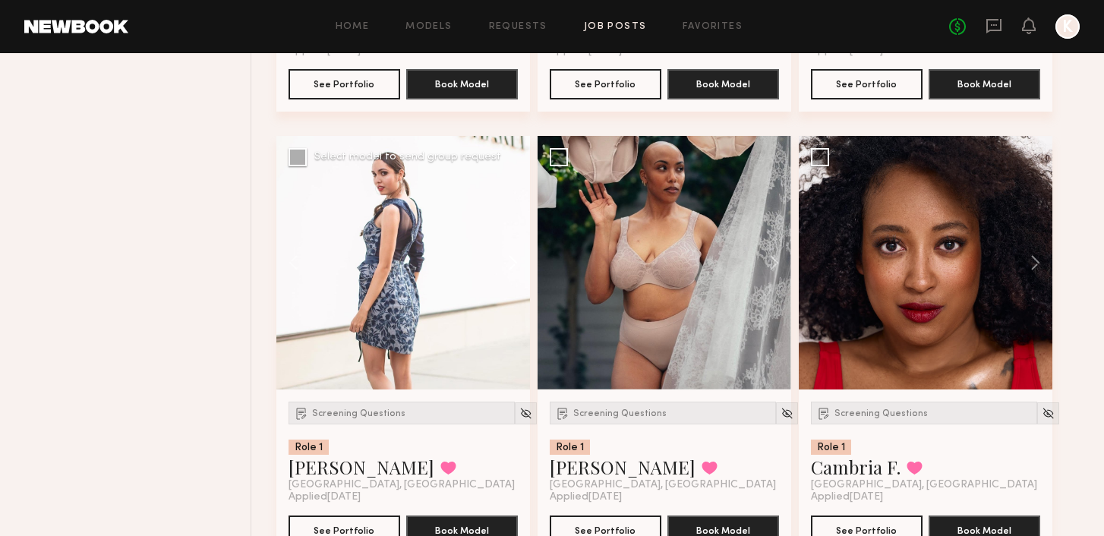
click at [510, 280] on button at bounding box center [505, 263] width 49 height 254
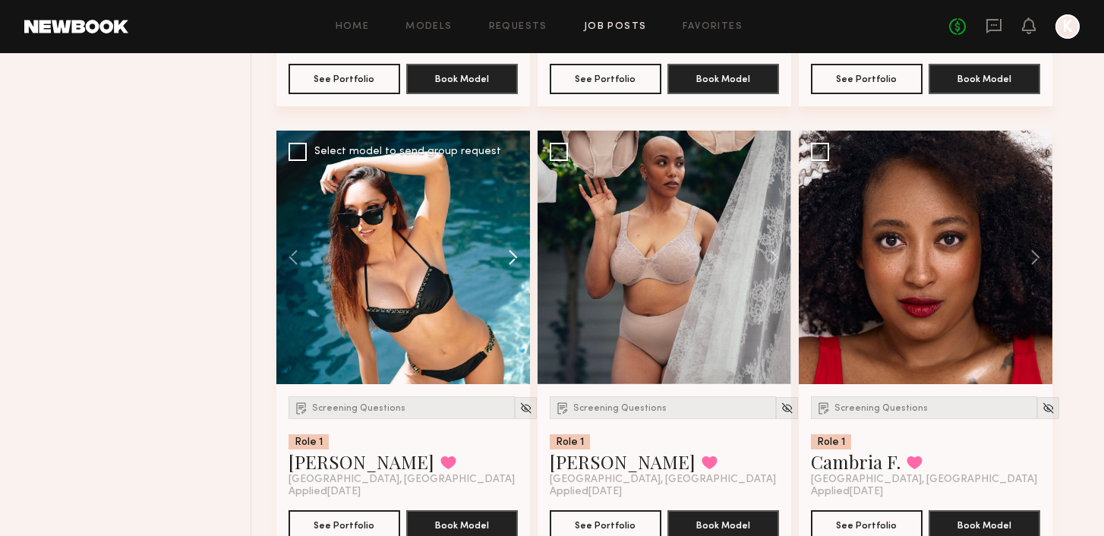
scroll to position [21594, 0]
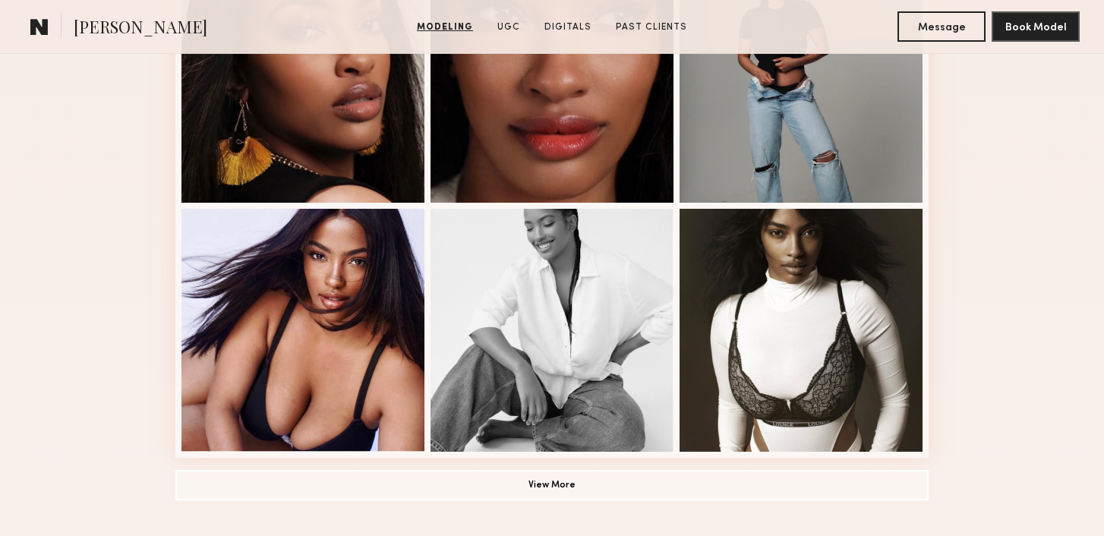
scroll to position [988, 0]
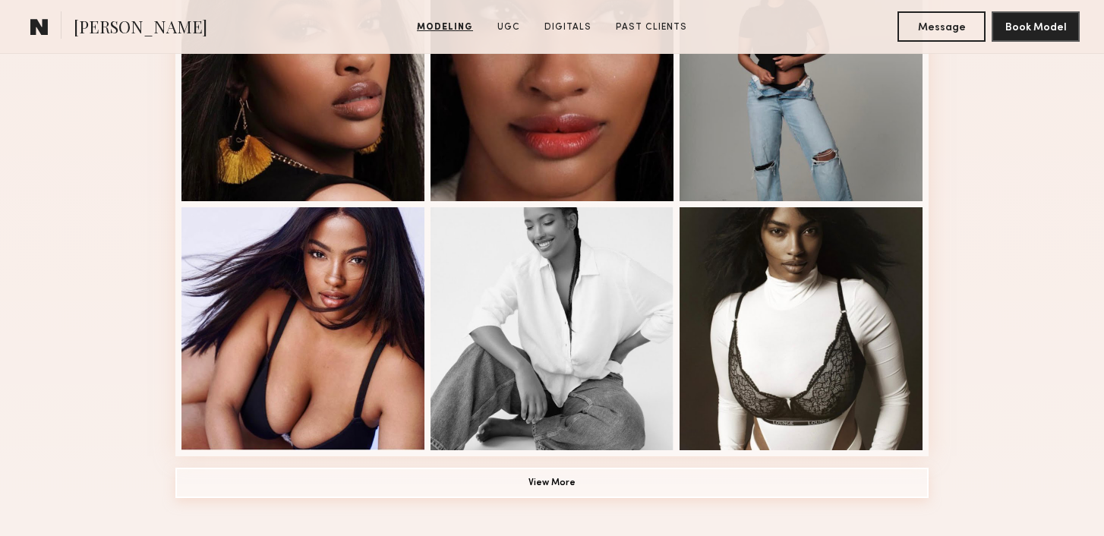
click at [455, 487] on button "View More" at bounding box center [551, 483] width 753 height 30
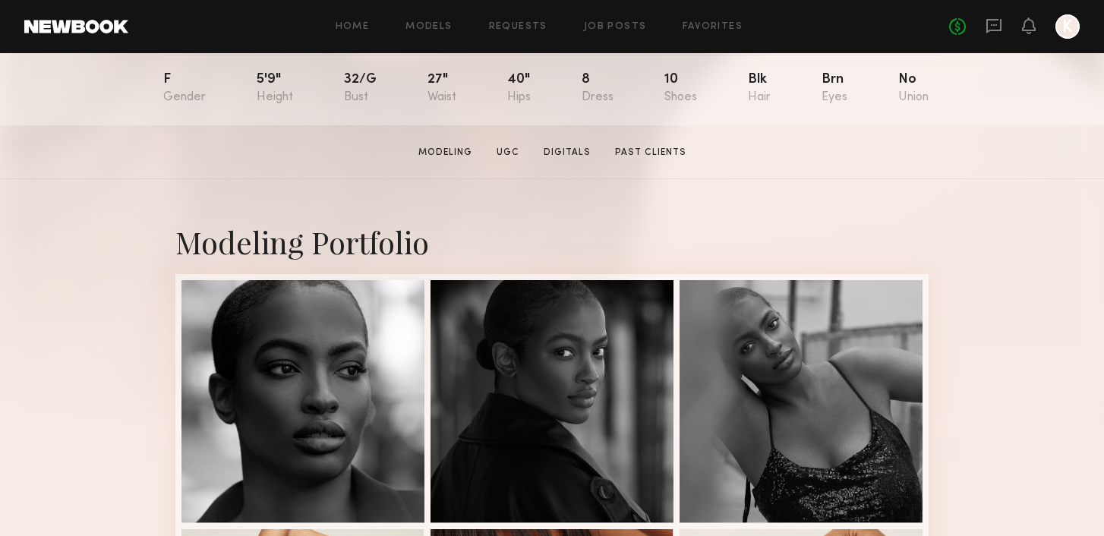
scroll to position [173, 0]
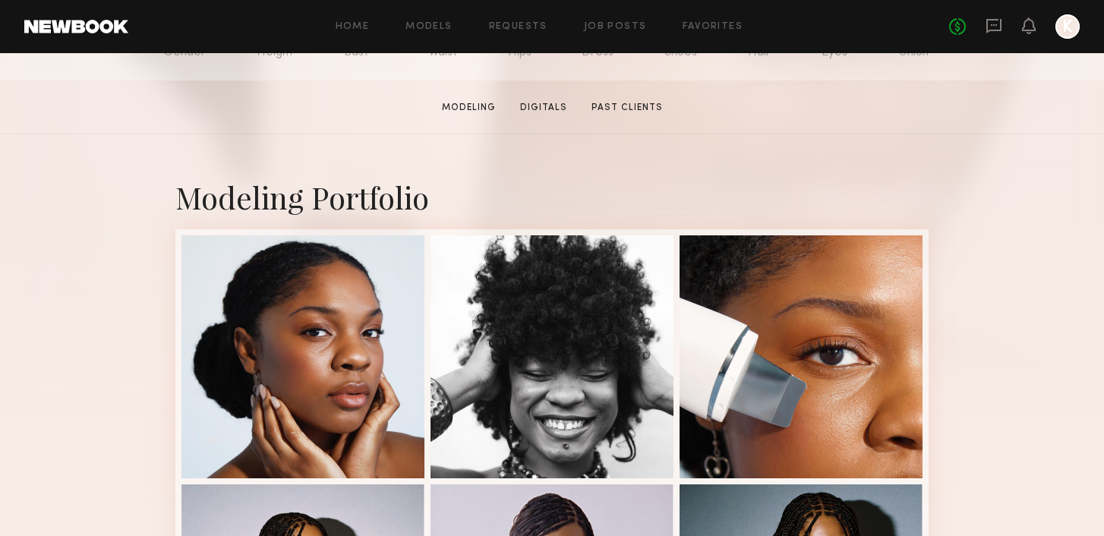
scroll to position [273, 0]
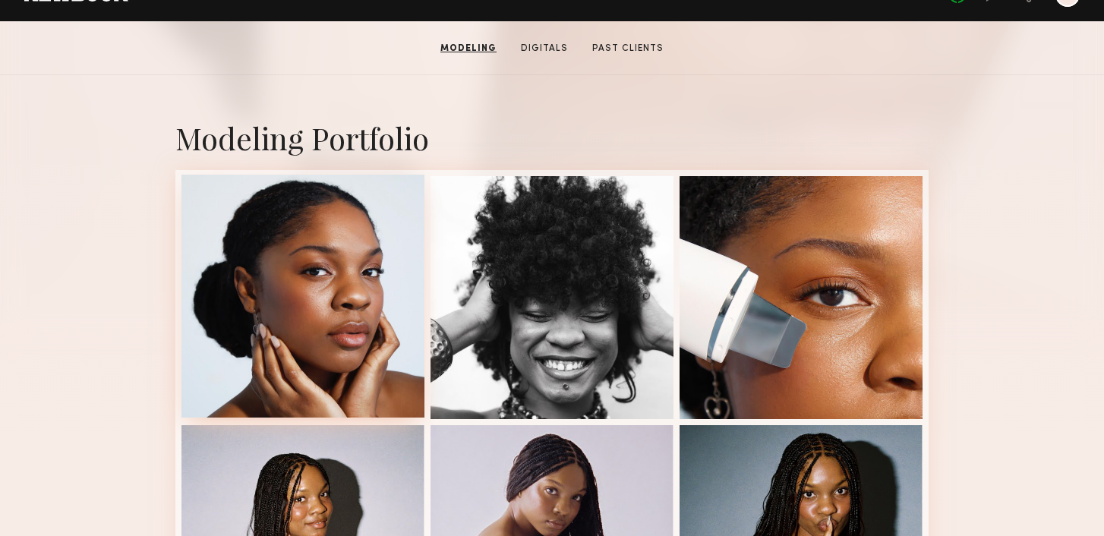
click at [230, 333] on div at bounding box center [302, 296] width 243 height 243
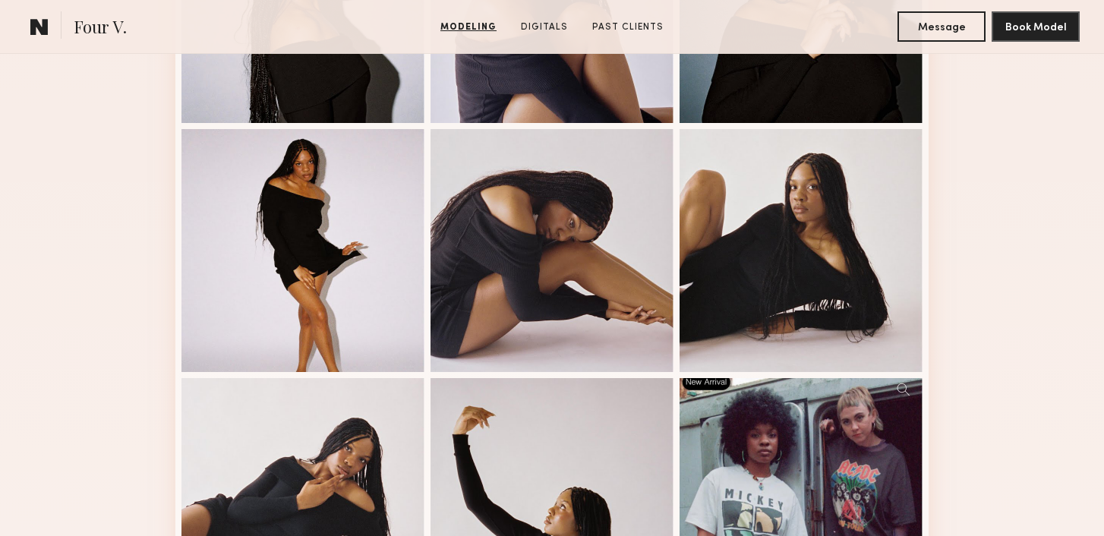
scroll to position [1070, 0]
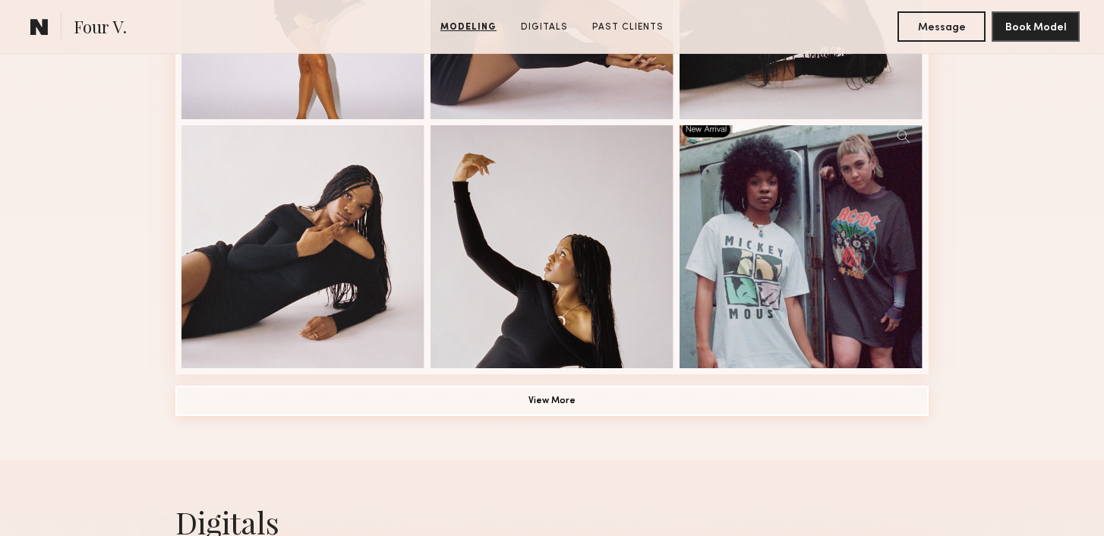
click at [417, 392] on button "View More" at bounding box center [551, 401] width 753 height 30
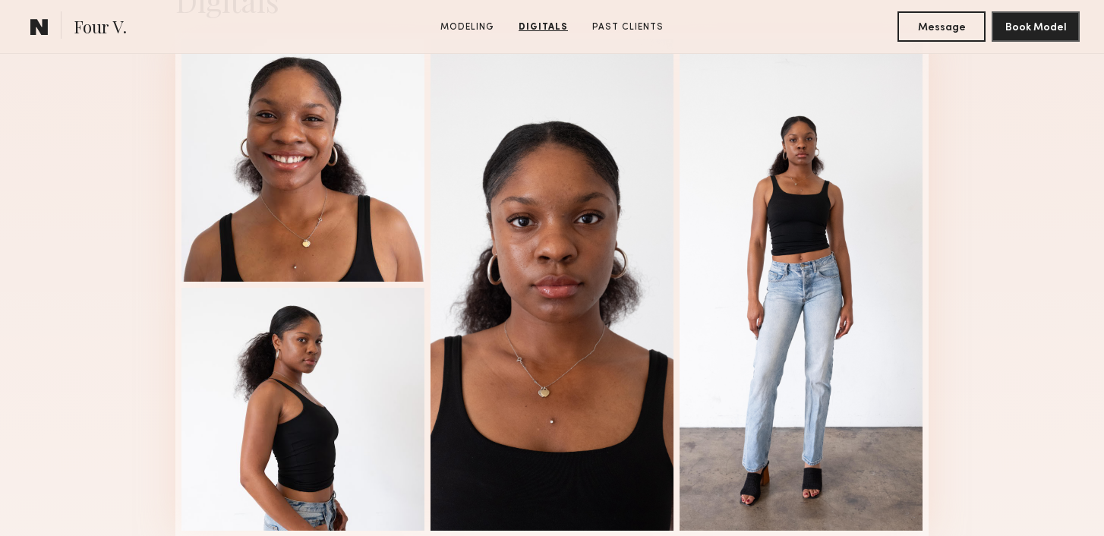
scroll to position [2544, 0]
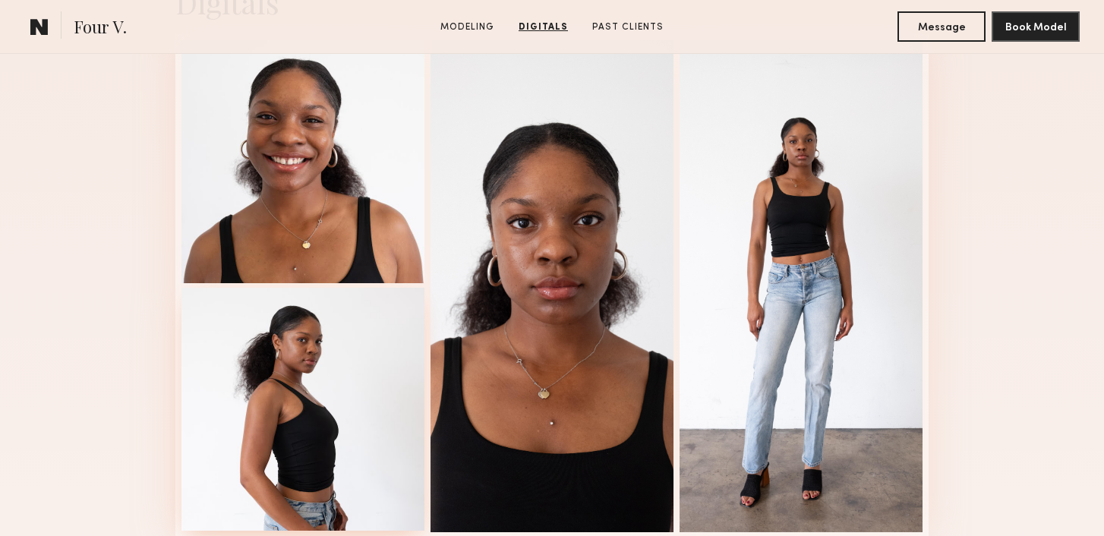
click at [336, 391] on div at bounding box center [302, 409] width 243 height 243
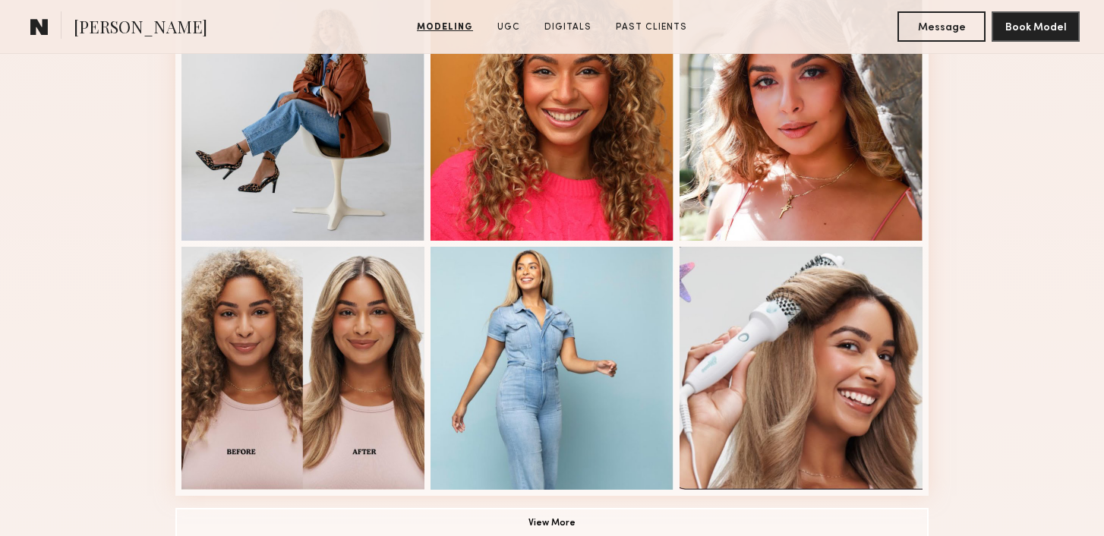
scroll to position [1073, 0]
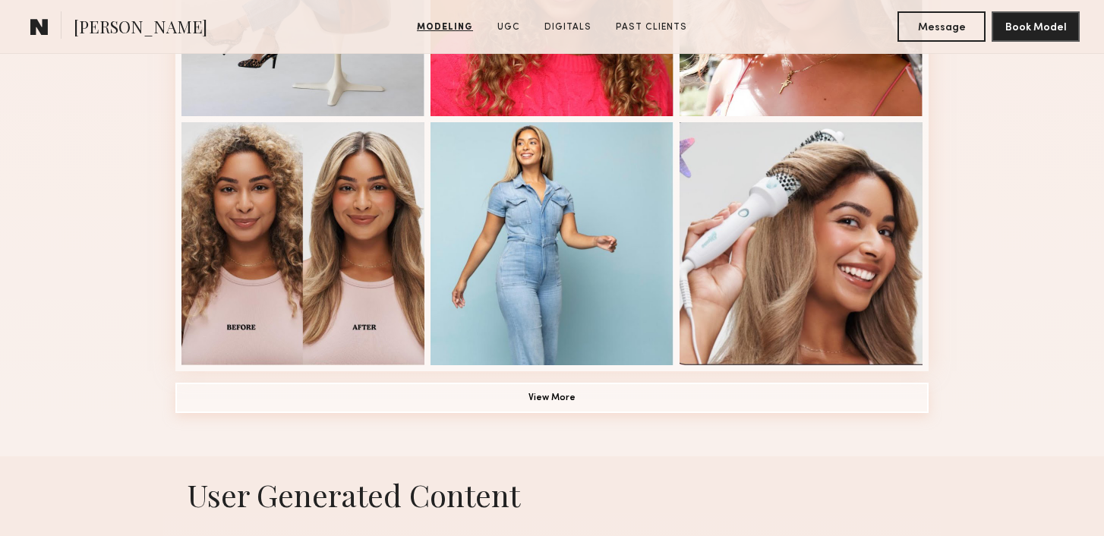
click at [545, 394] on button "View More" at bounding box center [551, 398] width 753 height 30
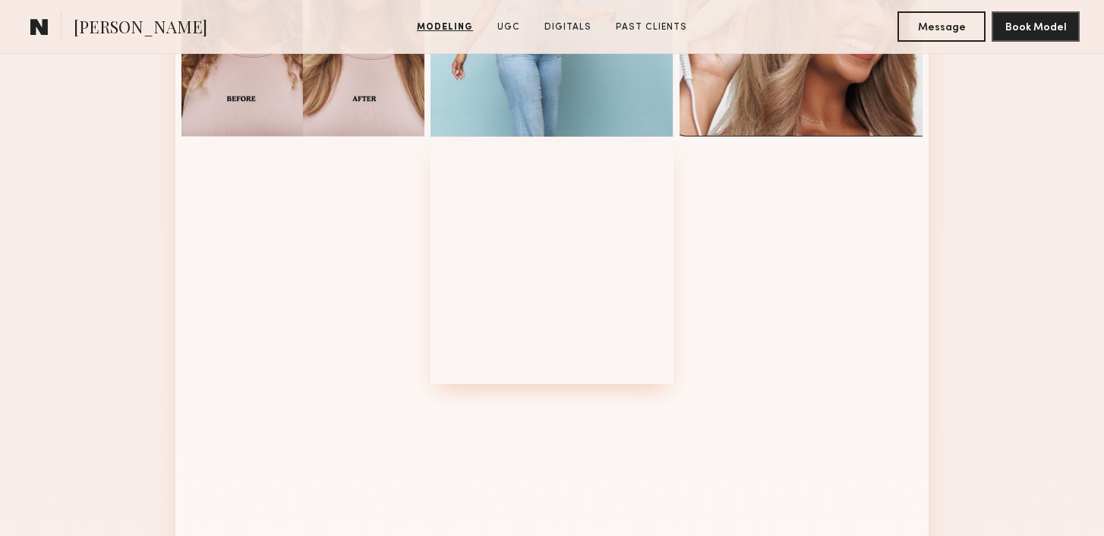
scroll to position [1275, 0]
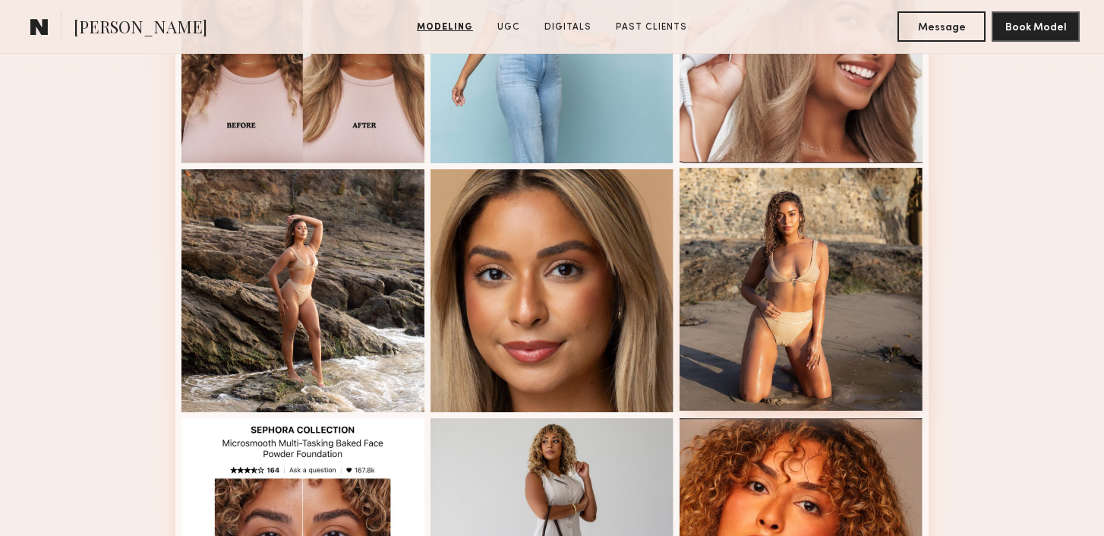
click at [821, 301] on div at bounding box center [800, 289] width 243 height 243
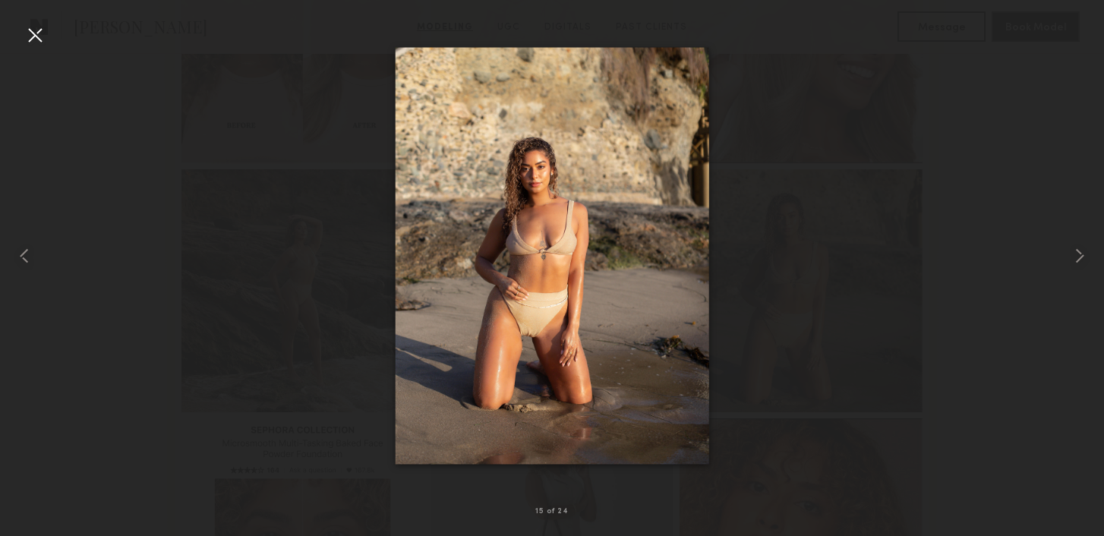
click at [274, 197] on div at bounding box center [552, 255] width 1104 height 463
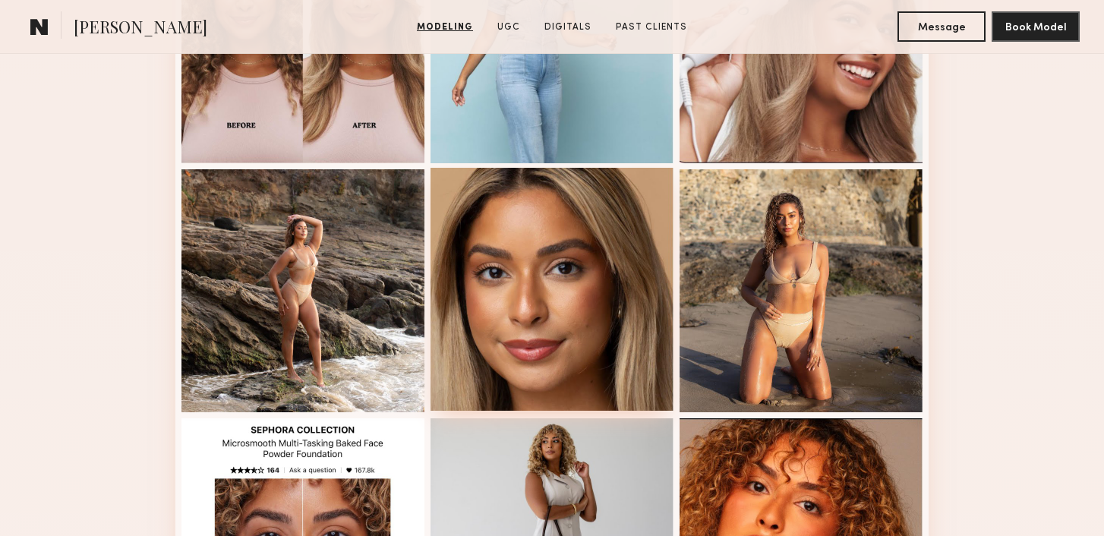
click at [544, 300] on div at bounding box center [551, 289] width 243 height 243
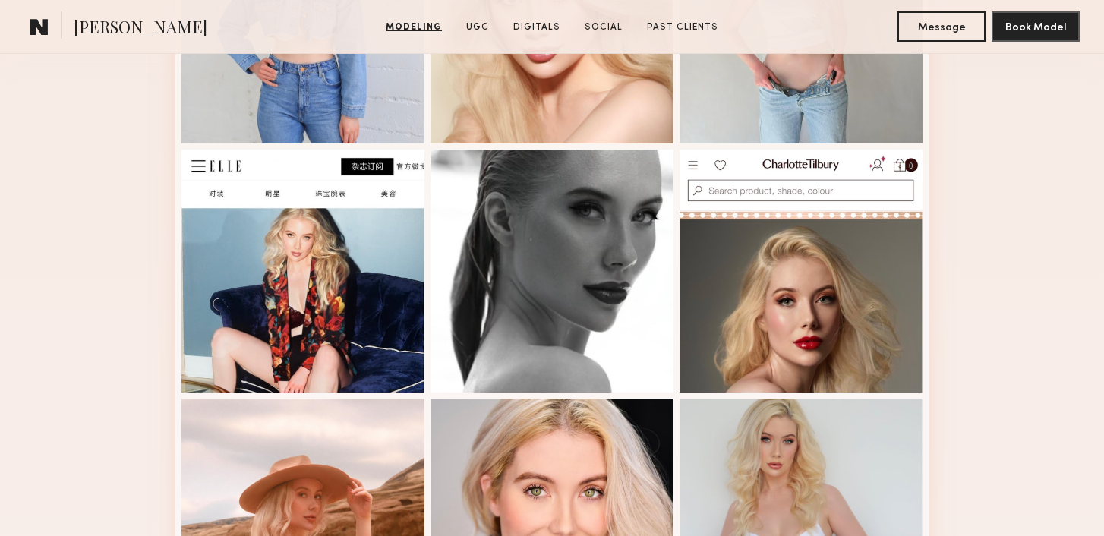
scroll to position [692, 0]
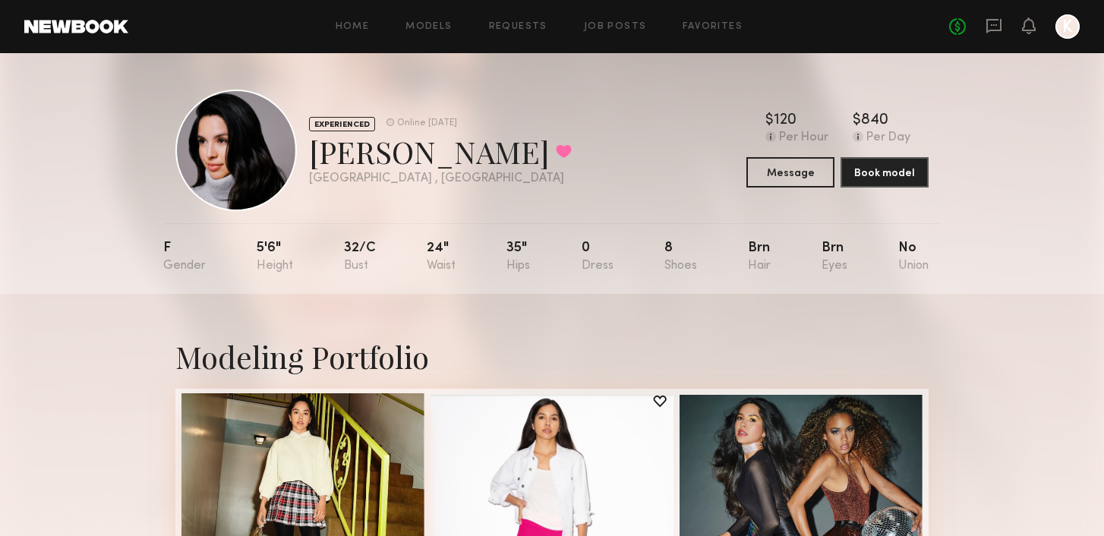
click at [262, 423] on div at bounding box center [302, 514] width 243 height 243
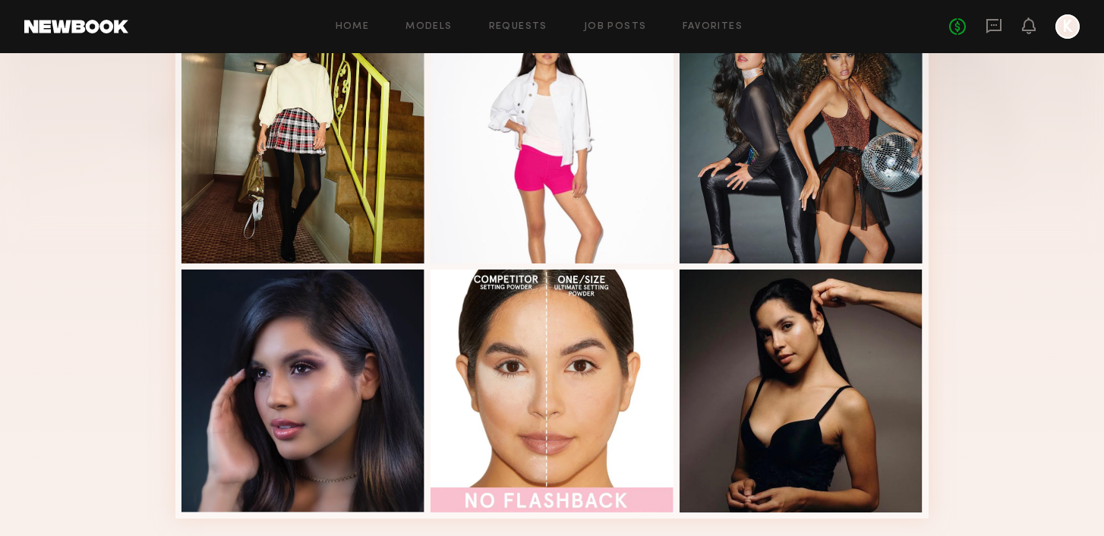
scroll to position [252, 0]
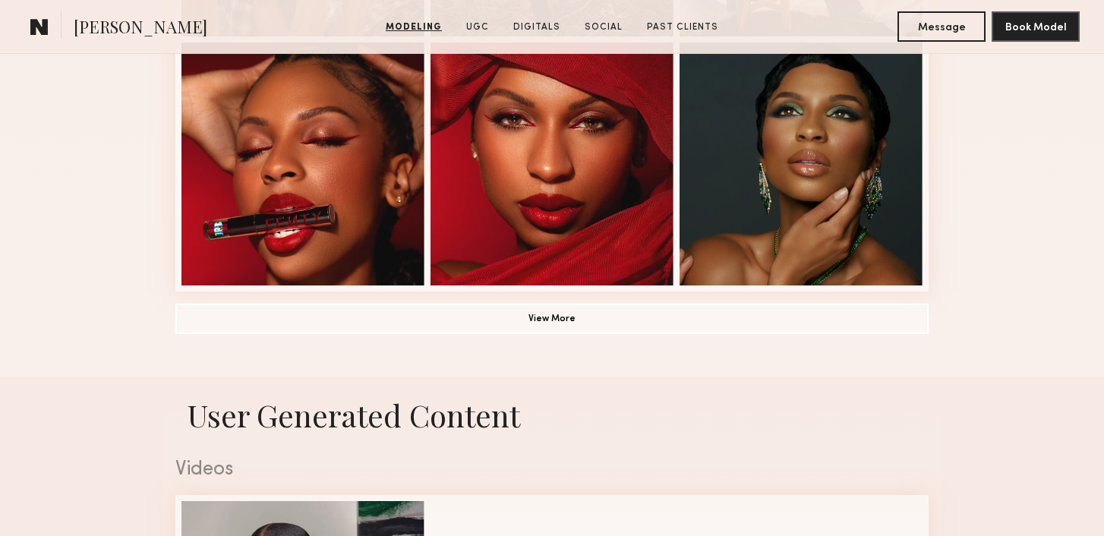
scroll to position [1274, 0]
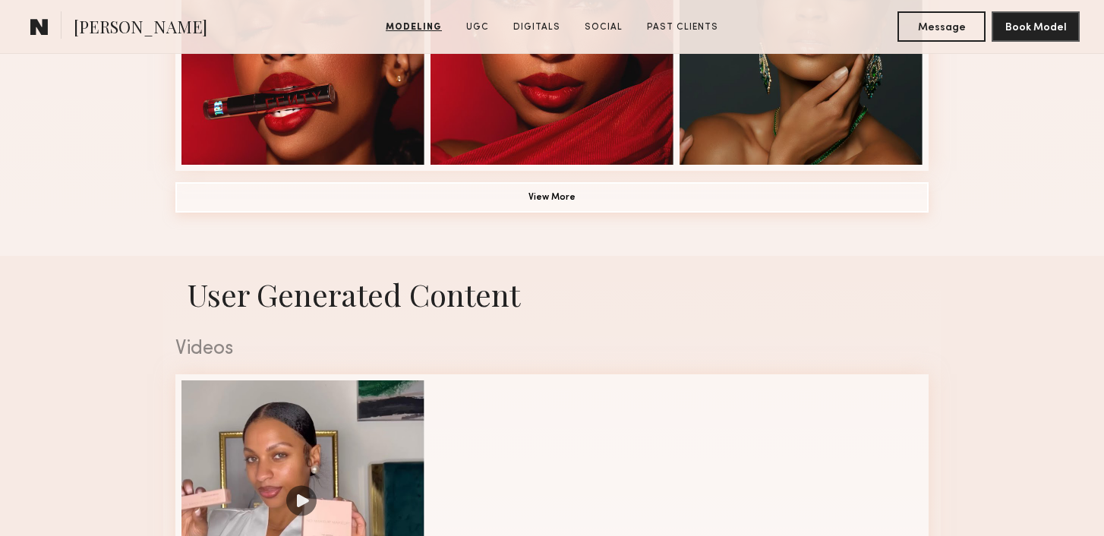
click at [269, 194] on button "View More" at bounding box center [551, 197] width 753 height 30
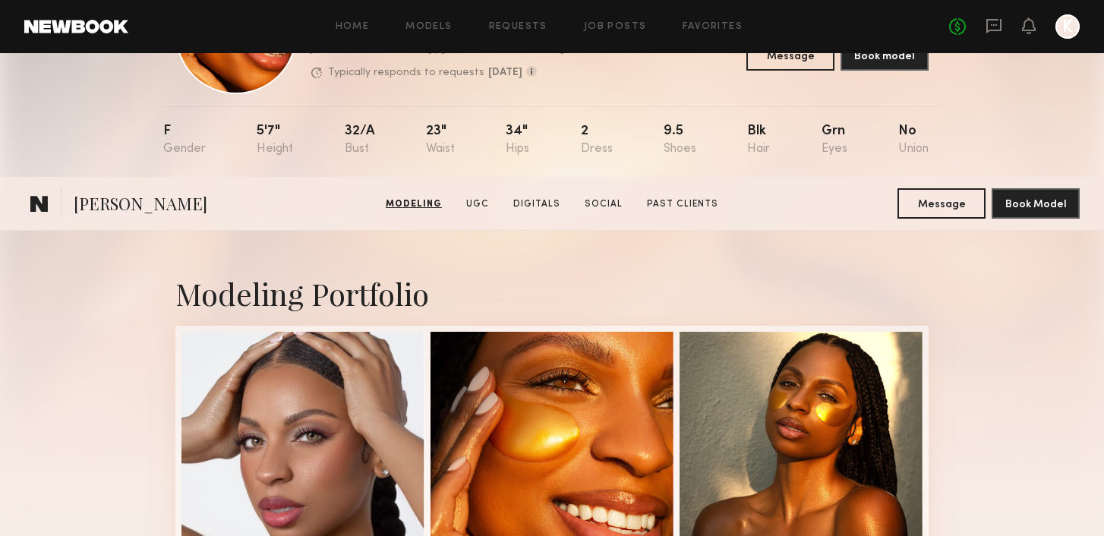
scroll to position [0, 0]
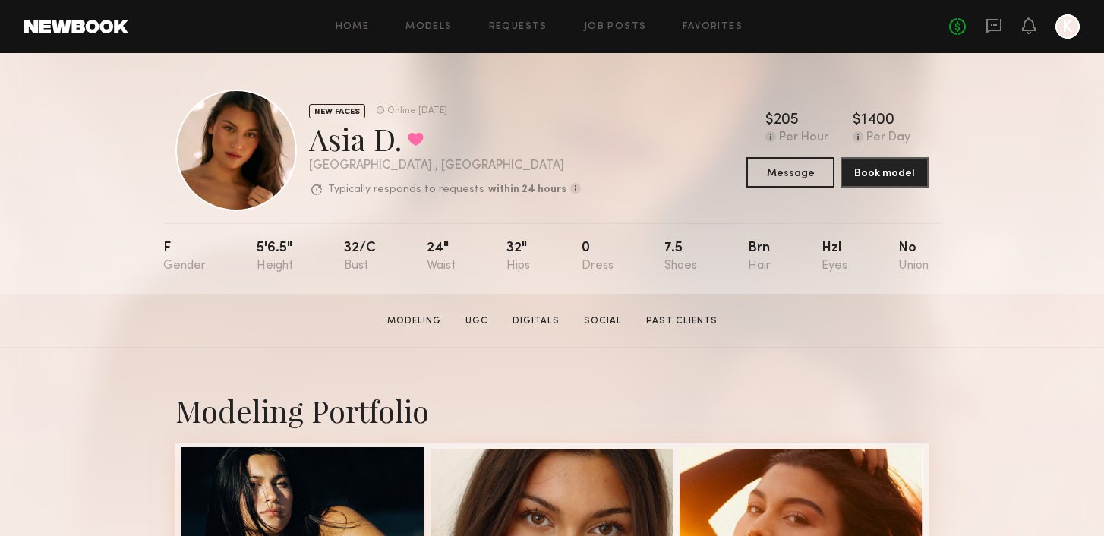
scroll to position [364, 0]
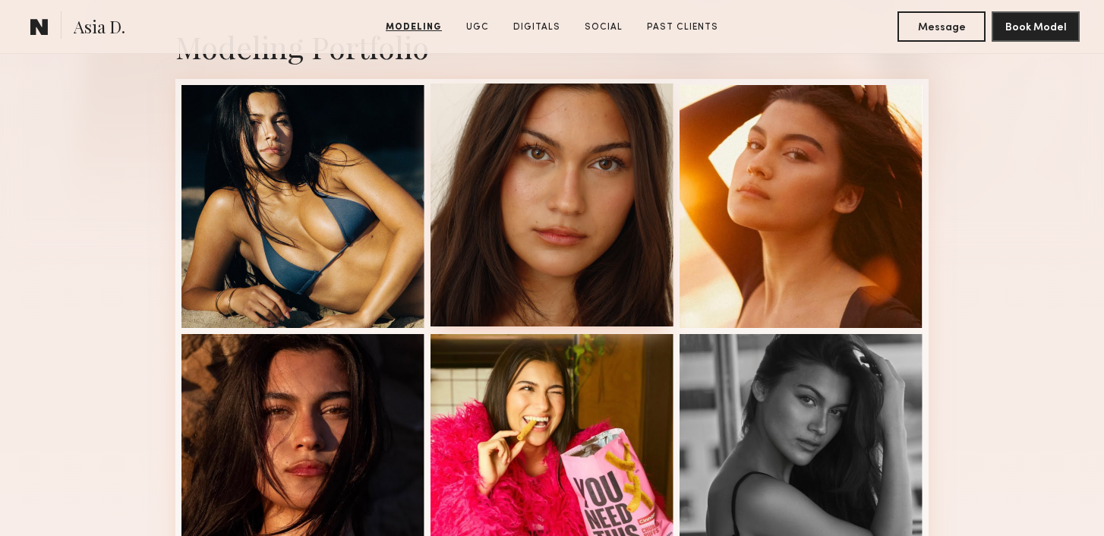
click at [590, 228] on div at bounding box center [551, 204] width 243 height 243
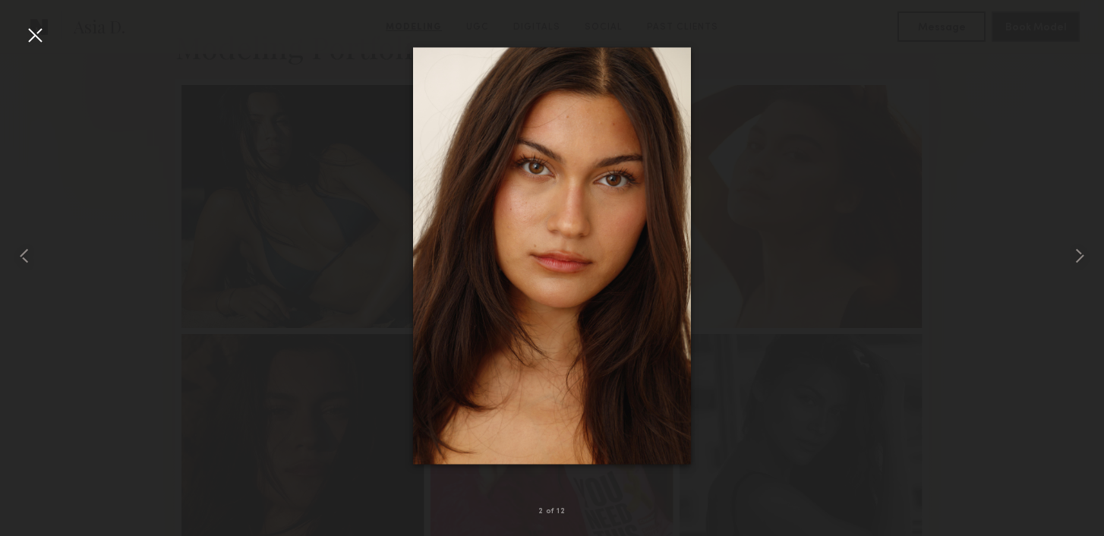
click at [120, 267] on div at bounding box center [552, 255] width 1104 height 463
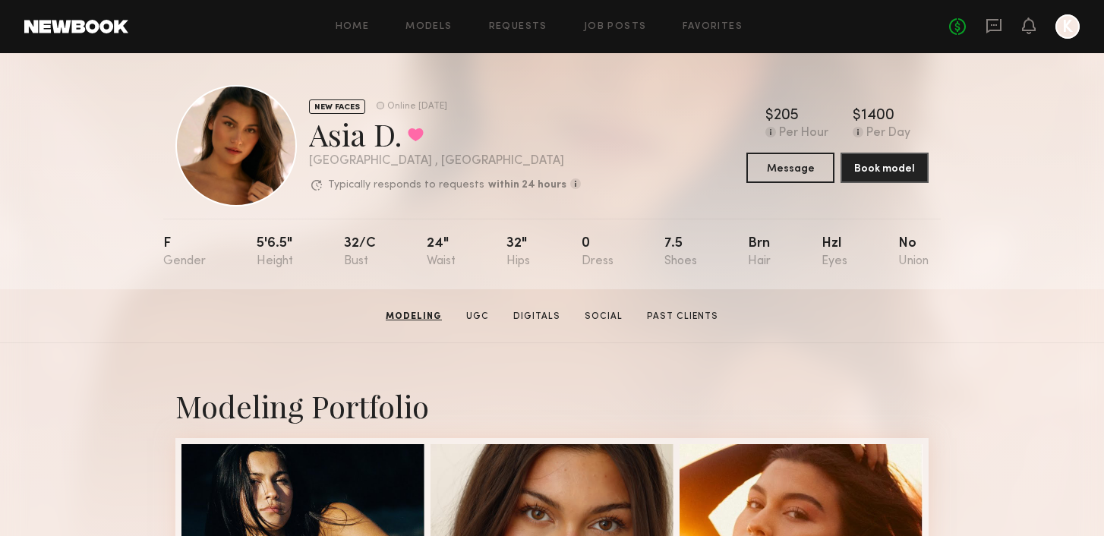
scroll to position [0, 0]
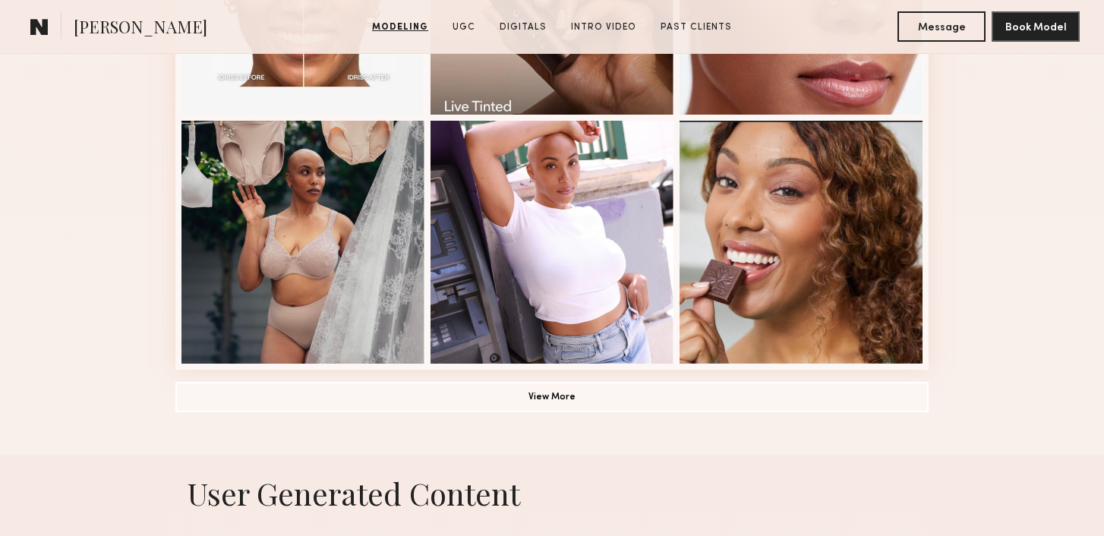
scroll to position [1056, 0]
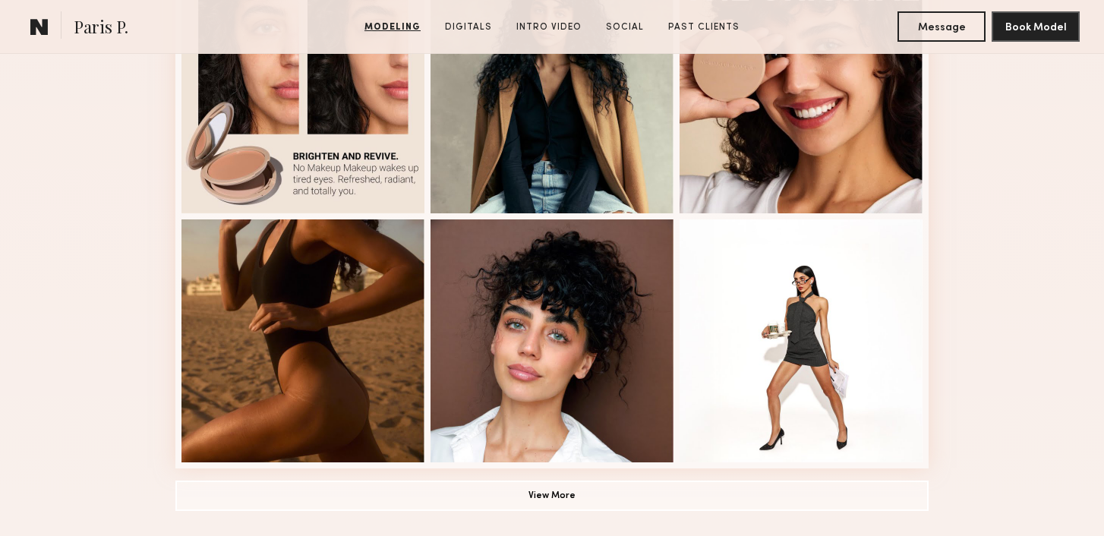
scroll to position [1004, 0]
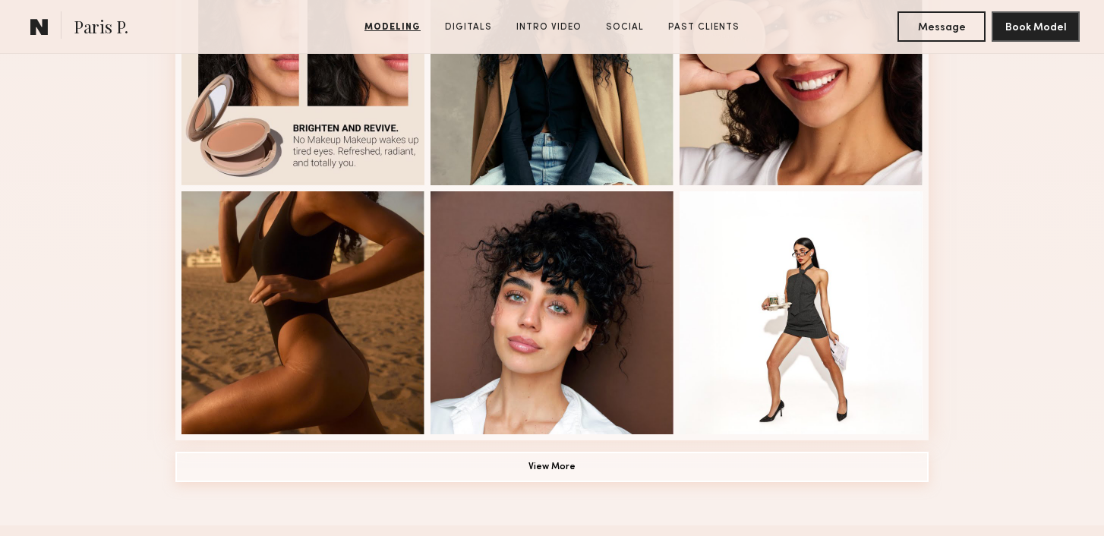
click at [411, 463] on button "View More" at bounding box center [551, 467] width 753 height 30
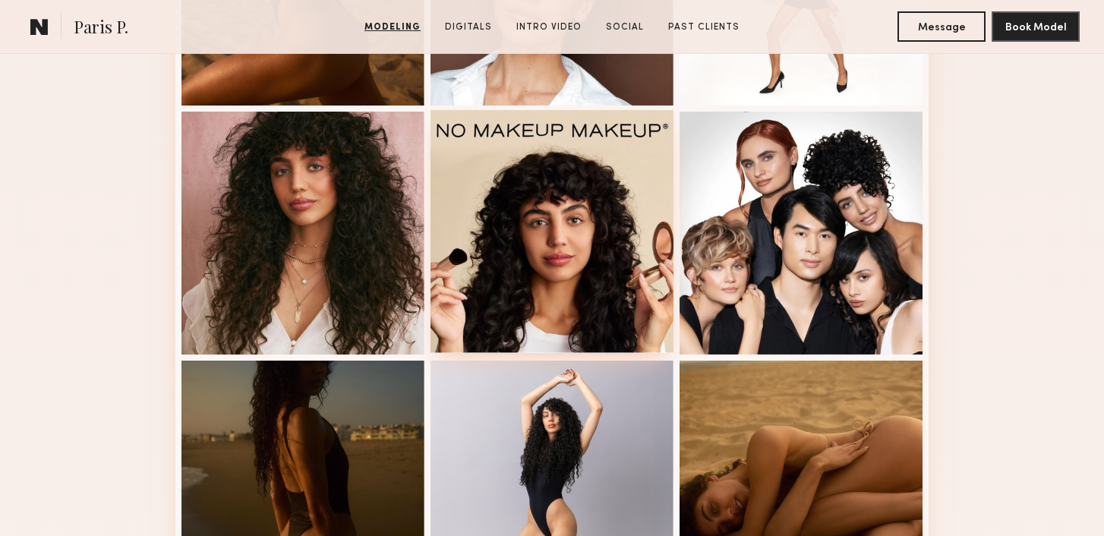
scroll to position [1326, 0]
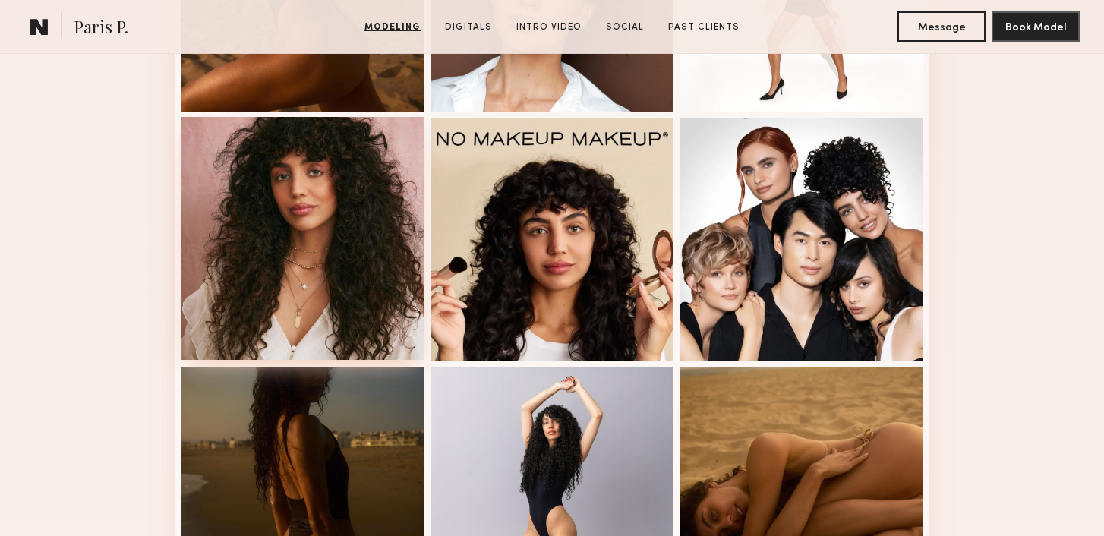
click at [300, 250] on div at bounding box center [302, 238] width 243 height 243
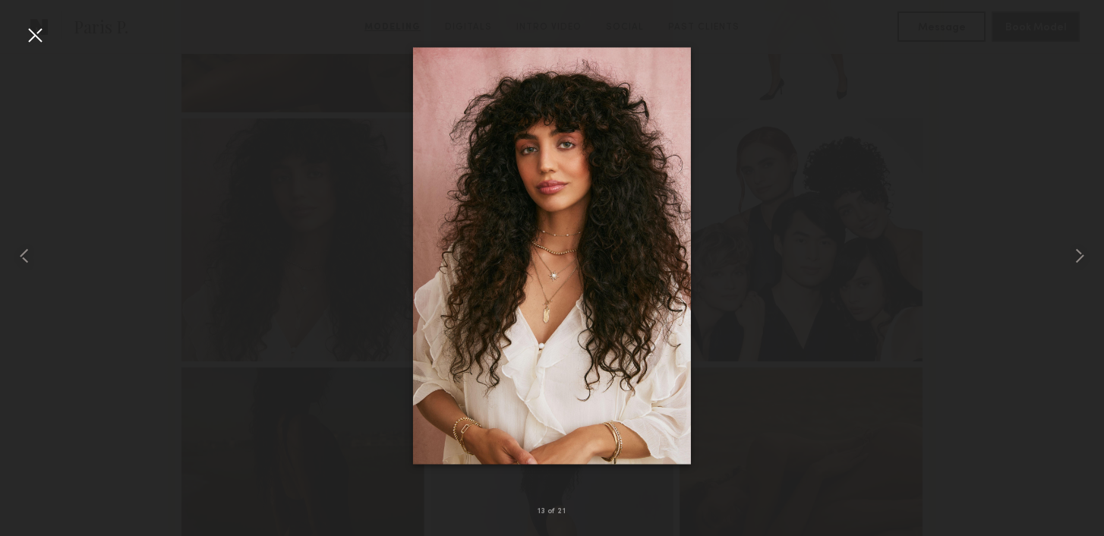
click at [30, 35] on div at bounding box center [35, 35] width 24 height 24
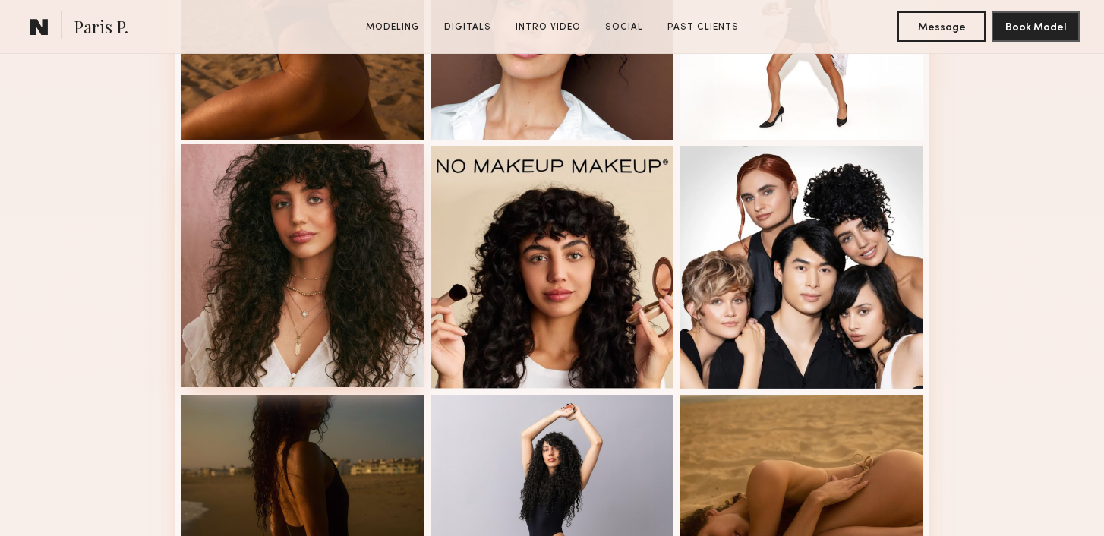
scroll to position [1334, 0]
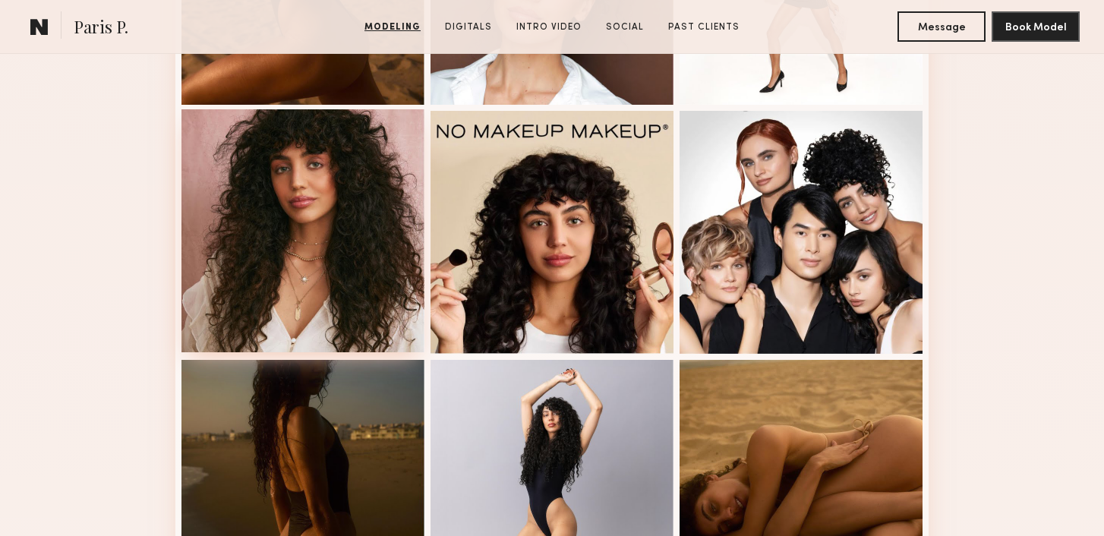
click at [301, 218] on div at bounding box center [302, 230] width 243 height 243
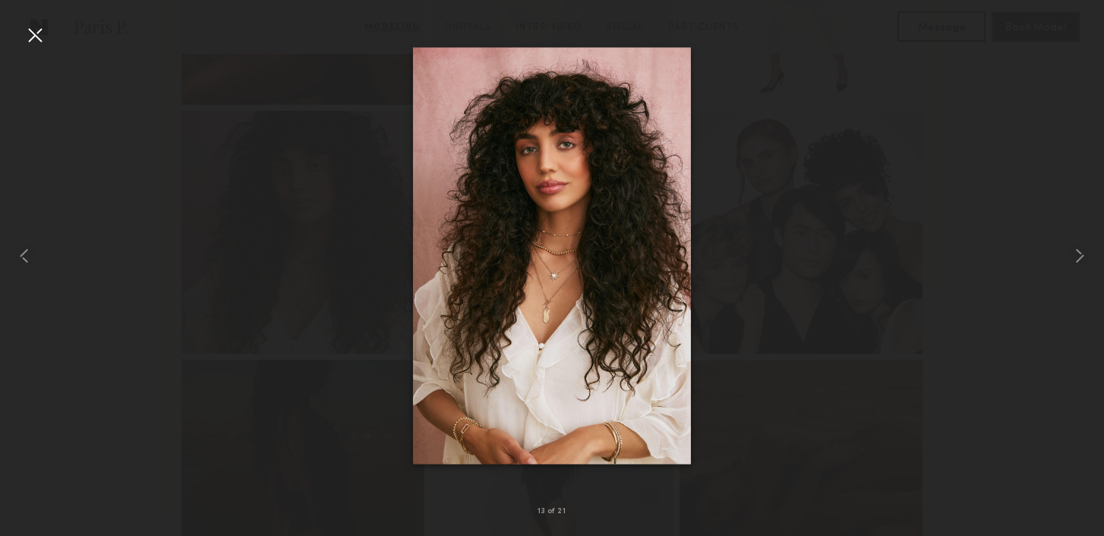
click at [184, 191] on div at bounding box center [552, 255] width 1104 height 463
click at [39, 46] on div at bounding box center [35, 35] width 24 height 24
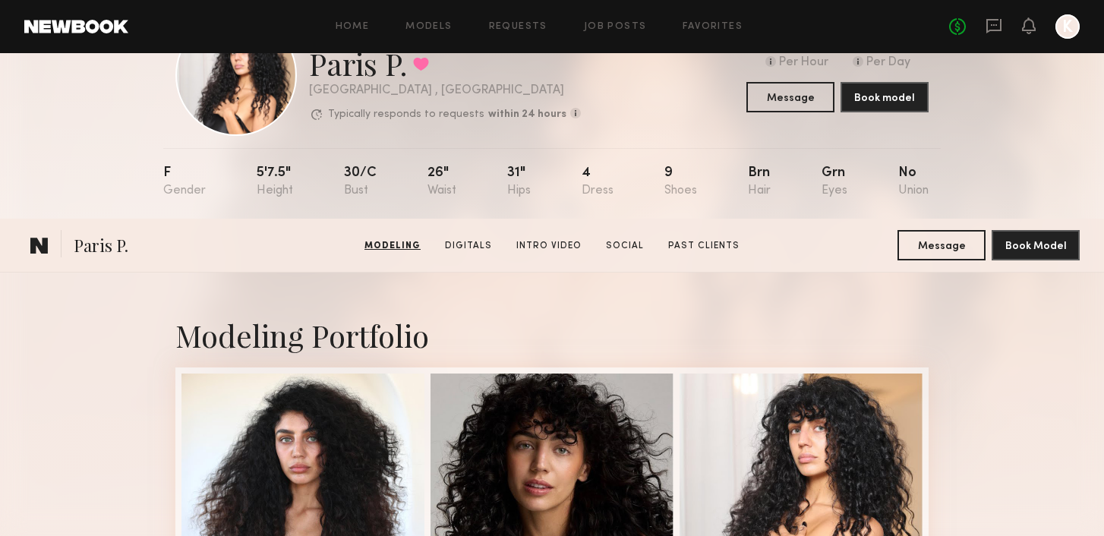
scroll to position [0, 0]
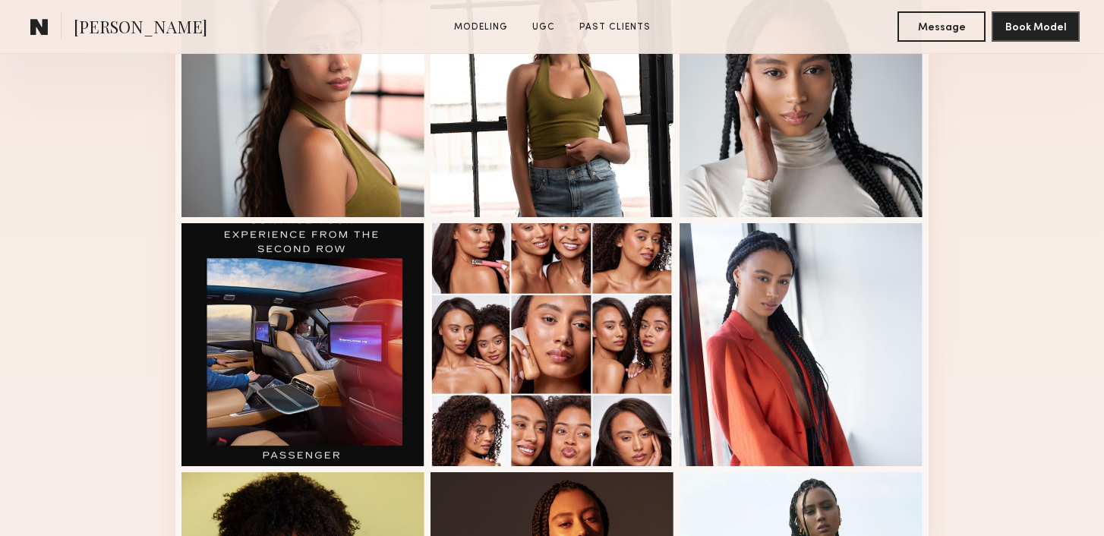
scroll to position [510, 0]
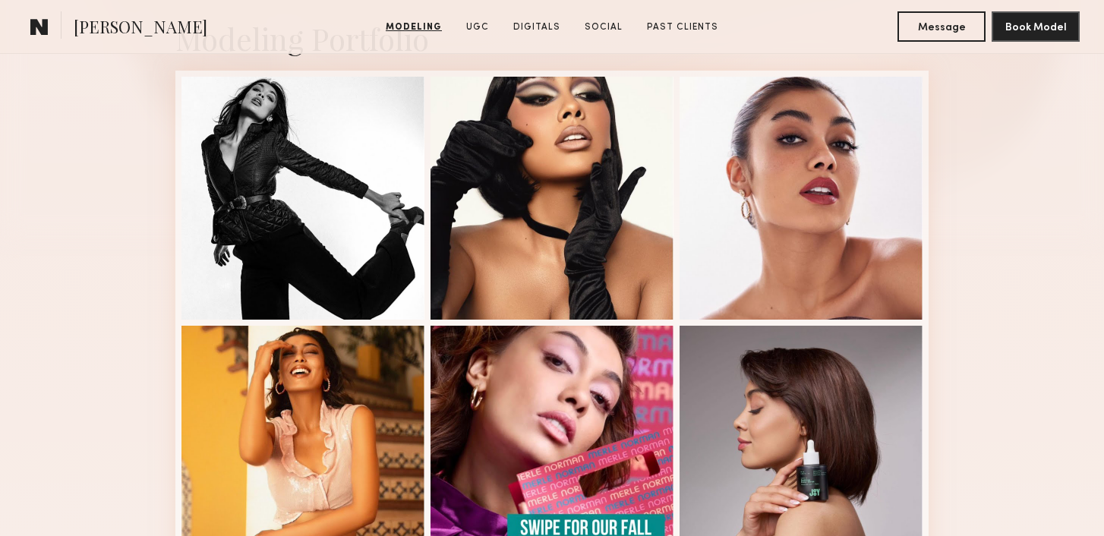
scroll to position [301, 0]
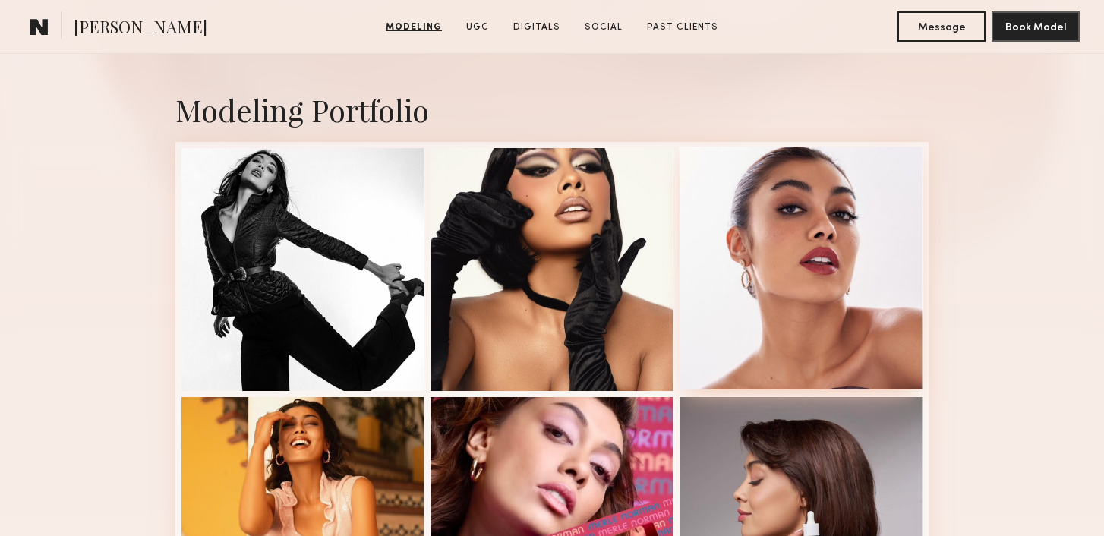
click at [740, 269] on div at bounding box center [800, 268] width 243 height 243
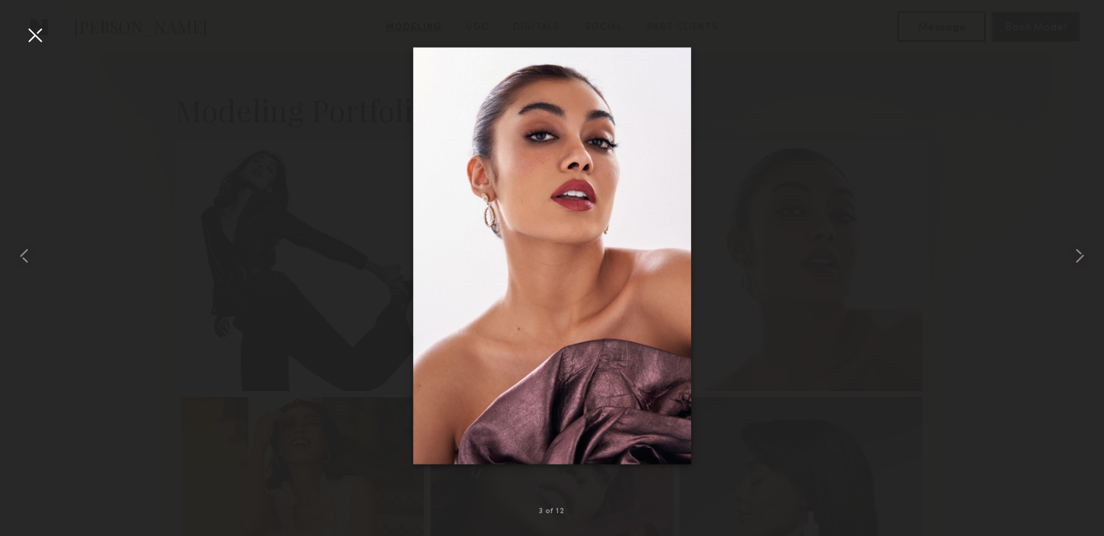
click at [386, 117] on div at bounding box center [552, 255] width 1104 height 463
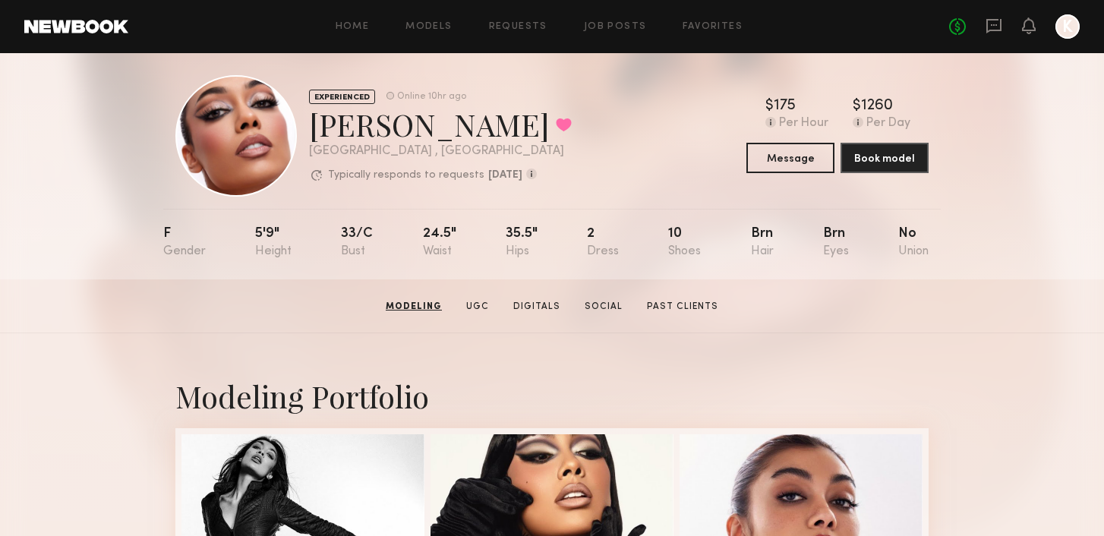
scroll to position [0, 0]
